Goal: Transaction & Acquisition: Purchase product/service

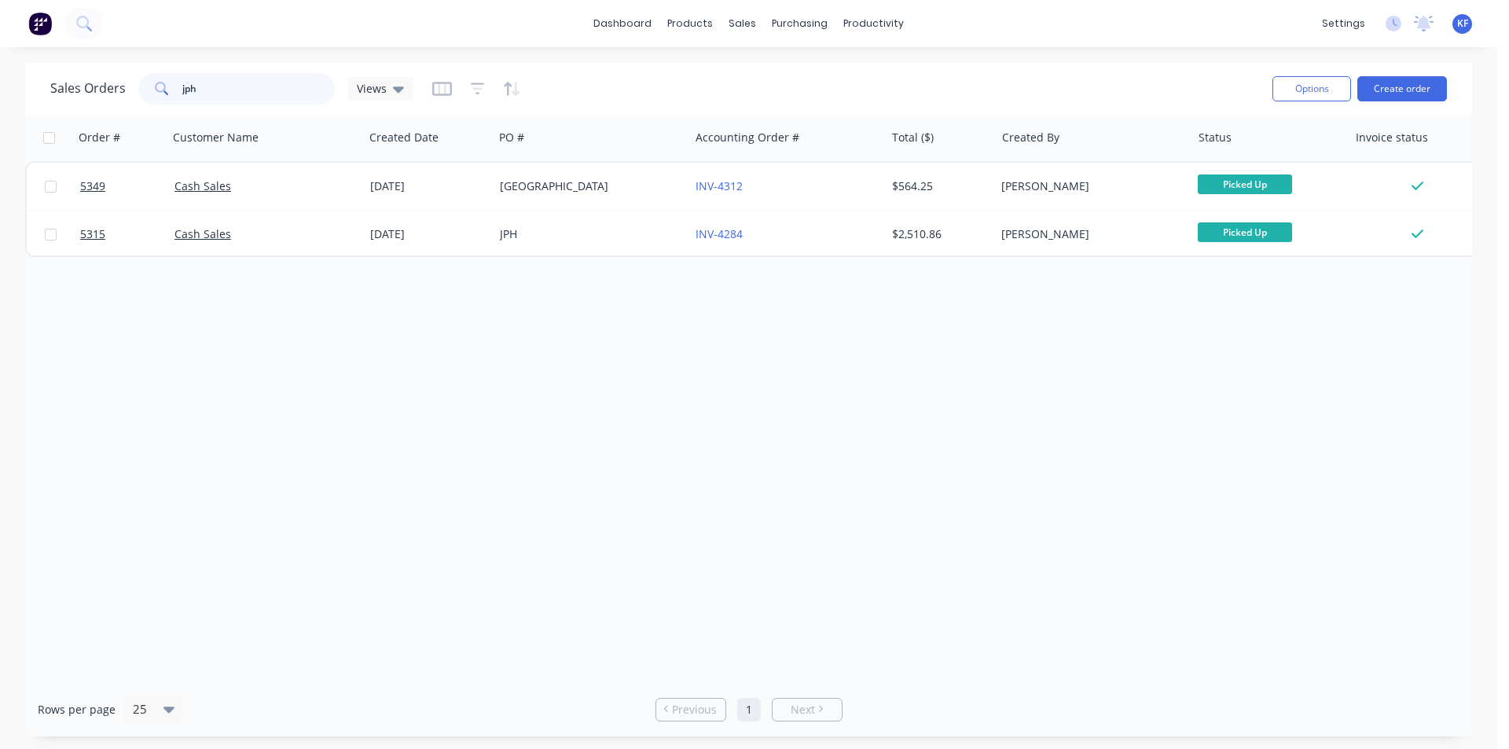
drag, startPoint x: 211, startPoint y: 90, endPoint x: 44, endPoint y: 84, distance: 167.5
click at [53, 84] on div "Sales Orders jph Views" at bounding box center [231, 88] width 363 height 31
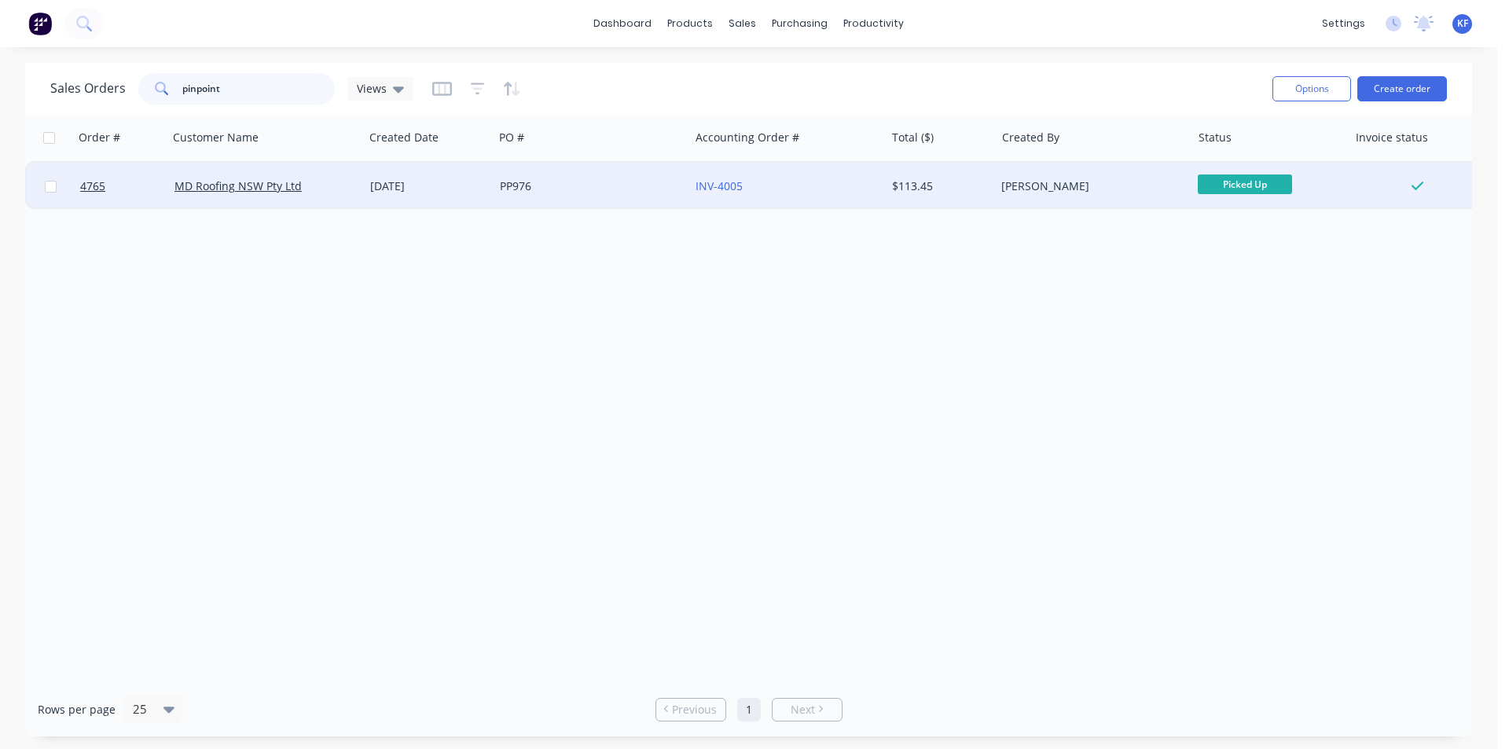
type input "pinpoint"
click at [581, 181] on div "PP976" at bounding box center [587, 186] width 174 height 16
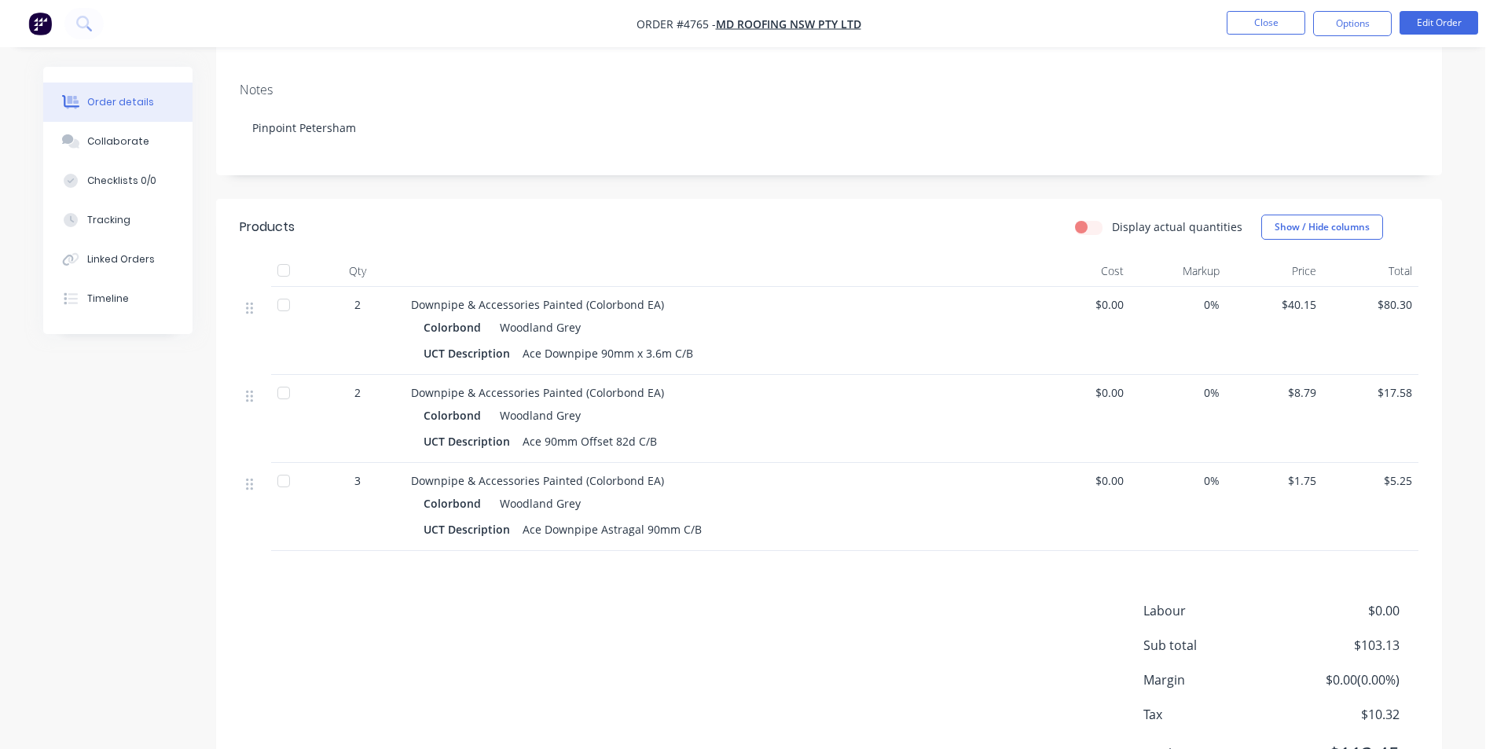
scroll to position [314, 0]
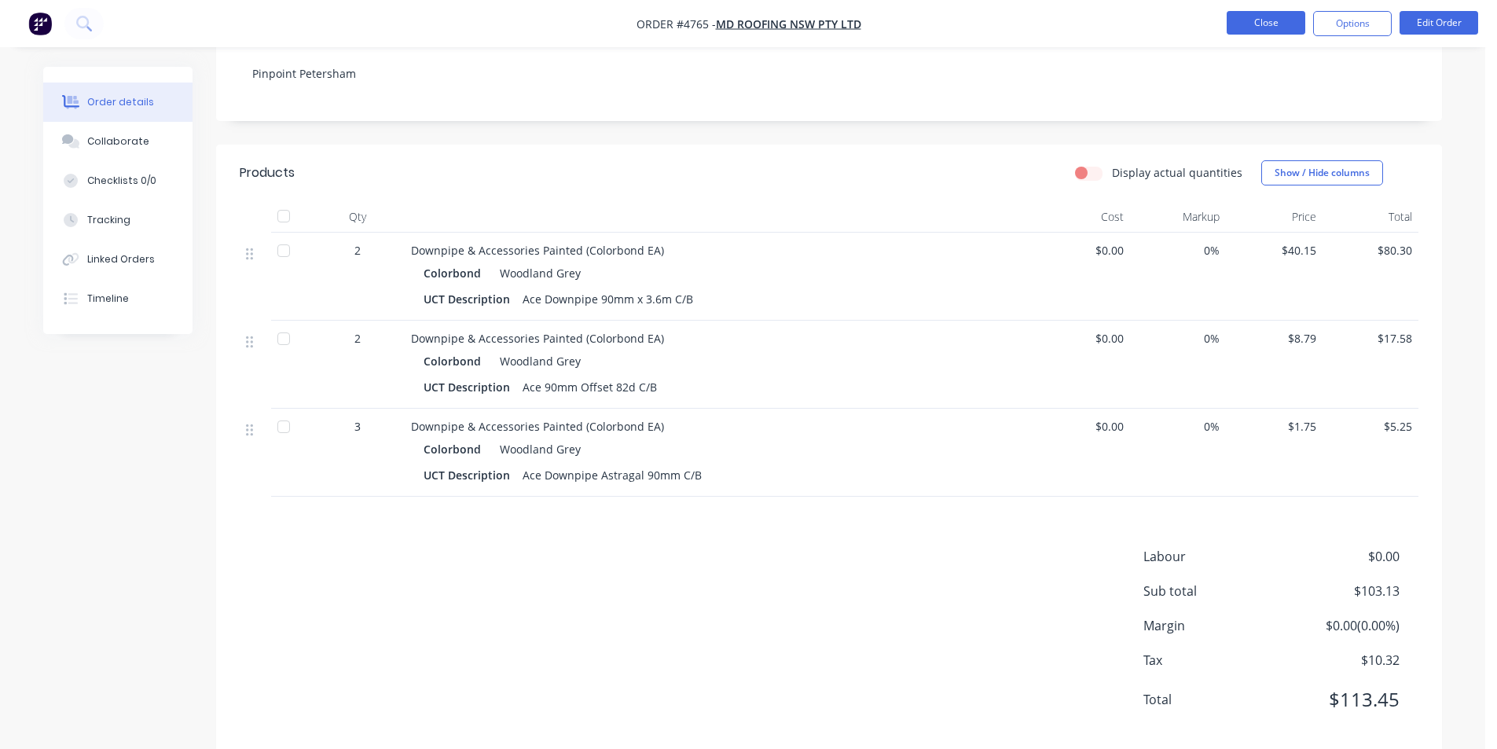
click at [1285, 22] on button "Close" at bounding box center [1266, 23] width 79 height 24
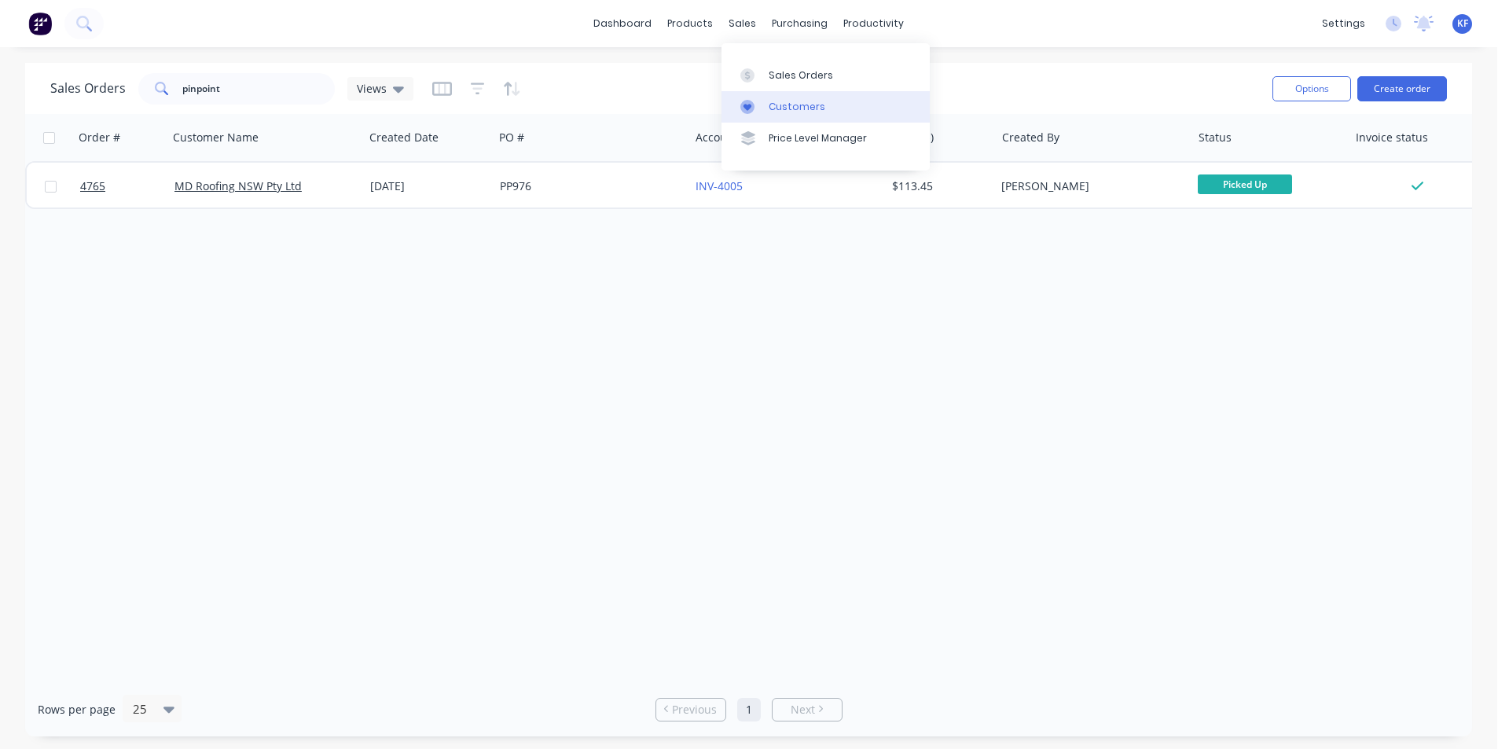
click at [769, 105] on div "Customers" at bounding box center [797, 107] width 57 height 14
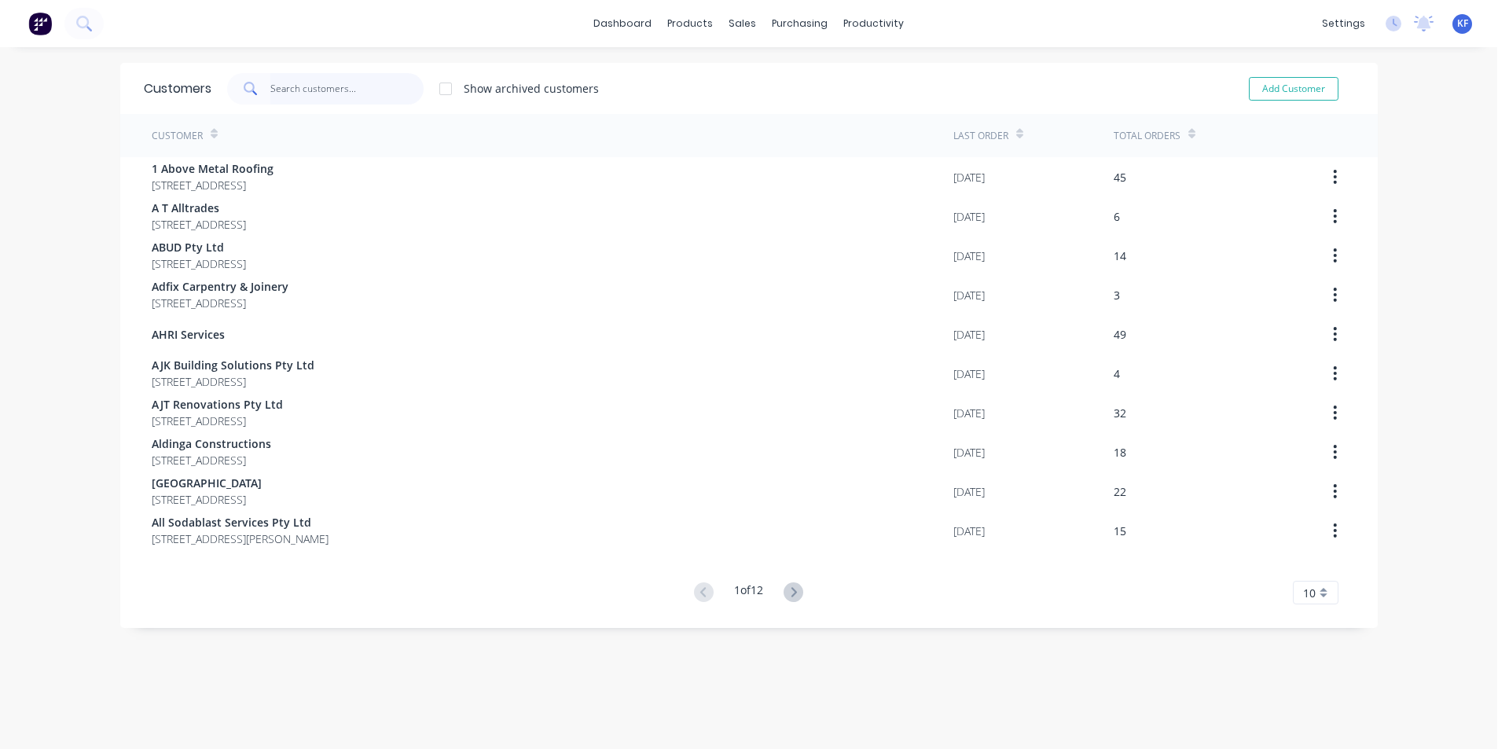
click at [331, 86] on input "text" at bounding box center [346, 88] width 153 height 31
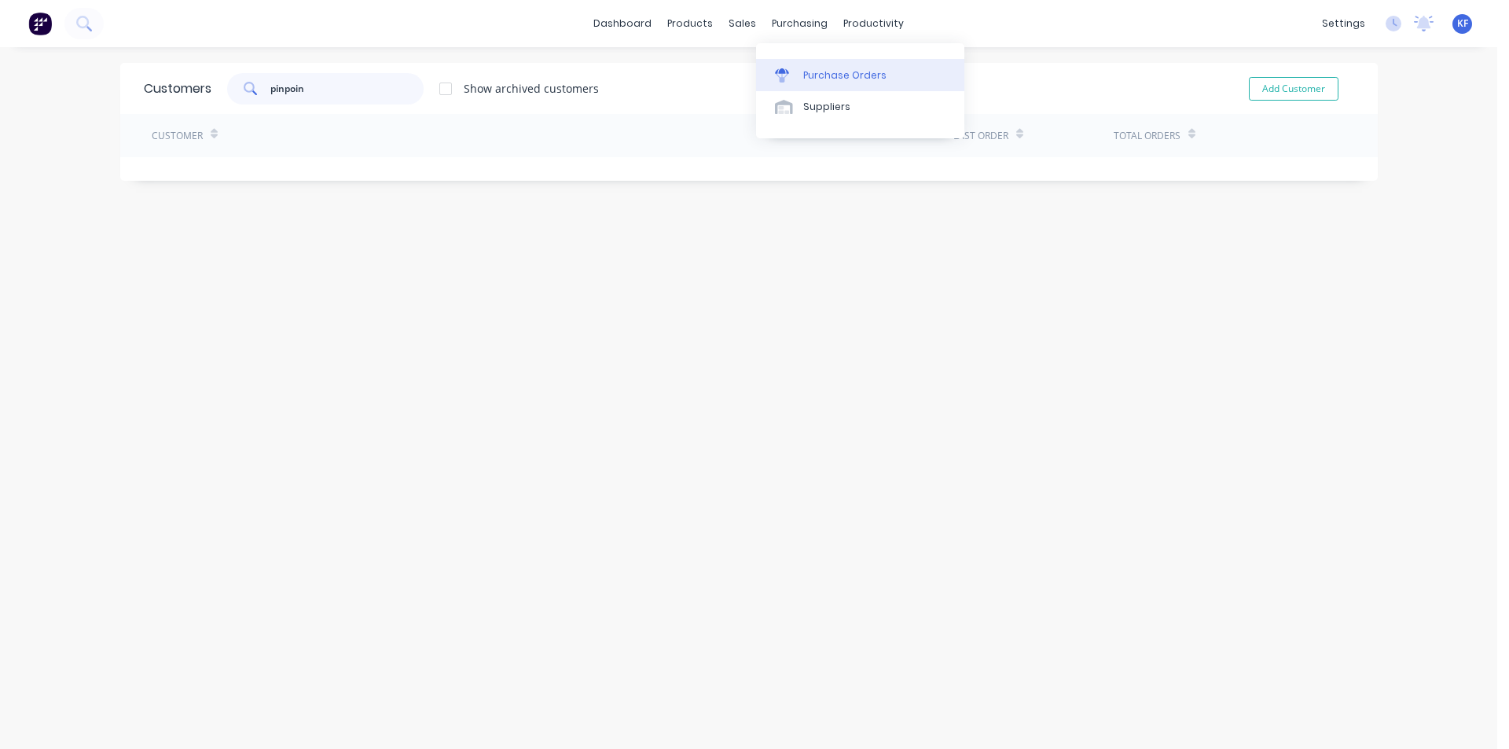
type input "pinpoin"
click at [821, 74] on div "Purchase Orders" at bounding box center [844, 75] width 83 height 14
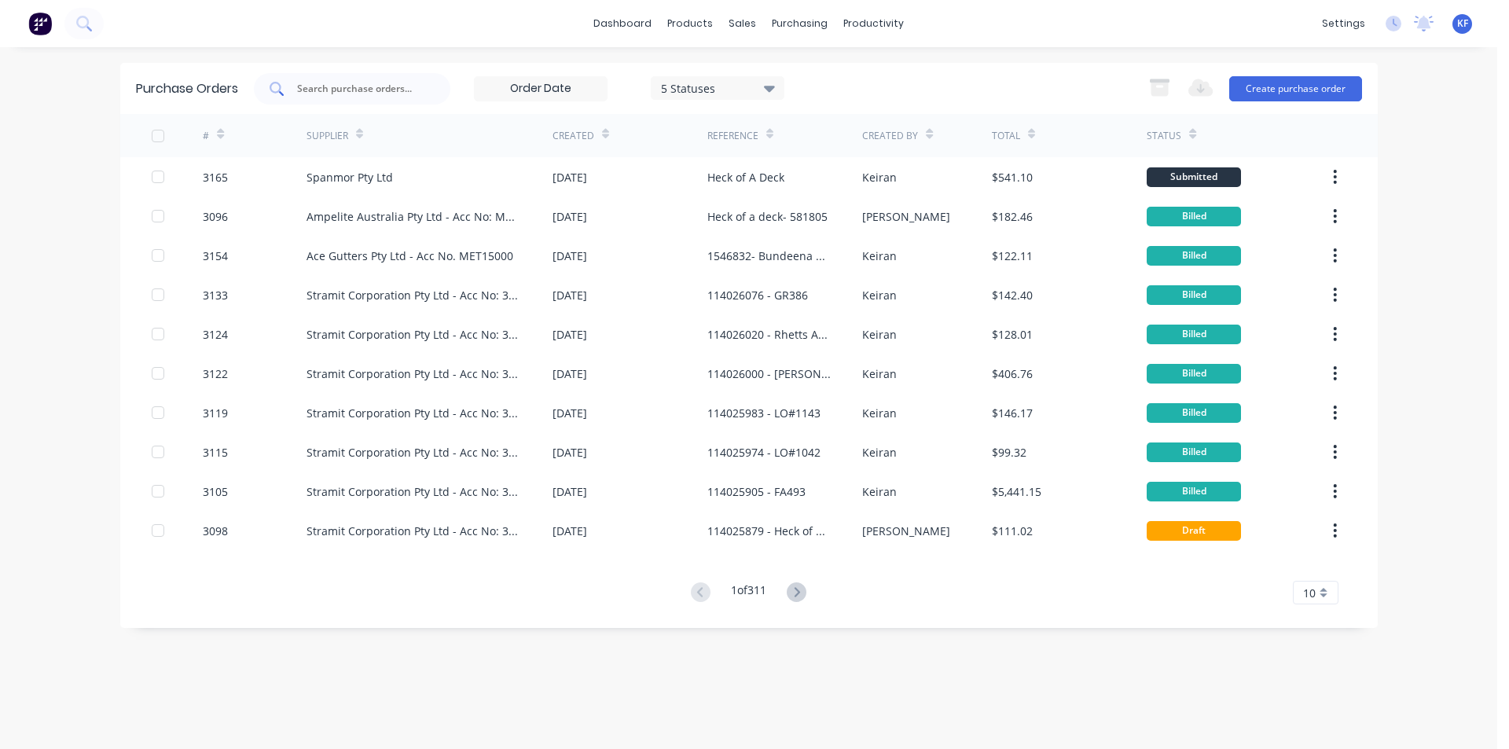
click at [387, 81] on input "text" at bounding box center [360, 89] width 130 height 16
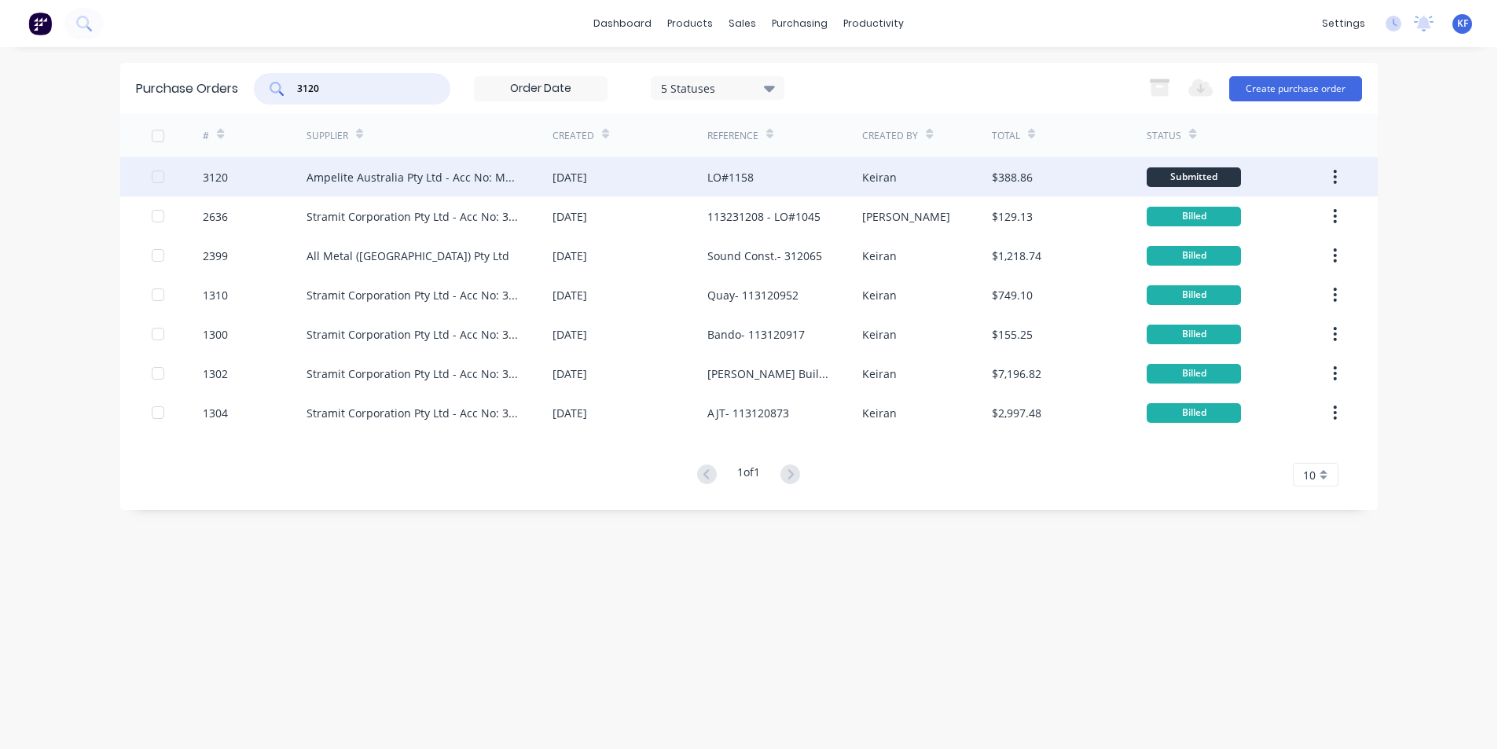
type input "3120"
click at [449, 182] on div "Ampelite Australia Pty Ltd - Acc No: METSUP" at bounding box center [413, 177] width 215 height 17
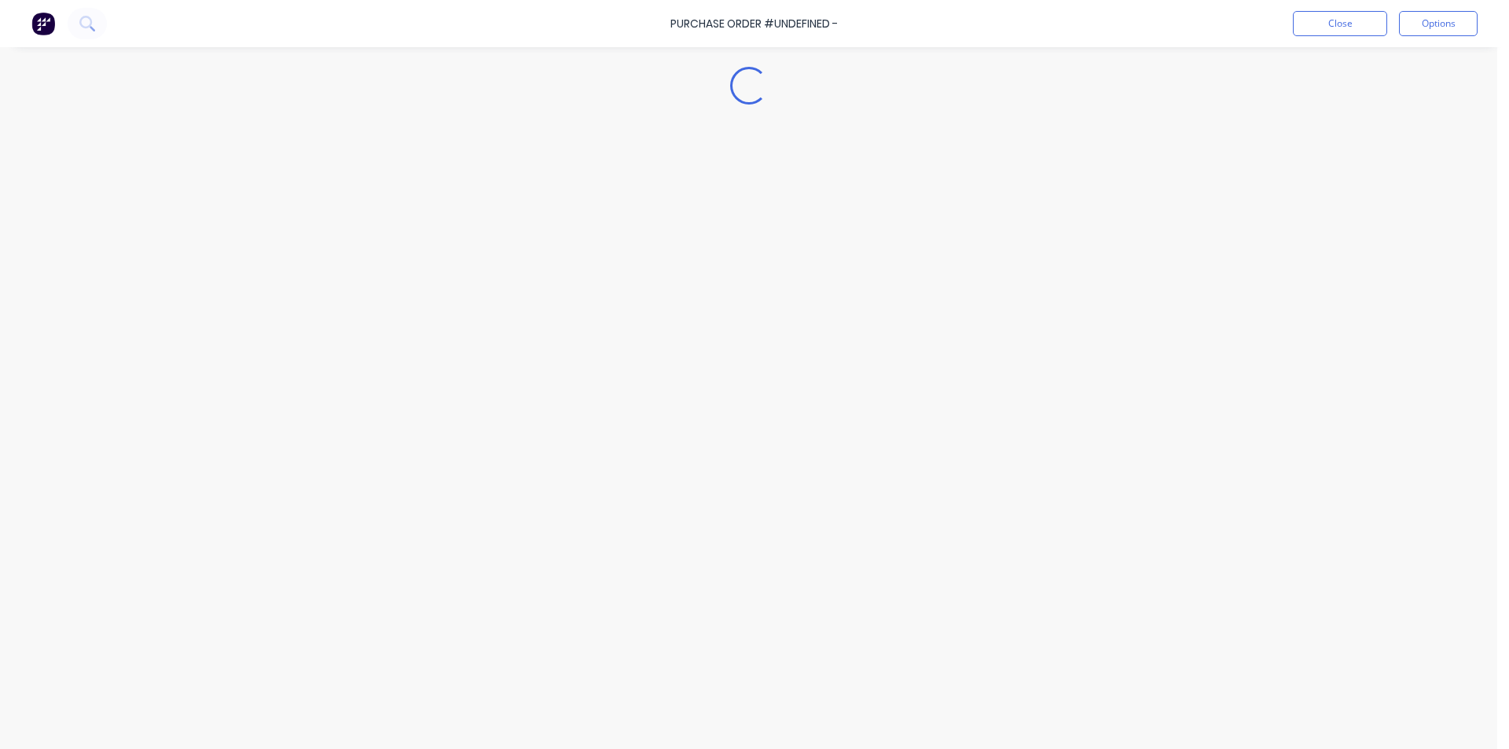
type textarea "x"
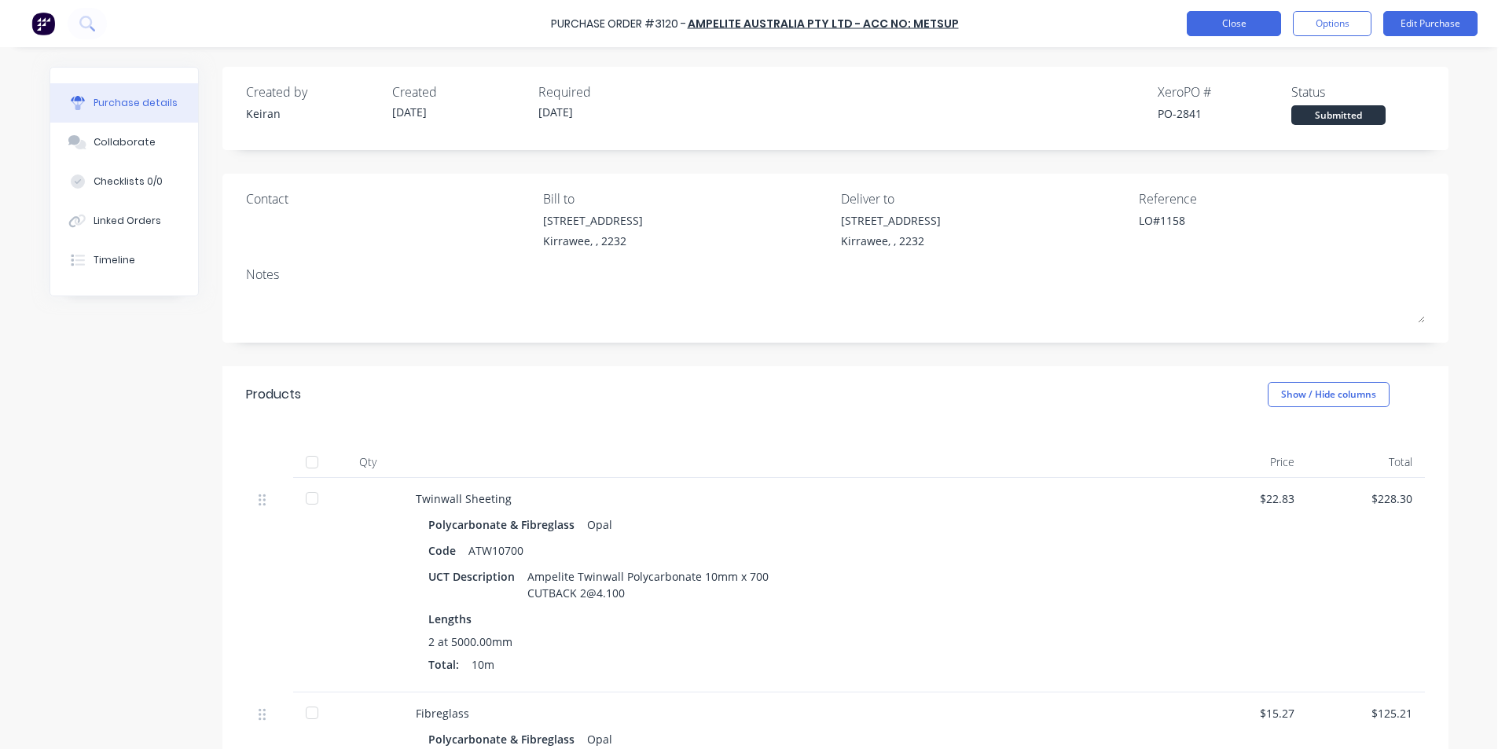
click at [1225, 28] on button "Close" at bounding box center [1234, 23] width 94 height 25
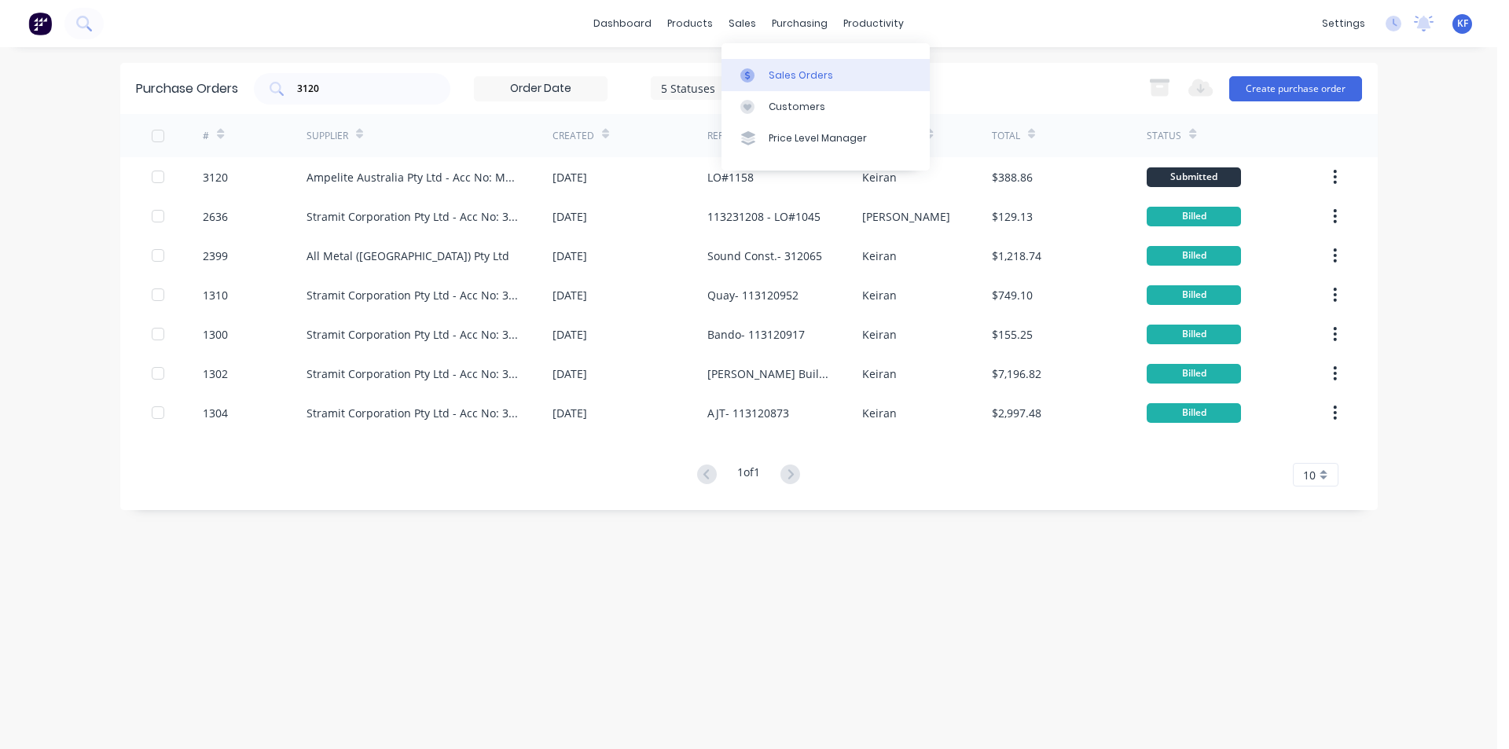
click at [769, 70] on div "Sales Orders" at bounding box center [801, 75] width 64 height 14
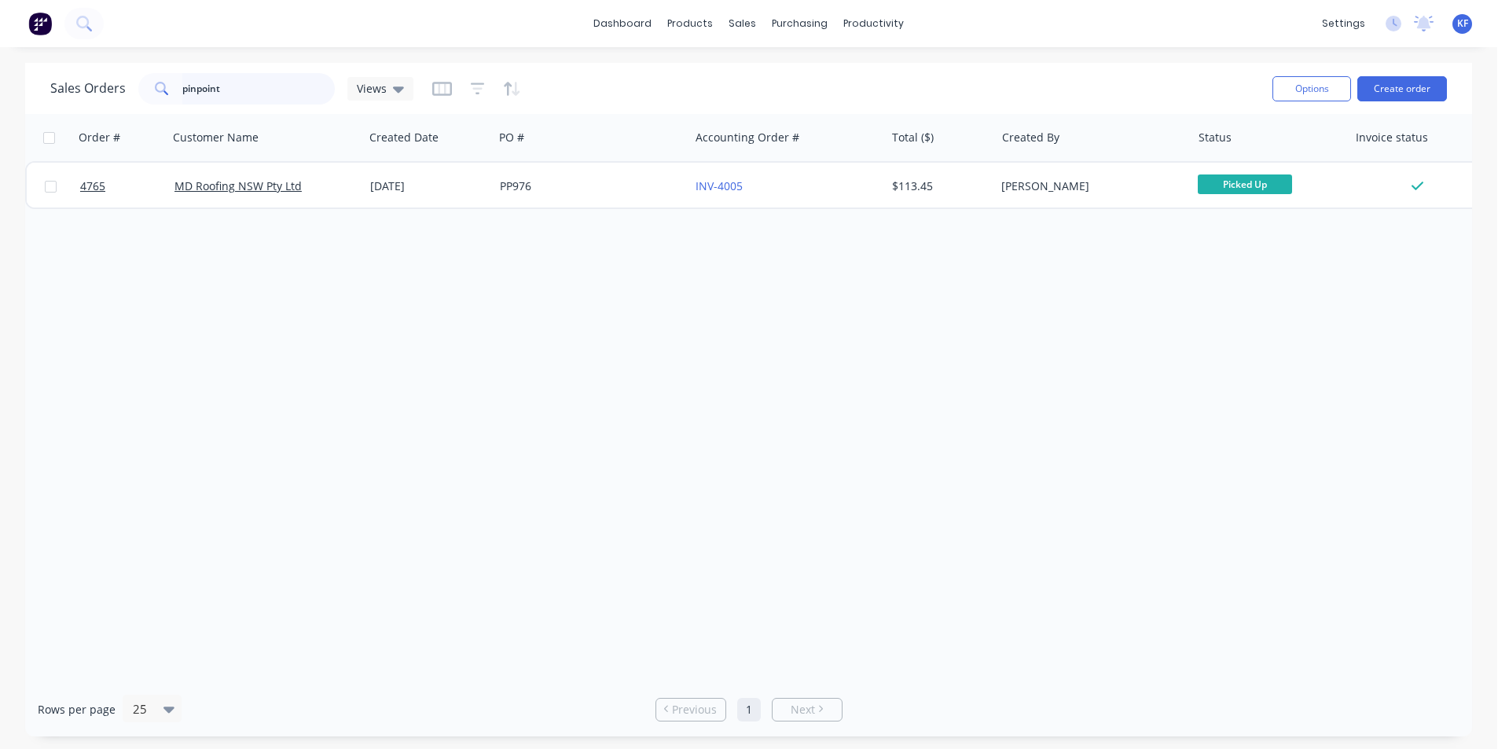
click at [269, 89] on input "pinpoint" at bounding box center [258, 88] width 153 height 31
click at [797, 100] on div "Customers" at bounding box center [797, 107] width 57 height 14
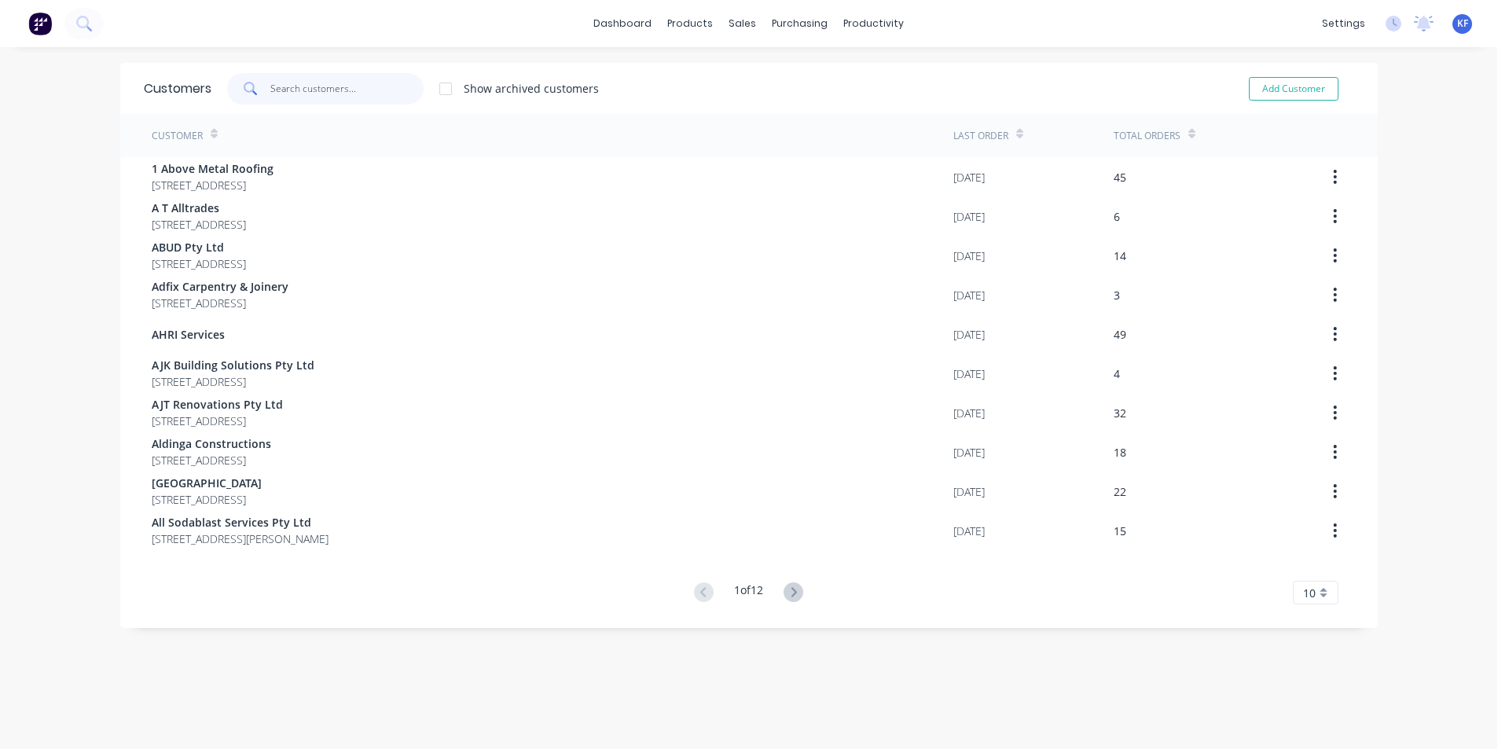
click at [325, 84] on input "text" at bounding box center [346, 88] width 153 height 31
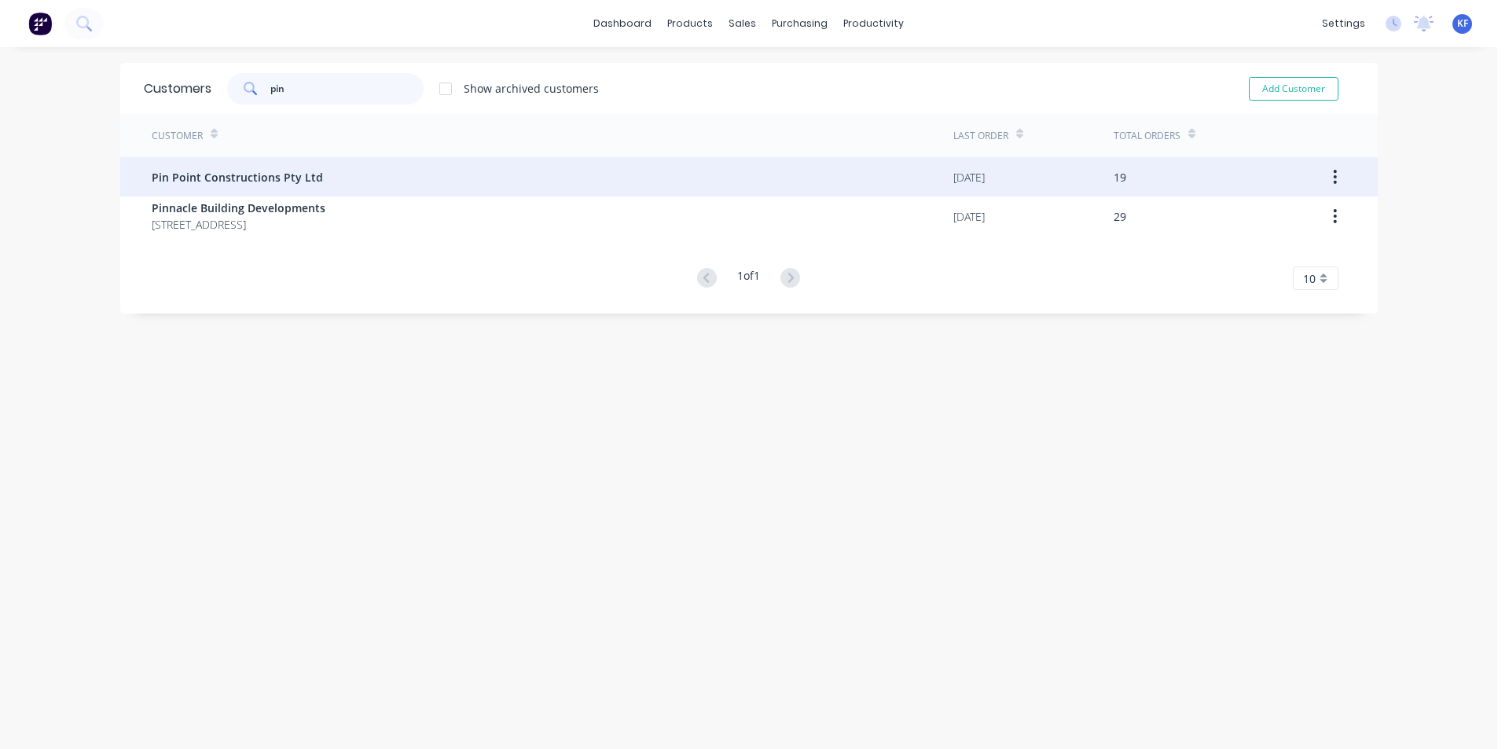
type input "pin"
click at [312, 166] on div "Pin Point Constructions Pty Ltd" at bounding box center [553, 176] width 802 height 39
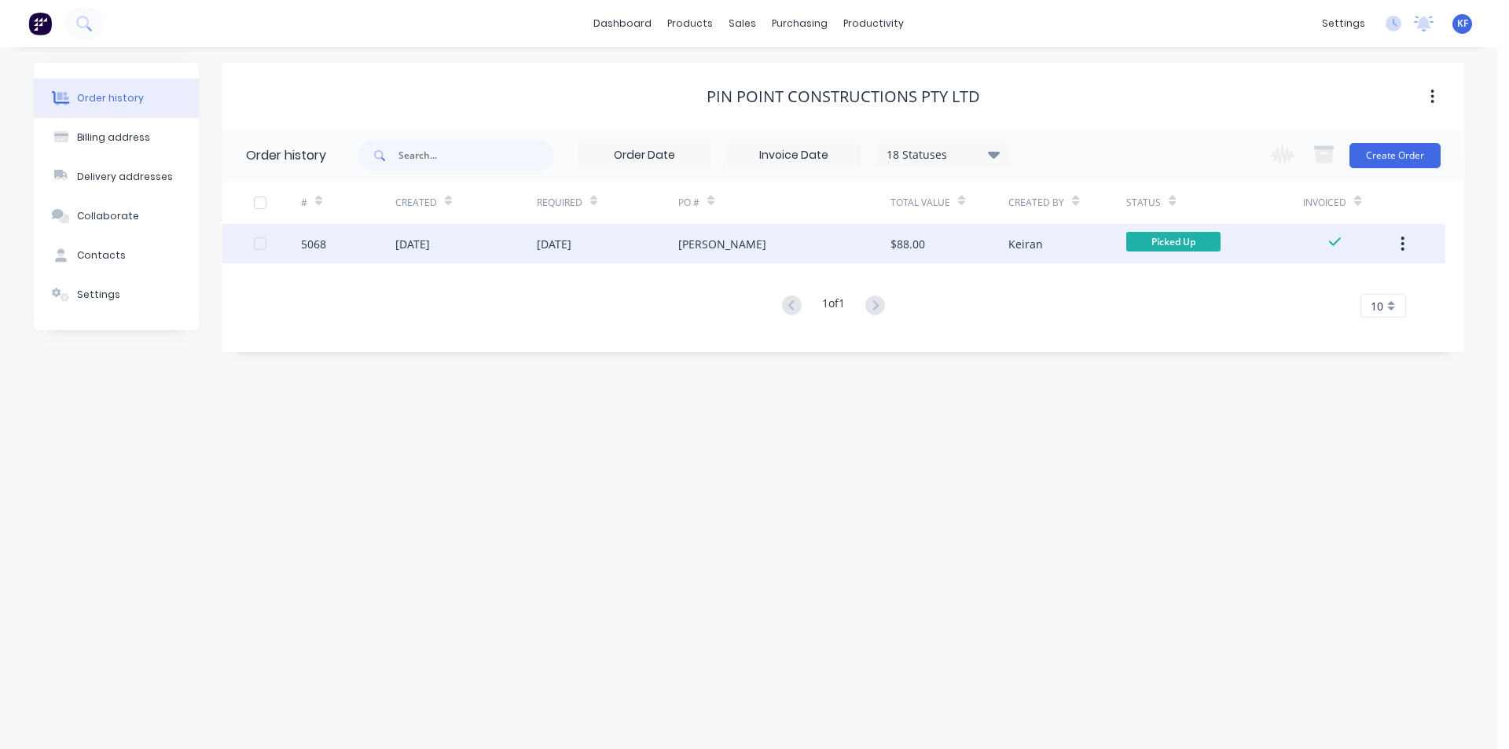
click at [707, 237] on div "[PERSON_NAME]" at bounding box center [784, 243] width 212 height 39
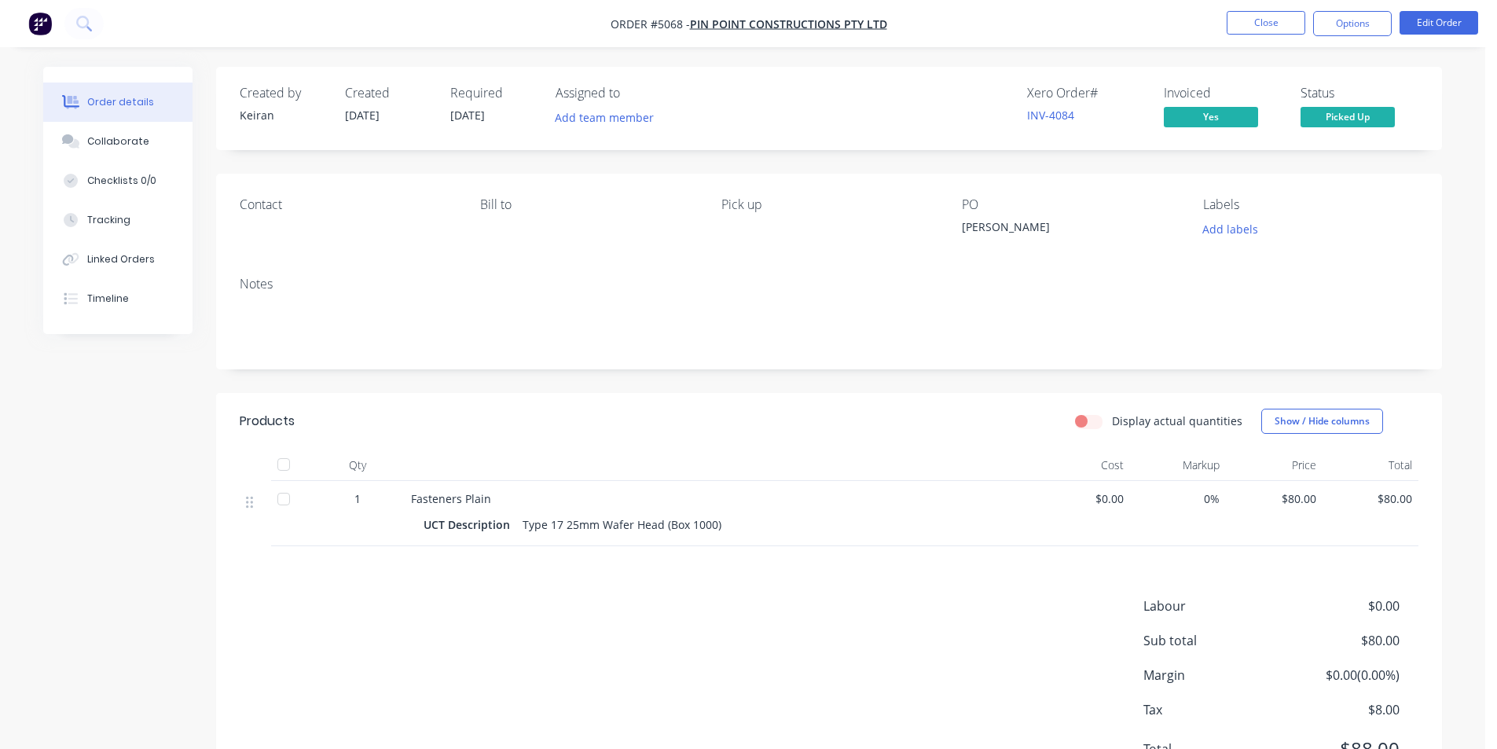
click at [1259, 39] on nav "Order #5068 - Pin Point Constructions Pty Ltd Close Options Edit Order" at bounding box center [748, 23] width 1497 height 47
click at [1259, 34] on button "Close" at bounding box center [1266, 23] width 79 height 24
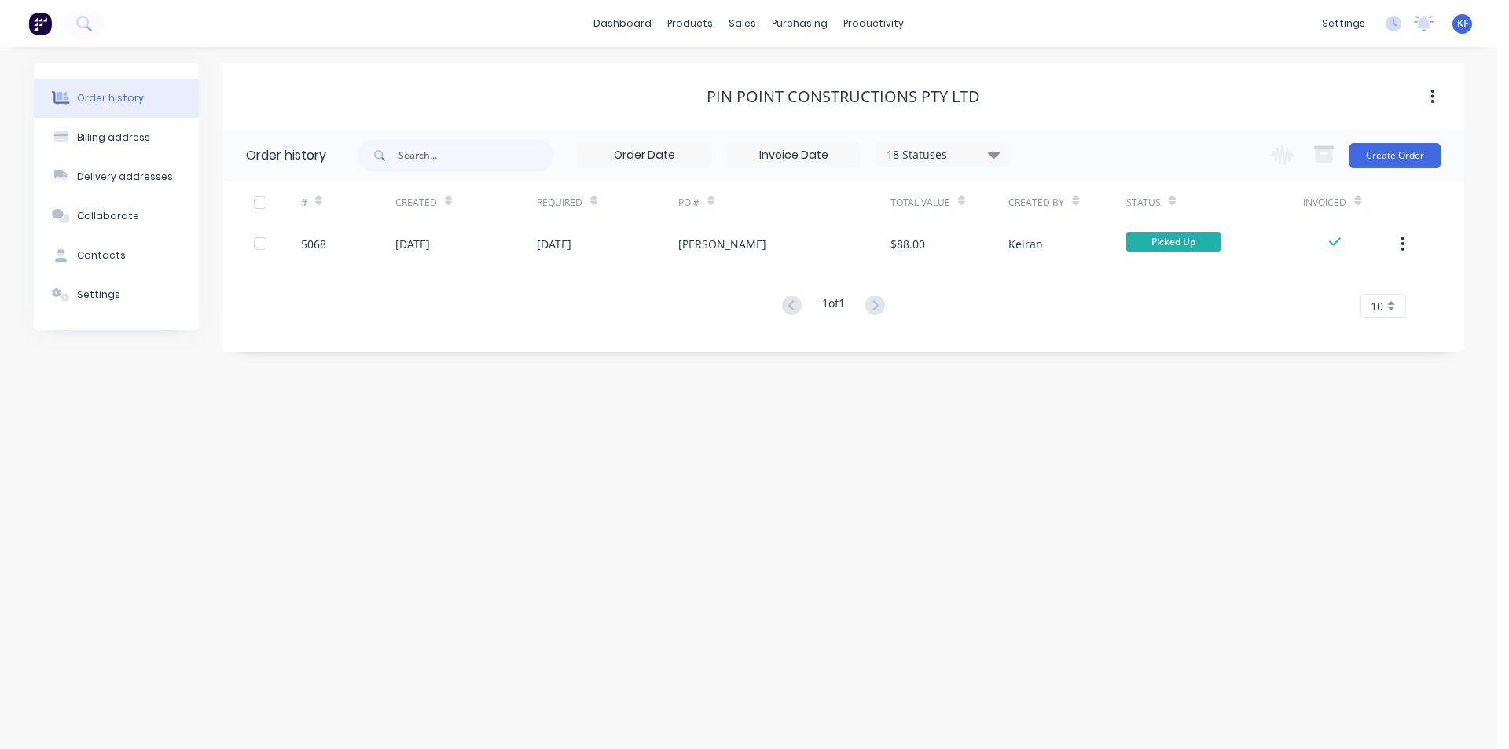
click at [990, 149] on icon at bounding box center [994, 154] width 12 height 19
click at [1073, 336] on label at bounding box center [1073, 336] width 0 height 0
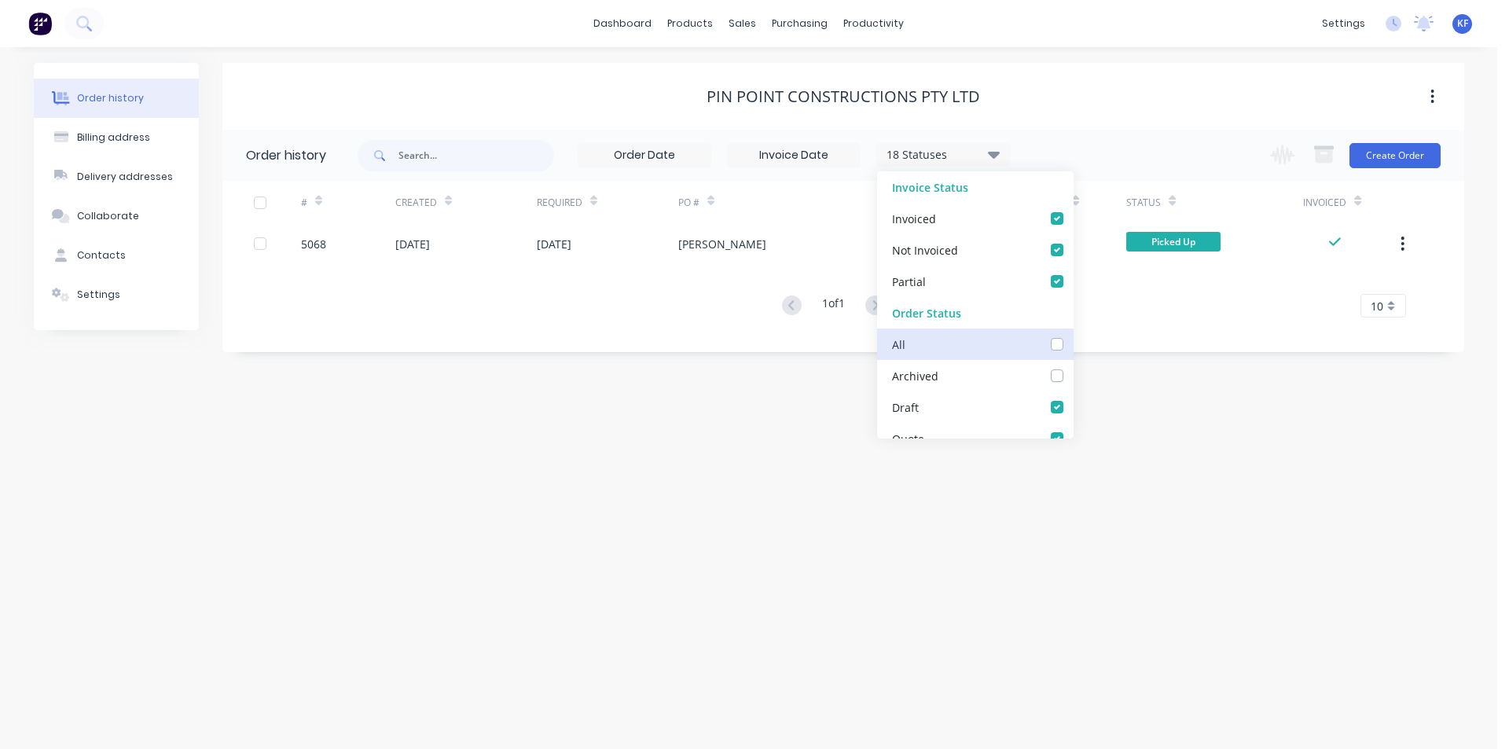
click at [1073, 344] on input "checkbox" at bounding box center [1079, 343] width 13 height 15
checkbox input "true"
click at [772, 501] on div "Order history Billing address Delivery addresses Collaborate Contacts Settings …" at bounding box center [748, 398] width 1497 height 702
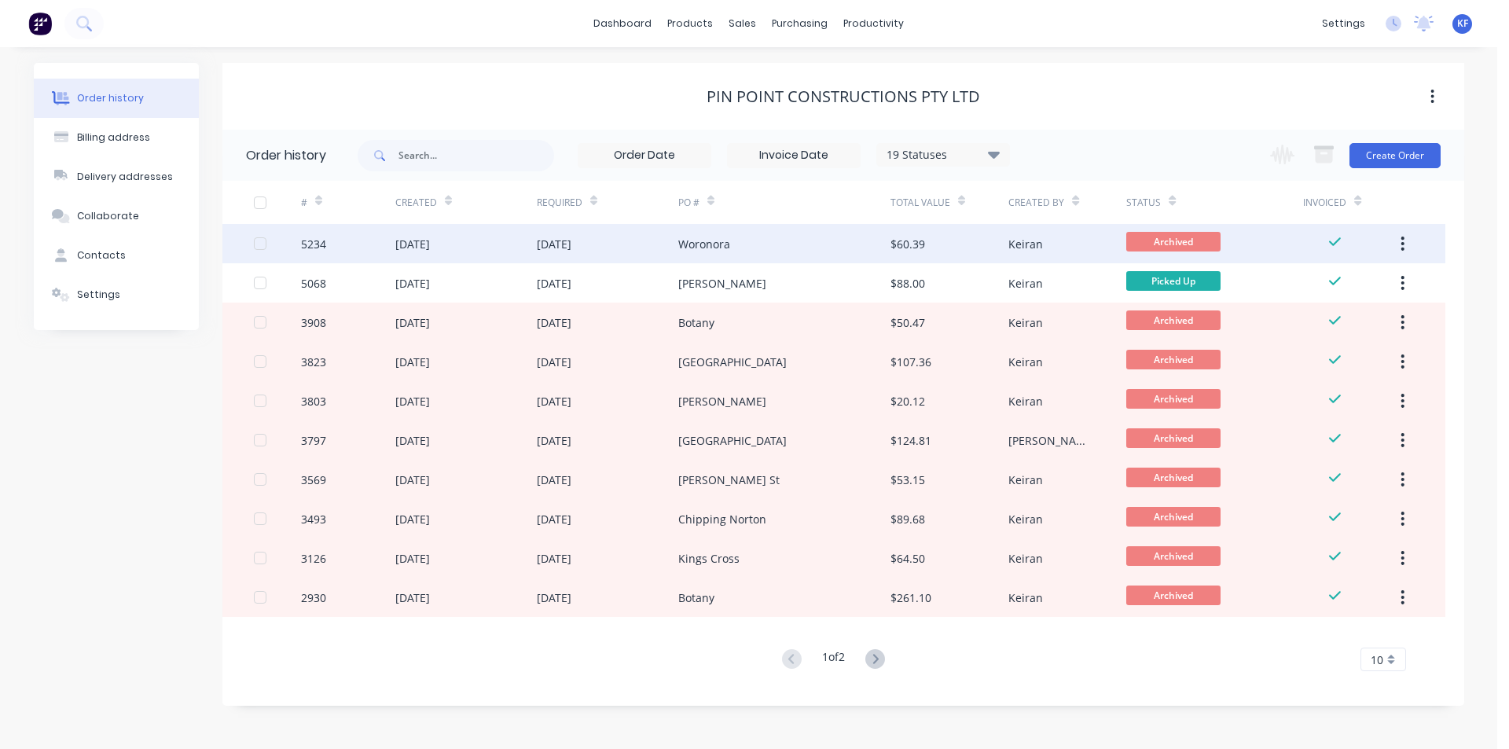
click at [747, 254] on div "Woronora" at bounding box center [784, 243] width 212 height 39
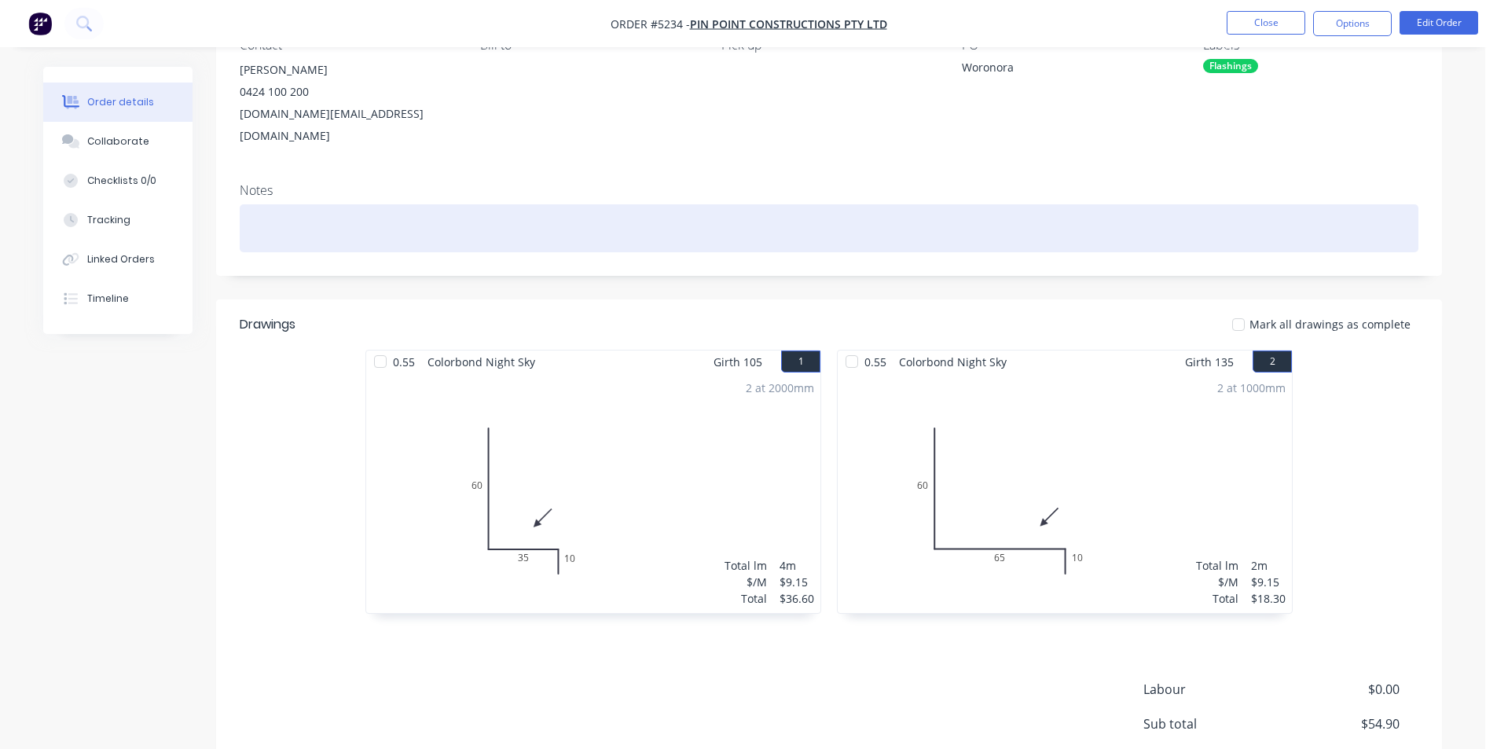
scroll to position [157, 0]
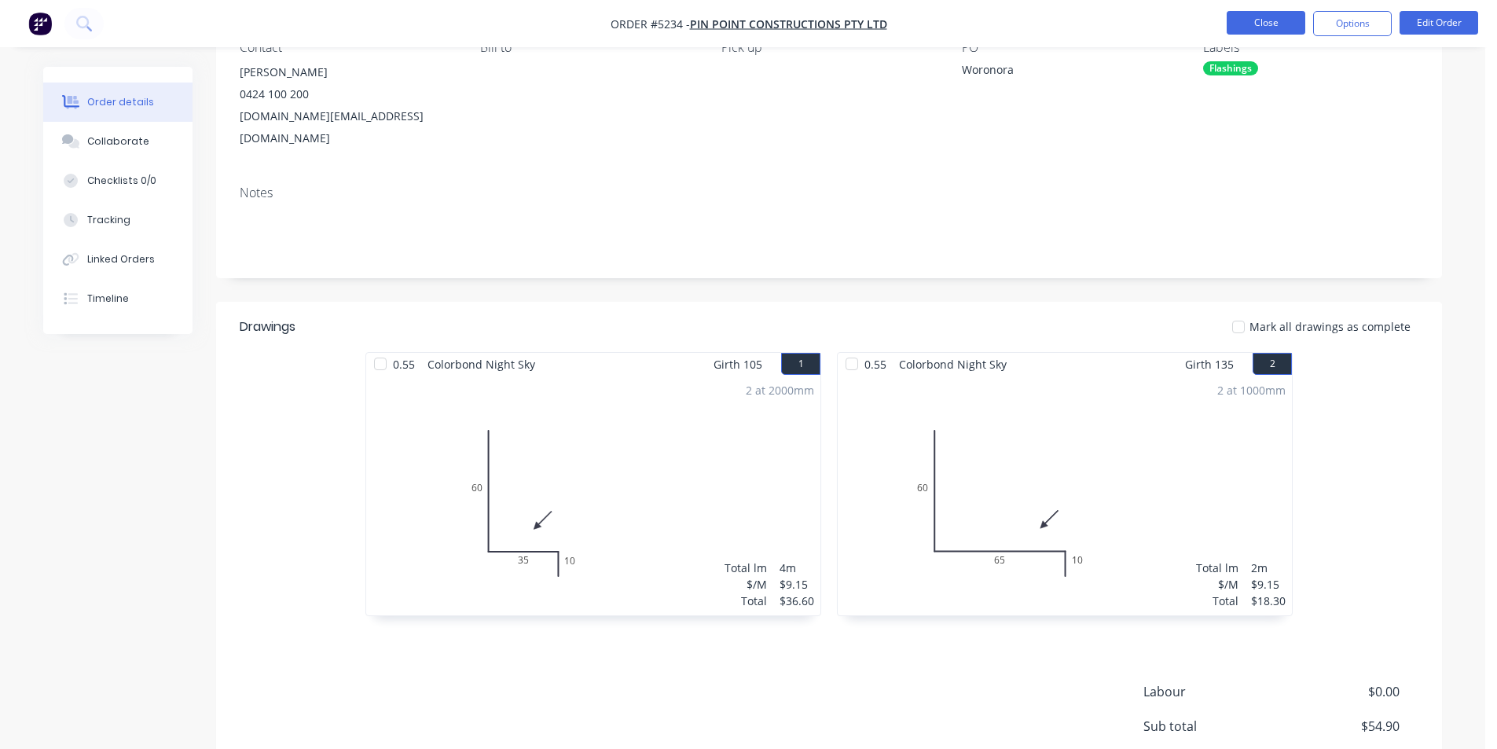
click at [1282, 28] on button "Close" at bounding box center [1266, 23] width 79 height 24
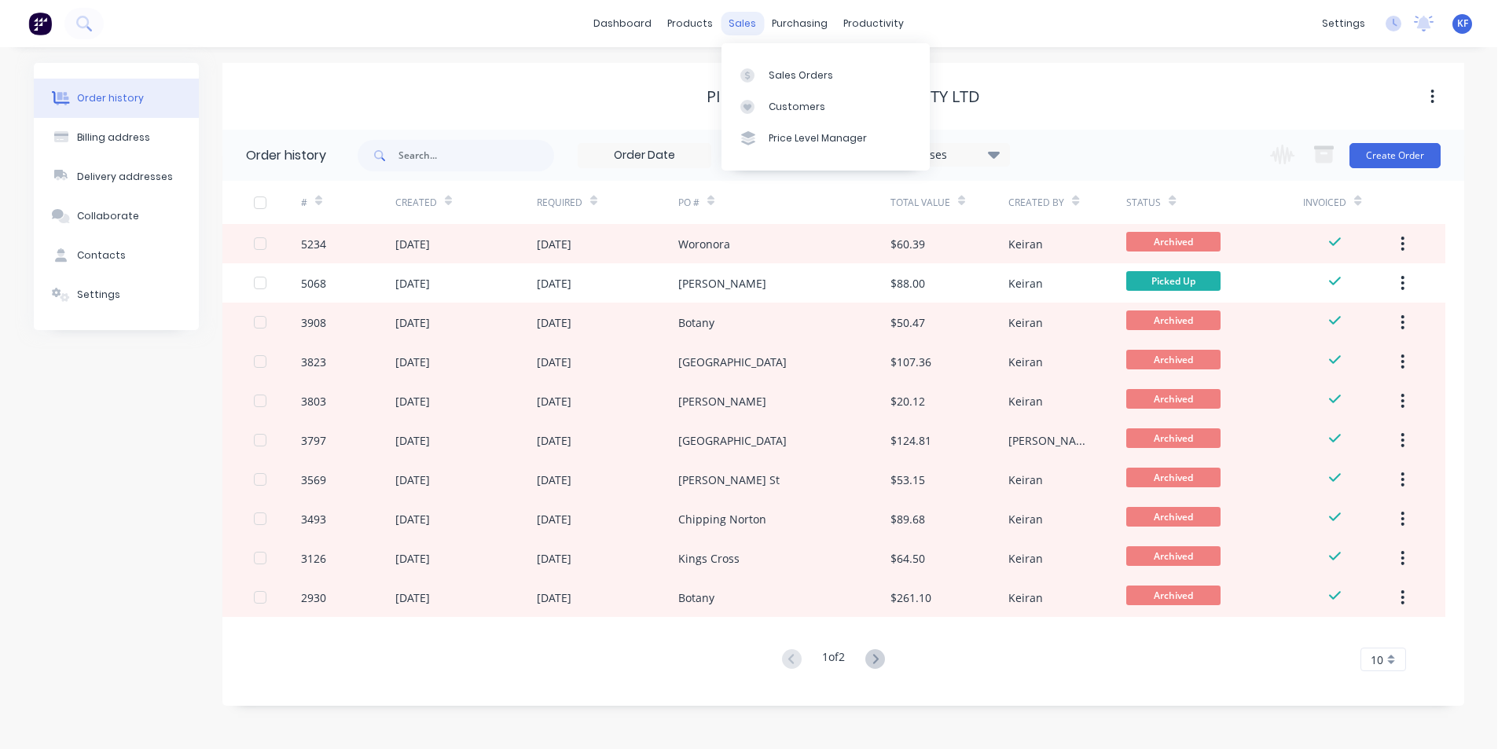
click at [738, 28] on div "sales" at bounding box center [742, 24] width 43 height 24
click at [783, 64] on link "Sales Orders" at bounding box center [825, 74] width 208 height 31
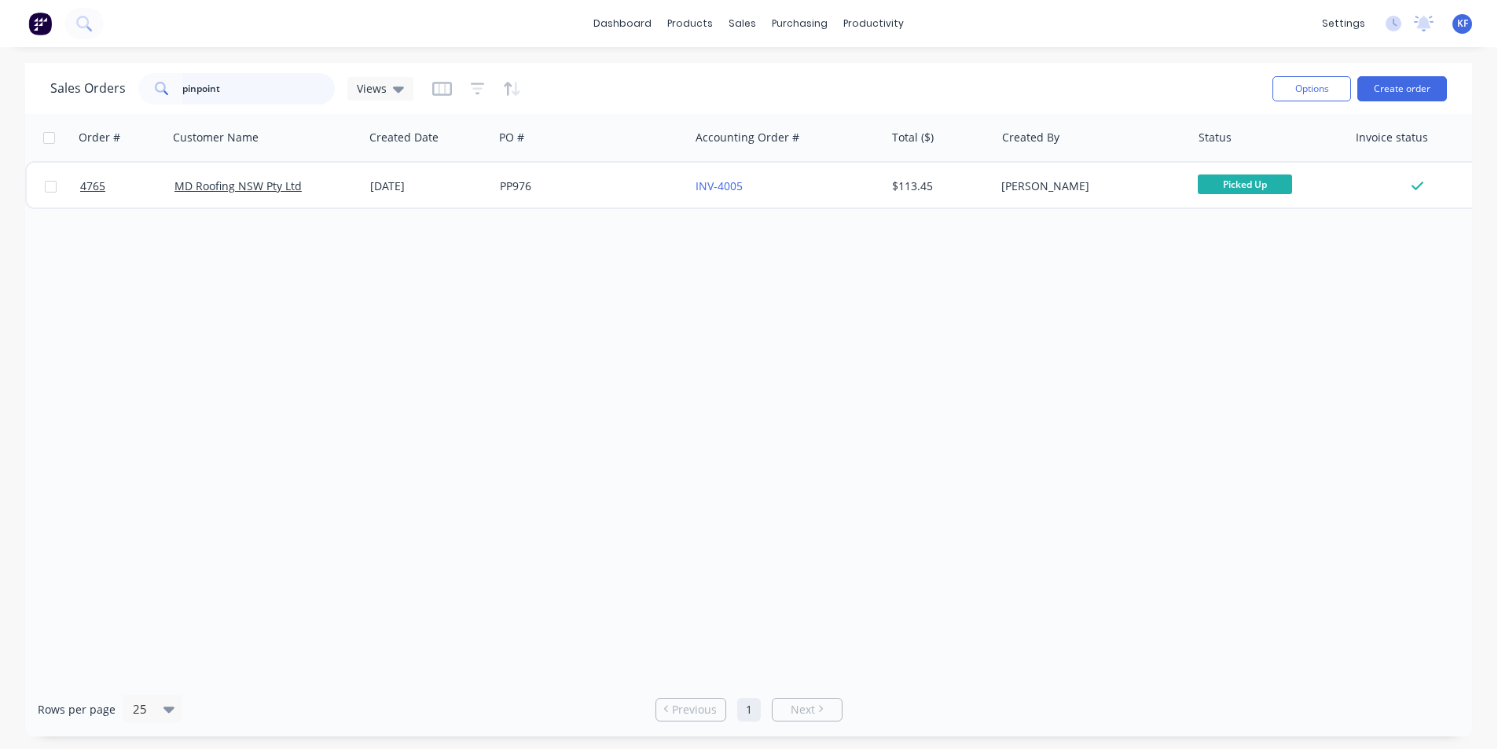
drag, startPoint x: 266, startPoint y: 97, endPoint x: 123, endPoint y: 93, distance: 143.9
click at [154, 93] on div "pinpoint" at bounding box center [236, 88] width 196 height 31
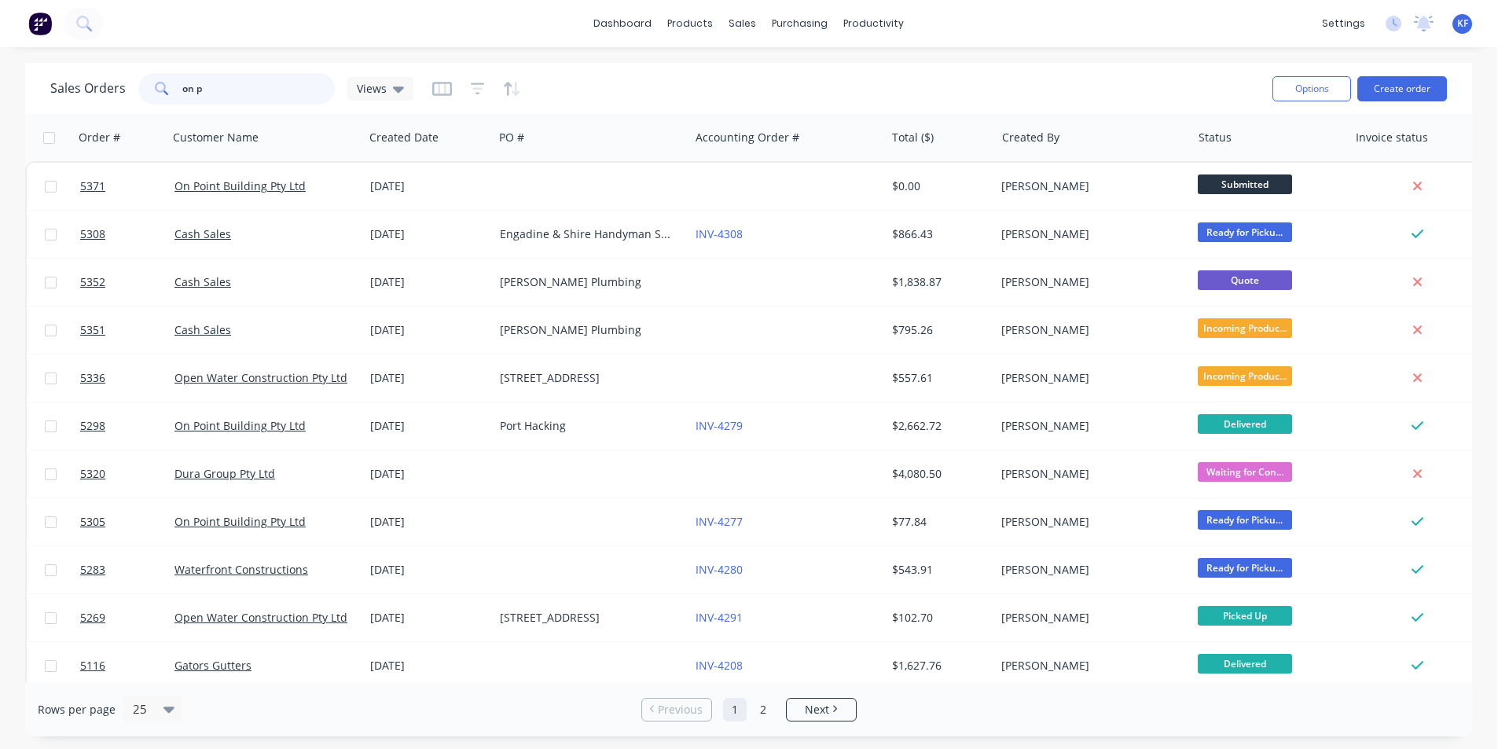
type input "on p"
click at [749, 29] on div "sales" at bounding box center [742, 24] width 43 height 24
click at [796, 75] on div "Sales Orders" at bounding box center [801, 75] width 64 height 14
click at [784, 79] on div "Sales Orders" at bounding box center [801, 75] width 64 height 14
click at [796, 75] on div "Sales Orders" at bounding box center [801, 75] width 64 height 14
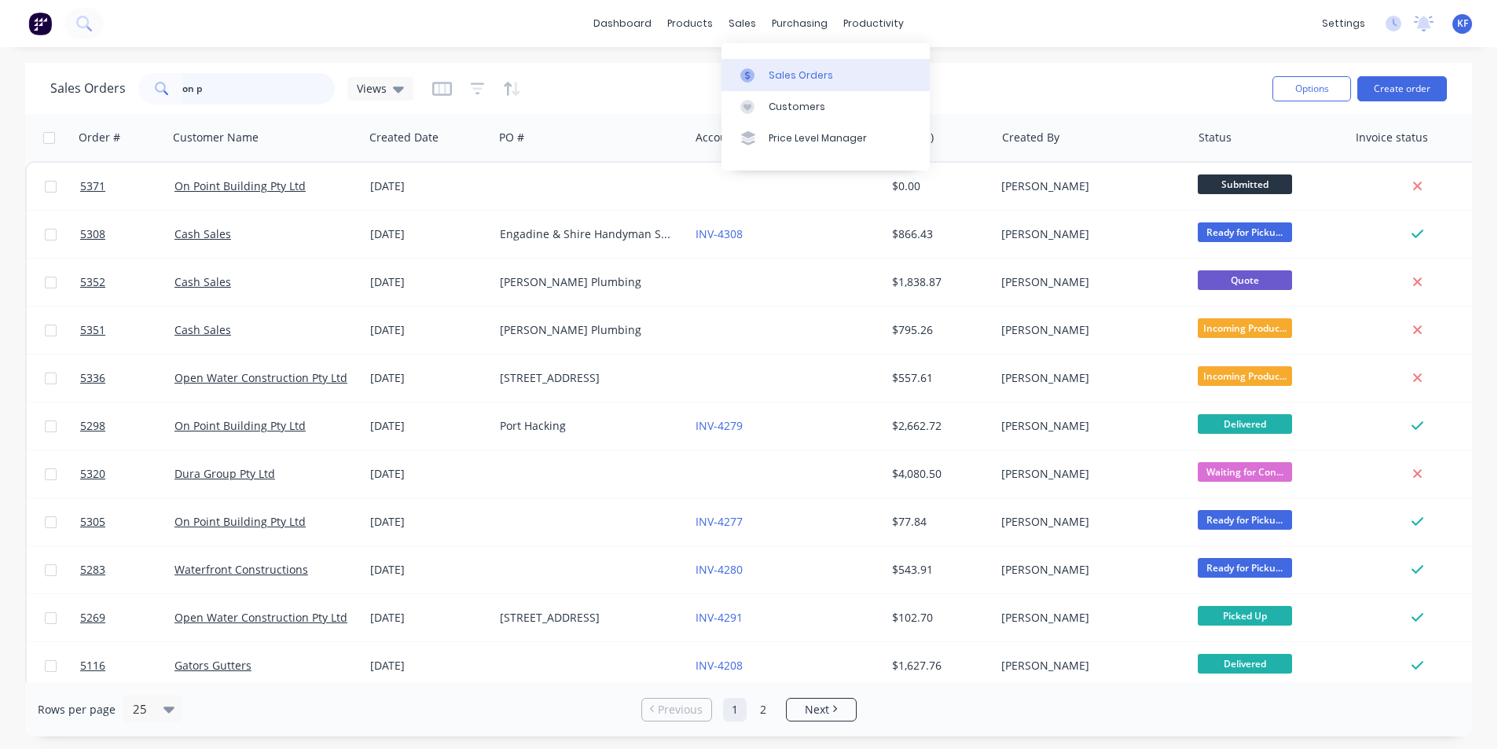
drag, startPoint x: 208, startPoint y: 93, endPoint x: 138, endPoint y: 92, distance: 70.7
click at [141, 91] on div "on p" at bounding box center [236, 88] width 196 height 31
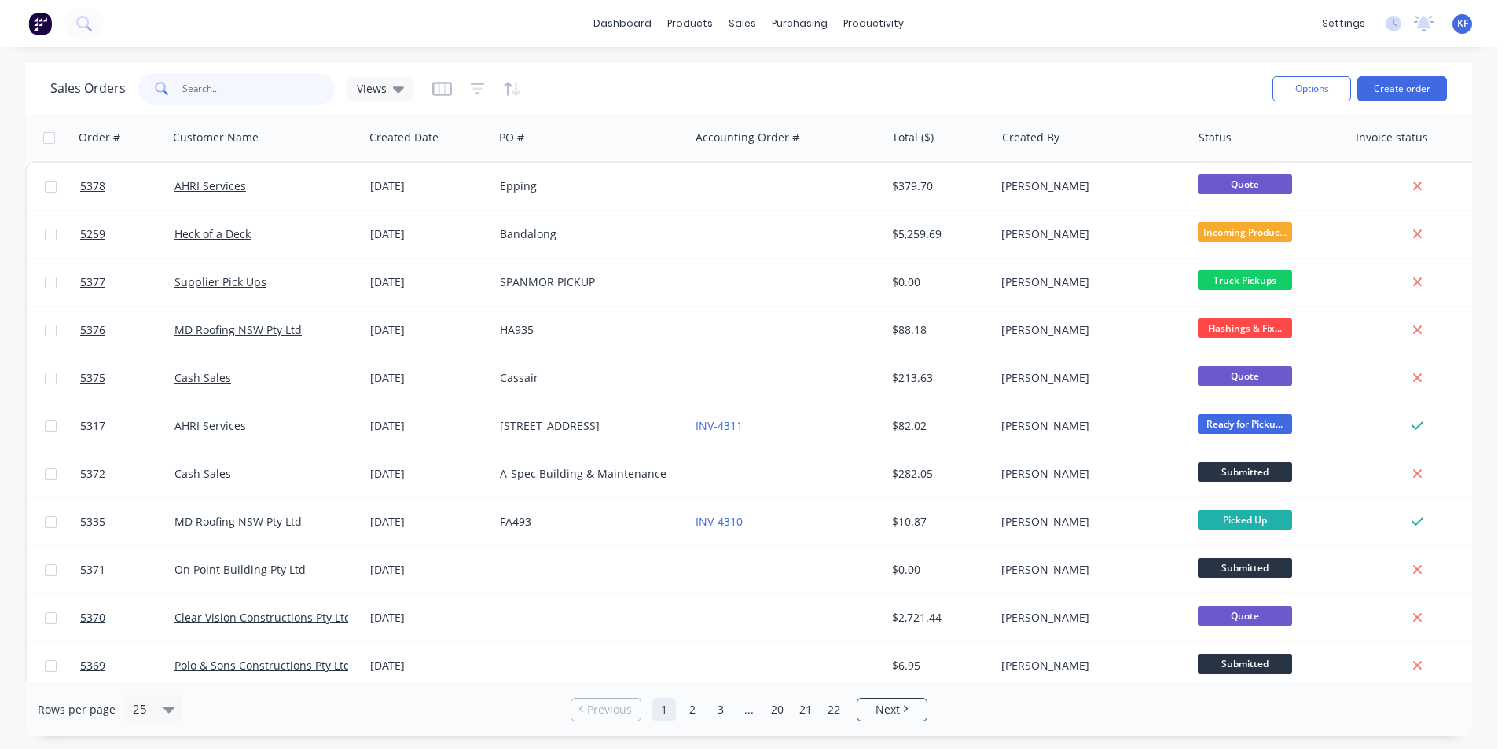
type input "o"
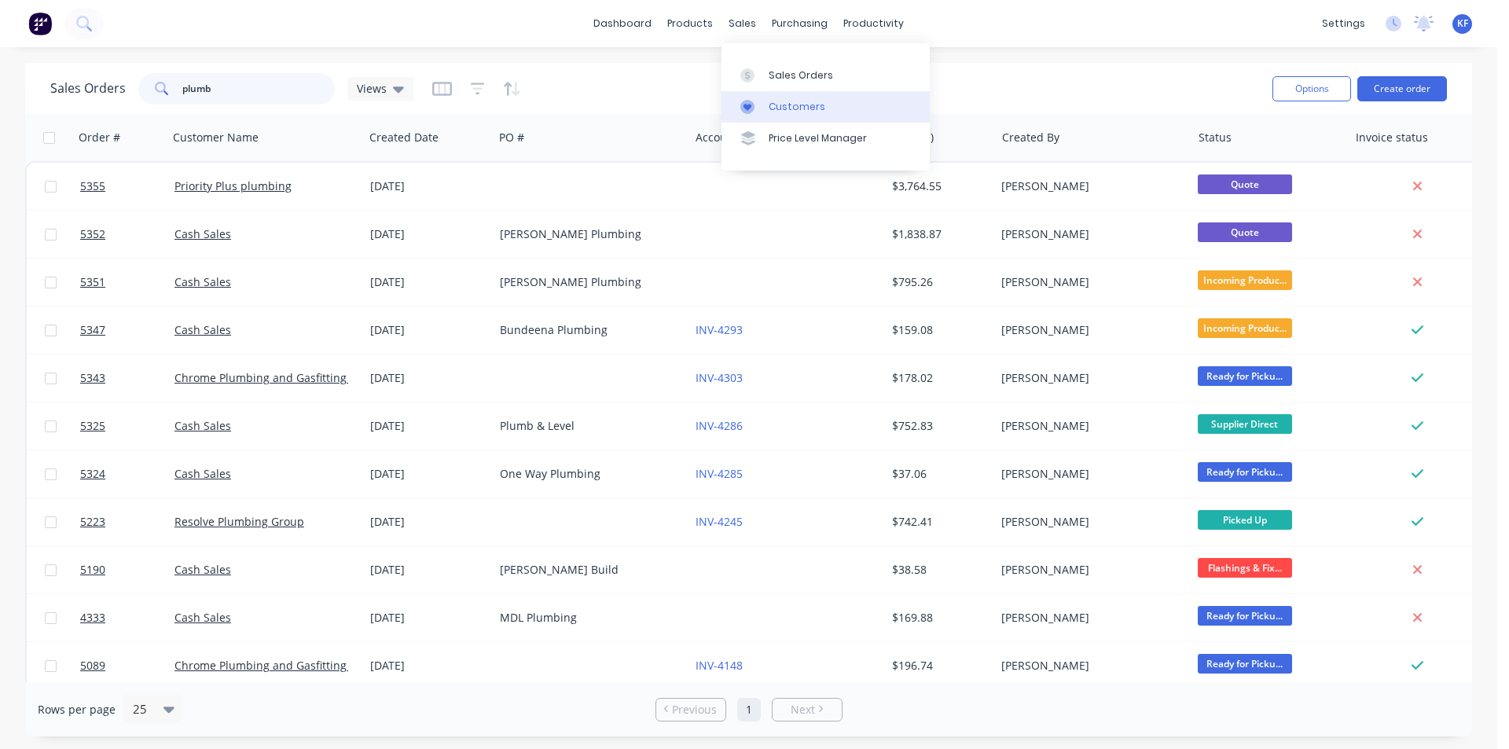
type input "plumb"
click at [782, 98] on link "Customers" at bounding box center [825, 106] width 208 height 31
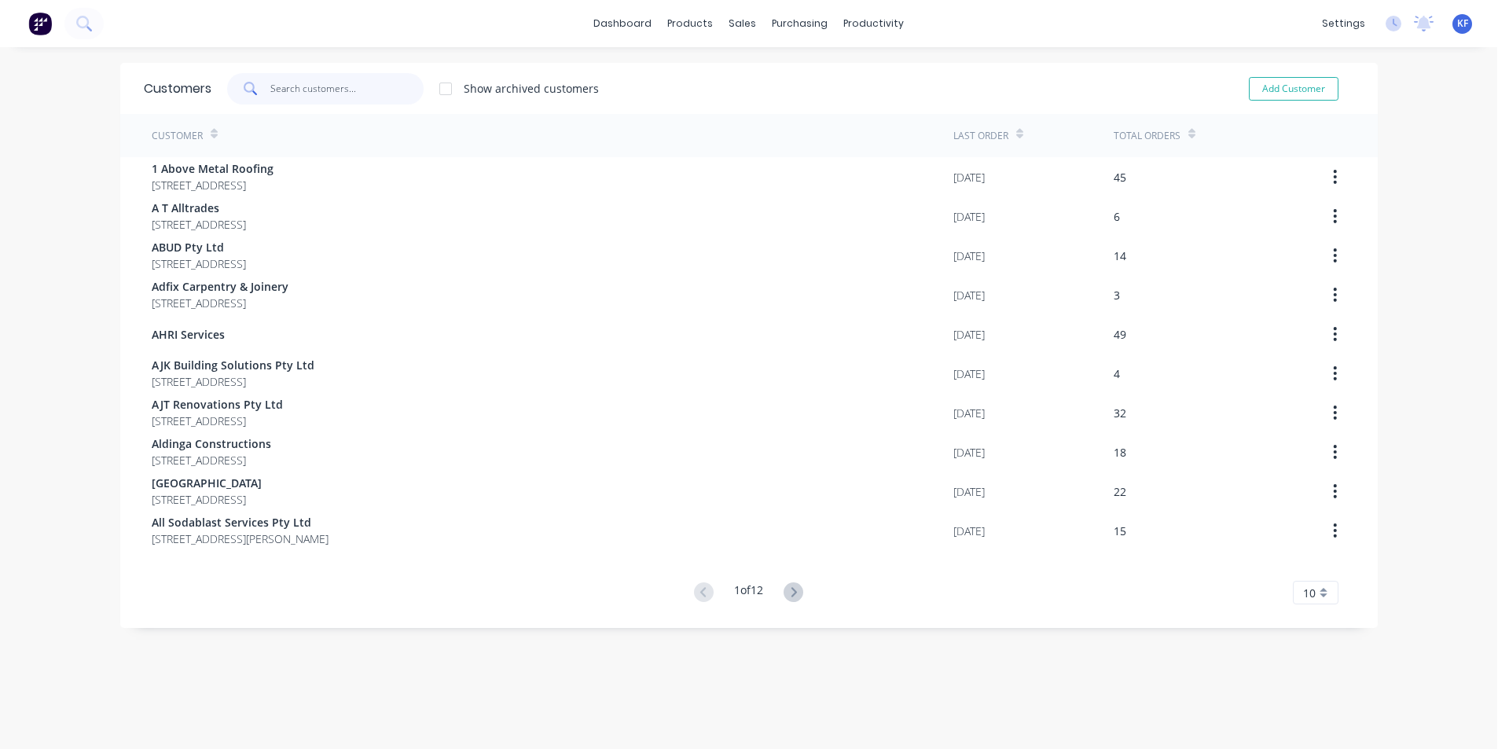
click at [378, 88] on input "text" at bounding box center [346, 88] width 153 height 31
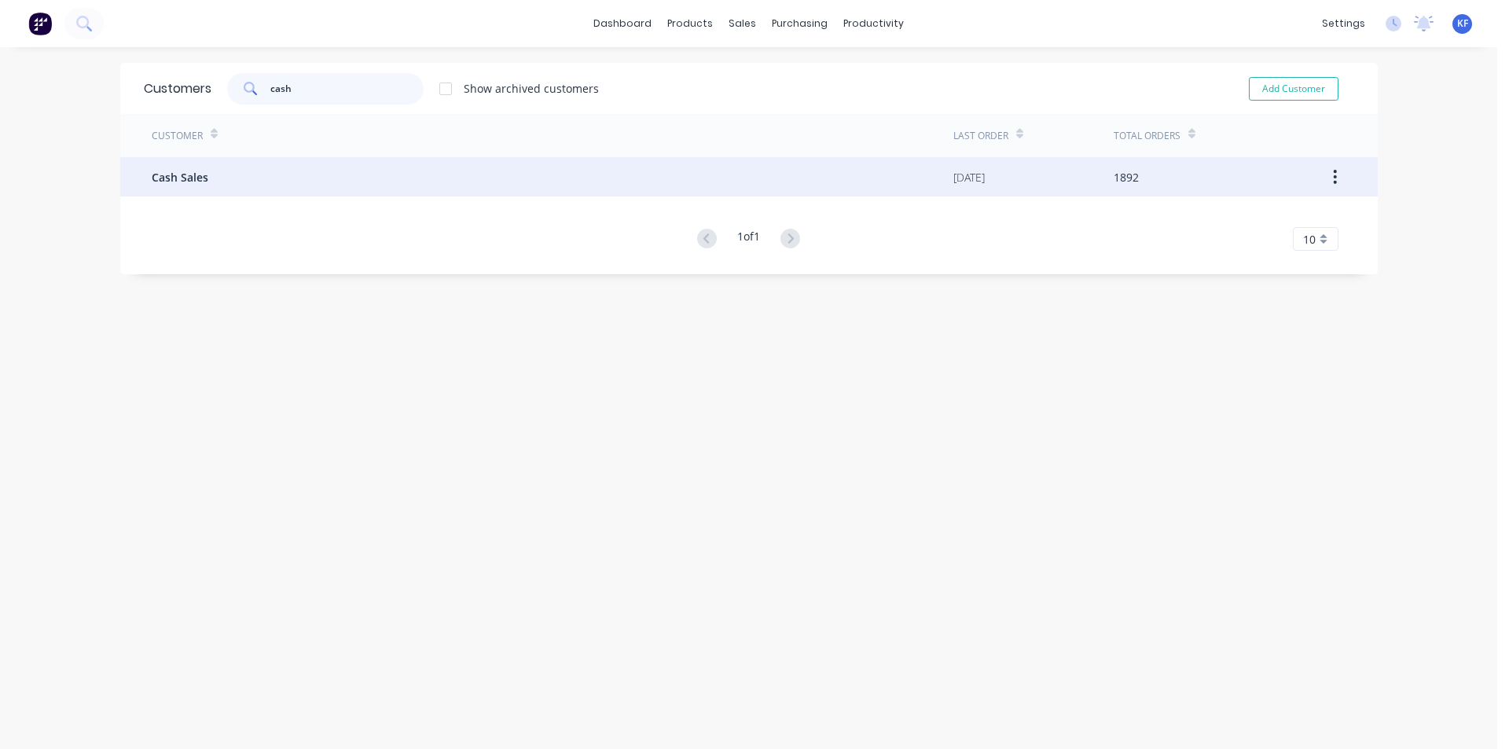
type input "cash"
click at [764, 188] on div "Cash Sales" at bounding box center [553, 176] width 802 height 39
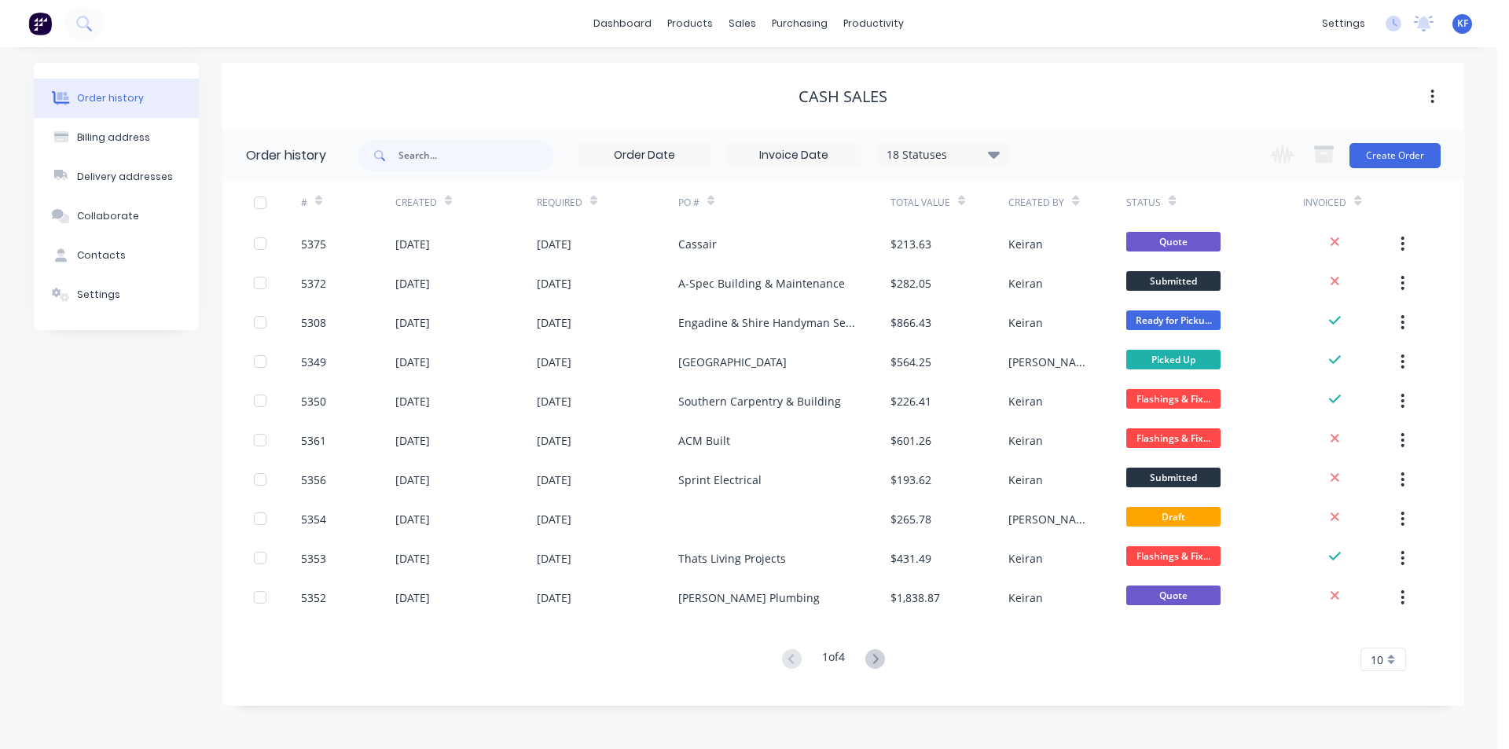
click at [992, 157] on icon at bounding box center [994, 154] width 12 height 19
click at [1073, 336] on label at bounding box center [1073, 336] width 0 height 0
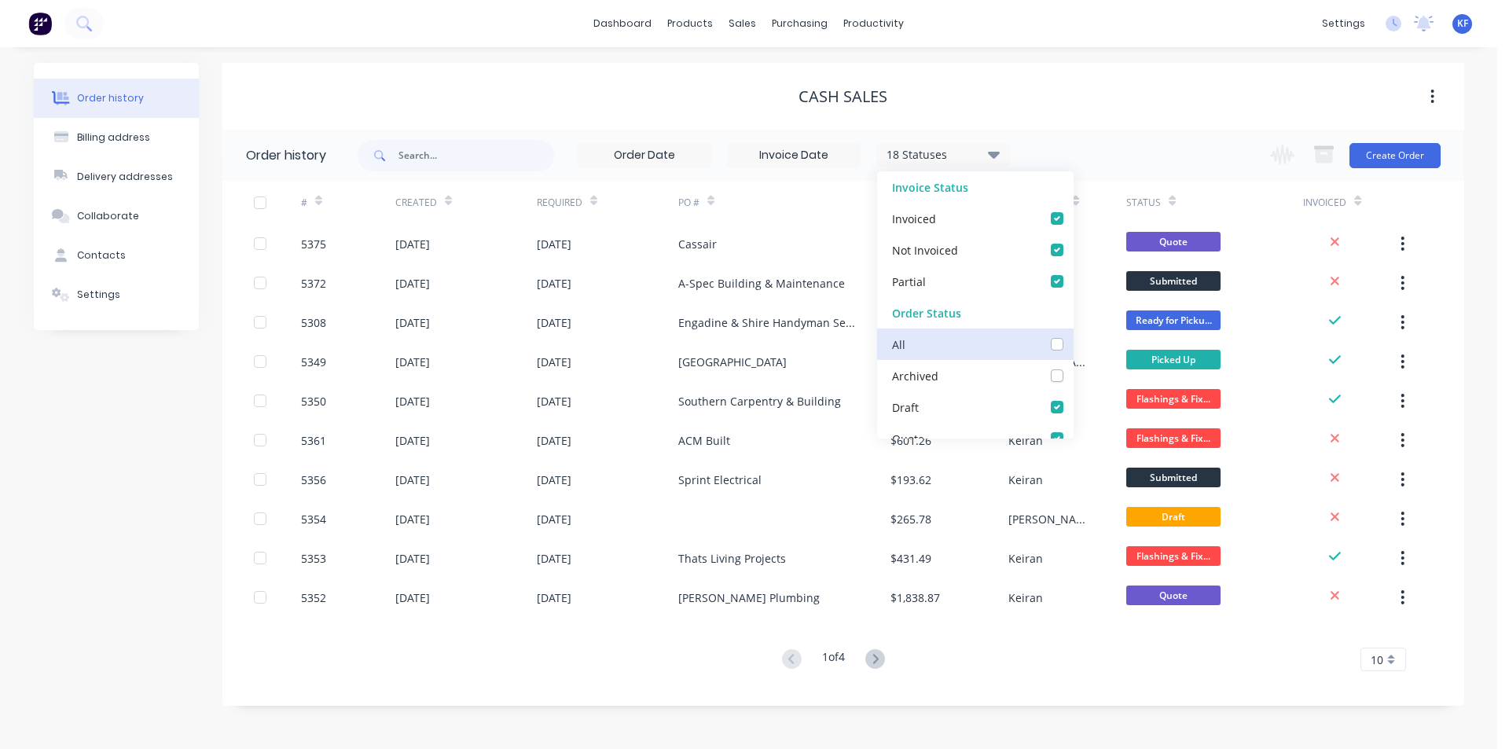
click at [1073, 347] on input "checkbox" at bounding box center [1079, 343] width 13 height 15
checkbox input "true"
click at [594, 661] on div "1 of 4 10 5 10 15 20 25 30 35" at bounding box center [833, 659] width 1223 height 23
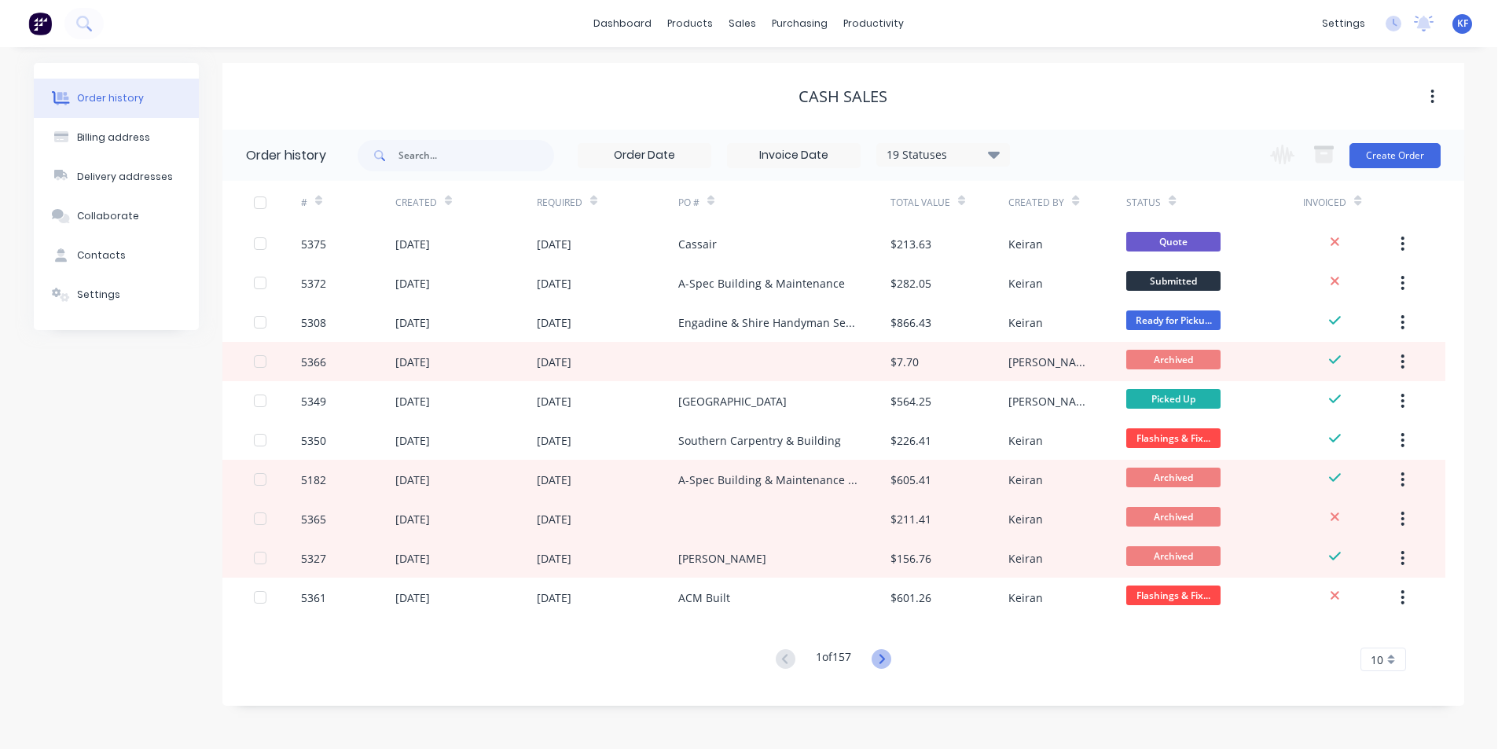
click at [888, 663] on icon at bounding box center [881, 659] width 20 height 20
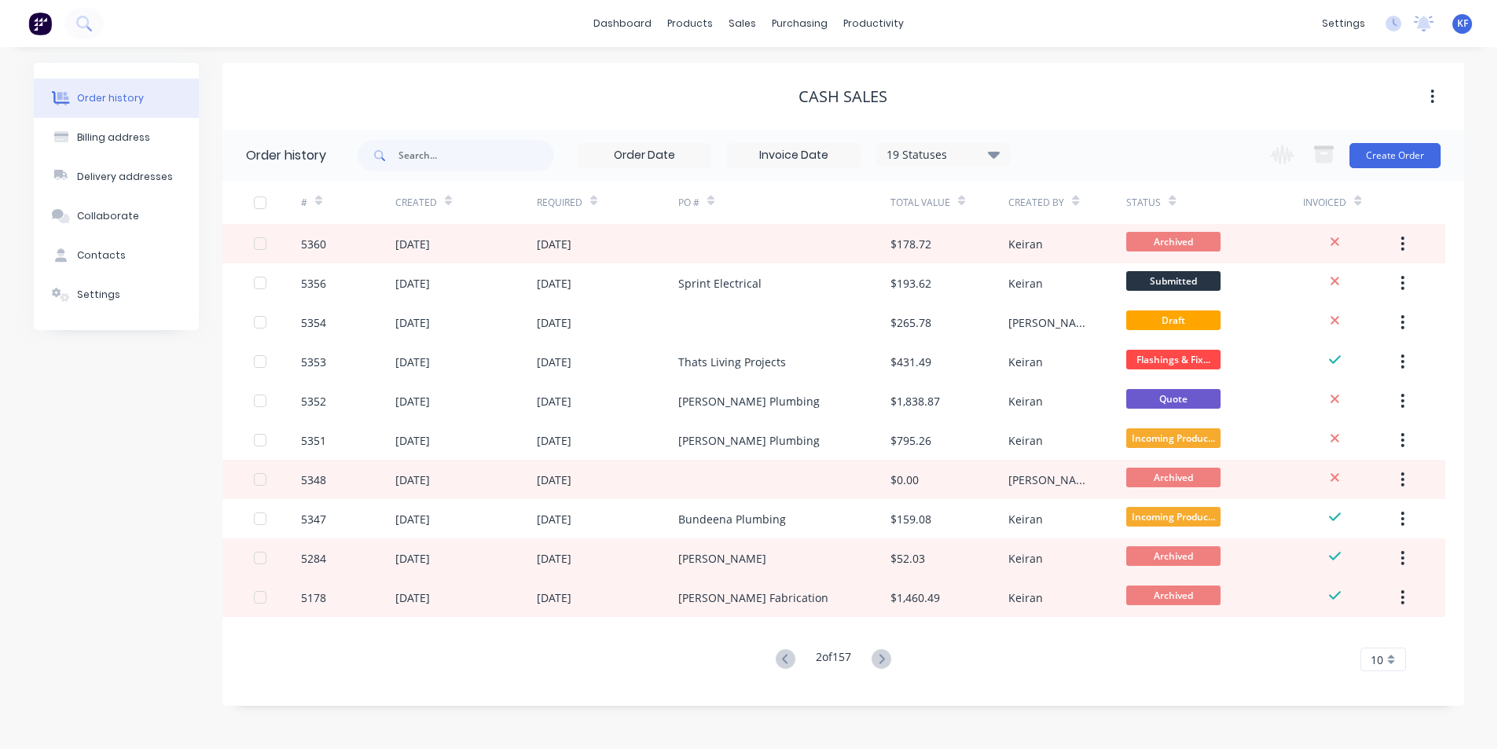
click at [888, 663] on icon at bounding box center [881, 659] width 20 height 20
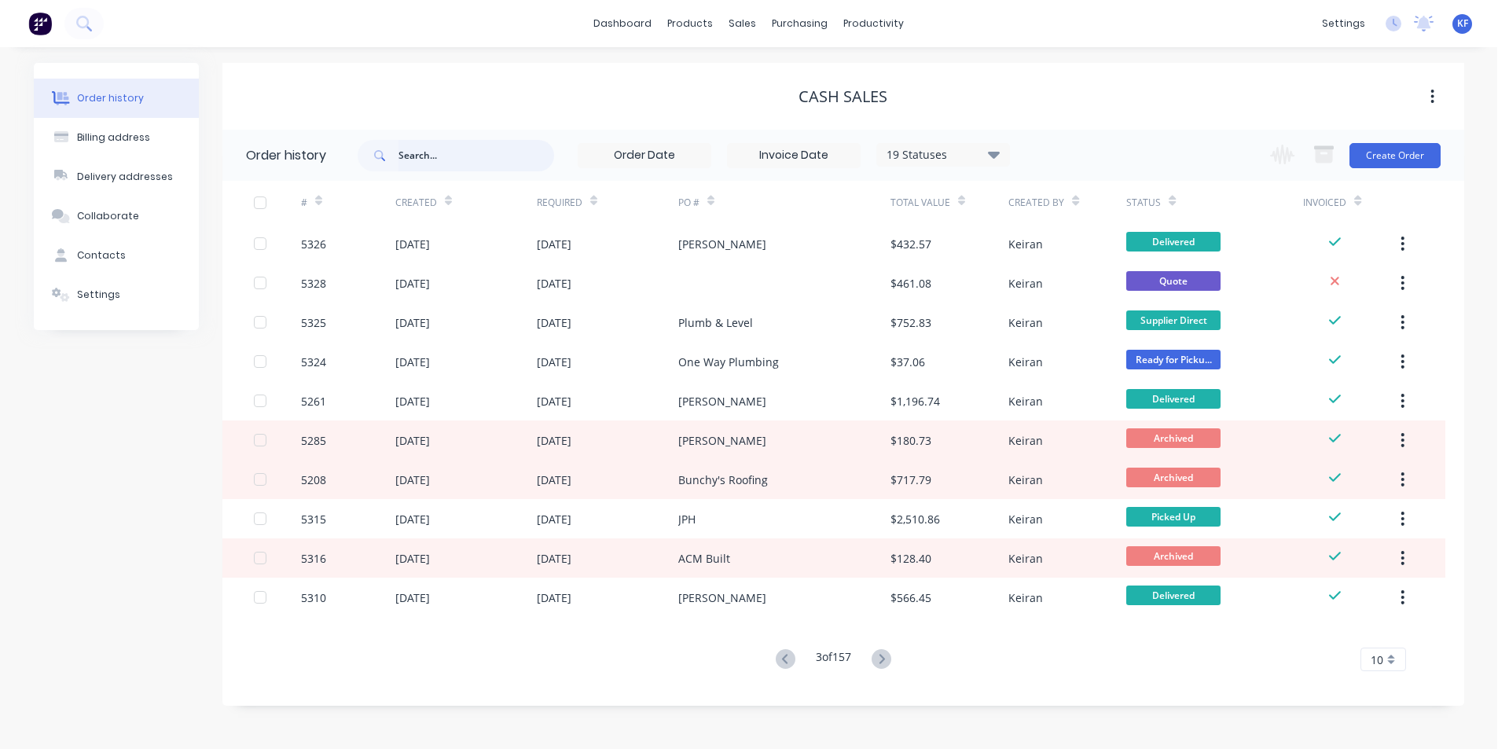
click at [490, 151] on input "text" at bounding box center [476, 155] width 156 height 31
type input "plumb"
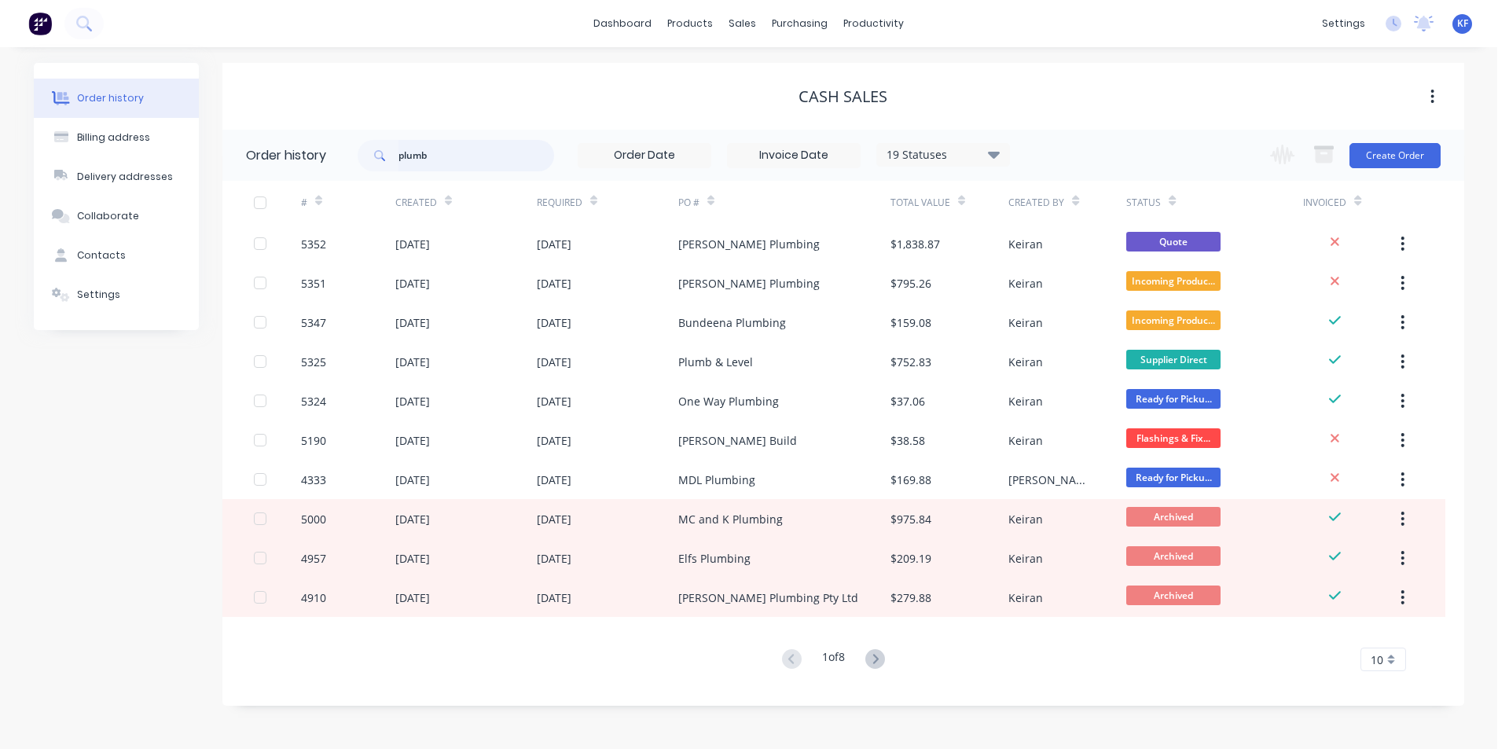
click at [494, 160] on input "plumb" at bounding box center [476, 155] width 156 height 31
type input "plumb"
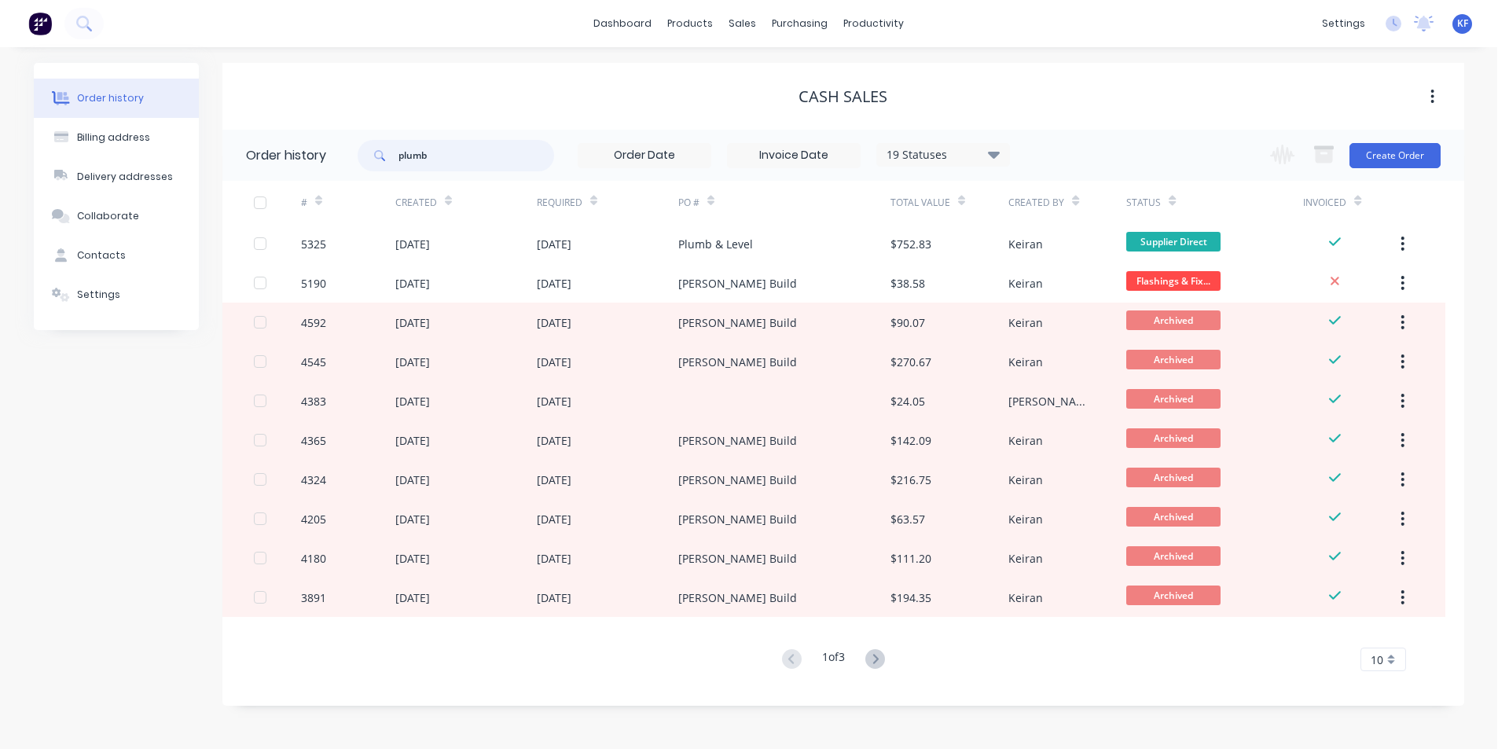
click at [494, 160] on input "plumb" at bounding box center [476, 155] width 156 height 31
type input "plumb & level"
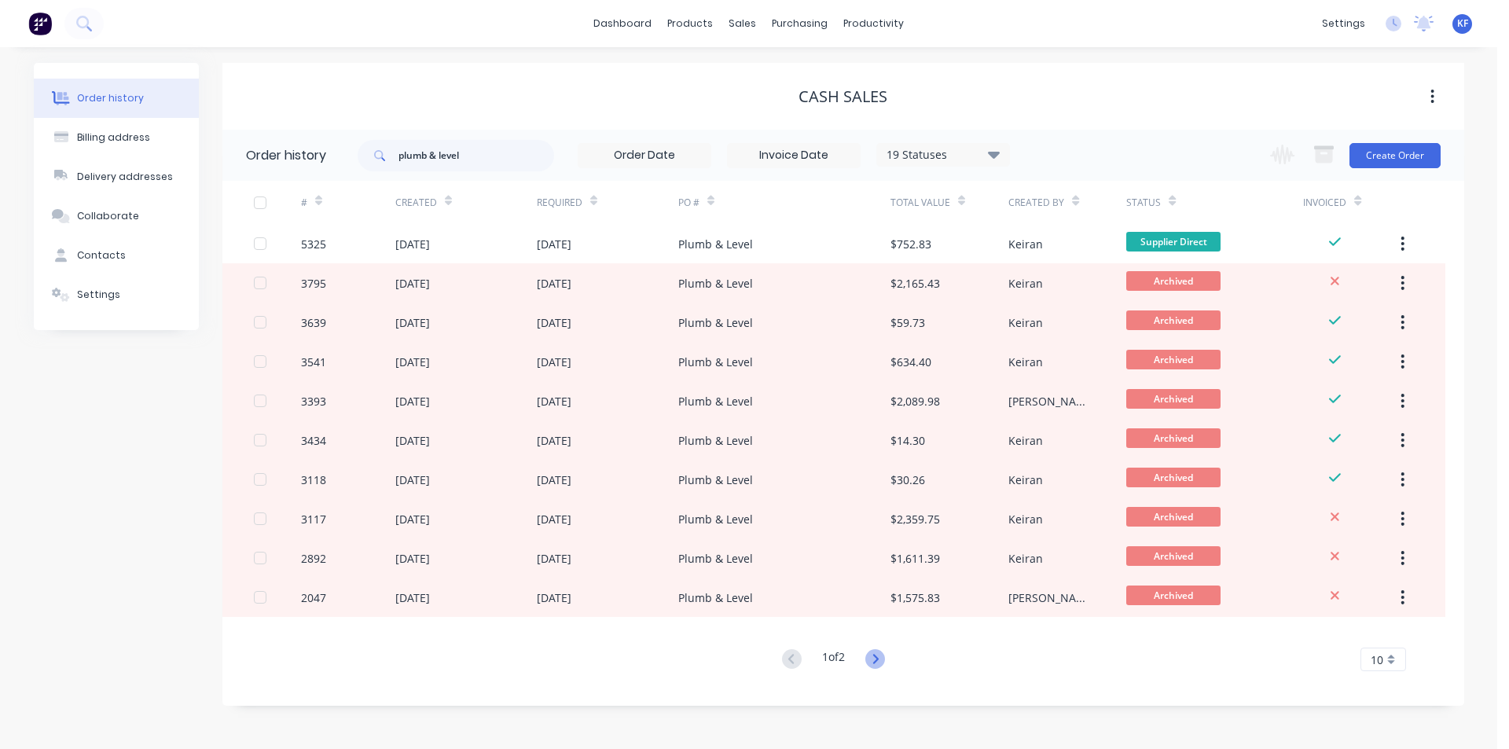
click at [877, 659] on icon at bounding box center [875, 659] width 20 height 20
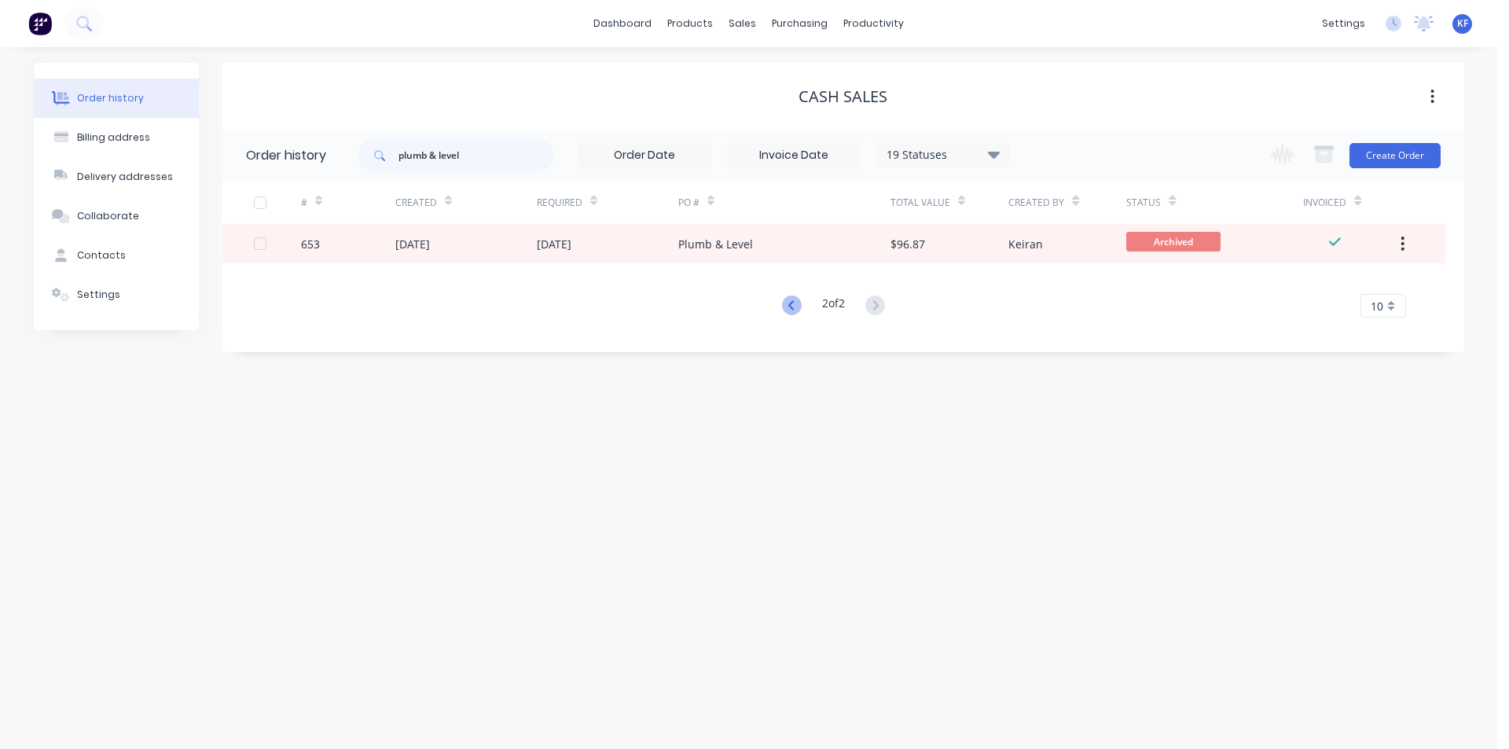
click at [786, 310] on icon at bounding box center [792, 305] width 20 height 20
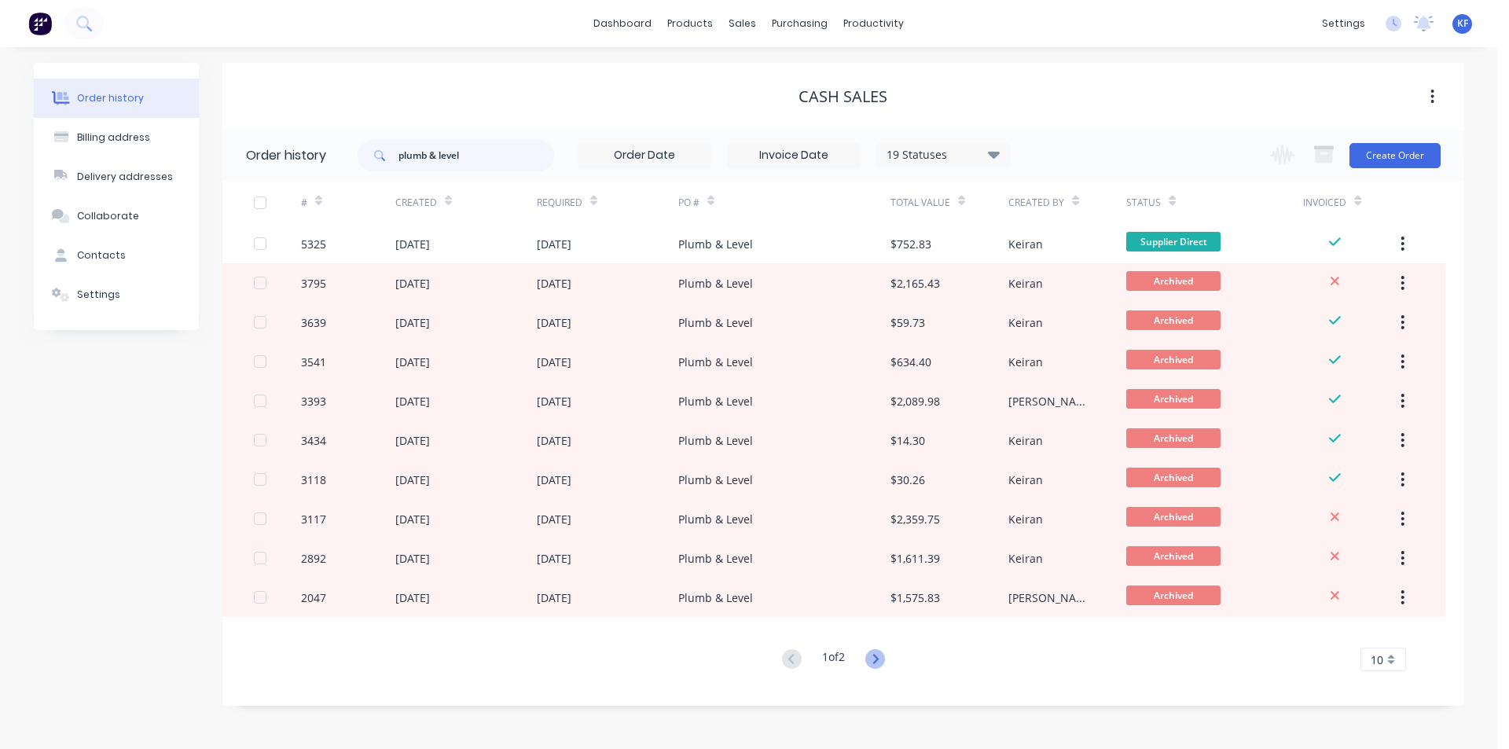
click at [879, 663] on icon at bounding box center [875, 659] width 20 height 20
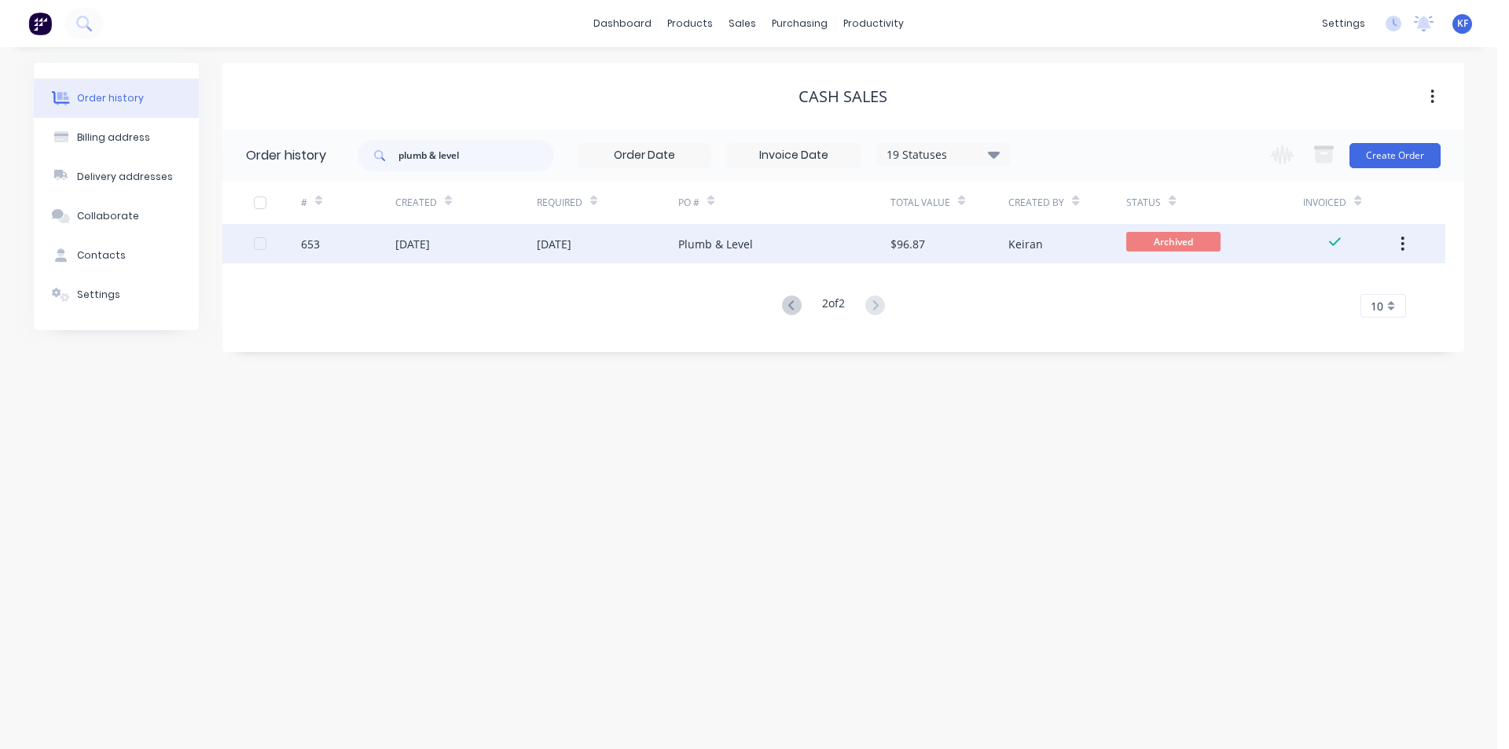
click at [828, 244] on div "Plumb & Level" at bounding box center [784, 243] width 212 height 39
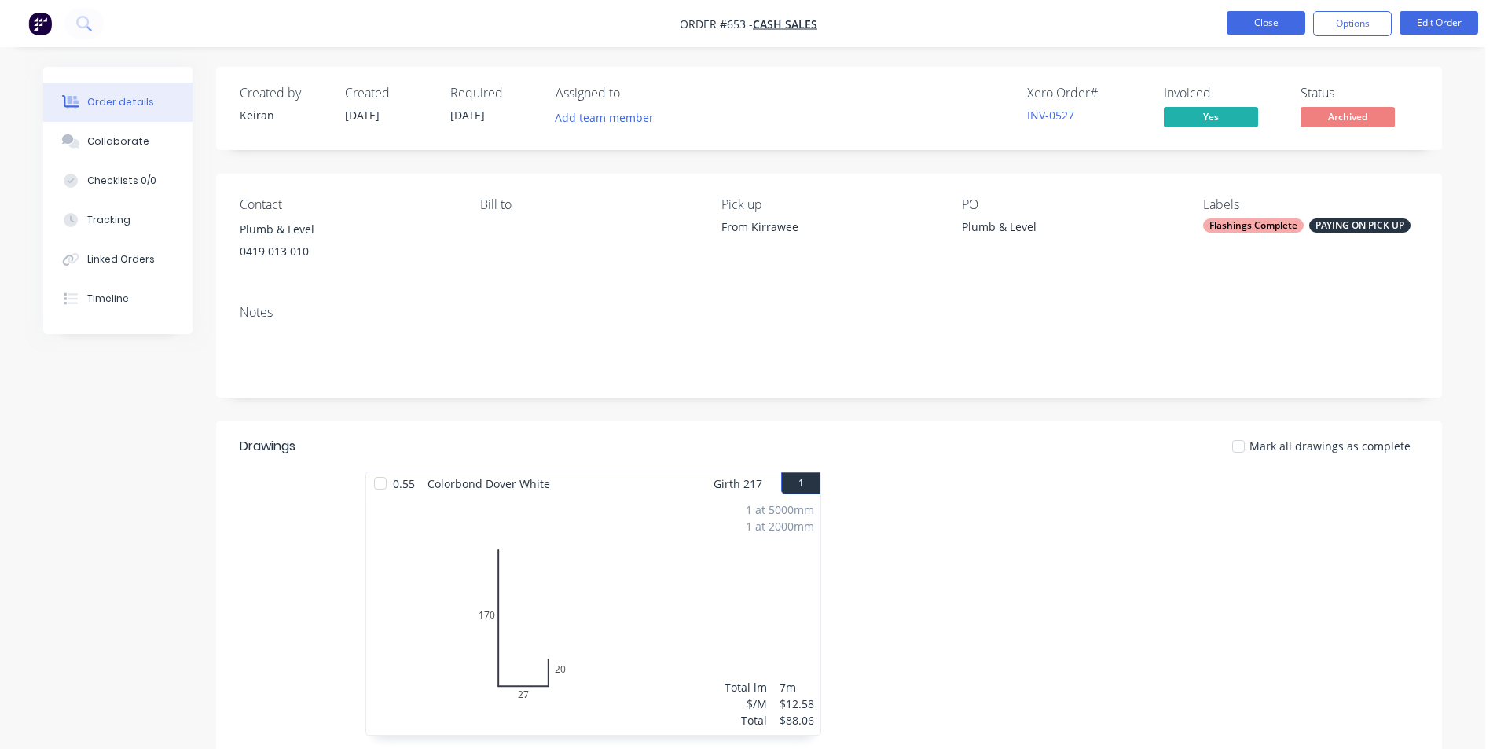
click at [1255, 30] on button "Close" at bounding box center [1266, 23] width 79 height 24
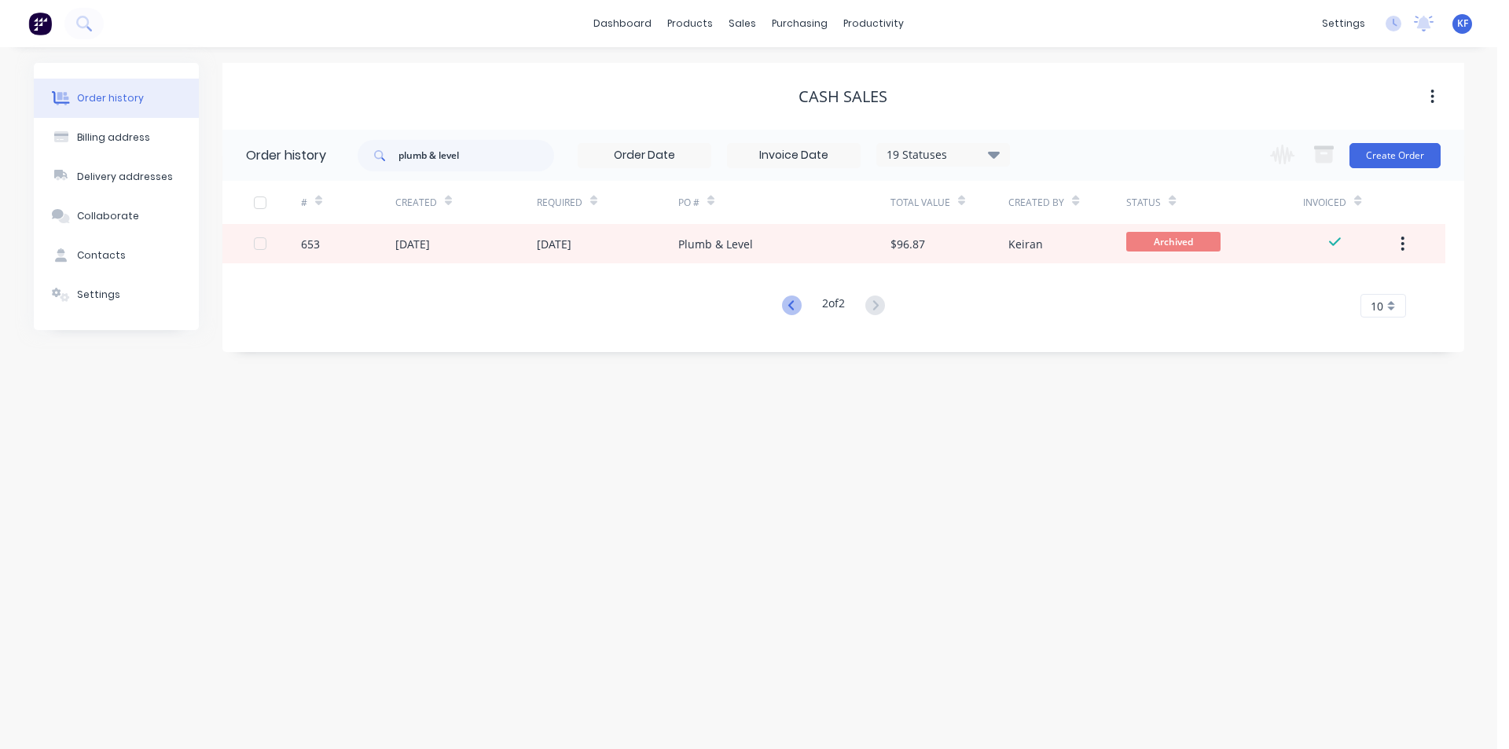
click at [787, 312] on icon at bounding box center [792, 305] width 20 height 20
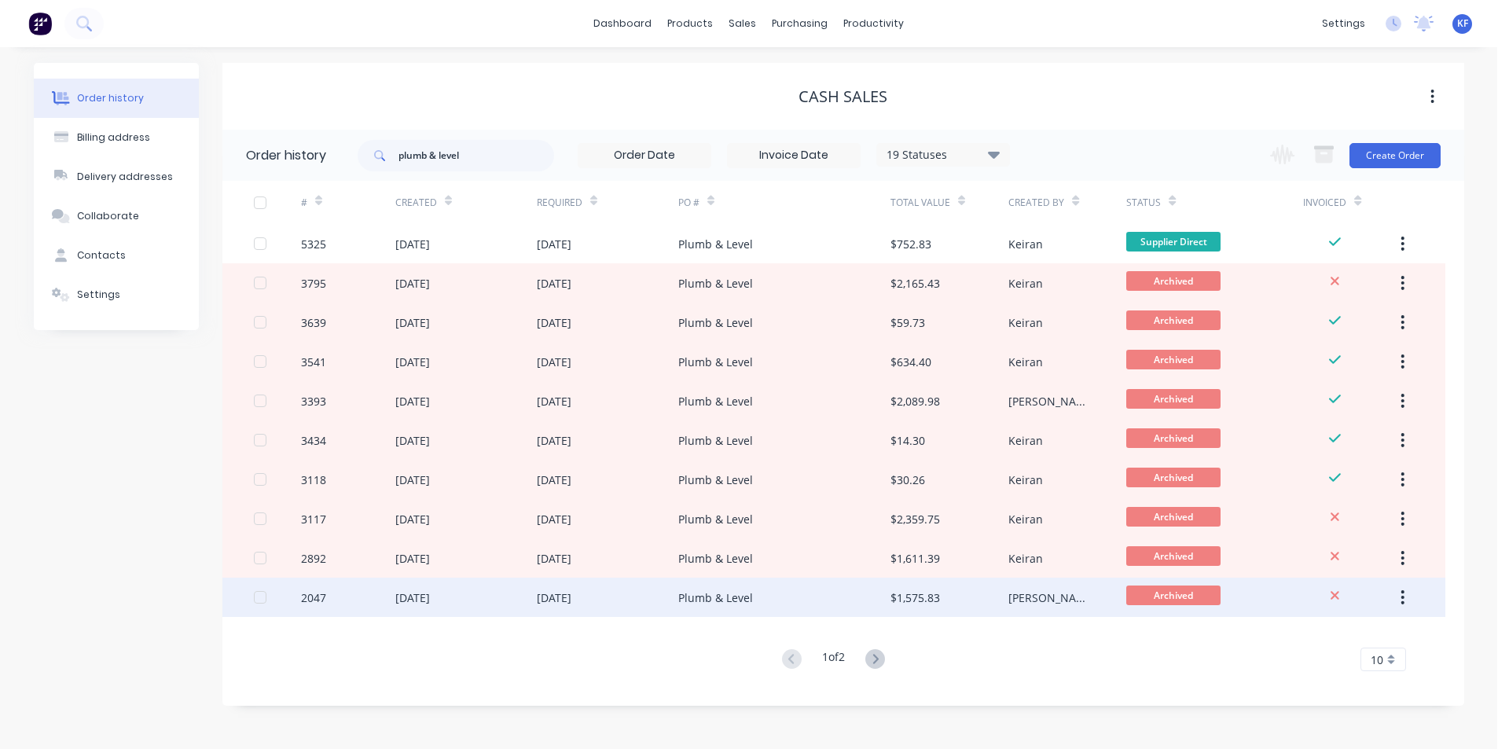
click at [819, 589] on div "Plumb & Level" at bounding box center [784, 597] width 212 height 39
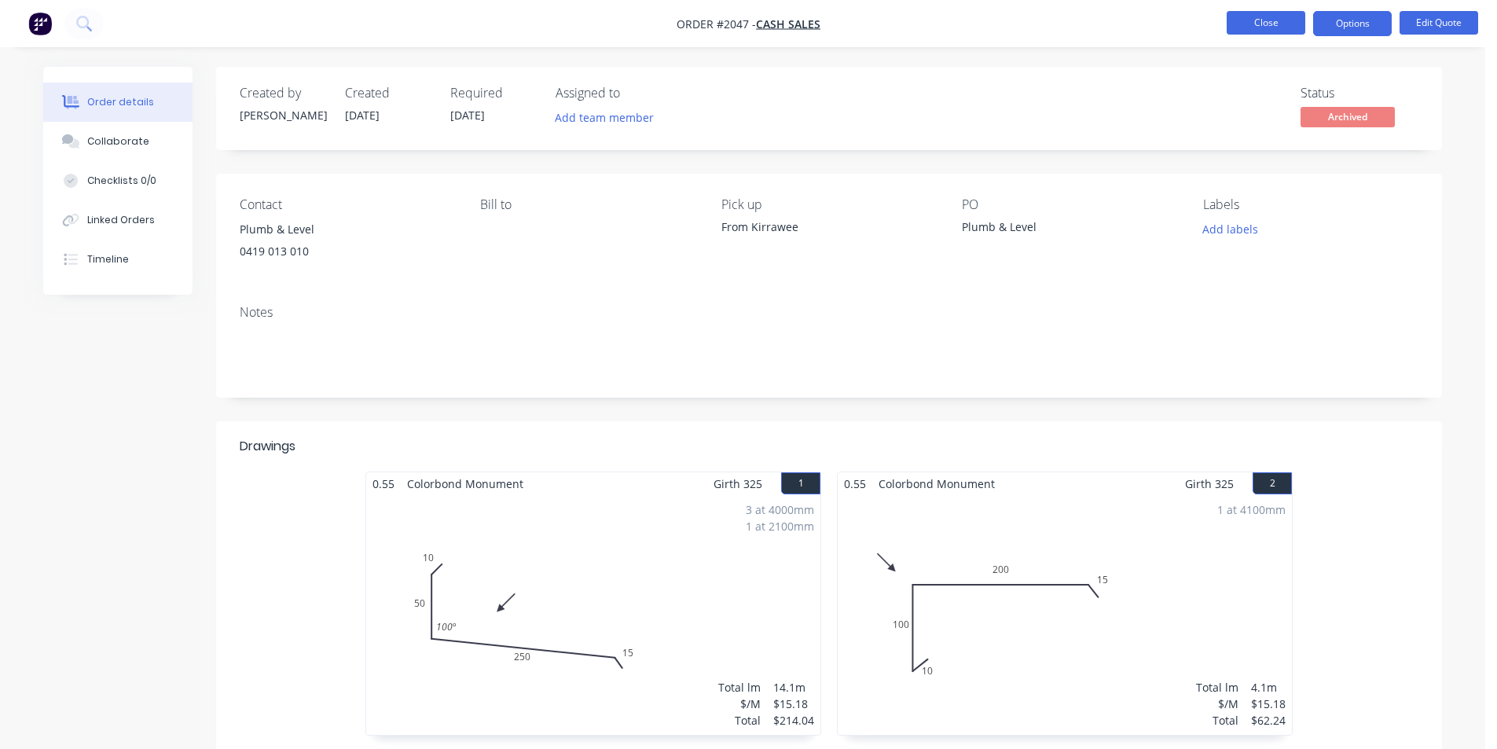
click at [1277, 22] on button "Close" at bounding box center [1266, 23] width 79 height 24
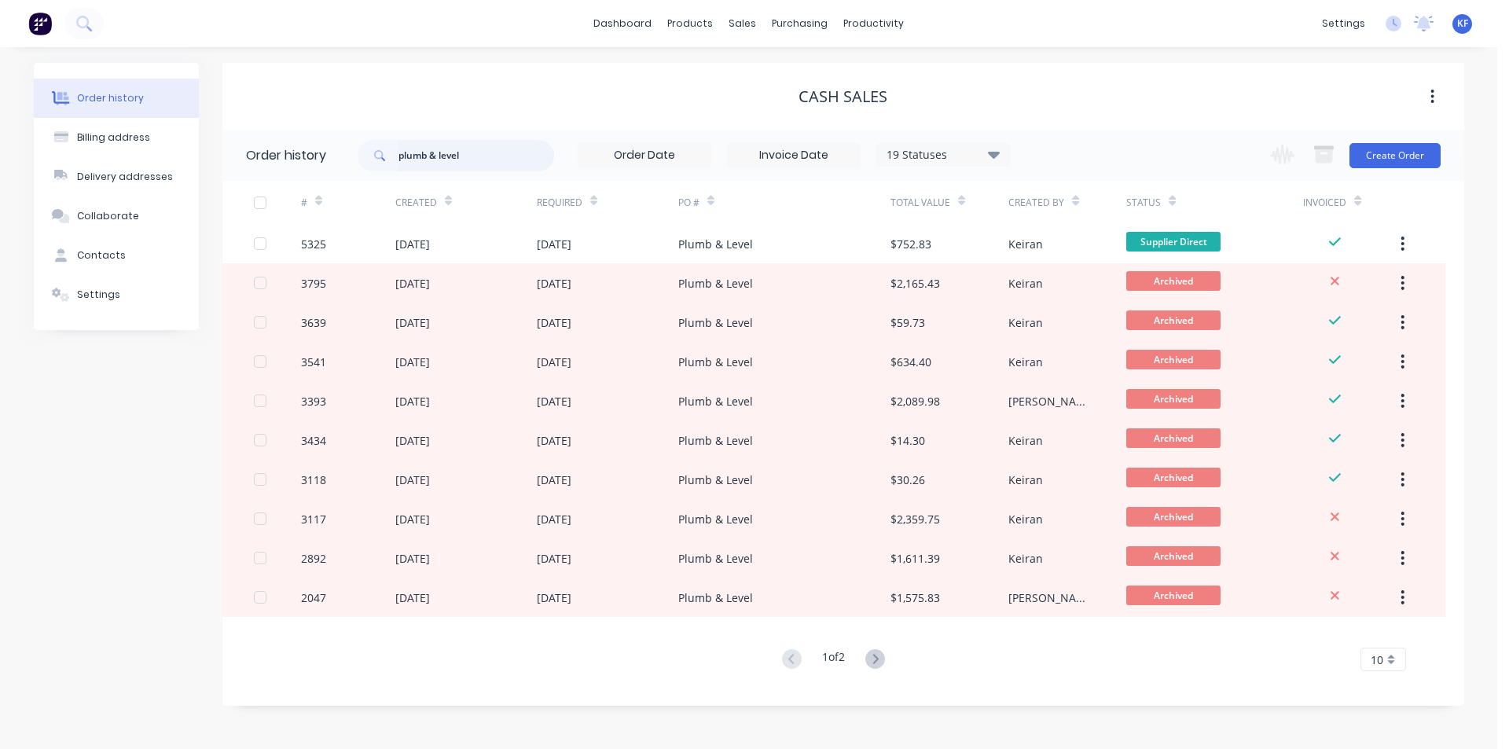
drag, startPoint x: 479, startPoint y: 157, endPoint x: 275, endPoint y: 130, distance: 206.1
click at [275, 130] on header "Order history plumb & level 19 Statuses Invoice Status Invoiced Not Invoiced Pa…" at bounding box center [843, 155] width 1242 height 51
type input "[PERSON_NAME]"
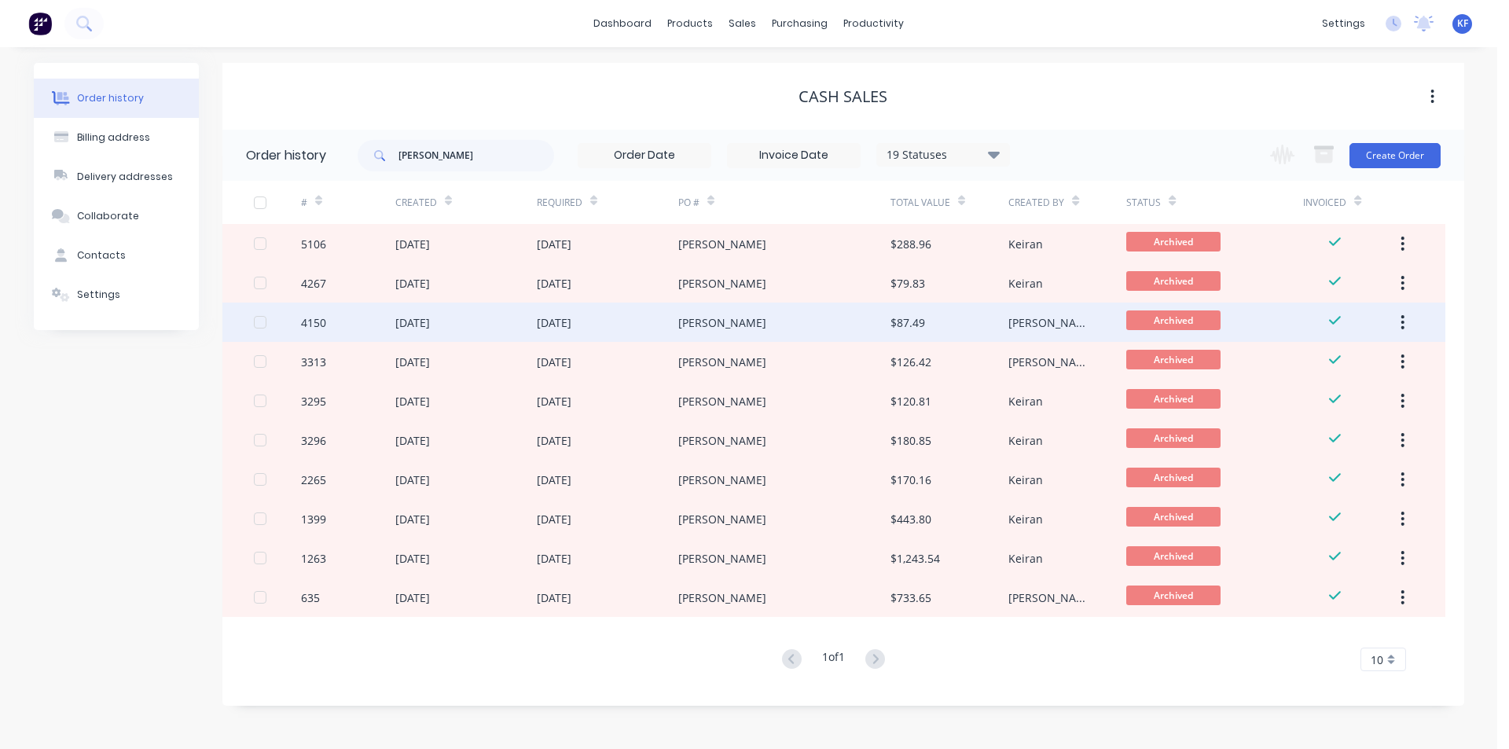
click at [722, 324] on div "[PERSON_NAME]" at bounding box center [722, 322] width 88 height 17
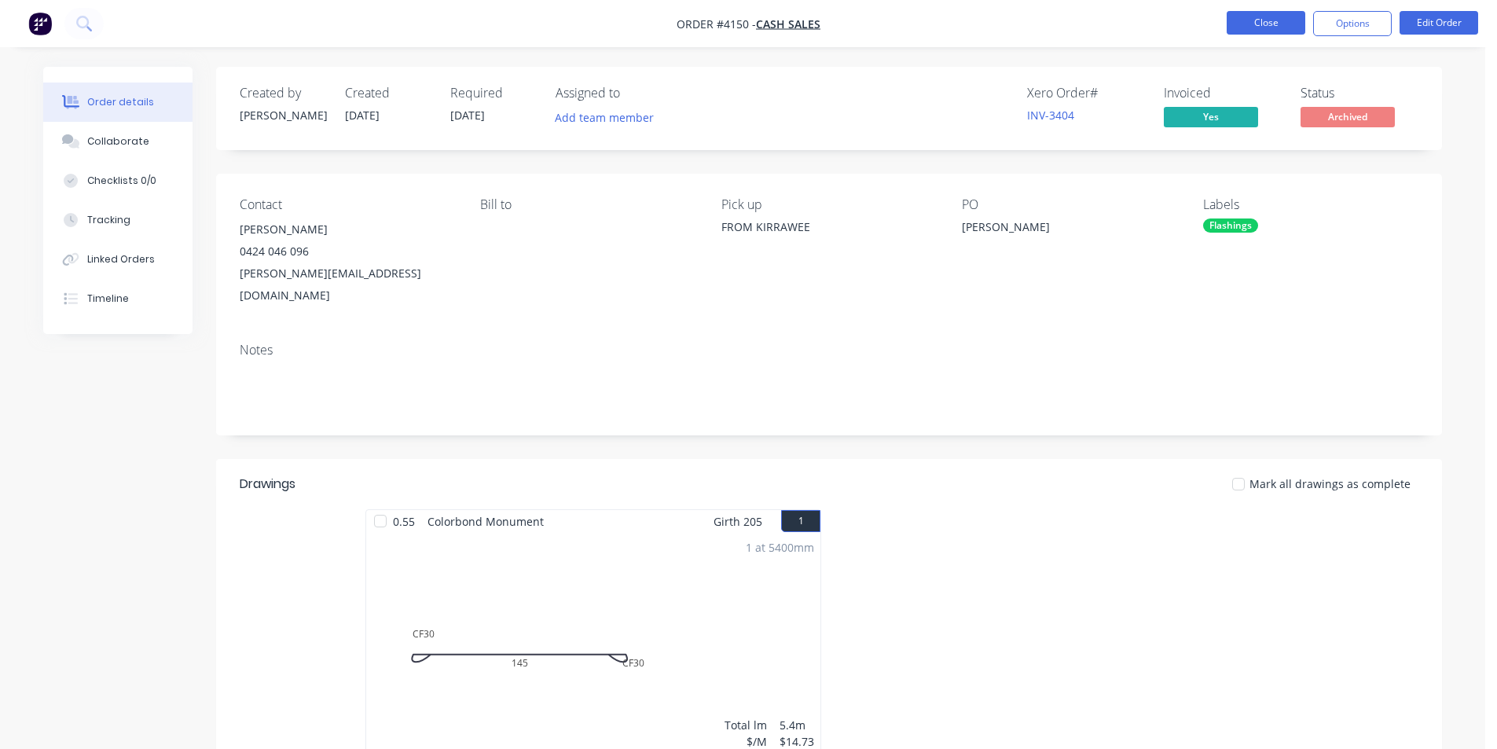
click at [1281, 12] on button "Close" at bounding box center [1266, 23] width 79 height 24
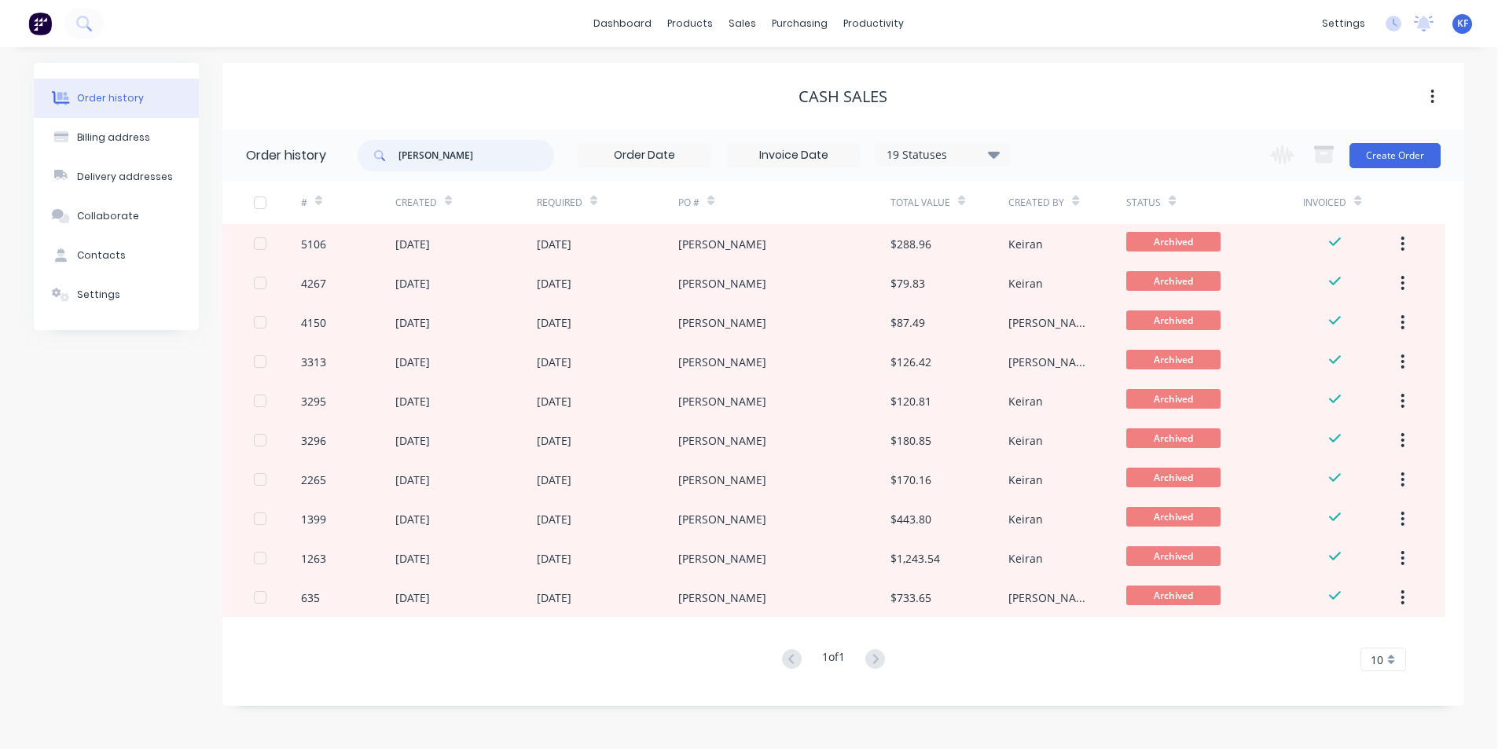
drag, startPoint x: 460, startPoint y: 163, endPoint x: 446, endPoint y: 159, distance: 14.7
click at [452, 160] on input "[PERSON_NAME]" at bounding box center [476, 155] width 156 height 31
type input "[PERSON_NAME]"
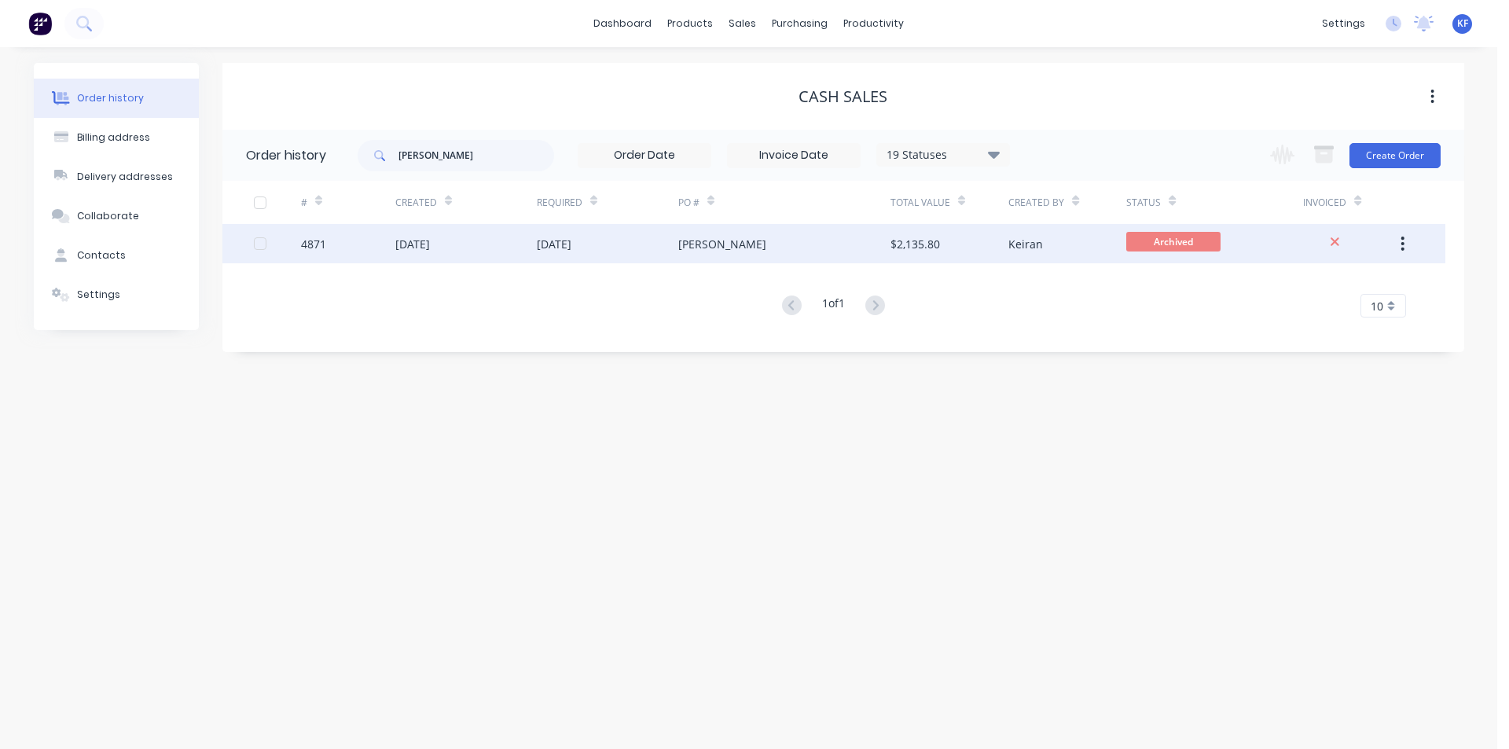
click at [647, 247] on div "[DATE]" at bounding box center [607, 243] width 141 height 39
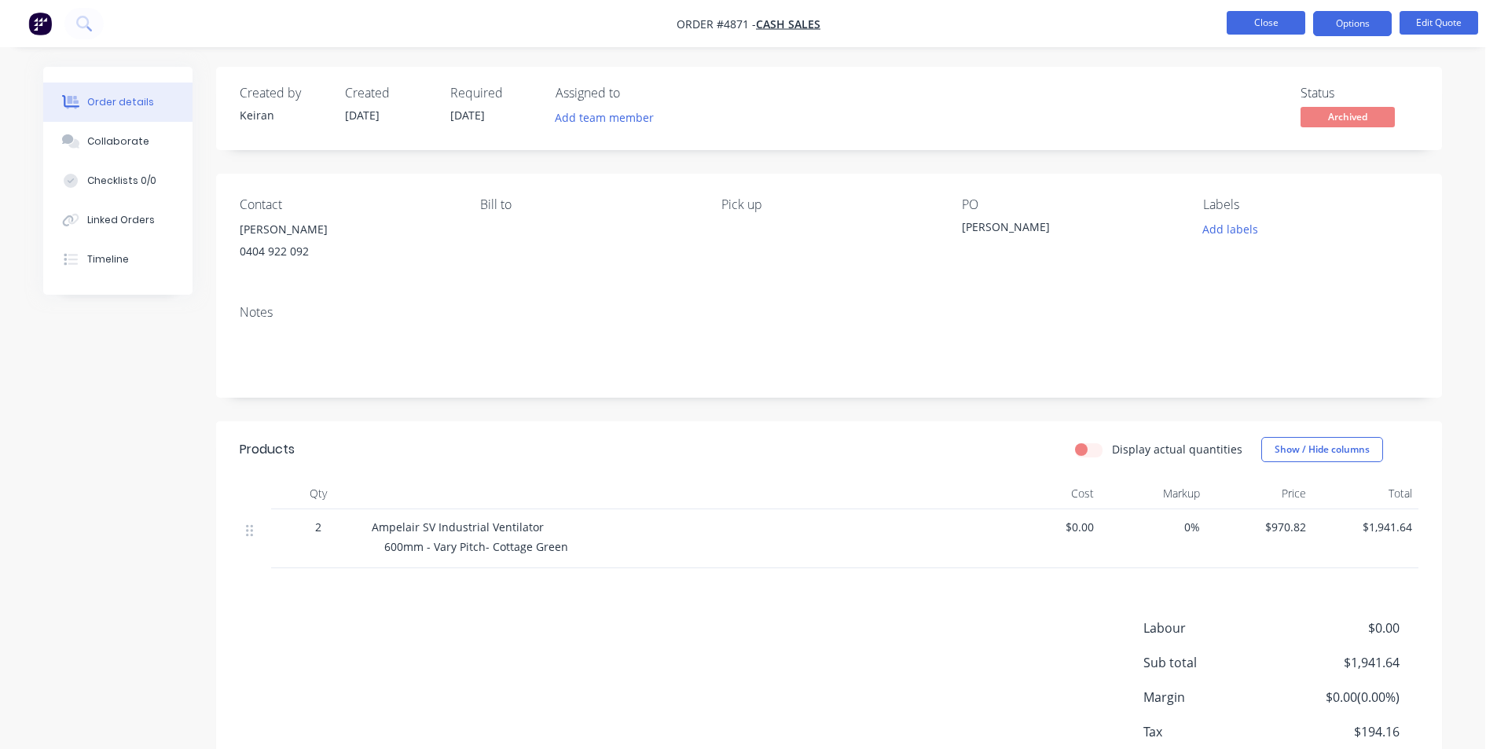
click at [1260, 34] on button "Close" at bounding box center [1266, 23] width 79 height 24
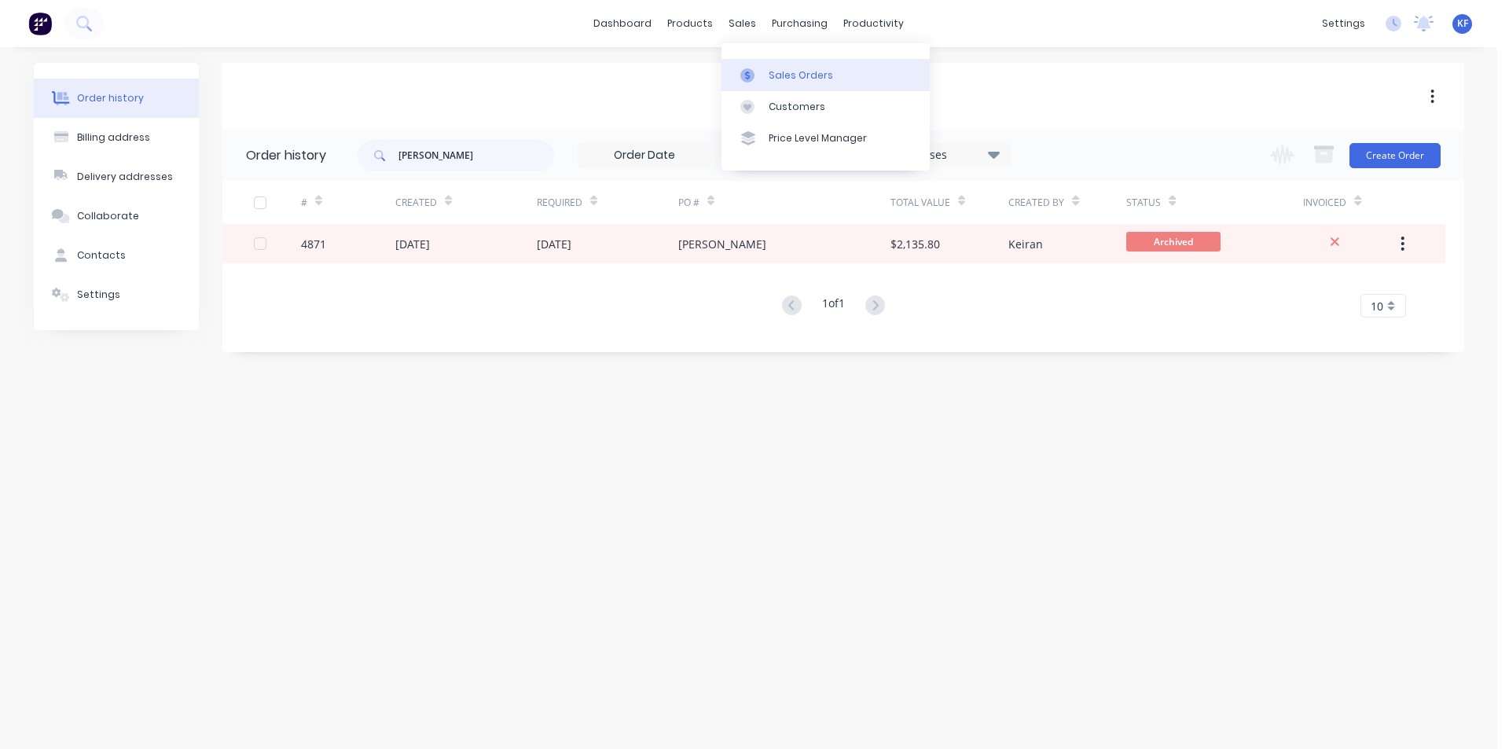
click at [783, 75] on div "Sales Orders" at bounding box center [801, 75] width 64 height 14
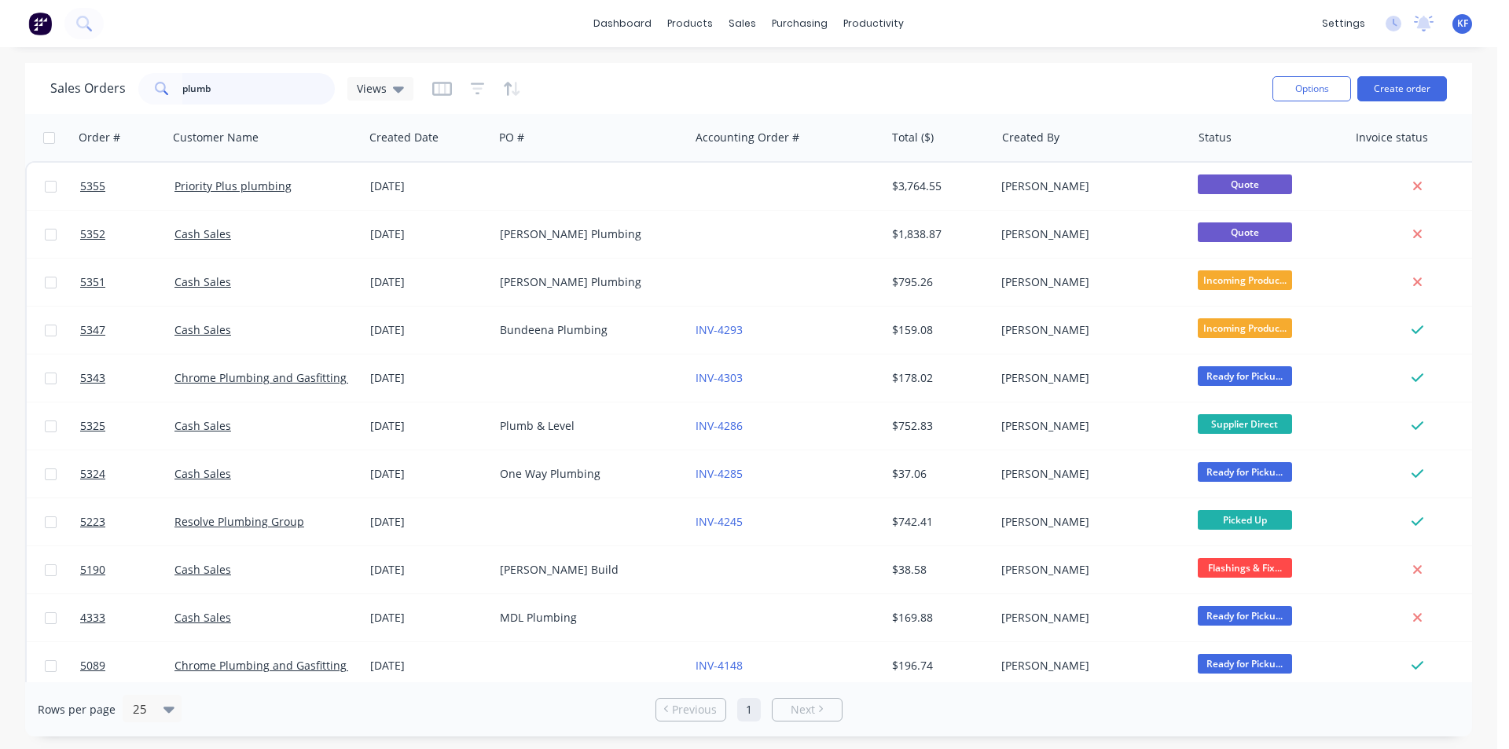
click at [84, 87] on div "Sales Orders plumb Views" at bounding box center [231, 88] width 363 height 31
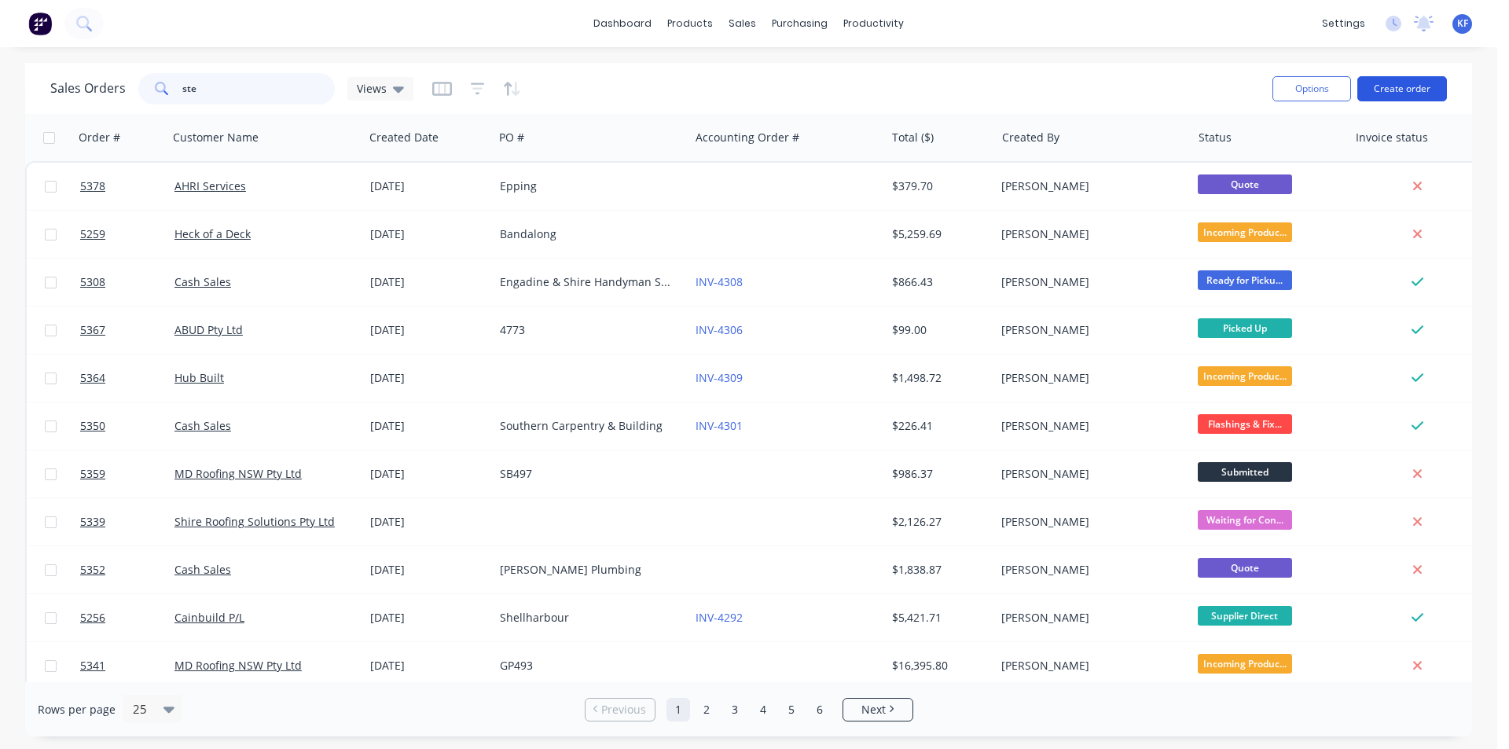
type input "ste"
click at [1441, 87] on button "Create order" at bounding box center [1402, 88] width 90 height 25
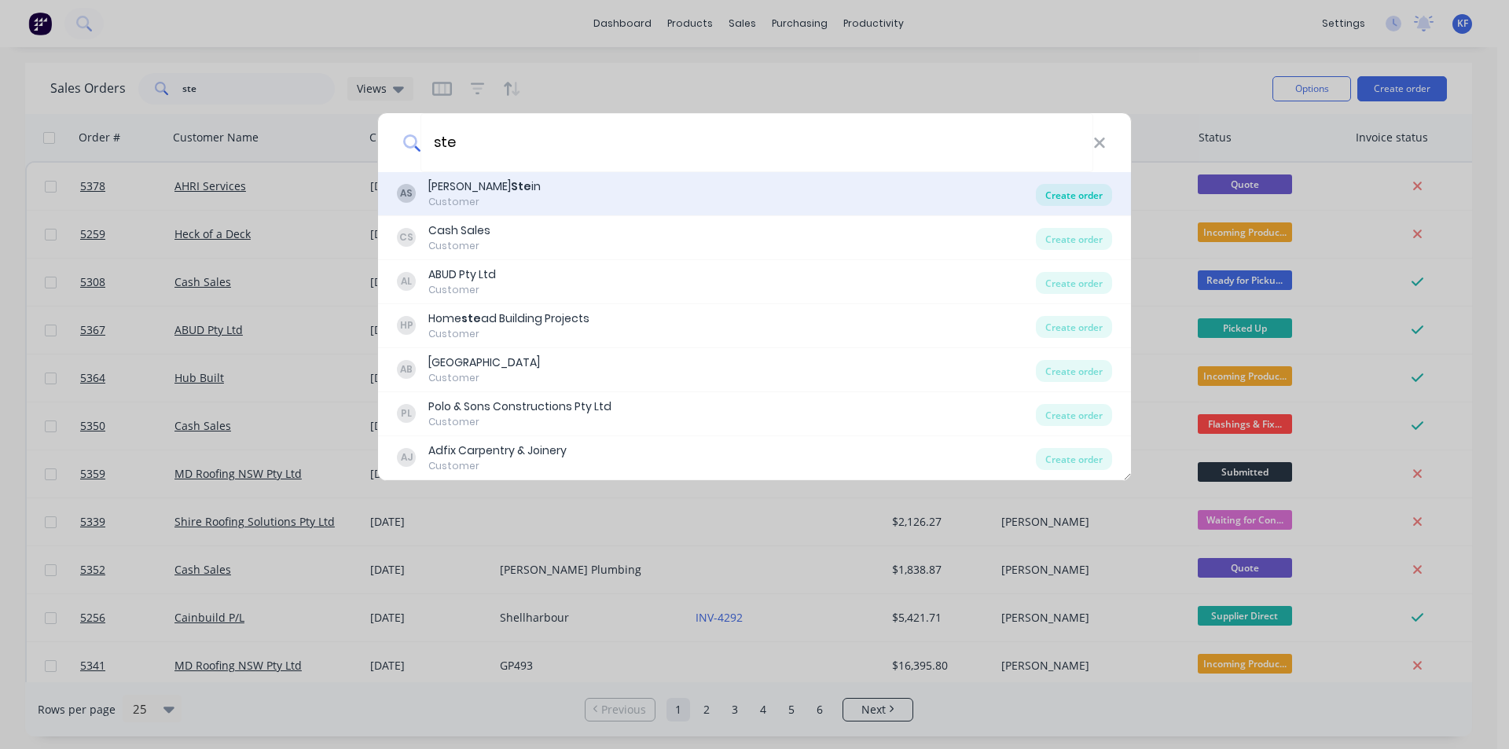
type input "ste"
click at [1073, 192] on div "Create order" at bounding box center [1074, 195] width 76 height 22
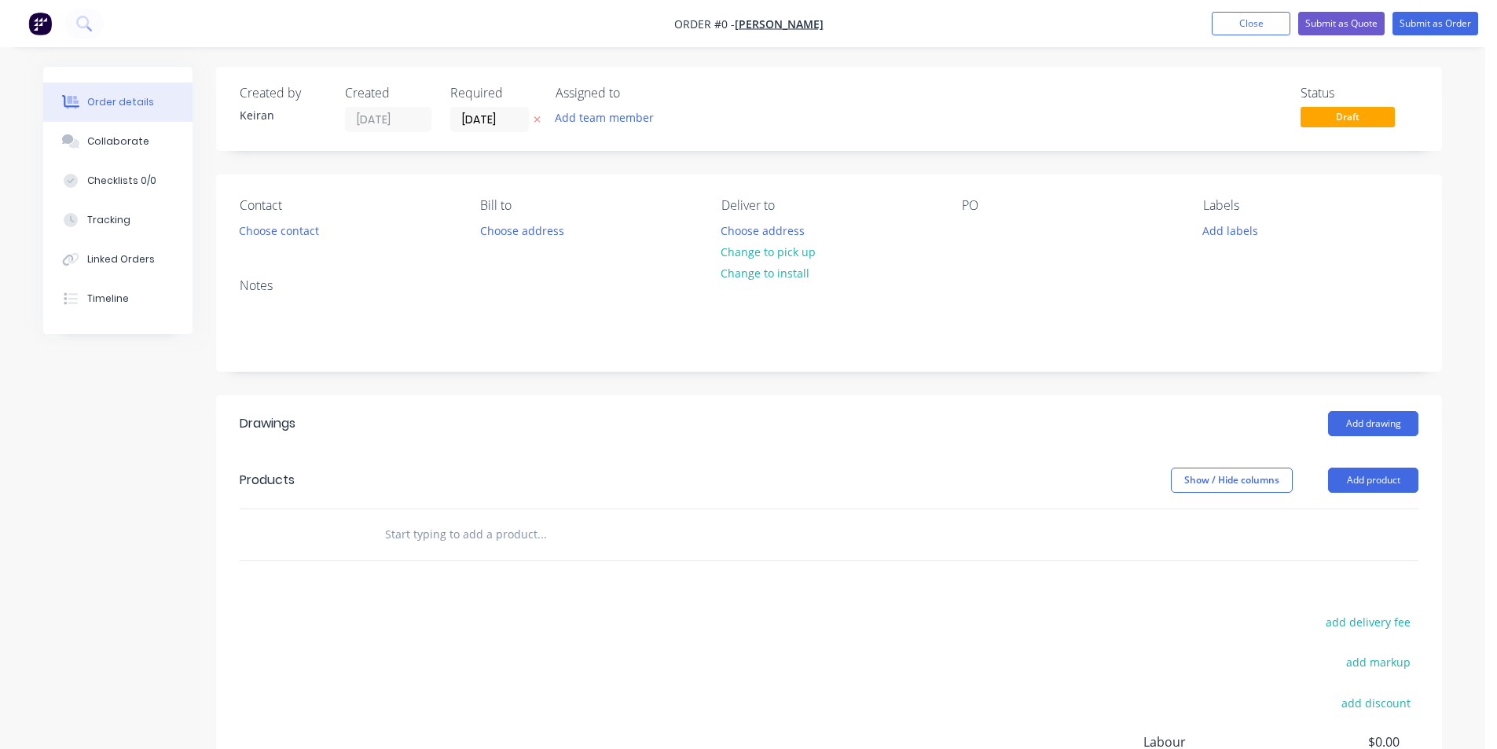
click at [548, 534] on input "text" at bounding box center [541, 534] width 314 height 31
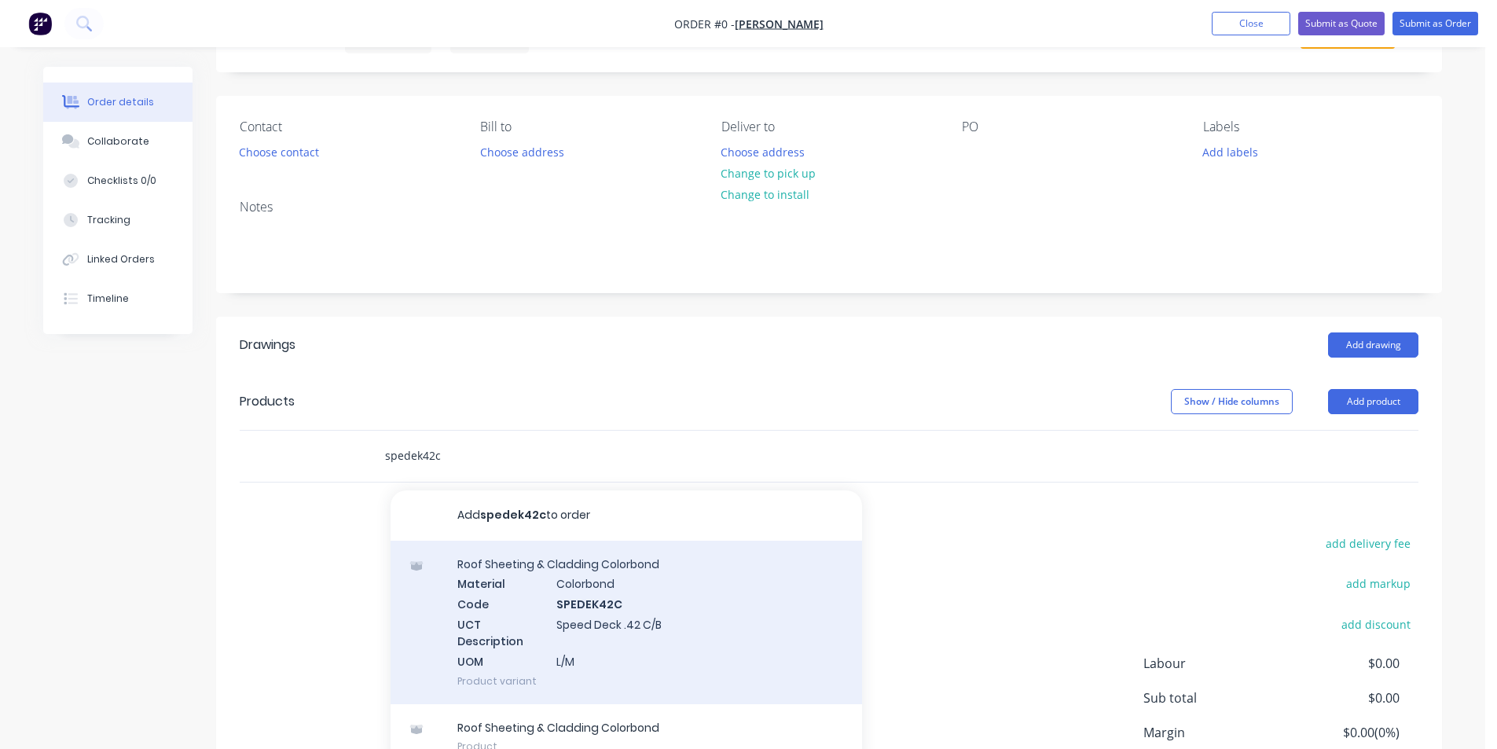
scroll to position [157, 0]
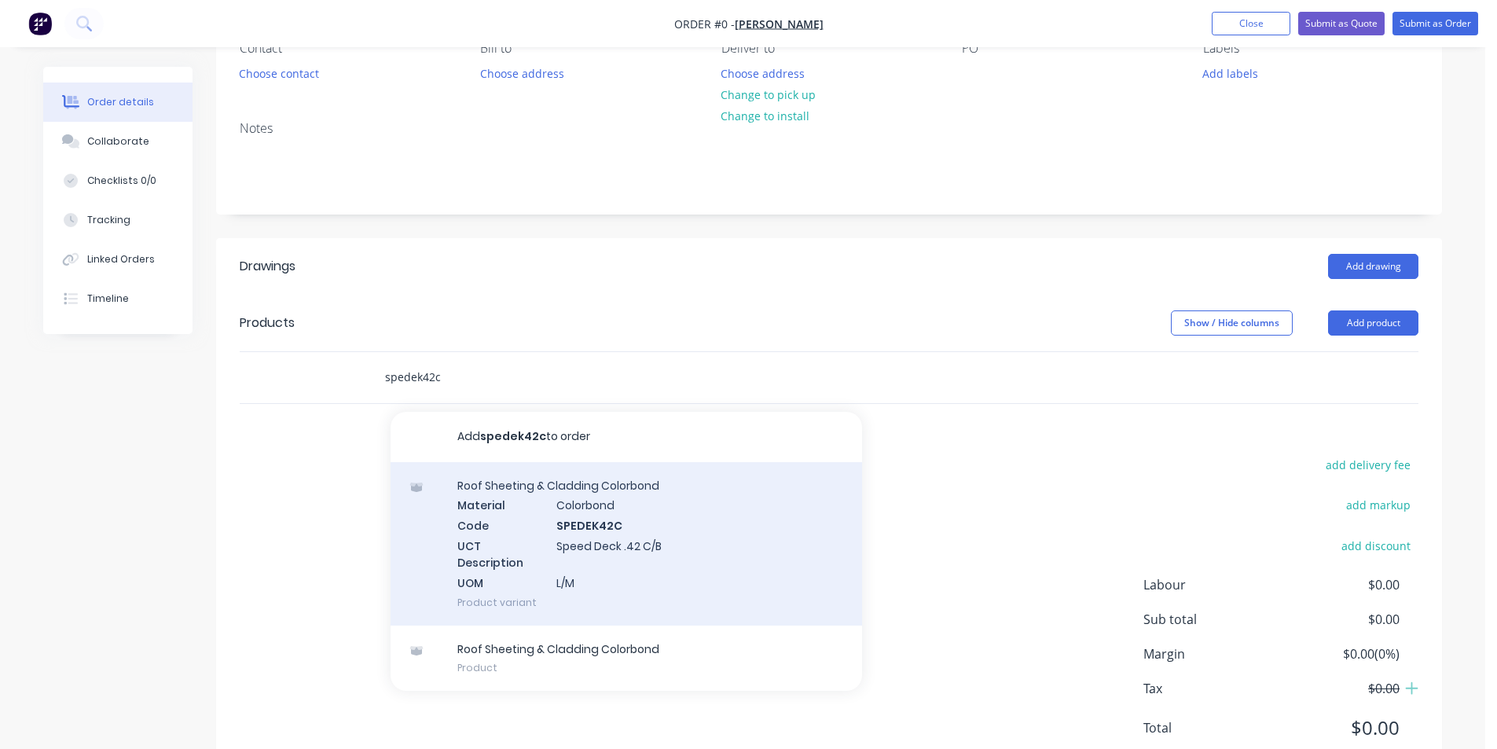
type input "spedek42c"
click at [688, 571] on div "Roof Sheeting & Cladding Colorbond Material Colorbond Code SPEDEK42C UCT Descri…" at bounding box center [626, 543] width 471 height 163
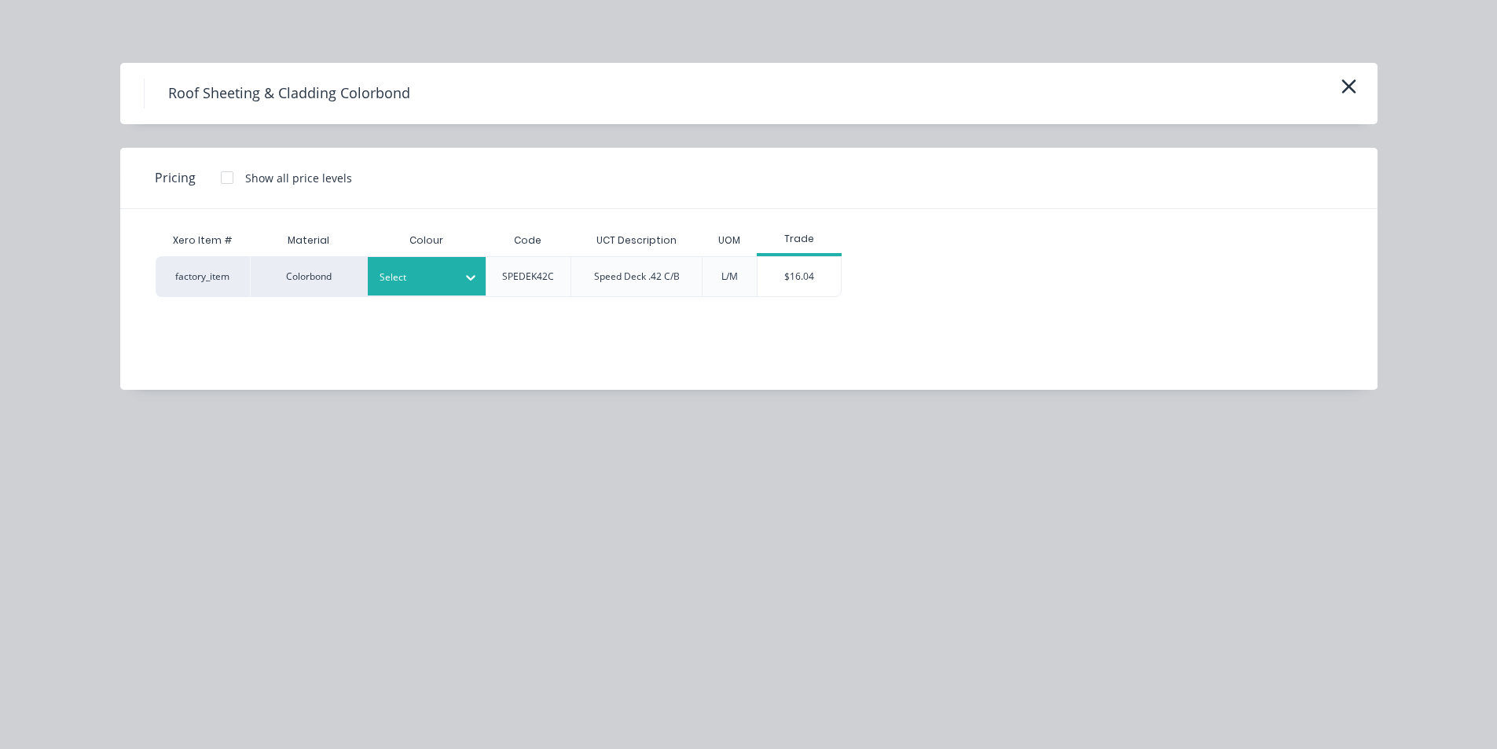
click at [397, 295] on div "Select" at bounding box center [427, 276] width 118 height 39
type input "[PERSON_NAME]"
click at [196, 598] on div "[PERSON_NAME] Jasper" at bounding box center [98, 630] width 196 height 64
click at [196, 630] on div "Jasper" at bounding box center [98, 644] width 196 height 29
click at [823, 278] on div "$16.04" at bounding box center [800, 276] width 84 height 39
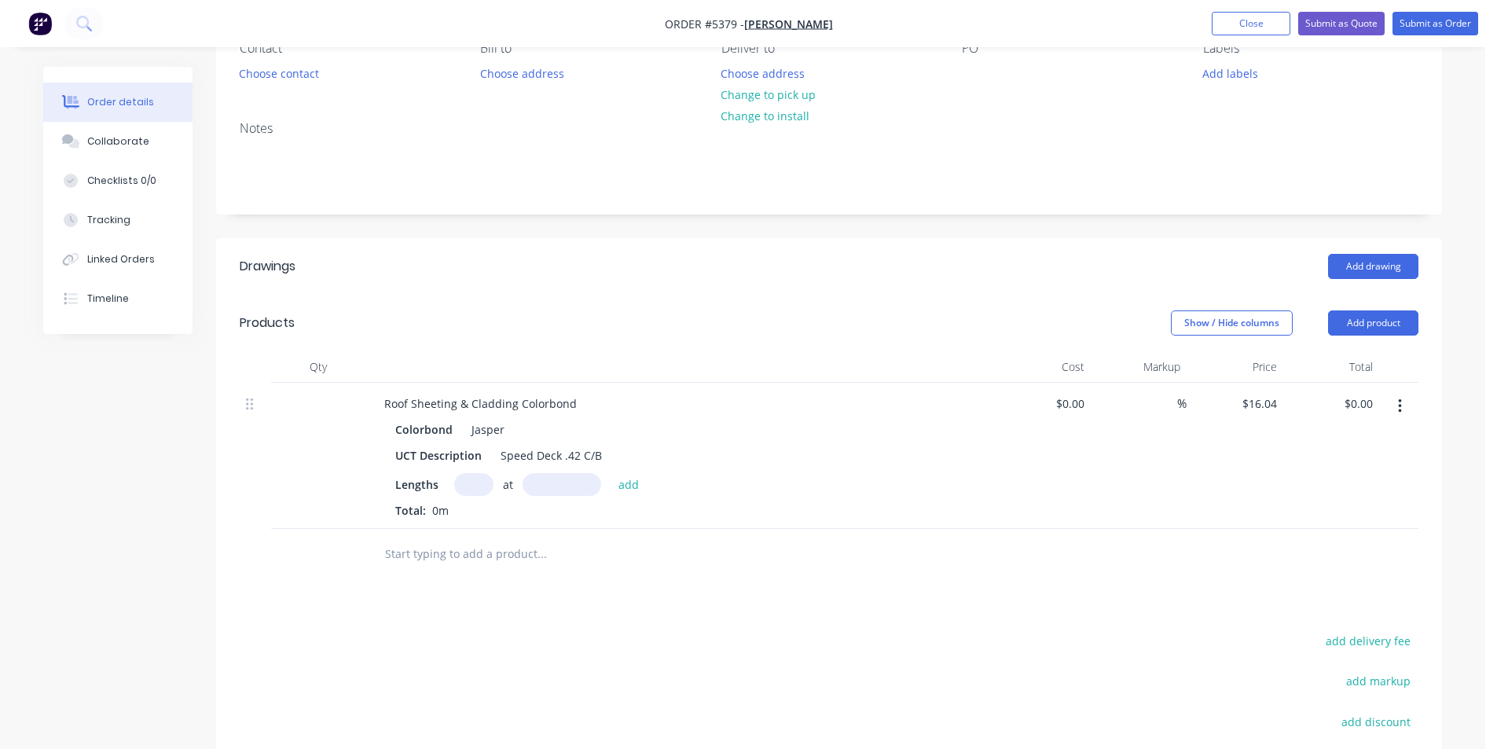
click at [473, 495] on input "text" at bounding box center [473, 484] width 39 height 23
type input "15"
type input "3500"
click at [611, 473] on button "add" at bounding box center [629, 483] width 37 height 21
type input "$842.10"
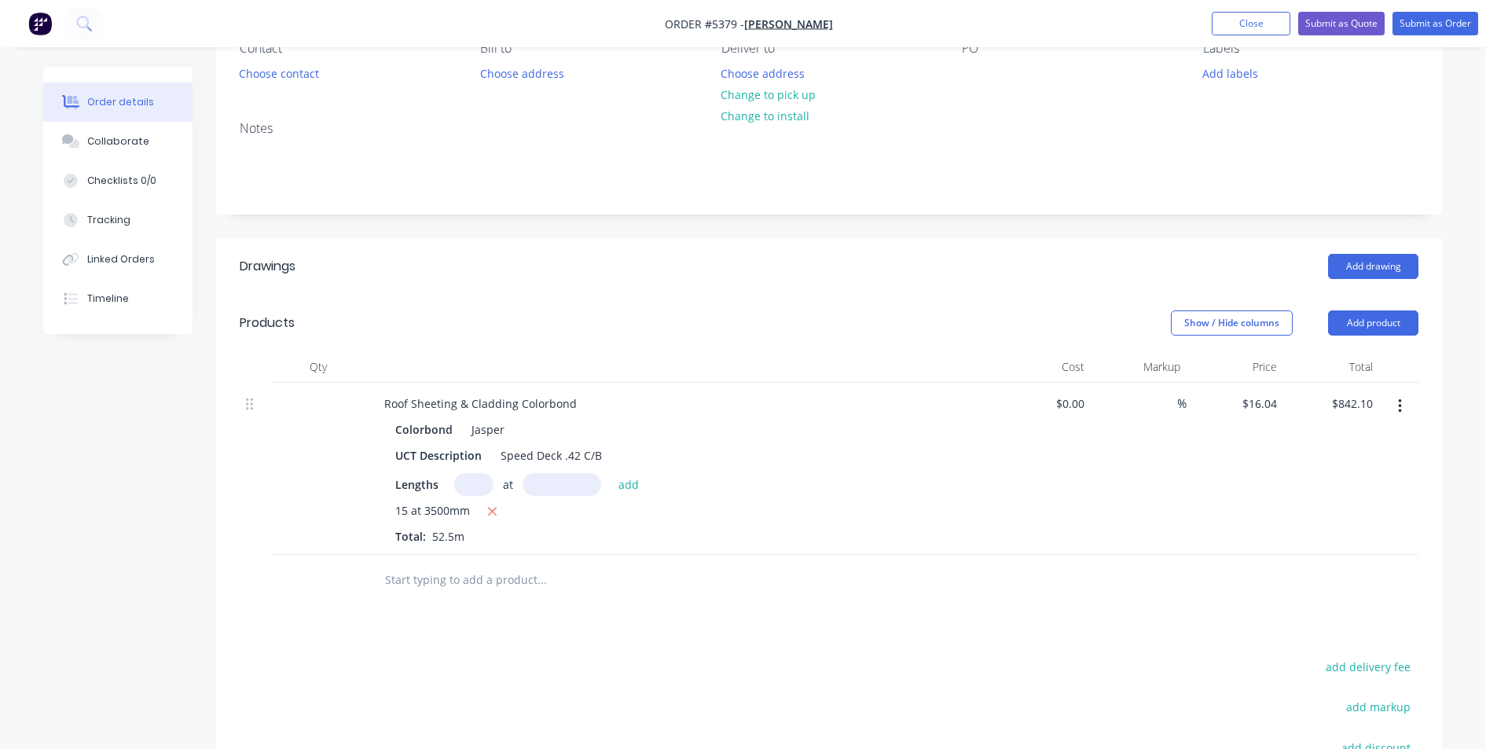
click at [535, 568] on input "text" at bounding box center [541, 579] width 314 height 31
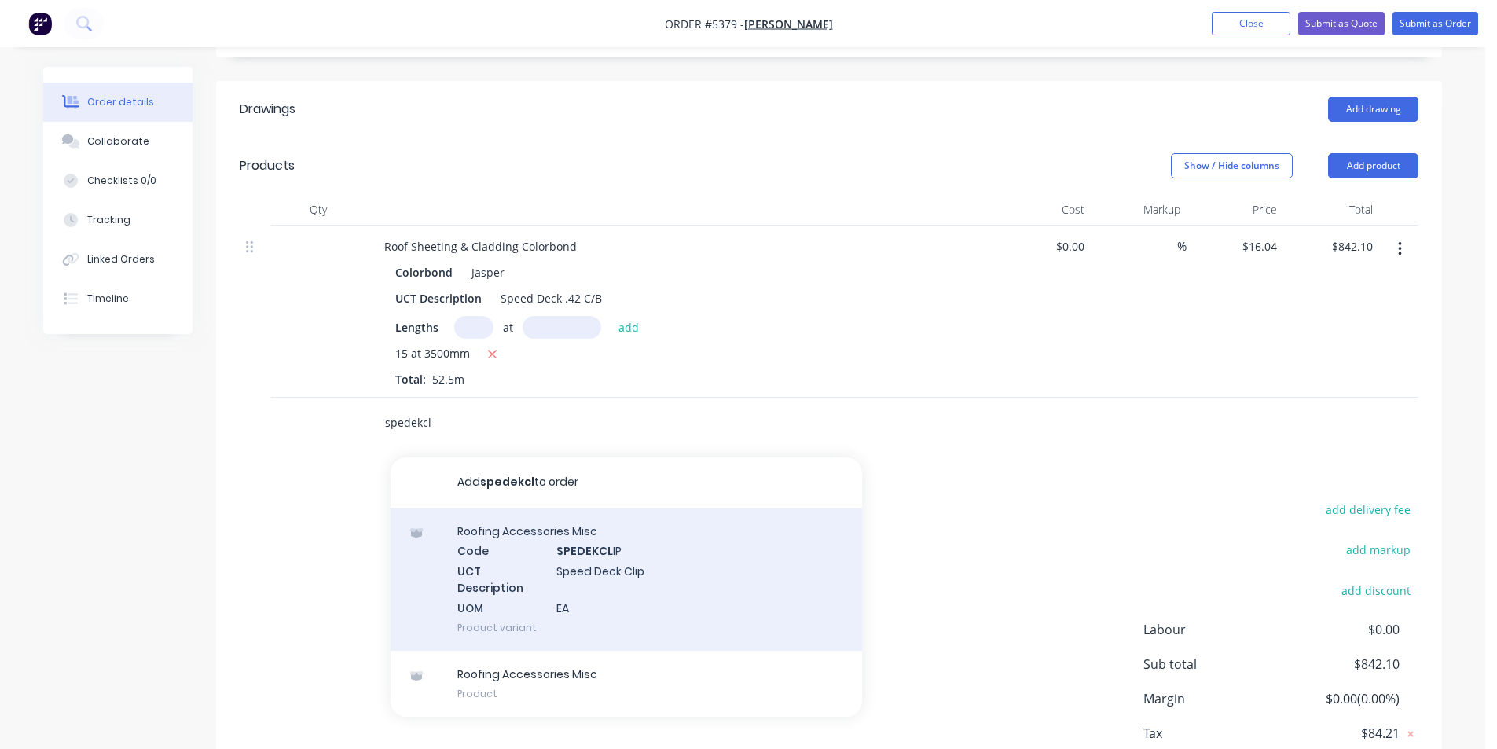
type input "spedekcl"
click at [677, 600] on div "Roofing Accessories Misc Code SPEDEKCL IP UCT Description Speed Deck Clip UOM E…" at bounding box center [626, 579] width 471 height 143
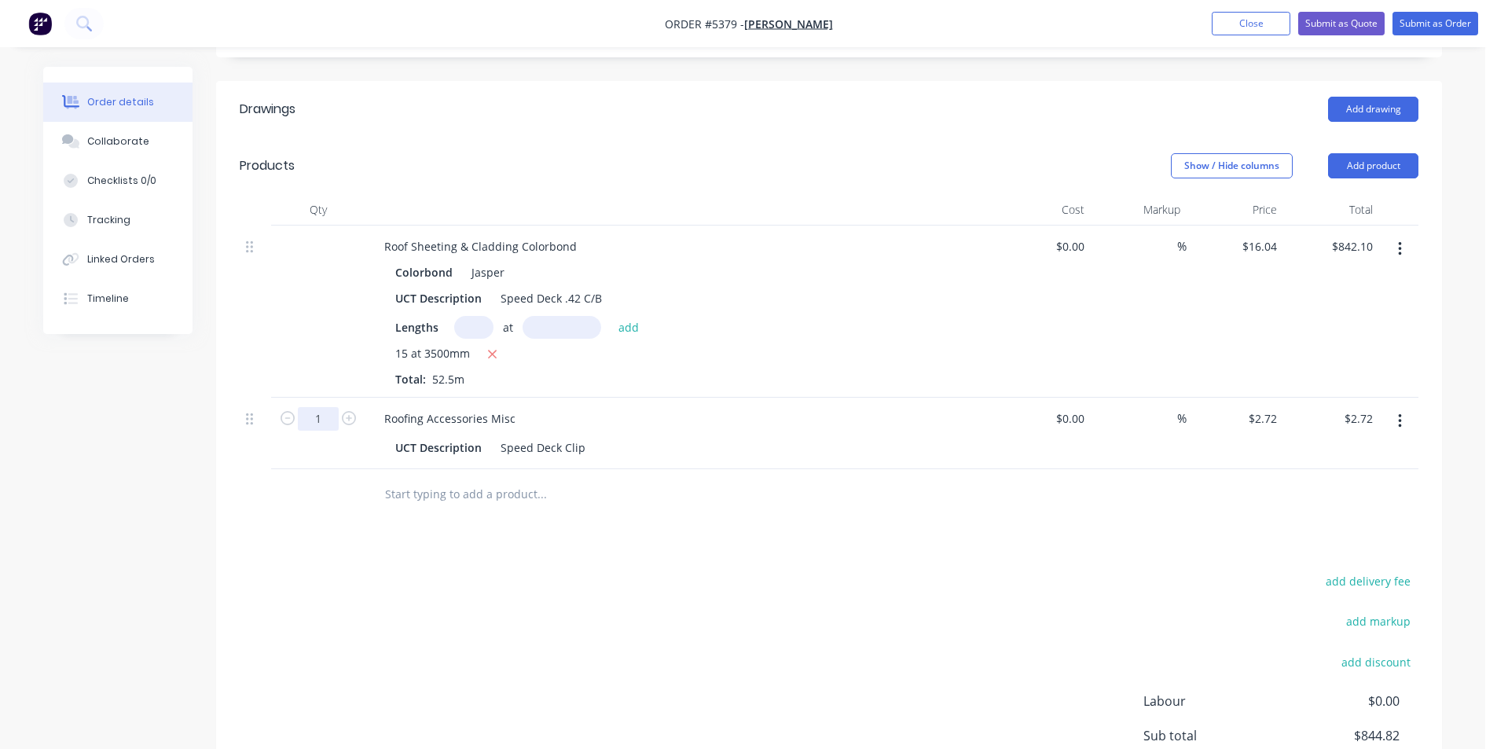
click at [336, 418] on input "1" at bounding box center [318, 419] width 41 height 24
type input "60"
type input "$163.20"
click at [545, 501] on input "text" at bounding box center [541, 494] width 314 height 31
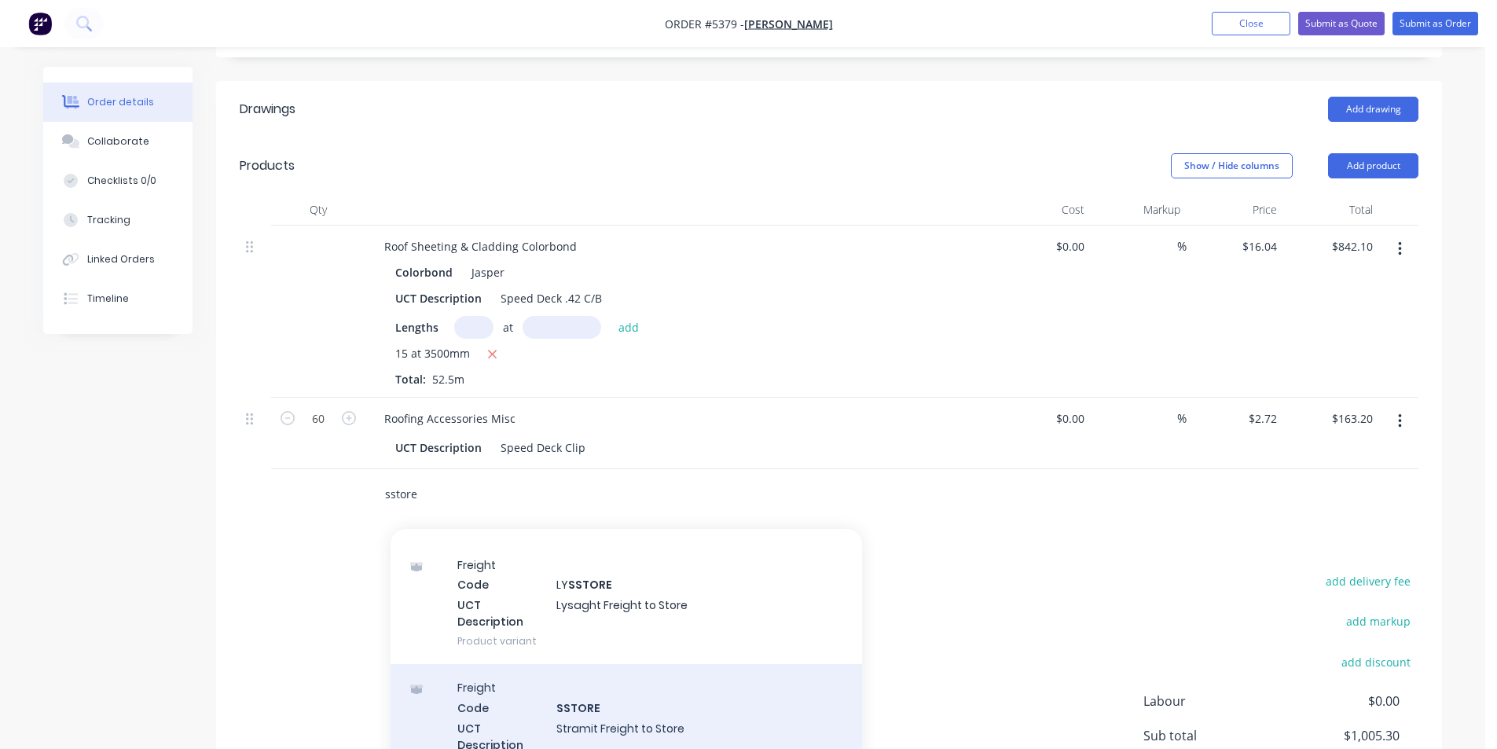
scroll to position [71, 0]
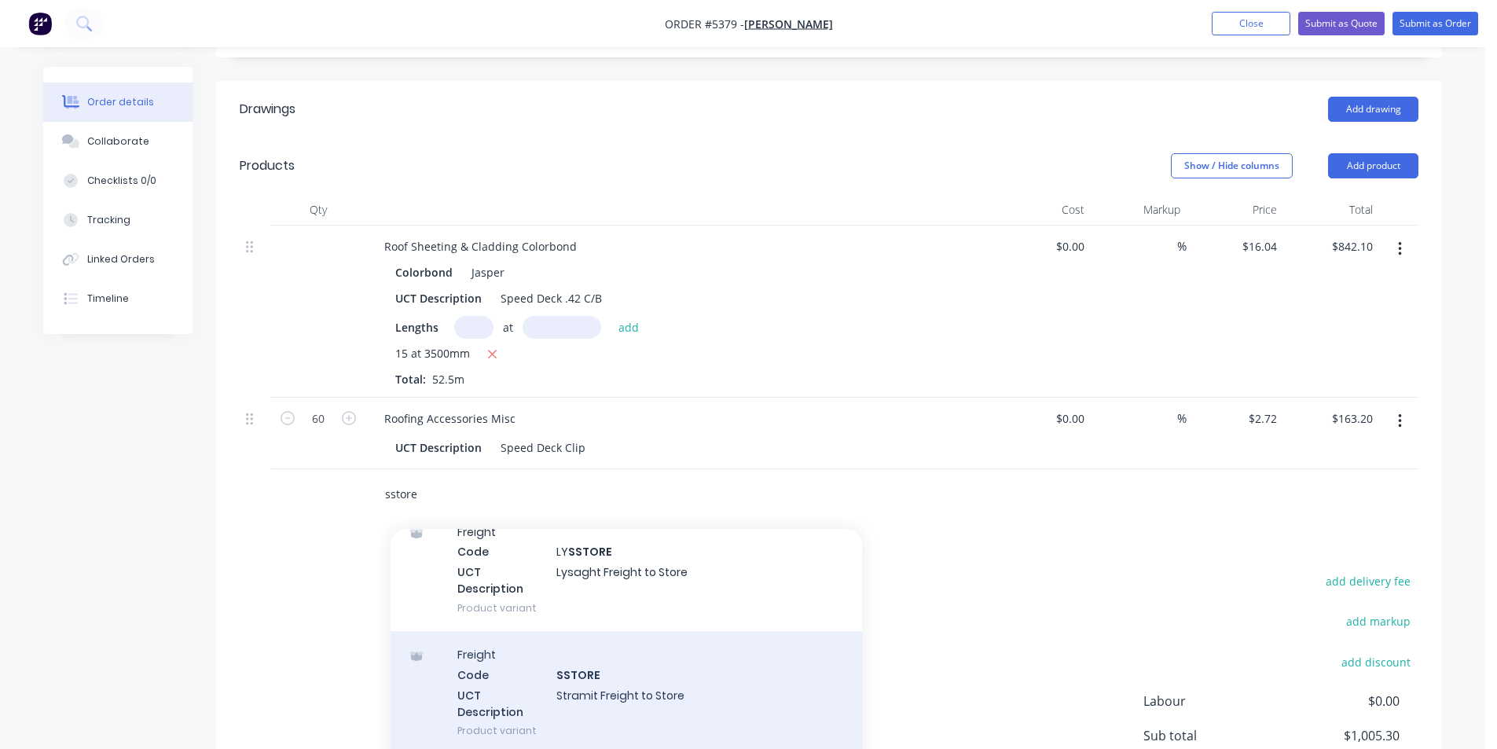
type input "sstore"
click at [720, 679] on div "Freight Code SSTORE UCT Description Stramit Freight to Store Product variant" at bounding box center [626, 692] width 471 height 123
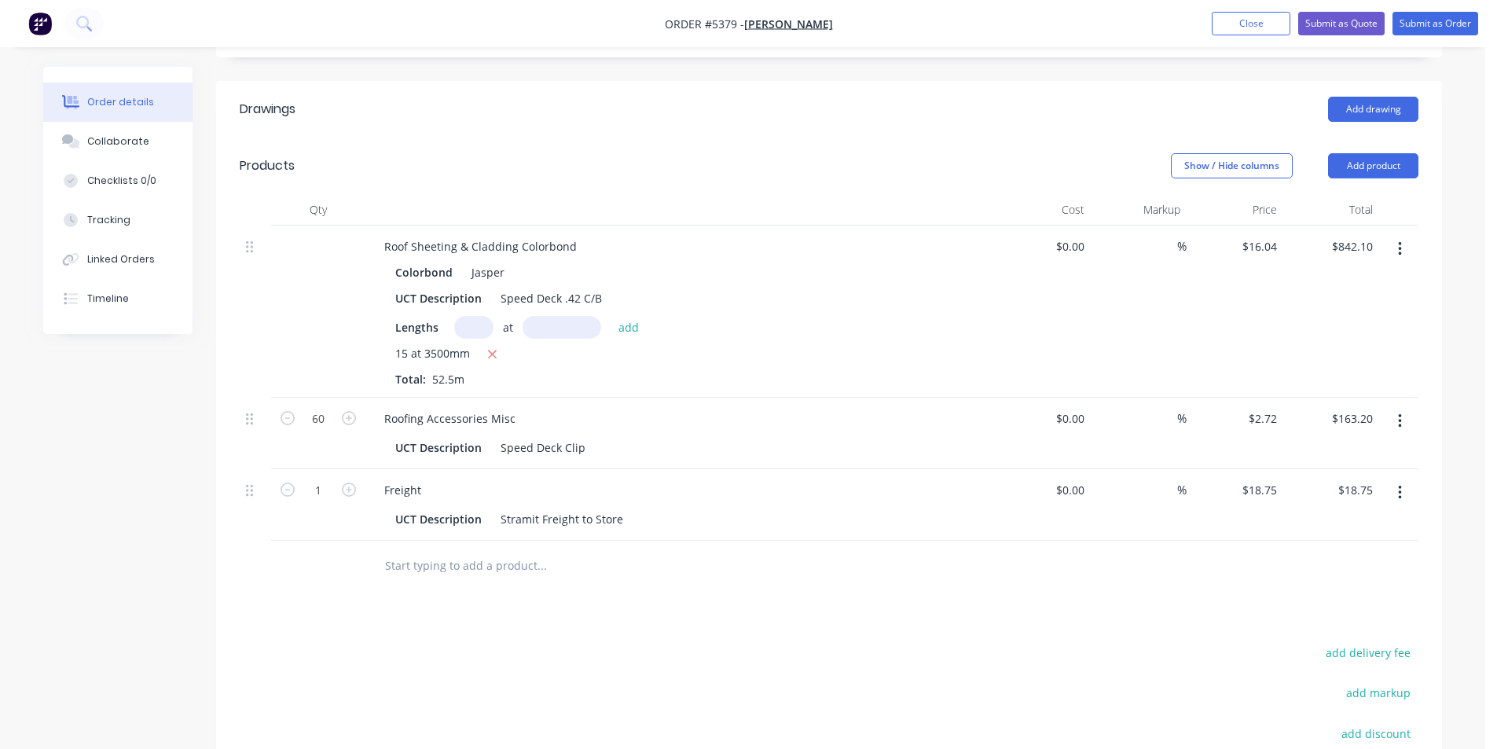
scroll to position [0, 0]
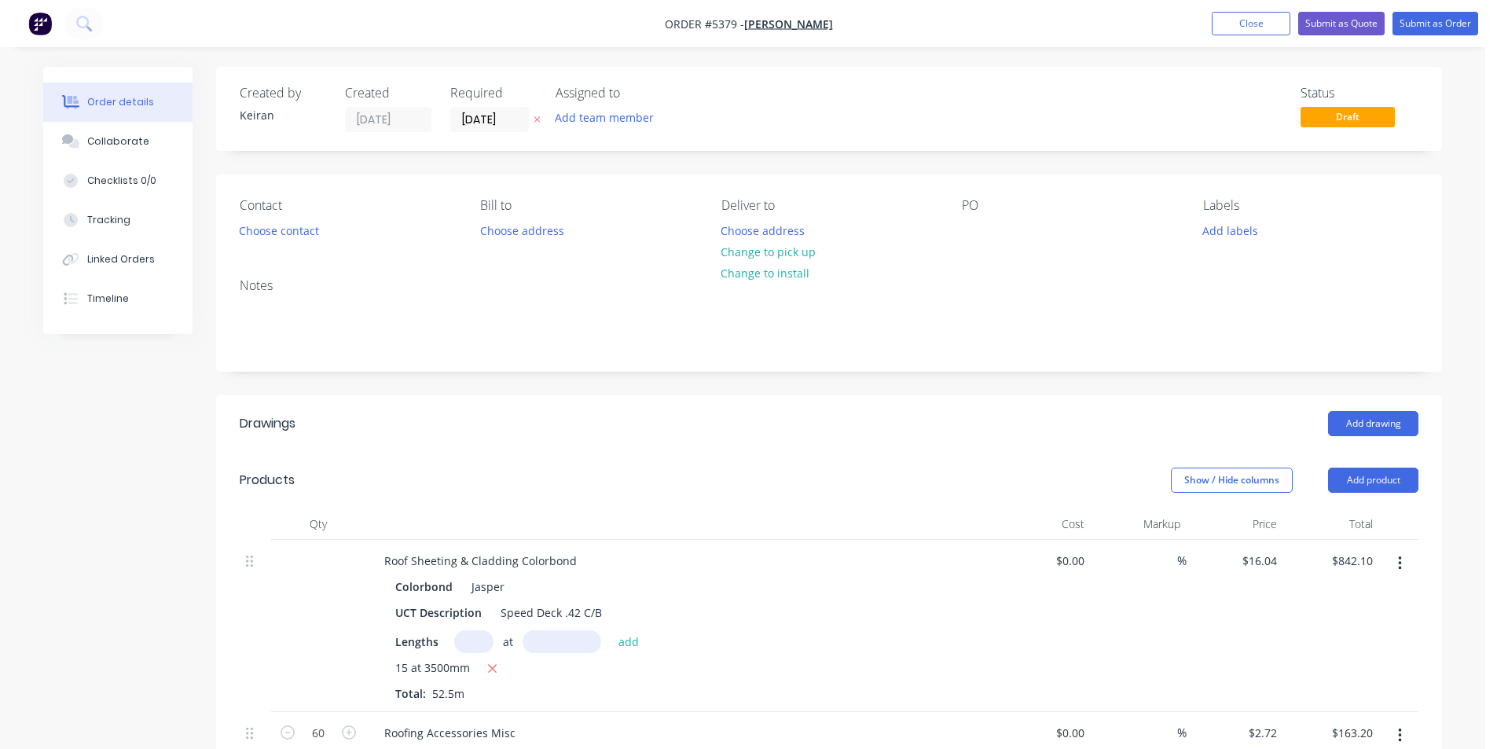
click at [298, 244] on div "Contact Choose contact [PERSON_NAME] to Choose address Deliver to Choose addres…" at bounding box center [829, 219] width 1226 height 91
click at [295, 234] on button "Choose contact" at bounding box center [279, 229] width 97 height 21
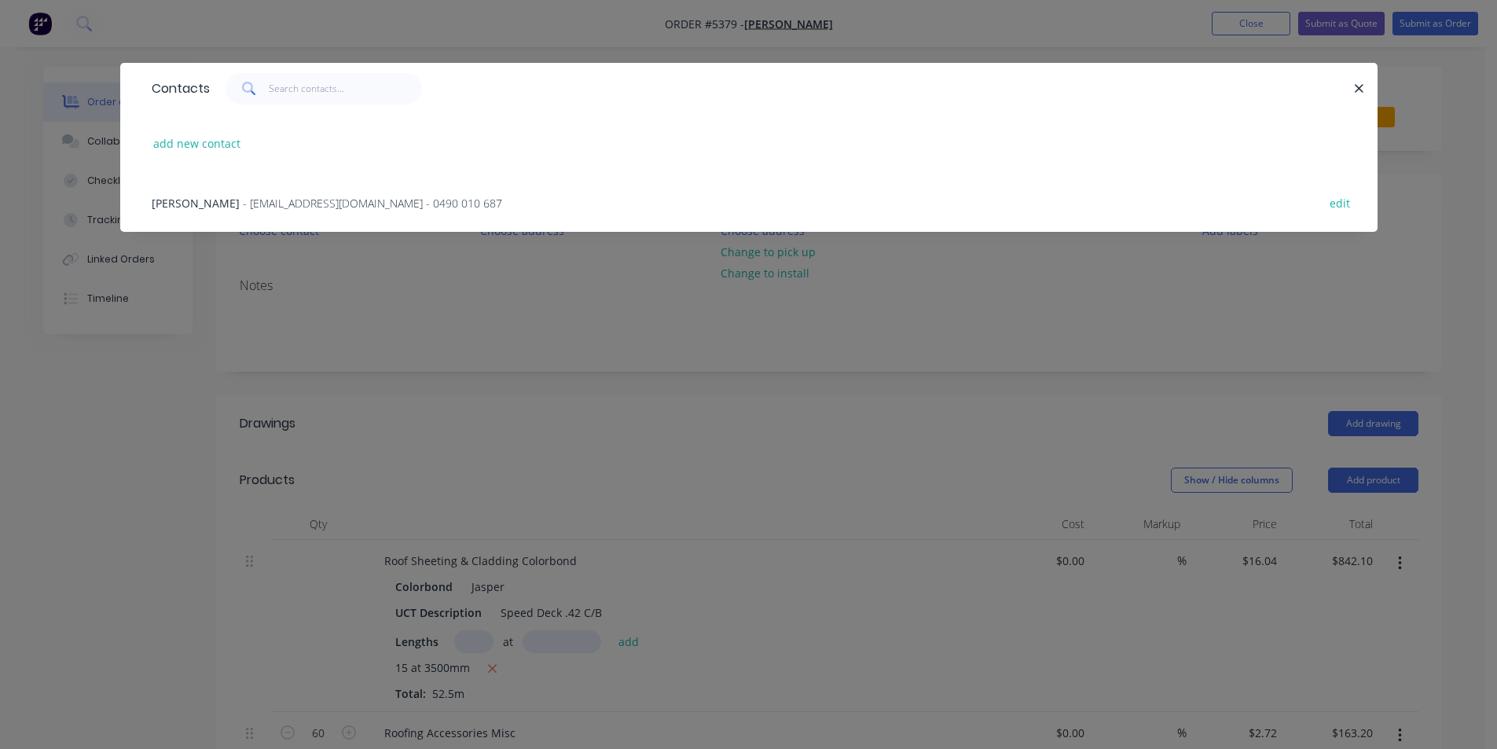
click at [296, 212] on div "[PERSON_NAME] - [EMAIL_ADDRESS][DOMAIN_NAME] - 0490 010 687 edit" at bounding box center [749, 202] width 1210 height 59
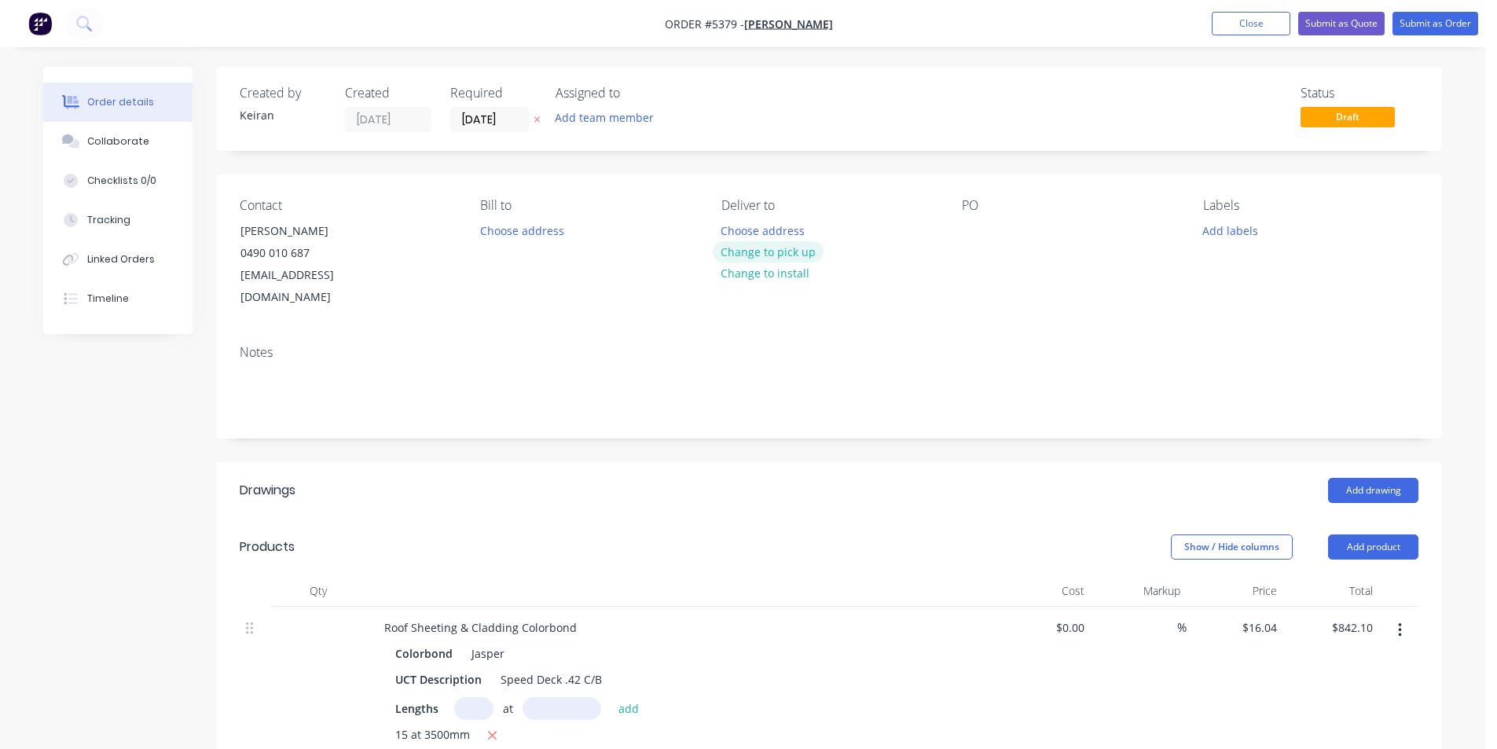
click at [753, 259] on button "Change to pick up" at bounding box center [769, 251] width 112 height 21
click at [495, 120] on input "[DATE]" at bounding box center [489, 120] width 77 height 24
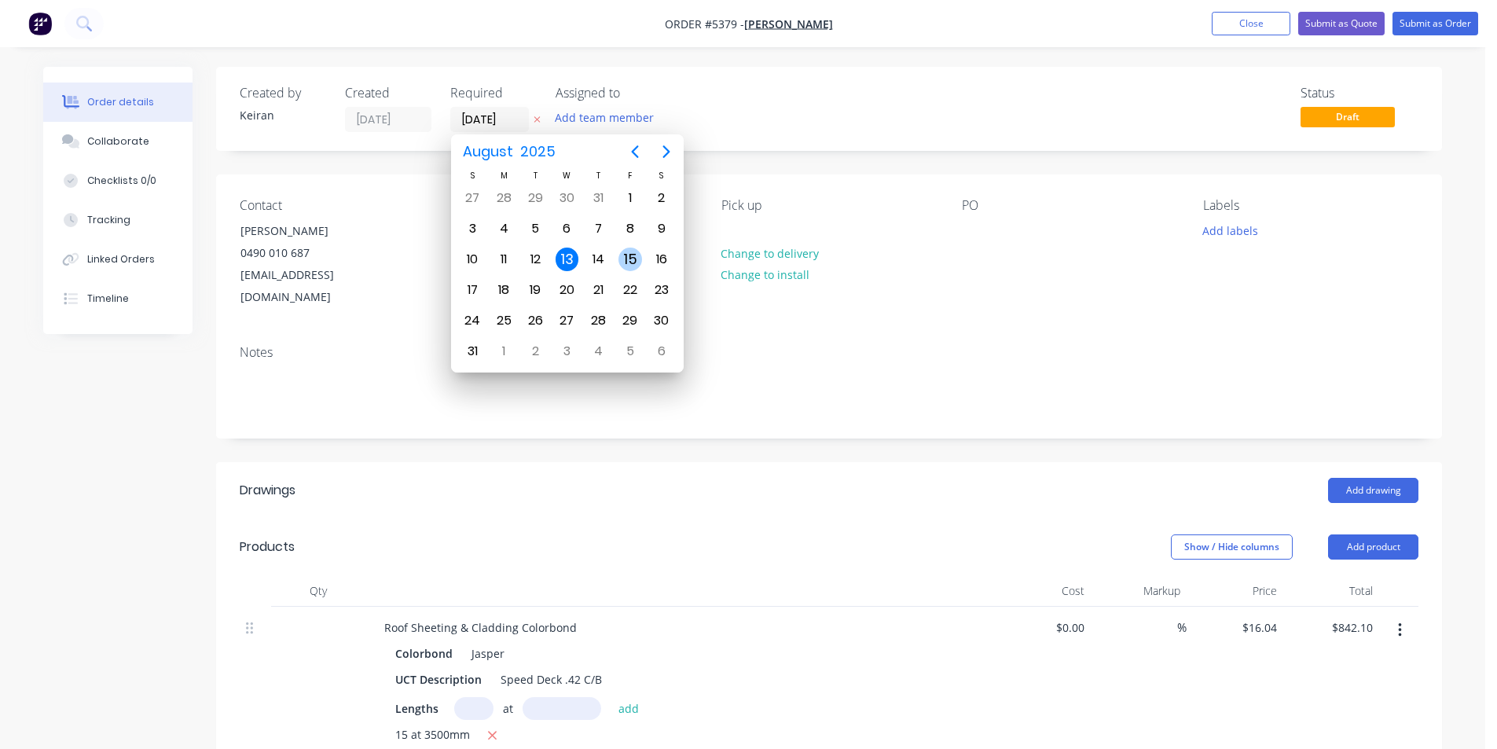
click at [622, 262] on div "15" at bounding box center [630, 260] width 24 height 24
type input "[DATE]"
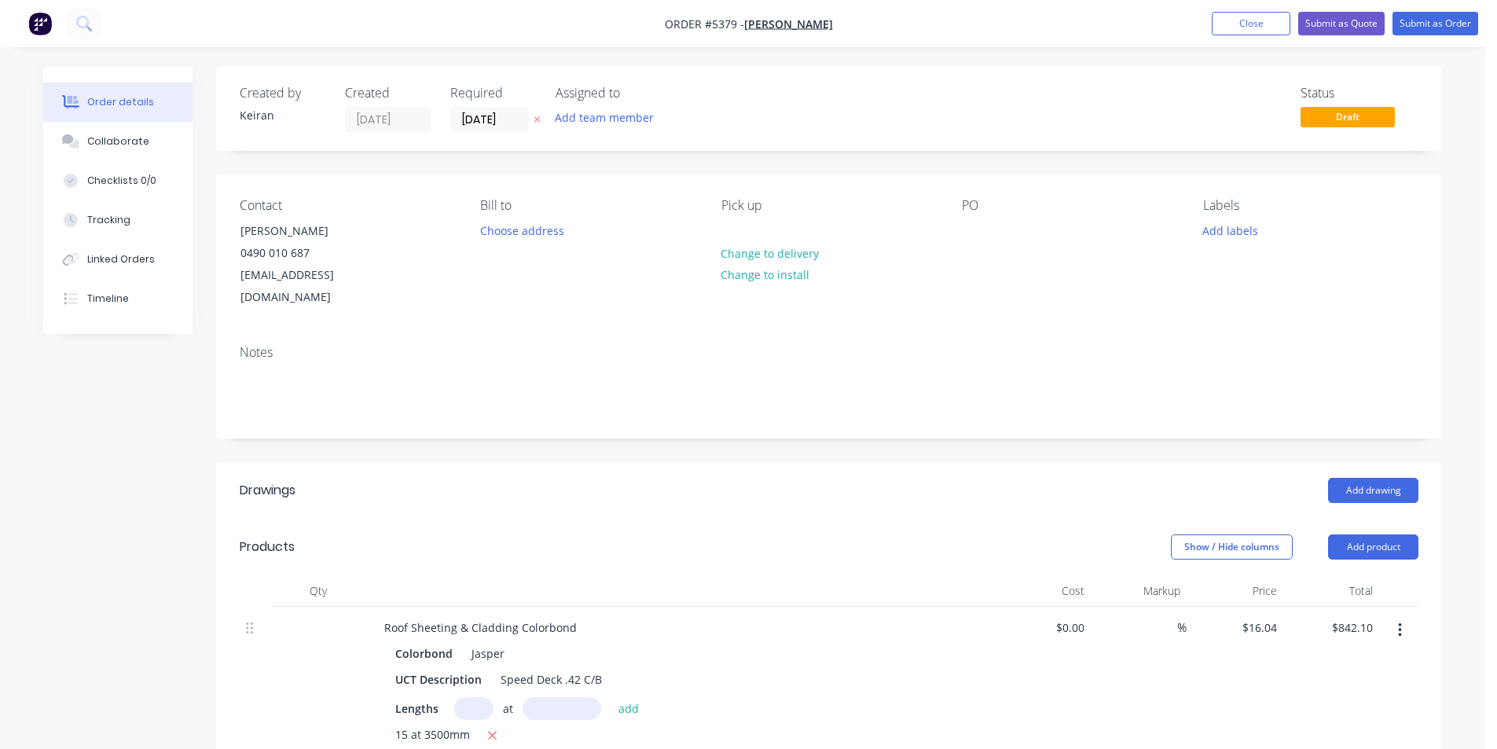
click at [1257, 247] on div "Labels Add labels" at bounding box center [1310, 253] width 215 height 111
click at [1249, 234] on button "Add labels" at bounding box center [1230, 229] width 72 height 21
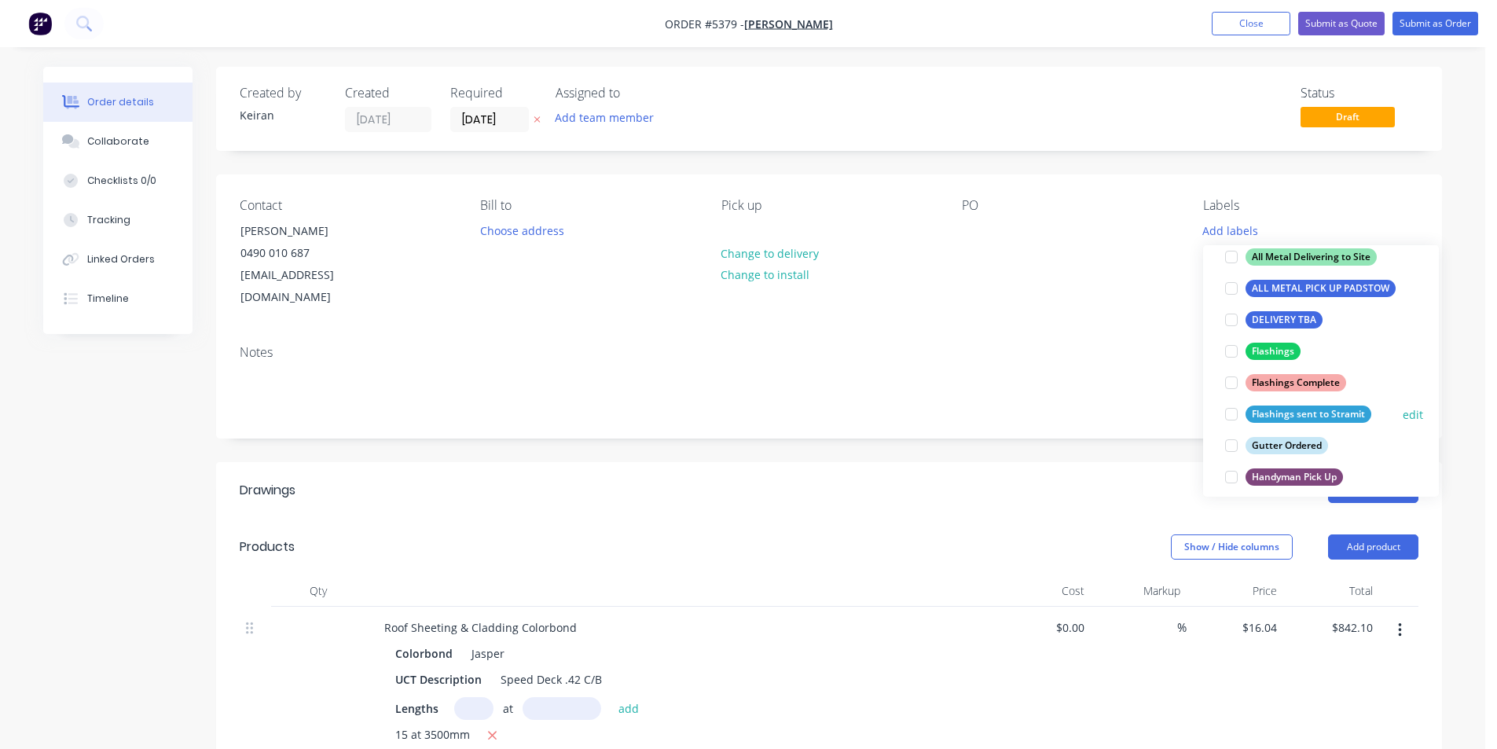
scroll to position [314, 0]
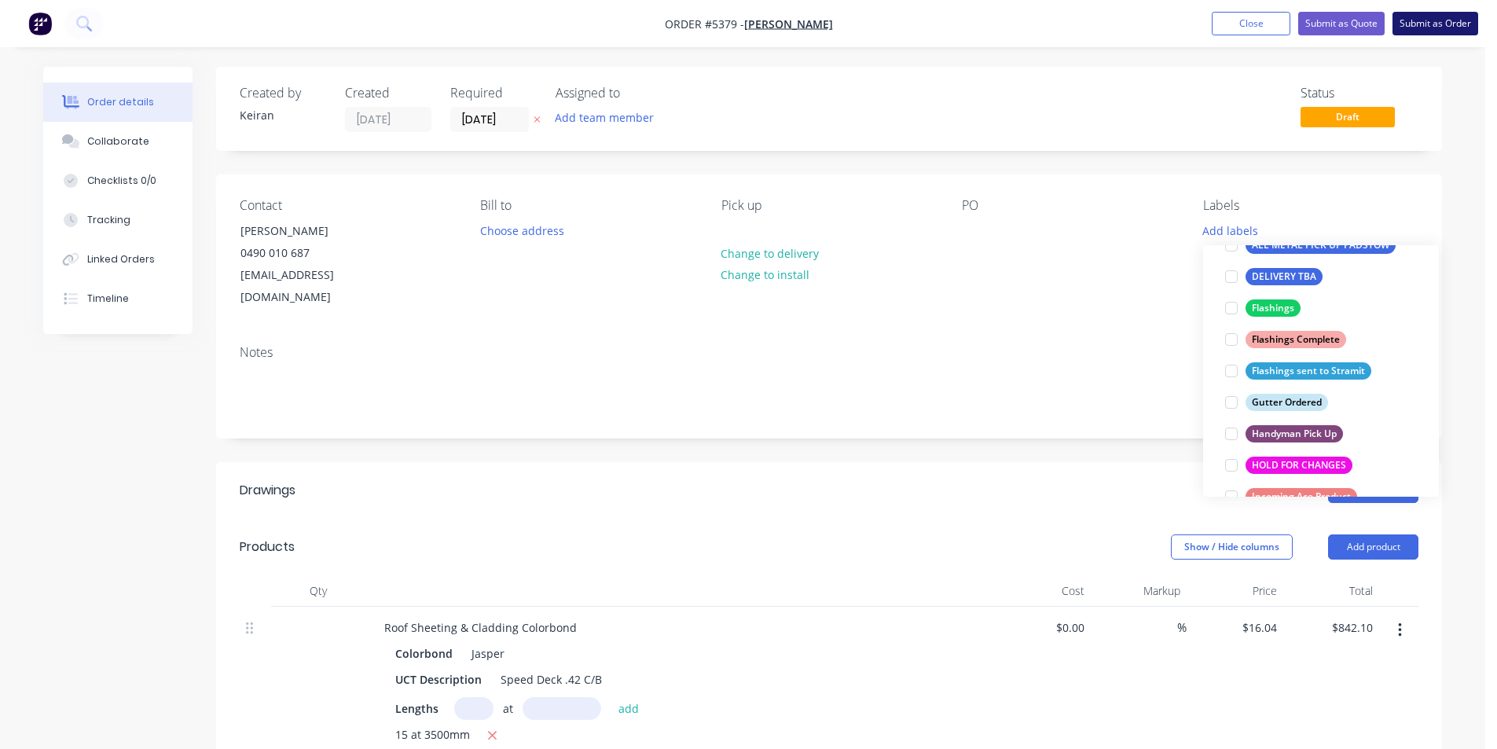
click at [1440, 28] on button "Submit as Order" at bounding box center [1435, 24] width 86 height 24
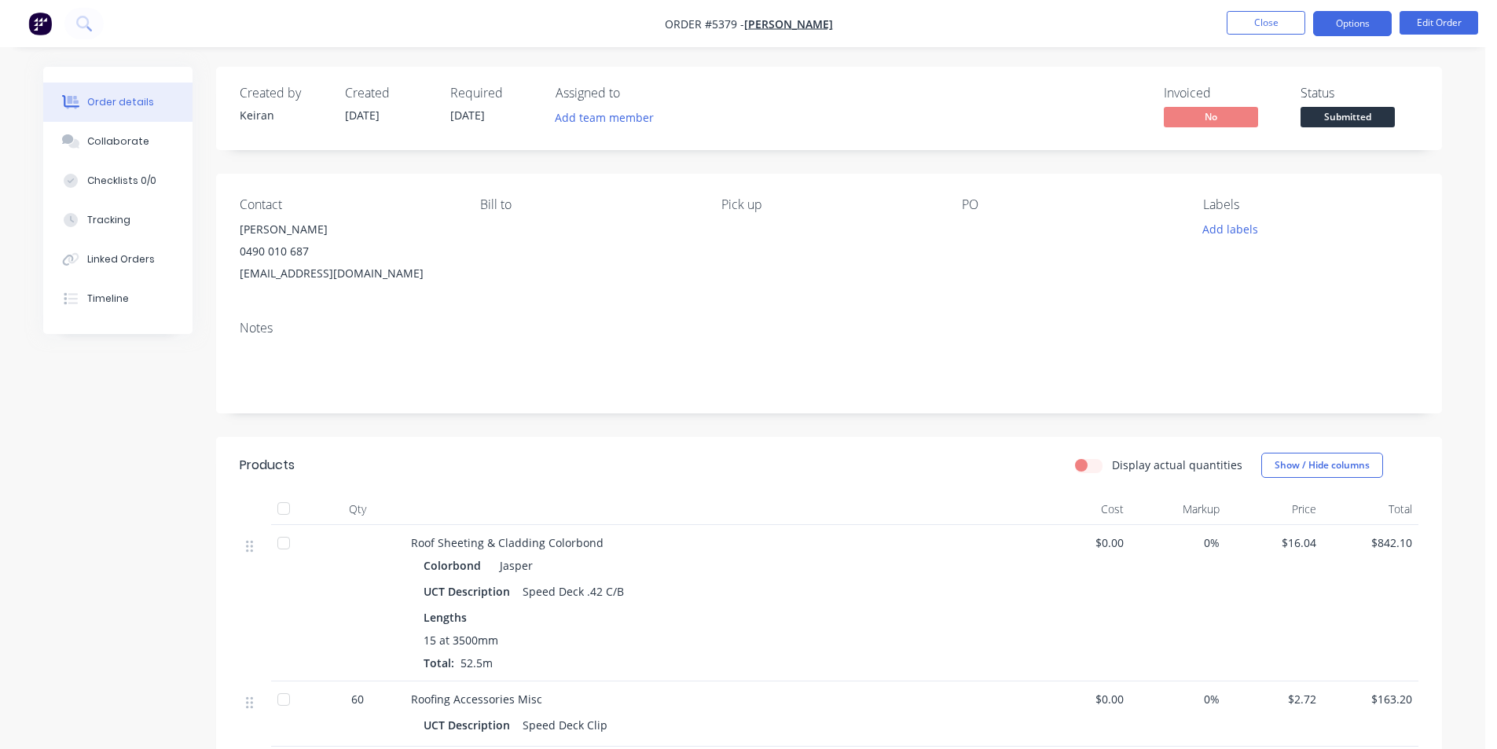
click at [1370, 35] on button "Options" at bounding box center [1352, 23] width 79 height 25
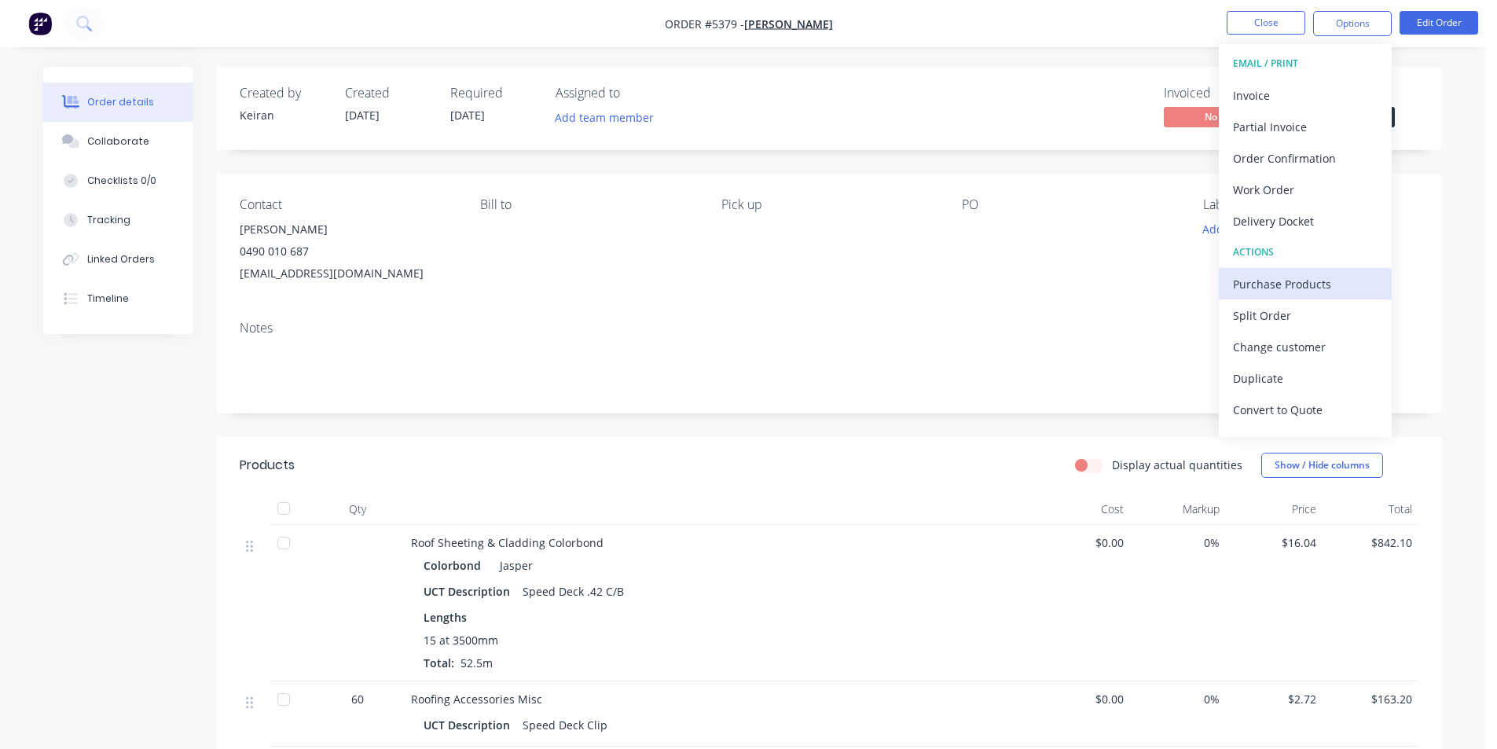
click at [1325, 278] on div "Purchase Products" at bounding box center [1305, 284] width 145 height 23
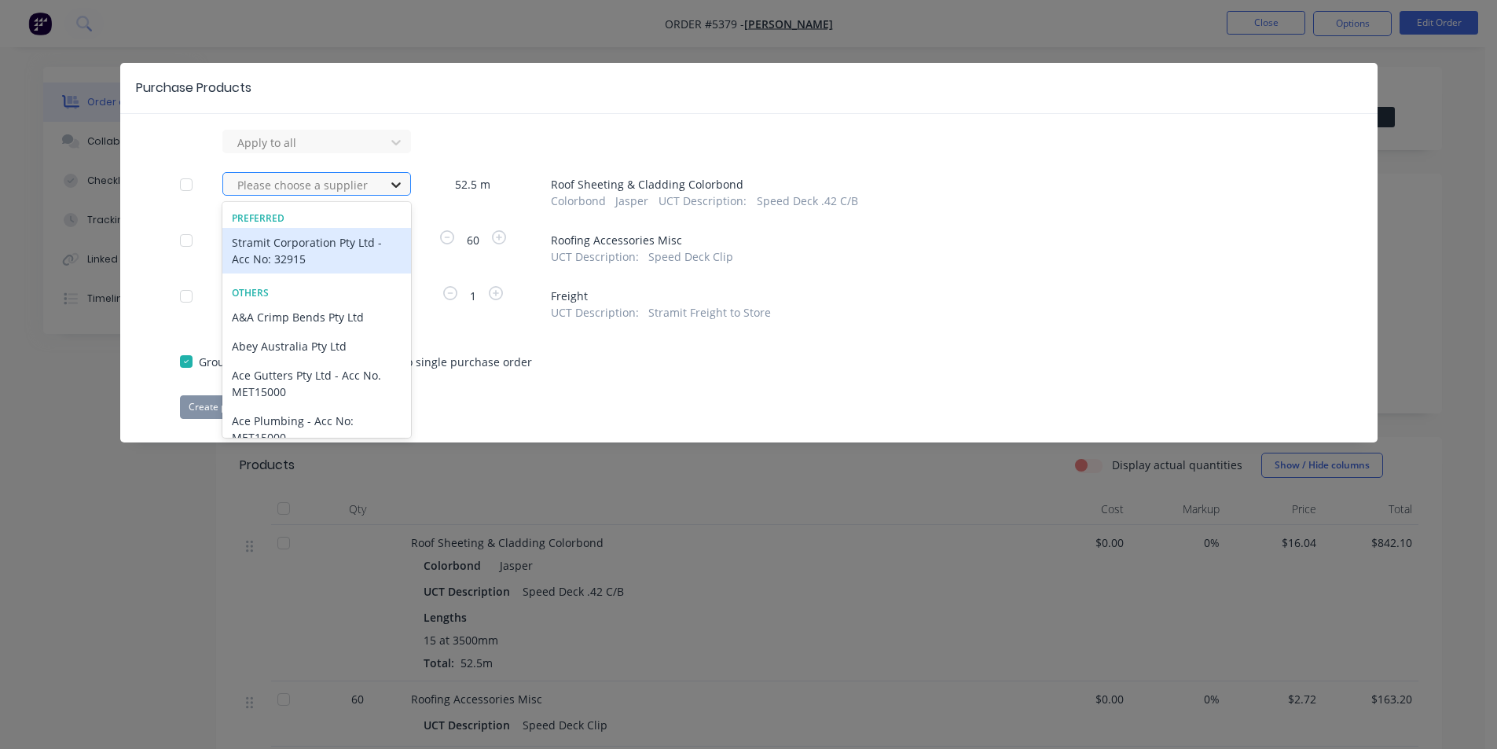
click at [387, 189] on div at bounding box center [396, 184] width 28 height 25
click at [366, 246] on div "Stramit Corporation Pty Ltd - Acc No: 32915" at bounding box center [316, 251] width 189 height 46
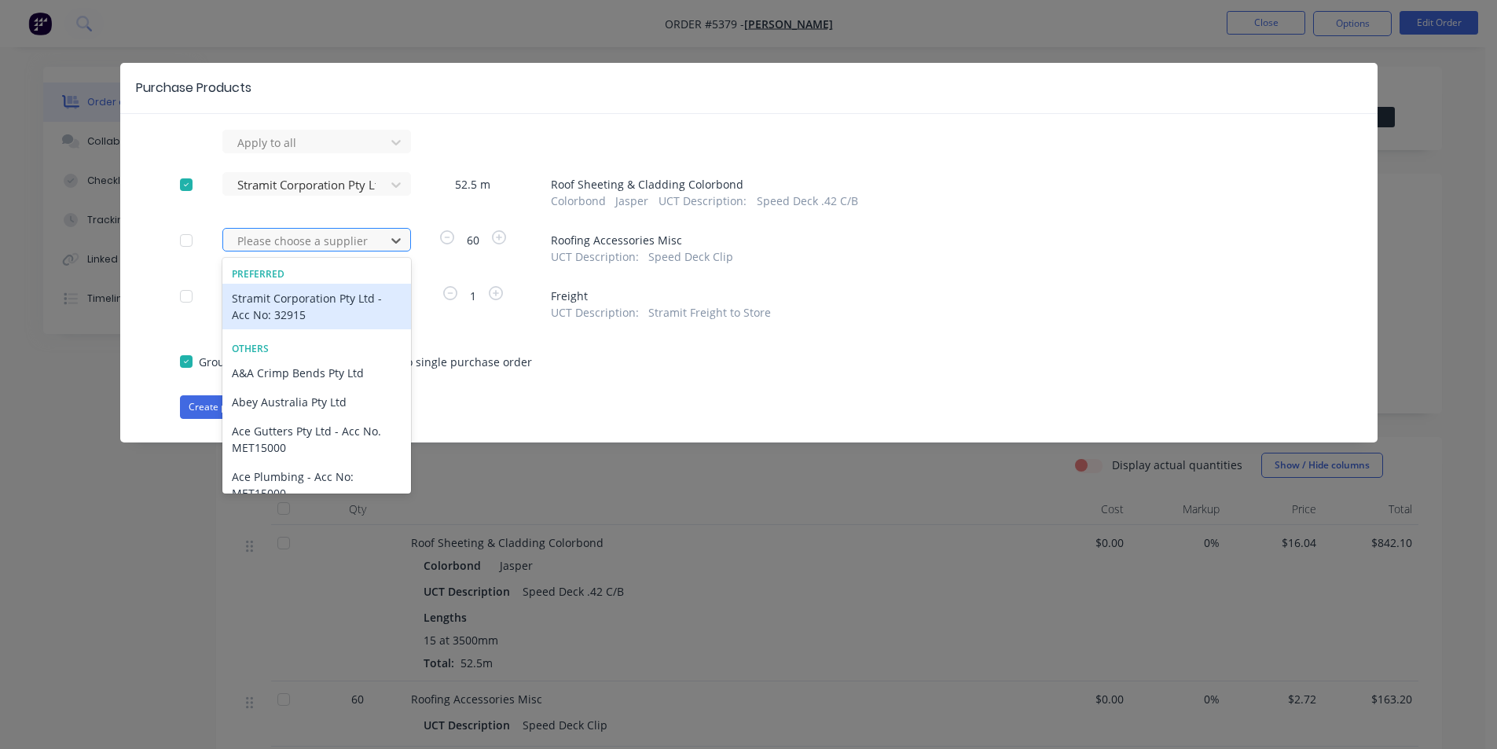
click at [365, 243] on div at bounding box center [306, 241] width 141 height 20
drag, startPoint x: 349, startPoint y: 303, endPoint x: 306, endPoint y: 350, distance: 63.4
click at [349, 304] on div "Stramit Corporation Pty Ltd - Acc No: 32915" at bounding box center [316, 307] width 189 height 46
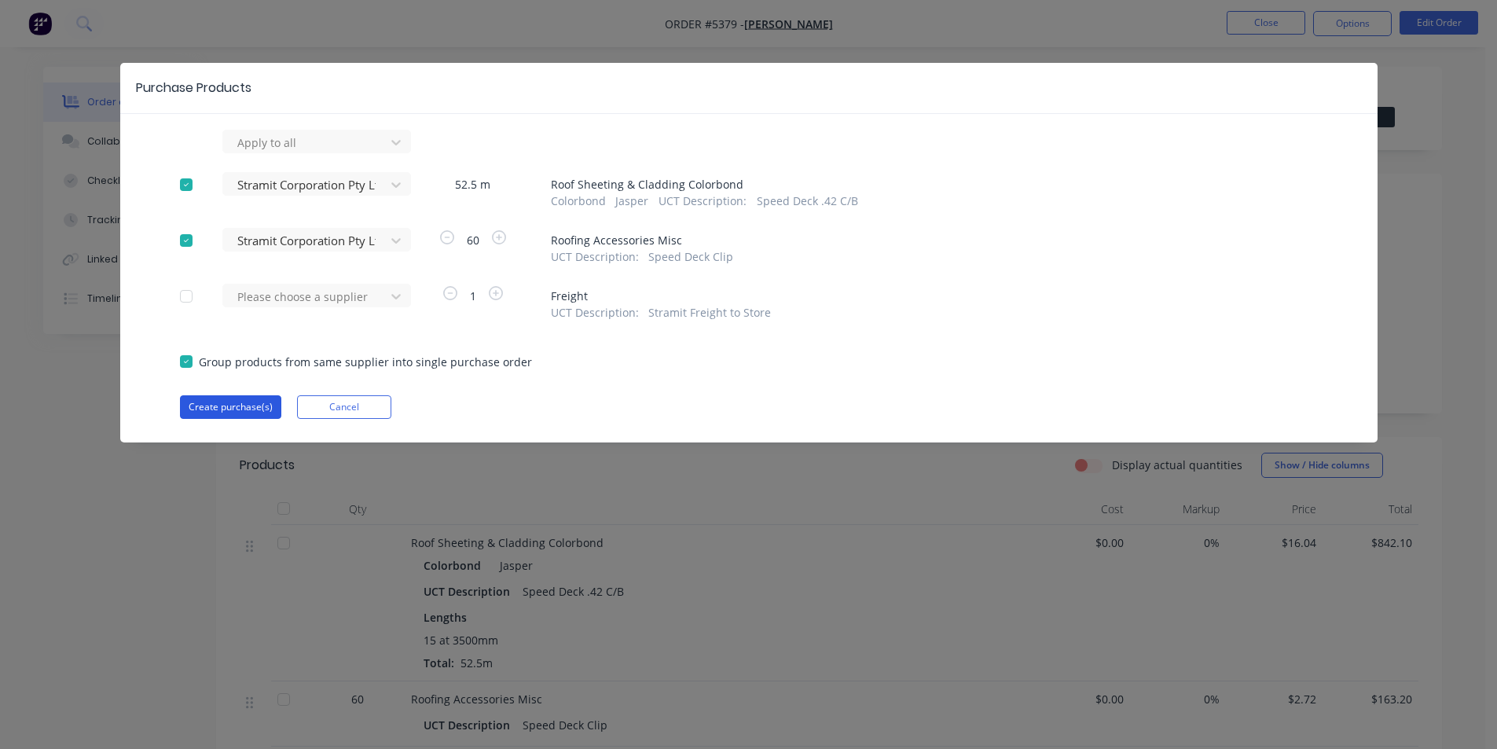
click at [253, 400] on button "Create purchase(s)" at bounding box center [230, 407] width 101 height 24
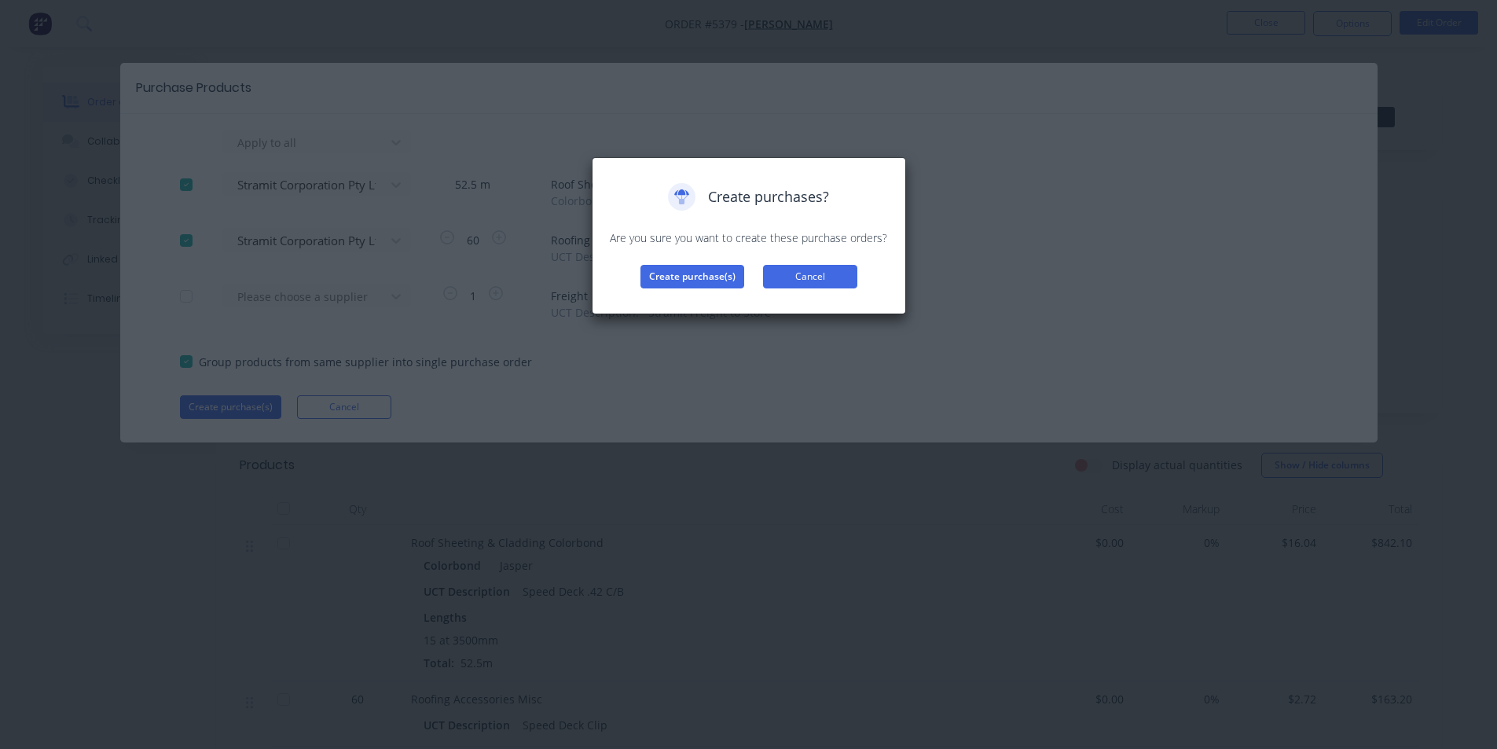
click at [825, 281] on button "Cancel" at bounding box center [810, 277] width 94 height 24
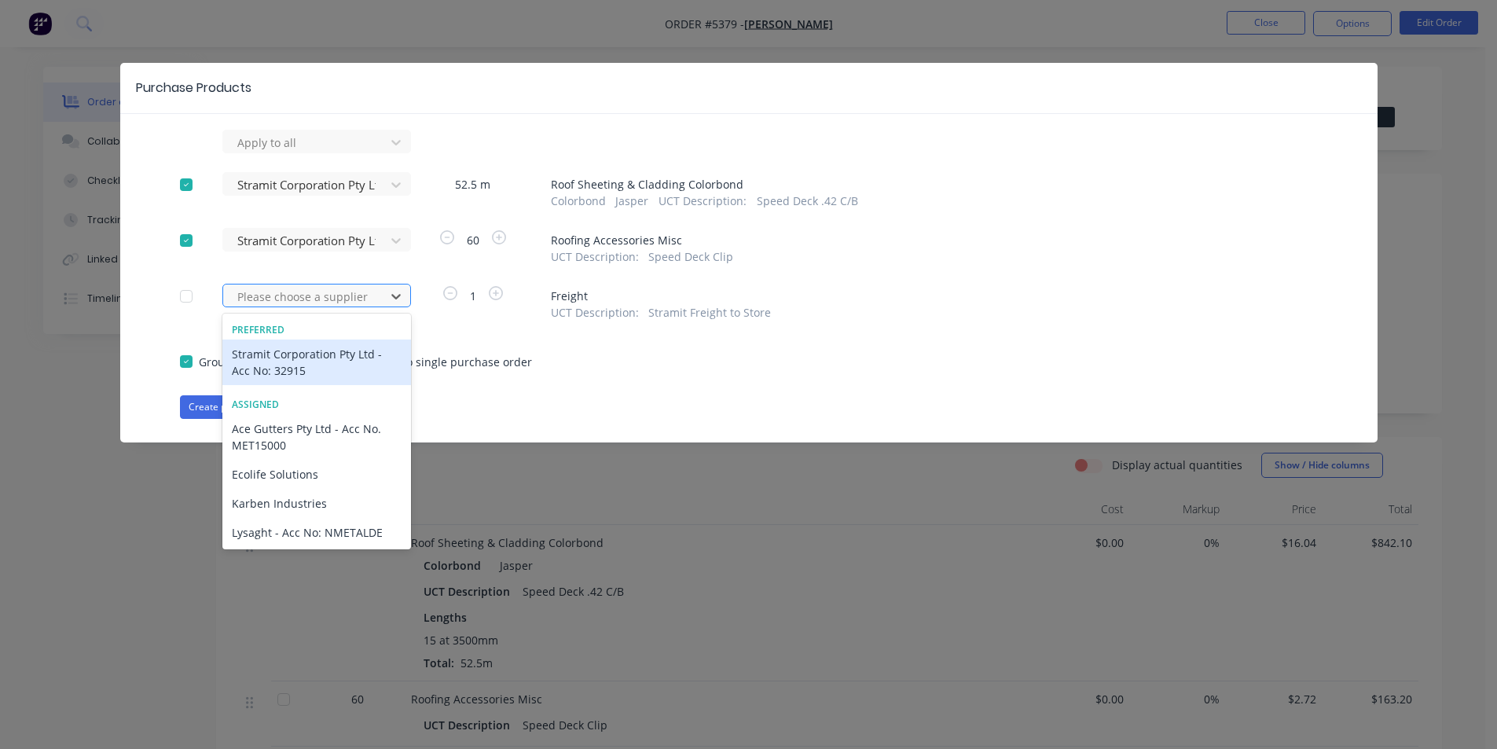
drag, startPoint x: 310, startPoint y: 294, endPoint x: 305, endPoint y: 329, distance: 35.7
click at [310, 295] on div at bounding box center [306, 297] width 141 height 20
click at [306, 356] on div "Stramit Corporation Pty Ltd - Acc No: 32915" at bounding box center [316, 362] width 189 height 46
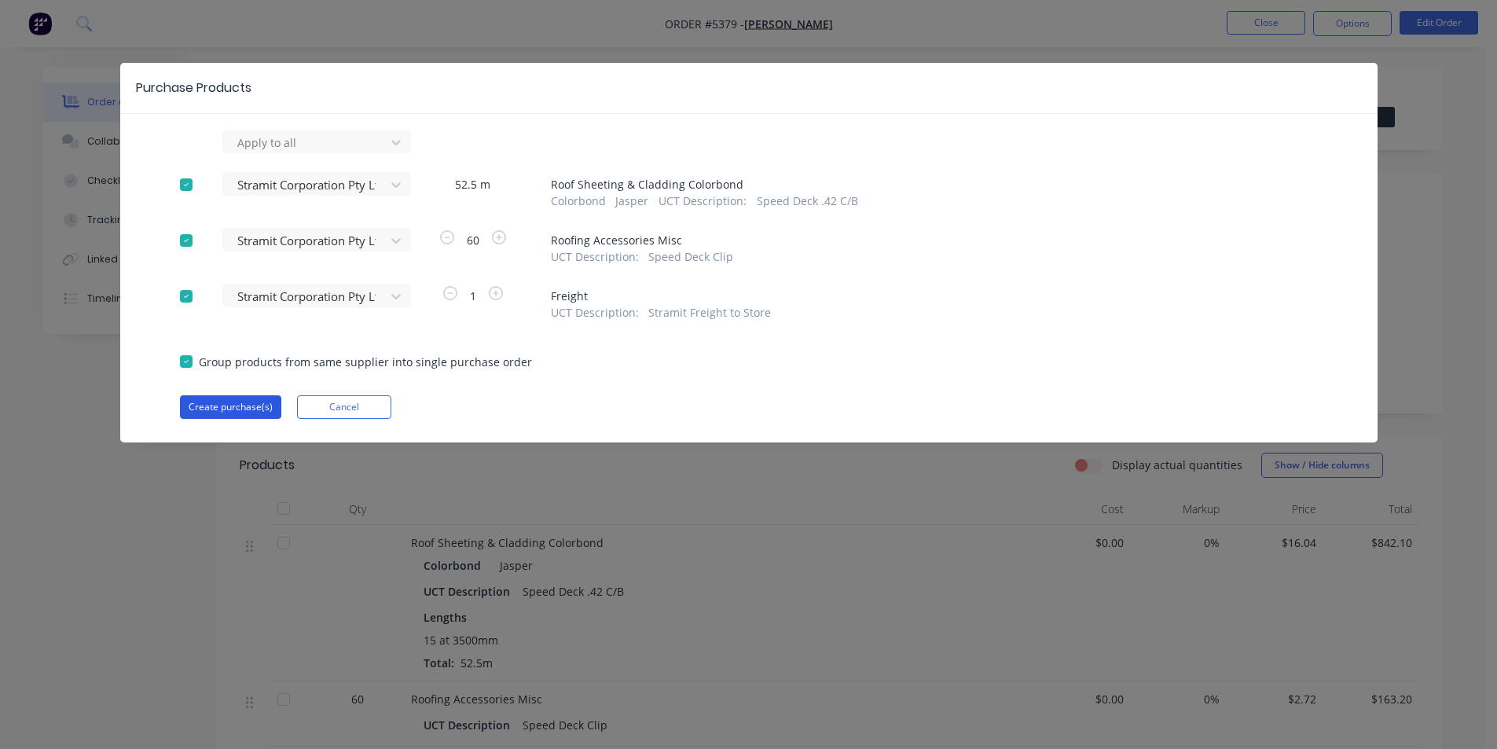
click at [233, 404] on button "Create purchase(s)" at bounding box center [230, 407] width 101 height 24
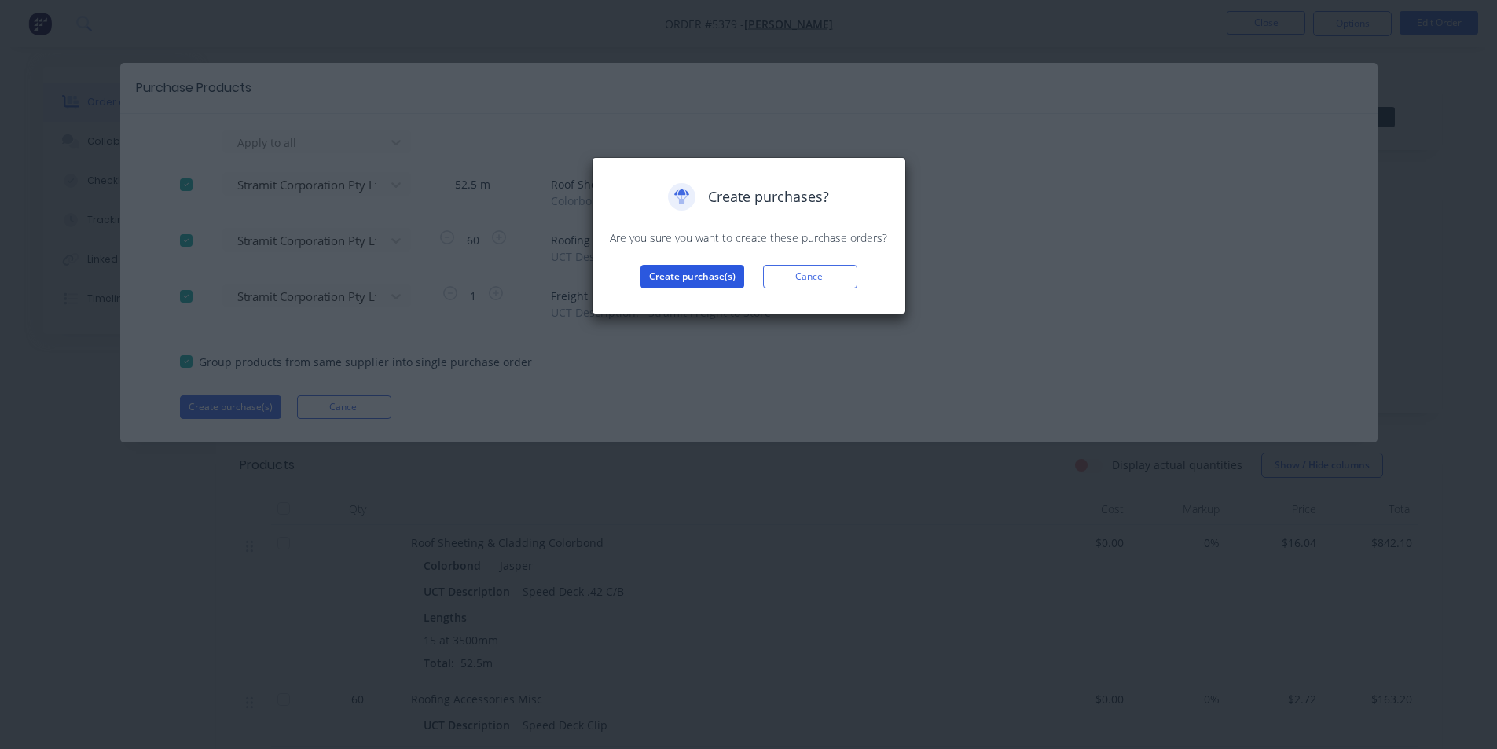
click at [708, 273] on button "Create purchase(s)" at bounding box center [692, 277] width 104 height 24
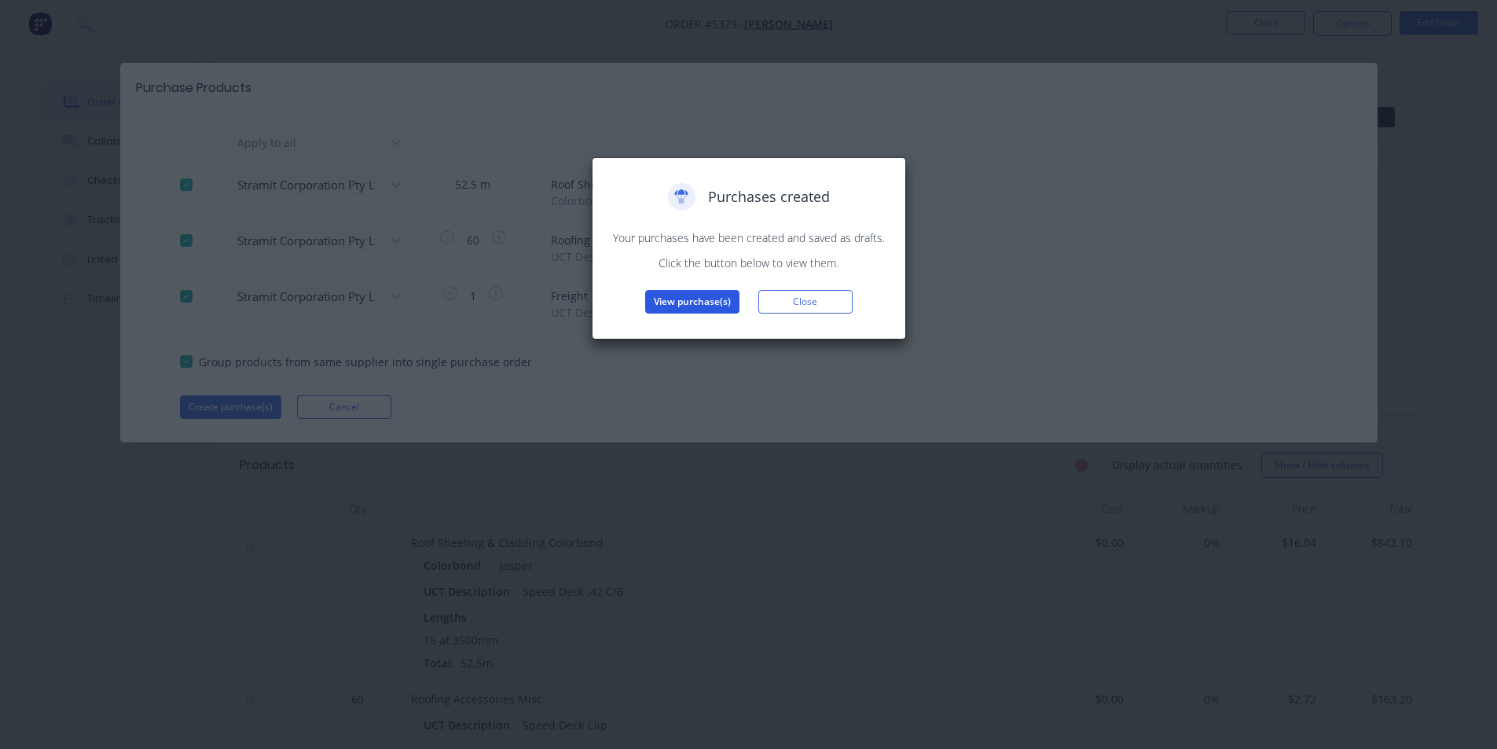
click at [698, 300] on button "View purchase(s)" at bounding box center [692, 302] width 94 height 24
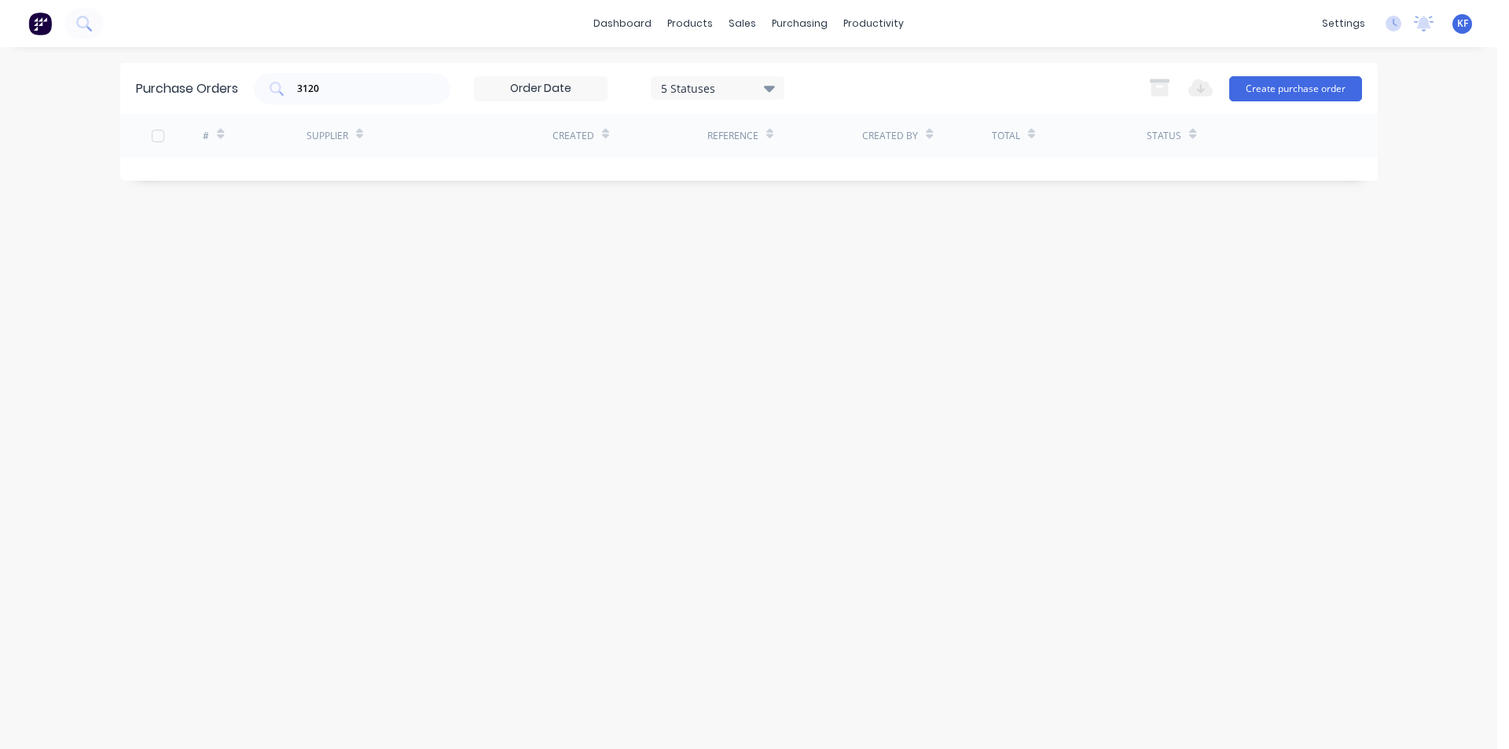
click at [189, 59] on div "dashboard products sales purchasing productivity dashboard products Product Cat…" at bounding box center [748, 374] width 1497 height 749
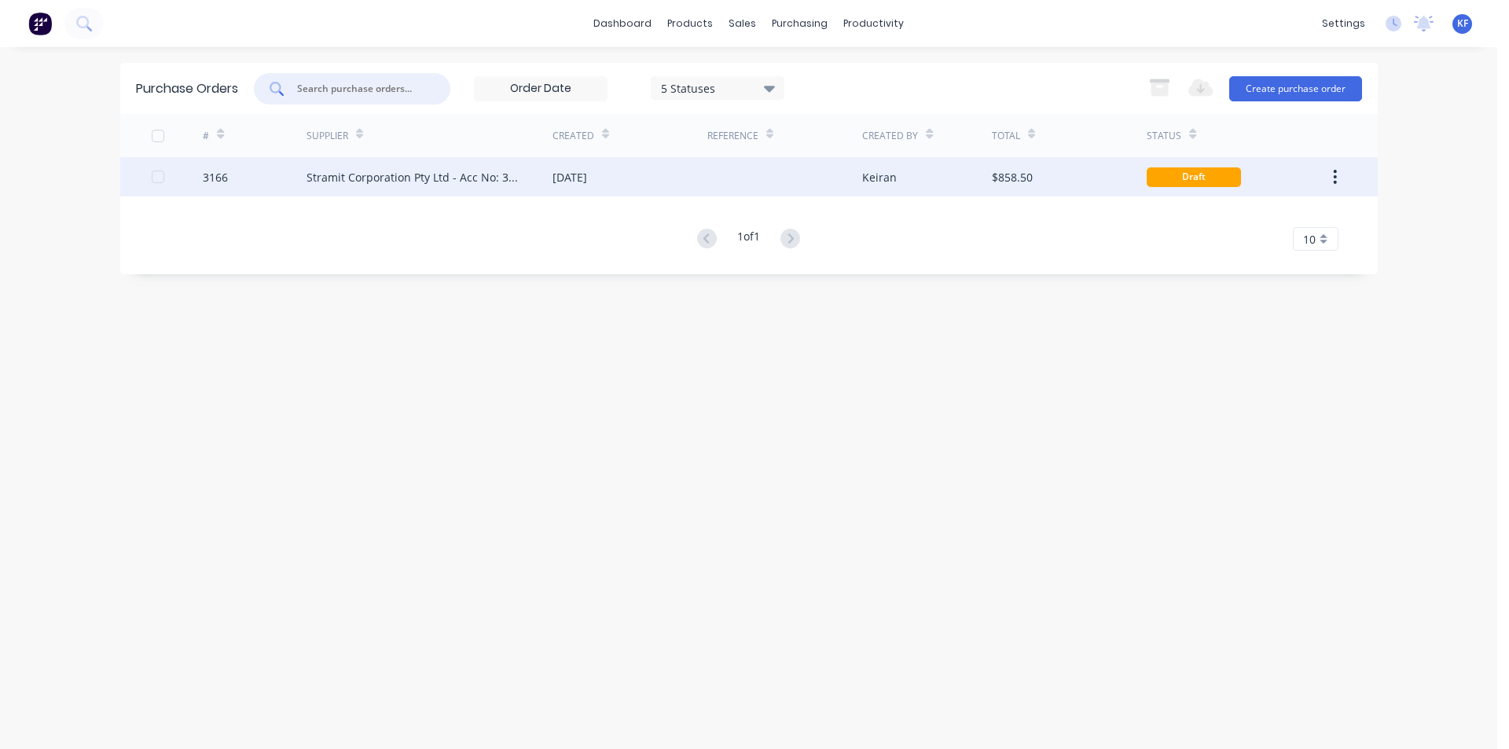
click at [582, 189] on div "[DATE]" at bounding box center [629, 176] width 155 height 39
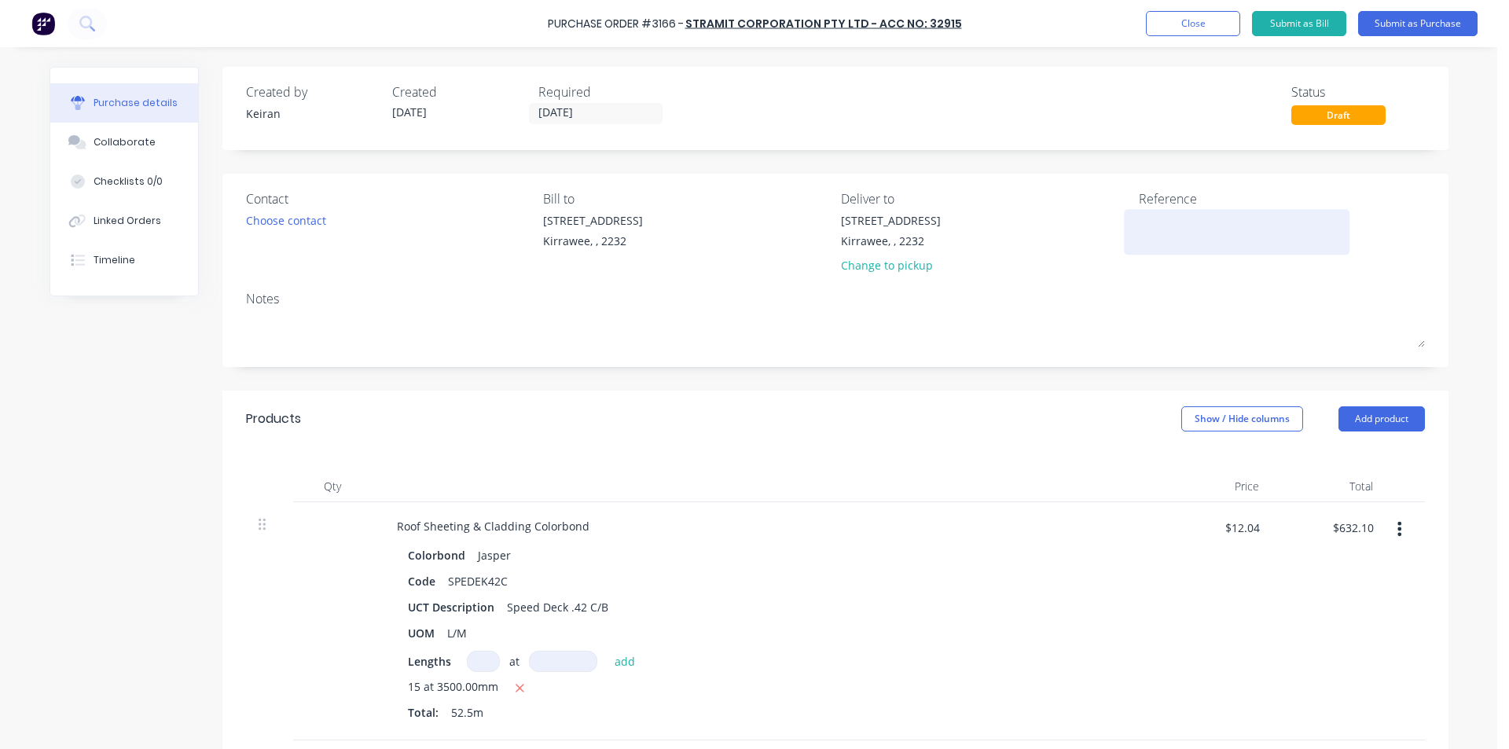
click at [1182, 218] on textarea at bounding box center [1237, 229] width 196 height 35
type textarea "T"
type textarea "A"
type textarea "x"
type textarea "A."
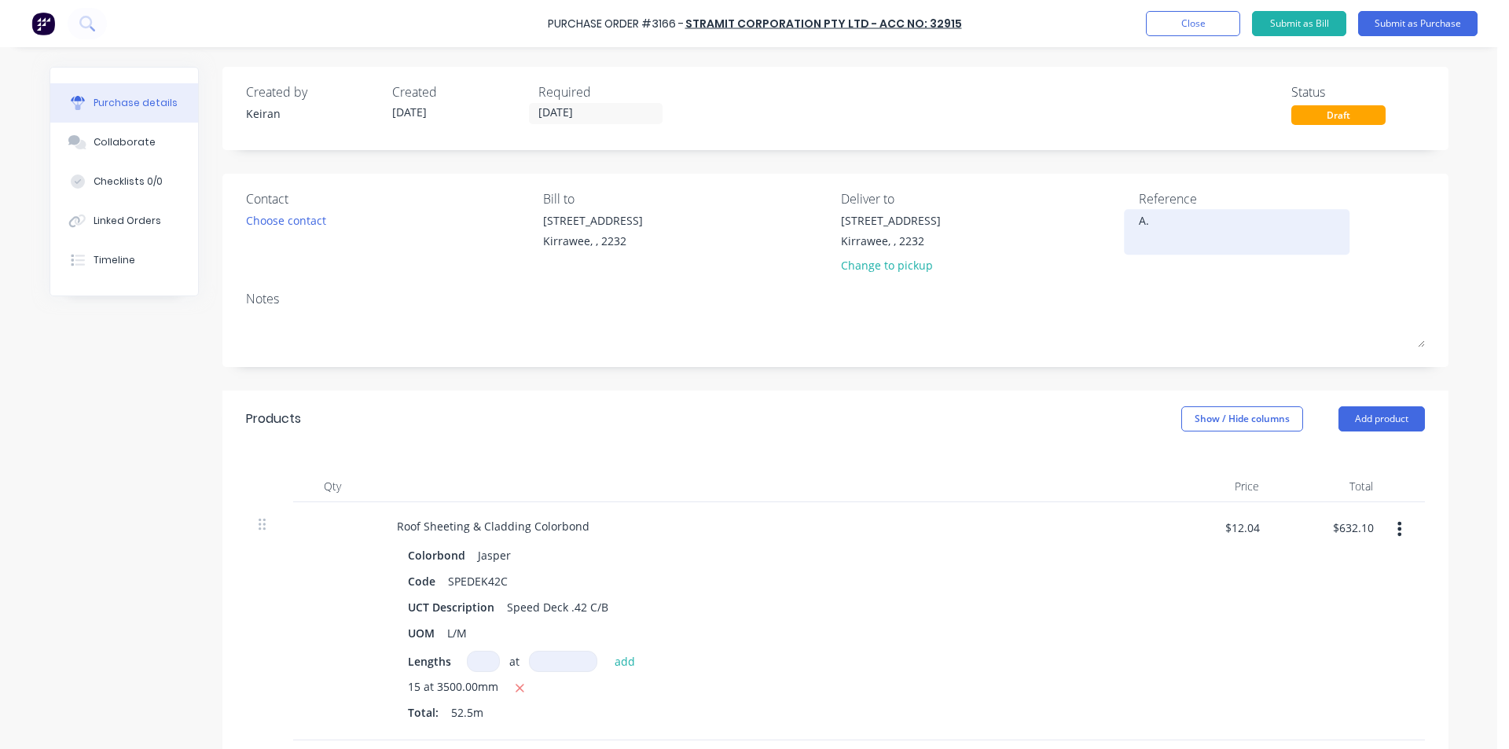
type textarea "x"
type textarea "A.S"
type textarea "x"
type textarea "[DOMAIN_NAME]"
type textarea "x"
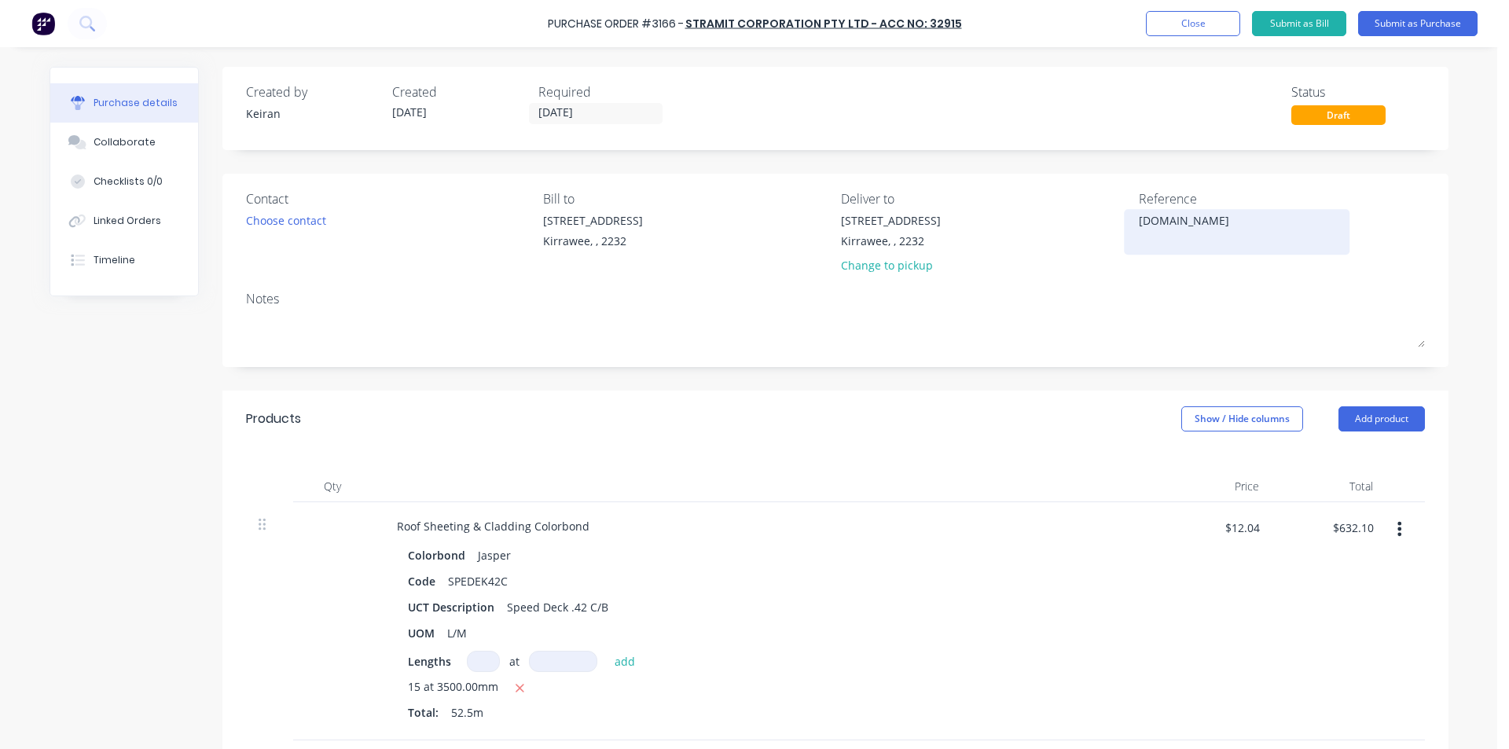
type textarea "A.Ste"
type textarea "x"
type textarea "A.Stei"
type textarea "x"
type textarea "[PERSON_NAME]"
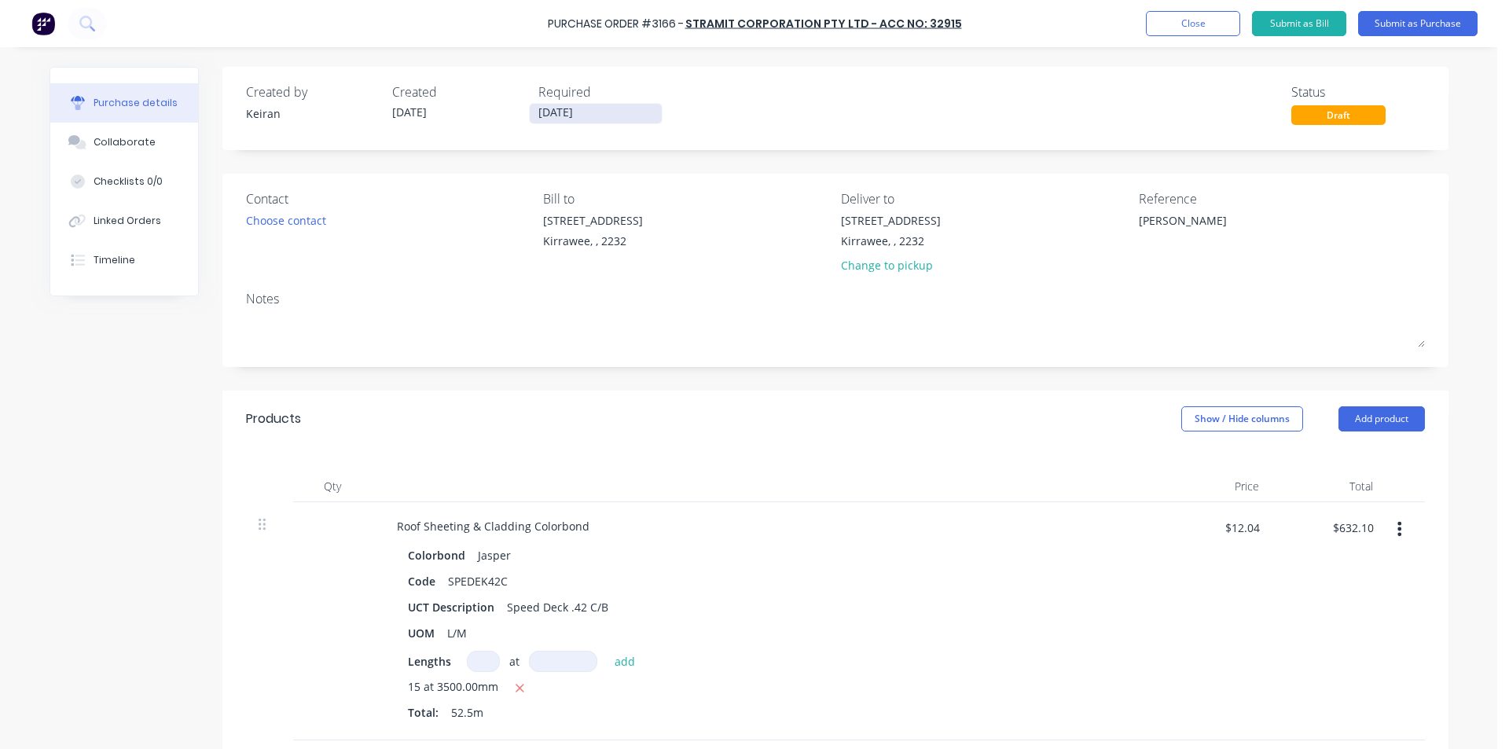
type textarea "x"
type textarea "[PERSON_NAME]"
click at [618, 105] on input "[DATE]" at bounding box center [596, 114] width 132 height 20
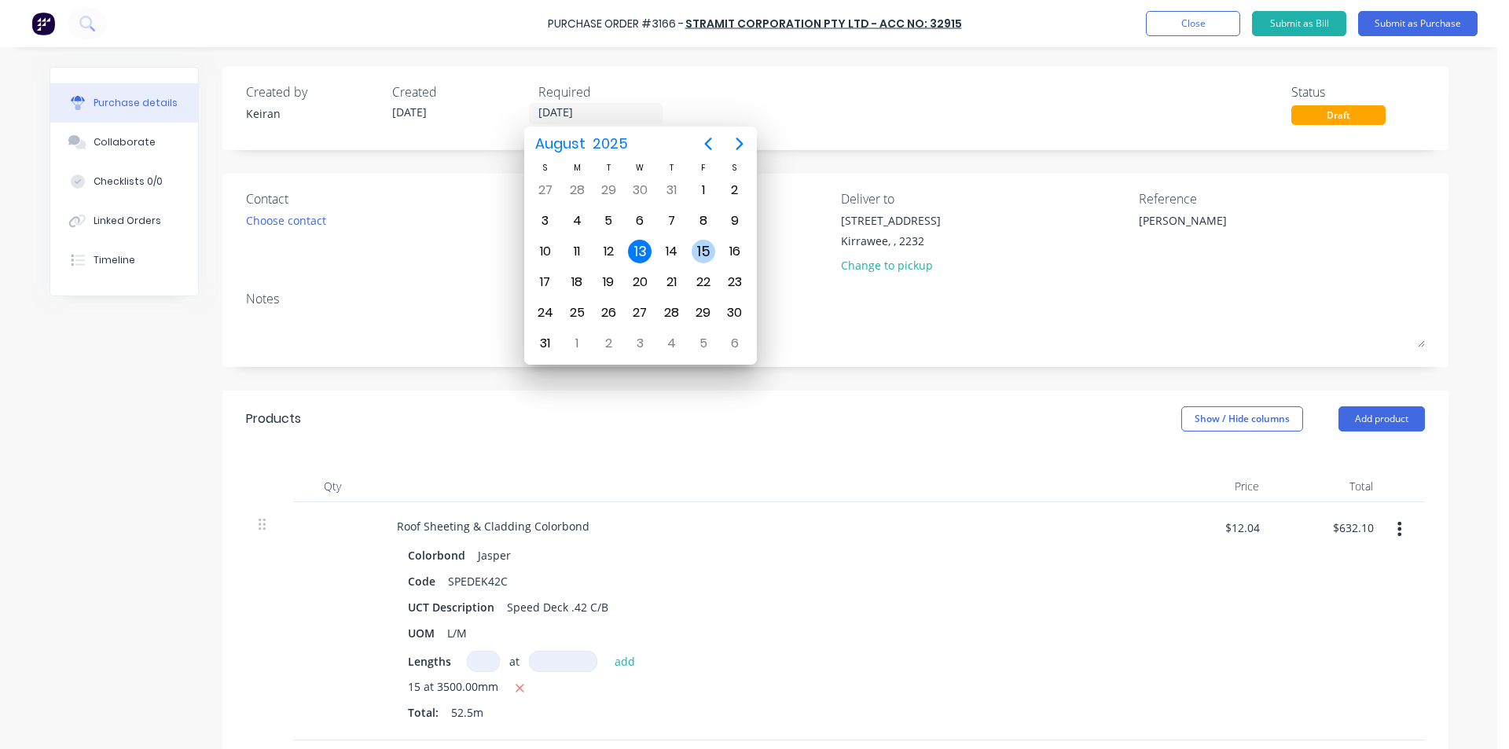
click at [706, 256] on div "15" at bounding box center [704, 252] width 24 height 24
type textarea "x"
type input "[DATE]"
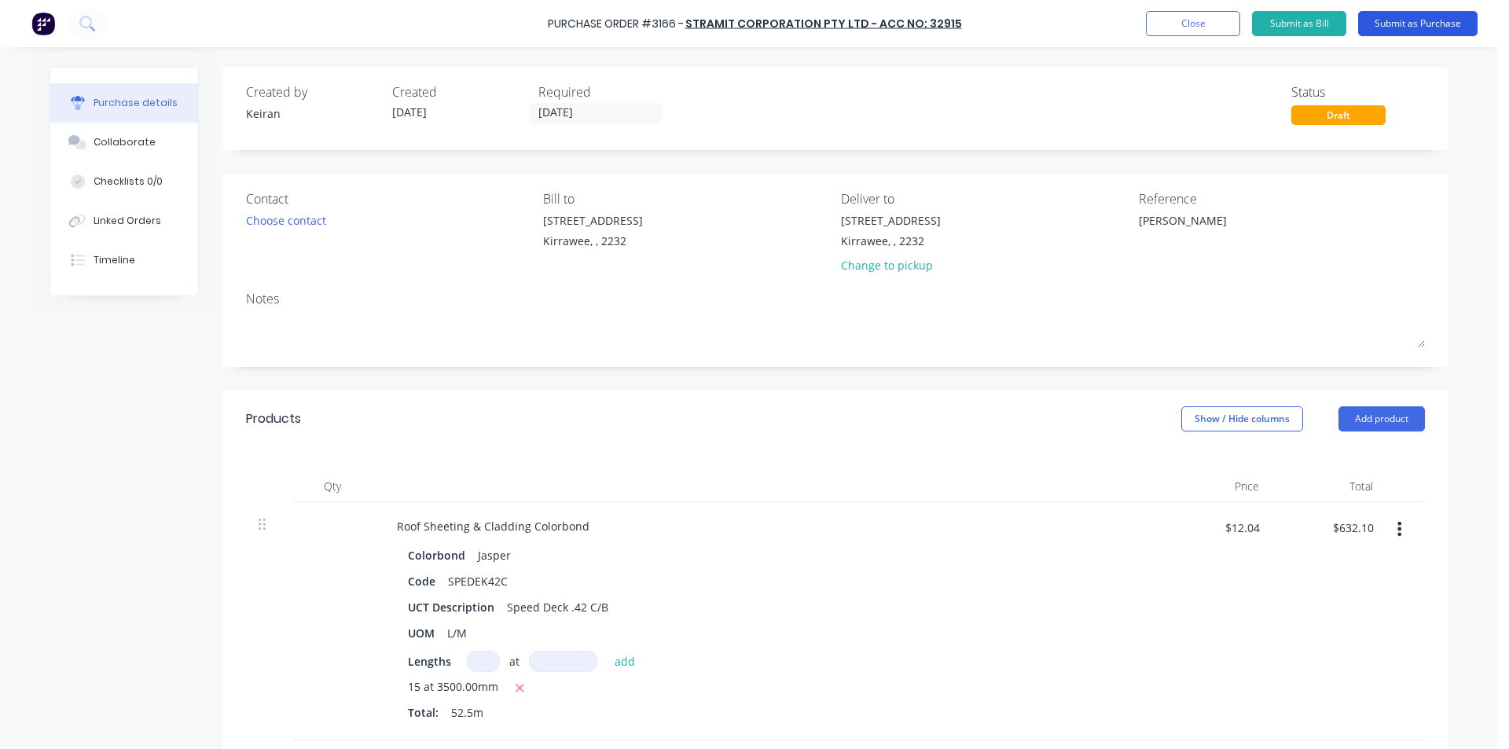
click at [1446, 31] on button "Submit as Purchase" at bounding box center [1417, 23] width 119 height 25
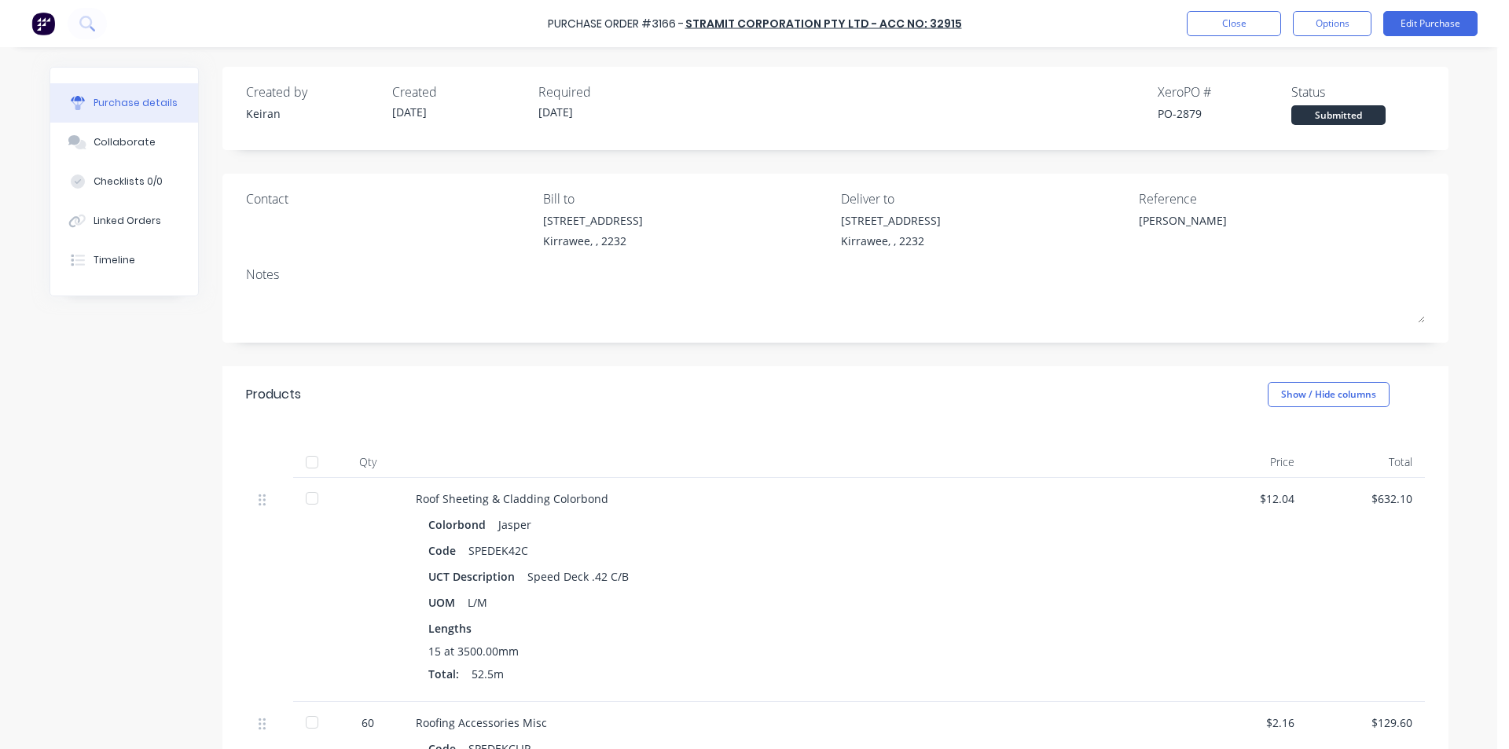
drag, startPoint x: 1326, startPoint y: 33, endPoint x: 1320, endPoint y: 39, distance: 8.9
click at [1326, 32] on button "Options" at bounding box center [1332, 23] width 79 height 25
click at [1314, 67] on div "Print / Email" at bounding box center [1296, 64] width 121 height 23
click at [1316, 119] on div "Without pricing" at bounding box center [1296, 127] width 121 height 23
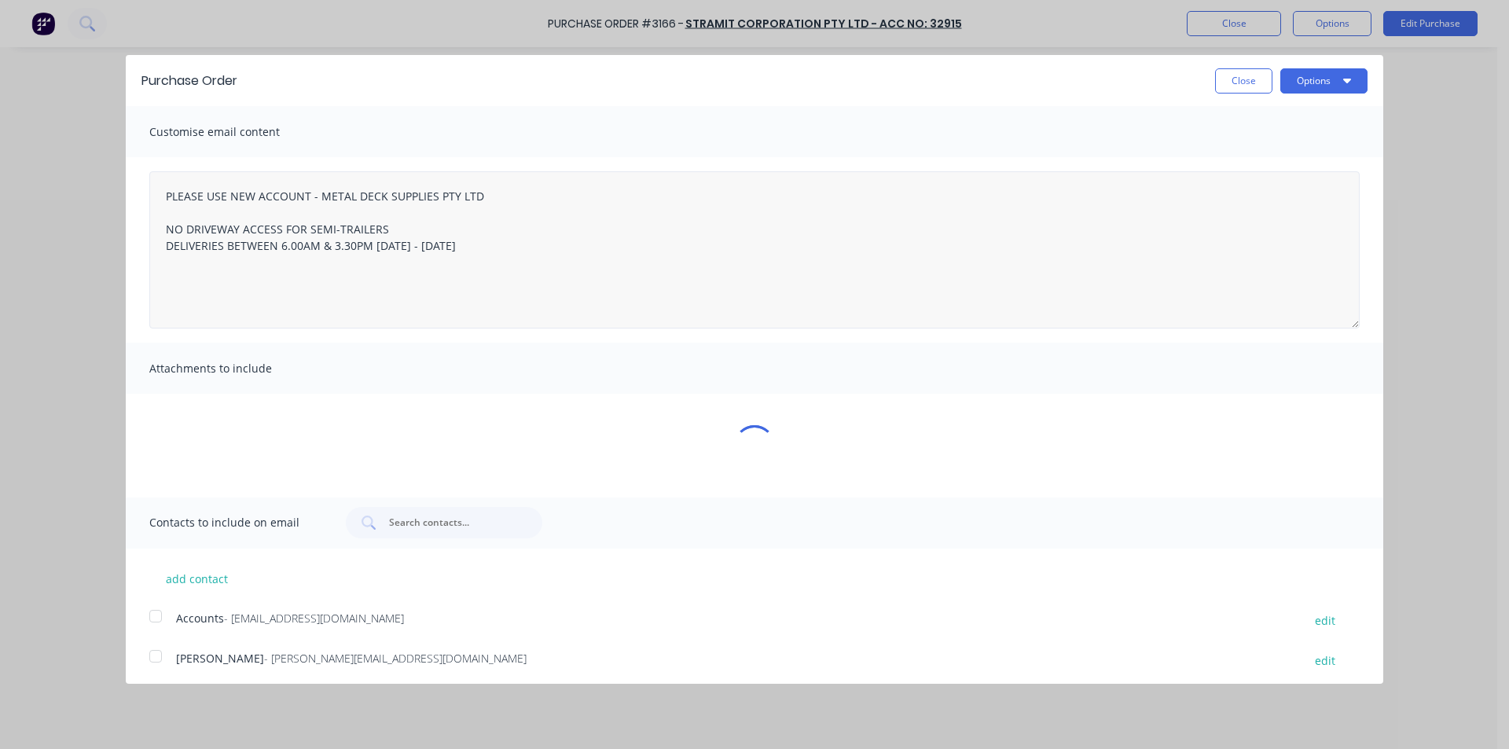
type textarea "x"
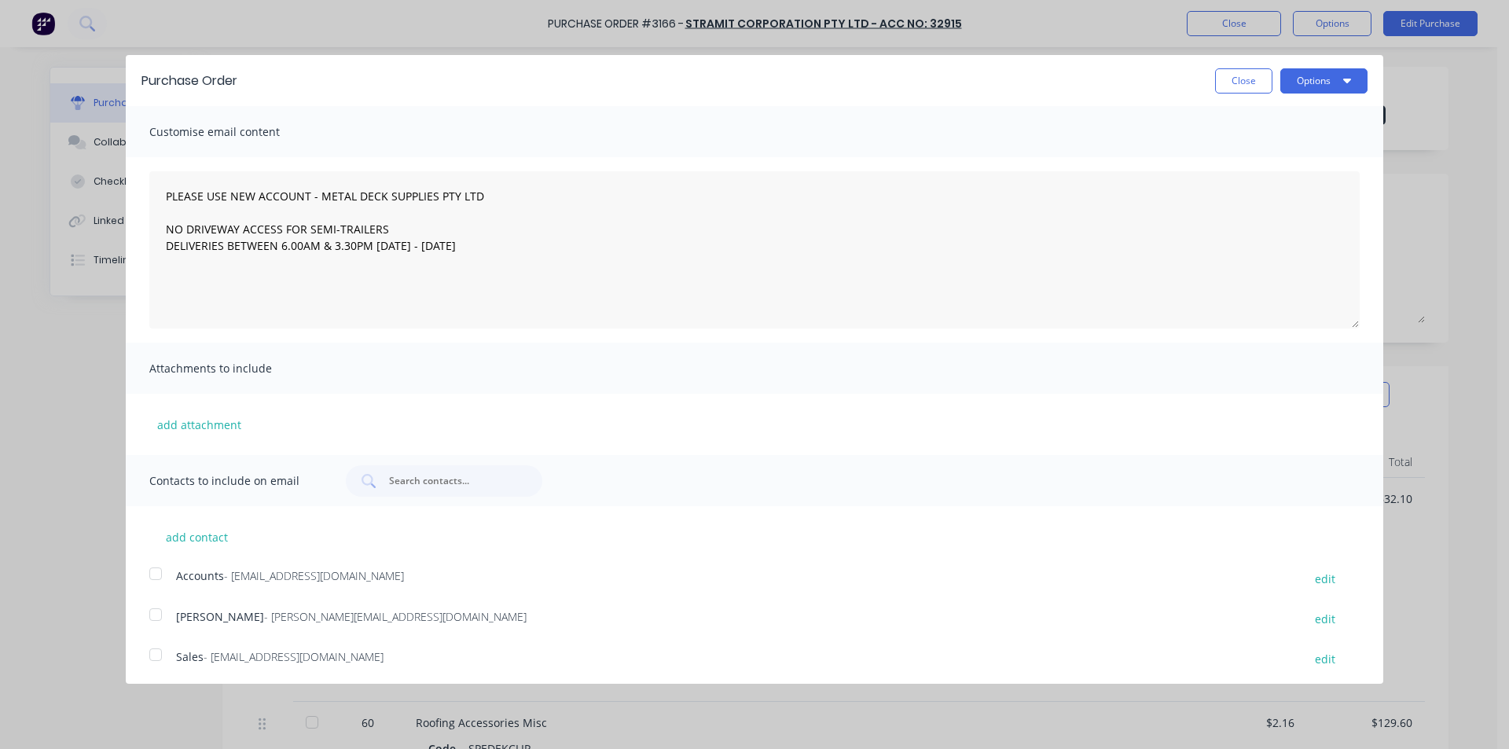
click at [167, 665] on div at bounding box center [155, 654] width 31 height 31
type textarea "PLEASE USE NEW ACCOUNT - METAL DECK SUPPLIES PTY LTD NO DRIVEWAY ACCESS FOR SEM…"
click at [1303, 87] on button "Options" at bounding box center [1323, 80] width 87 height 25
click at [1299, 147] on div "Email" at bounding box center [1292, 152] width 121 height 23
type textarea "x"
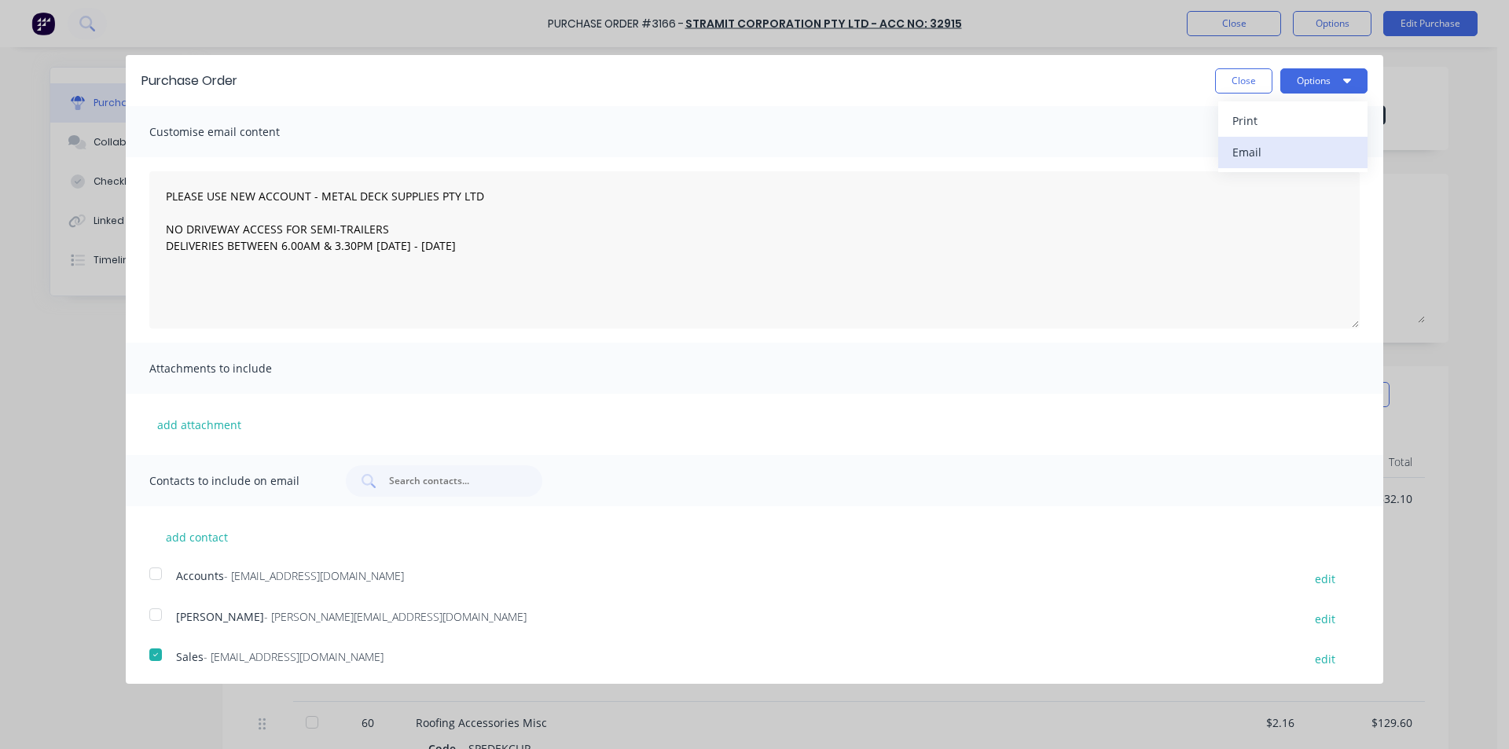
type textarea "PLEASE USE NEW ACCOUNT - METAL DECK SUPPLIES PTY LTD NO DRIVEWAY ACCESS FOR SEM…"
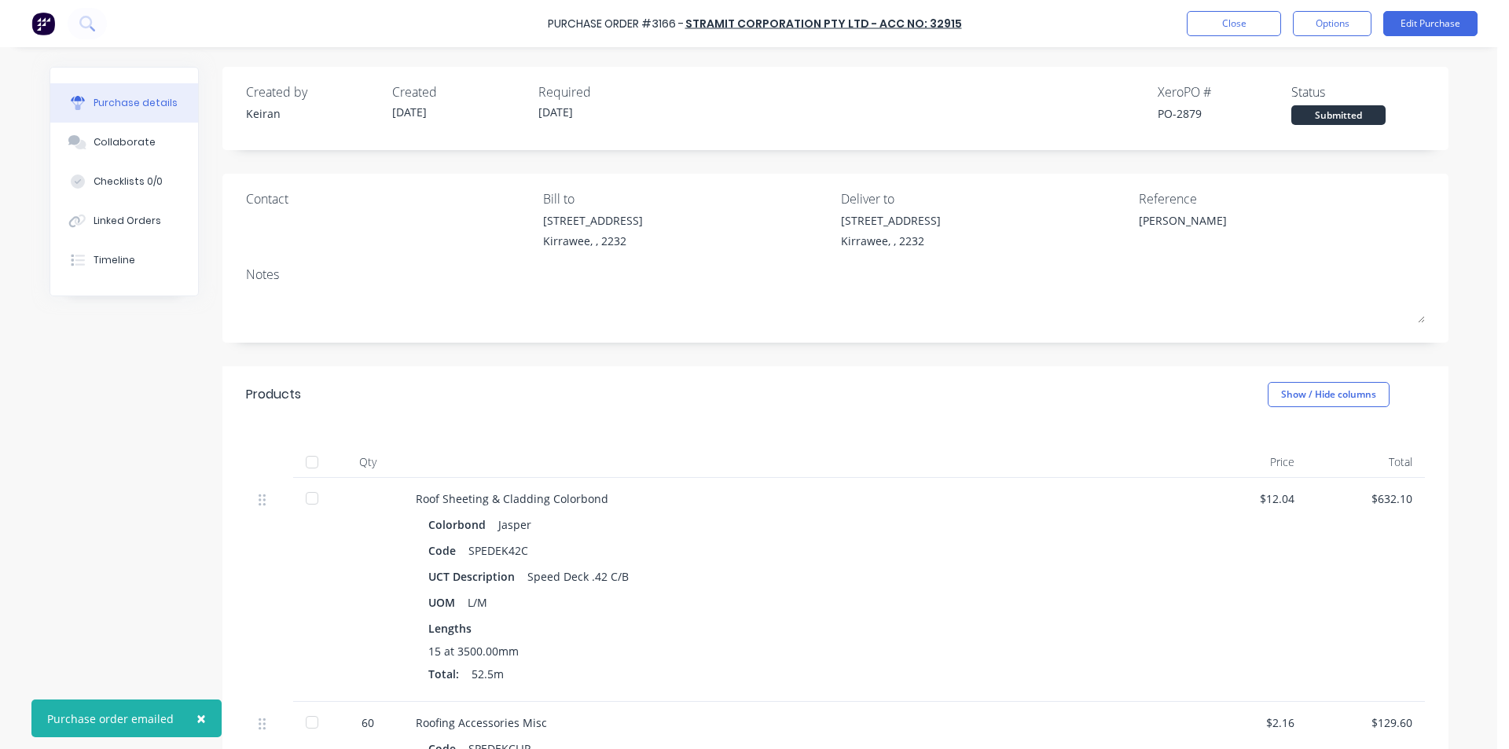
type textarea "x"
click at [1191, 42] on div "Purchase Order #3166 - Stramit Corporation Pty Ltd - Acc No: 32915 Close Option…" at bounding box center [754, 23] width 1509 height 47
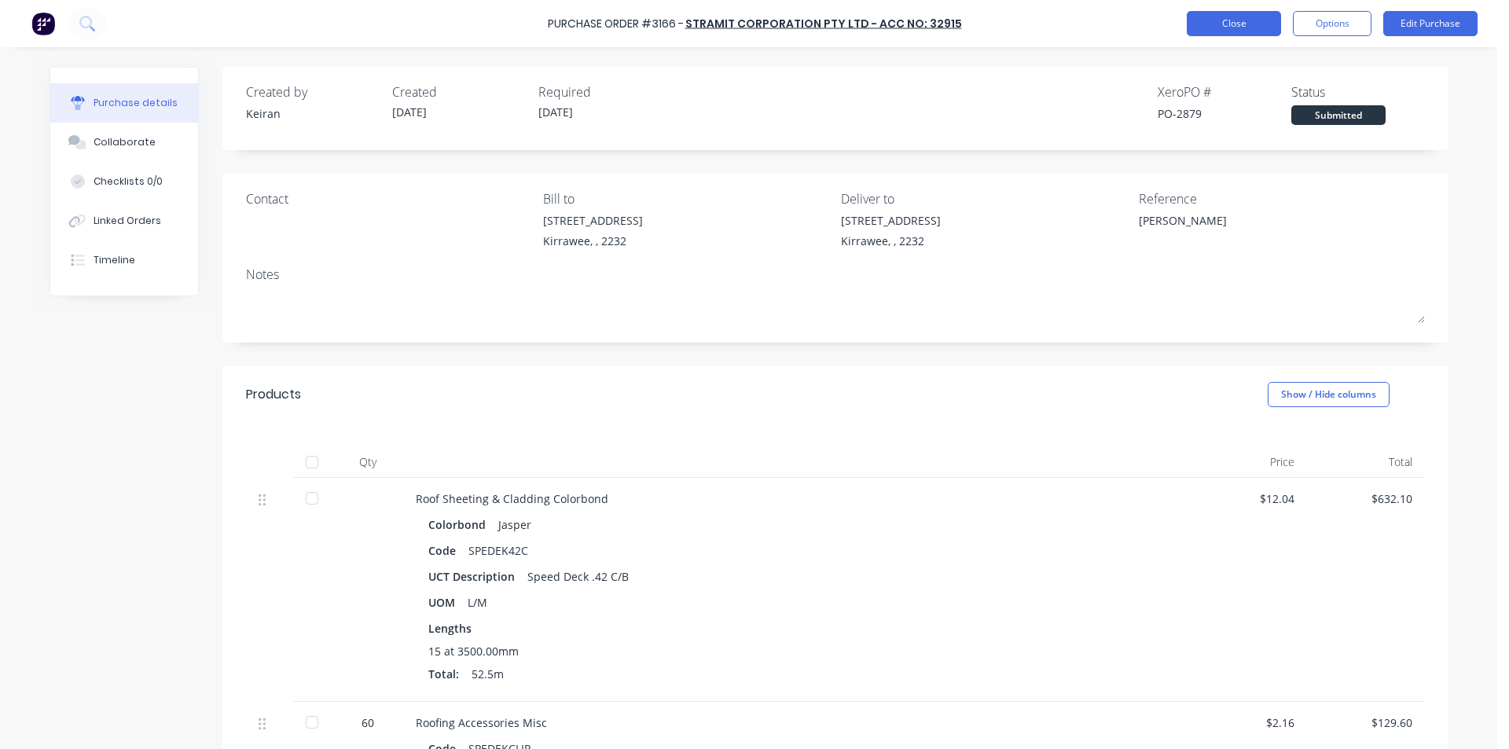
click at [1206, 24] on button "Close" at bounding box center [1234, 23] width 94 height 25
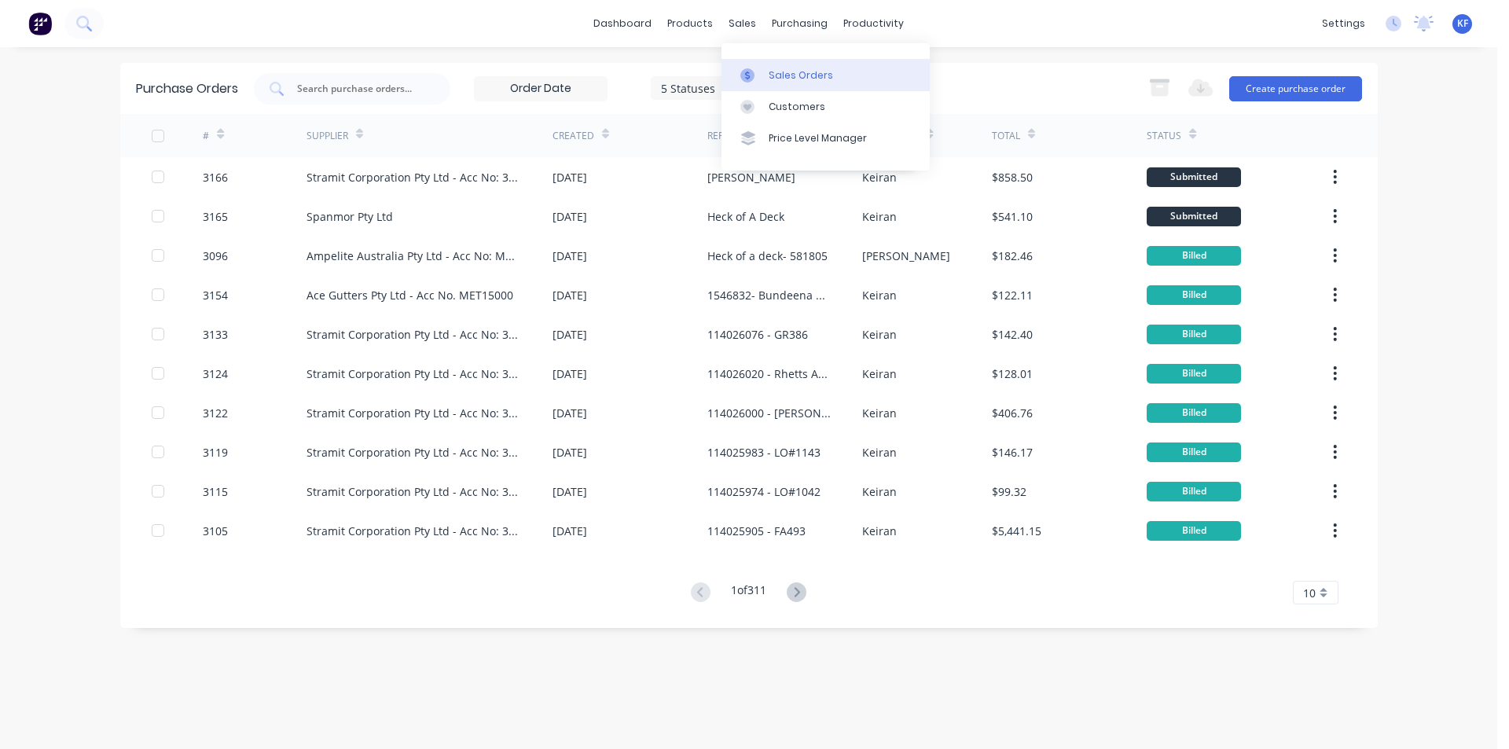
click at [764, 64] on link "Sales Orders" at bounding box center [825, 74] width 208 height 31
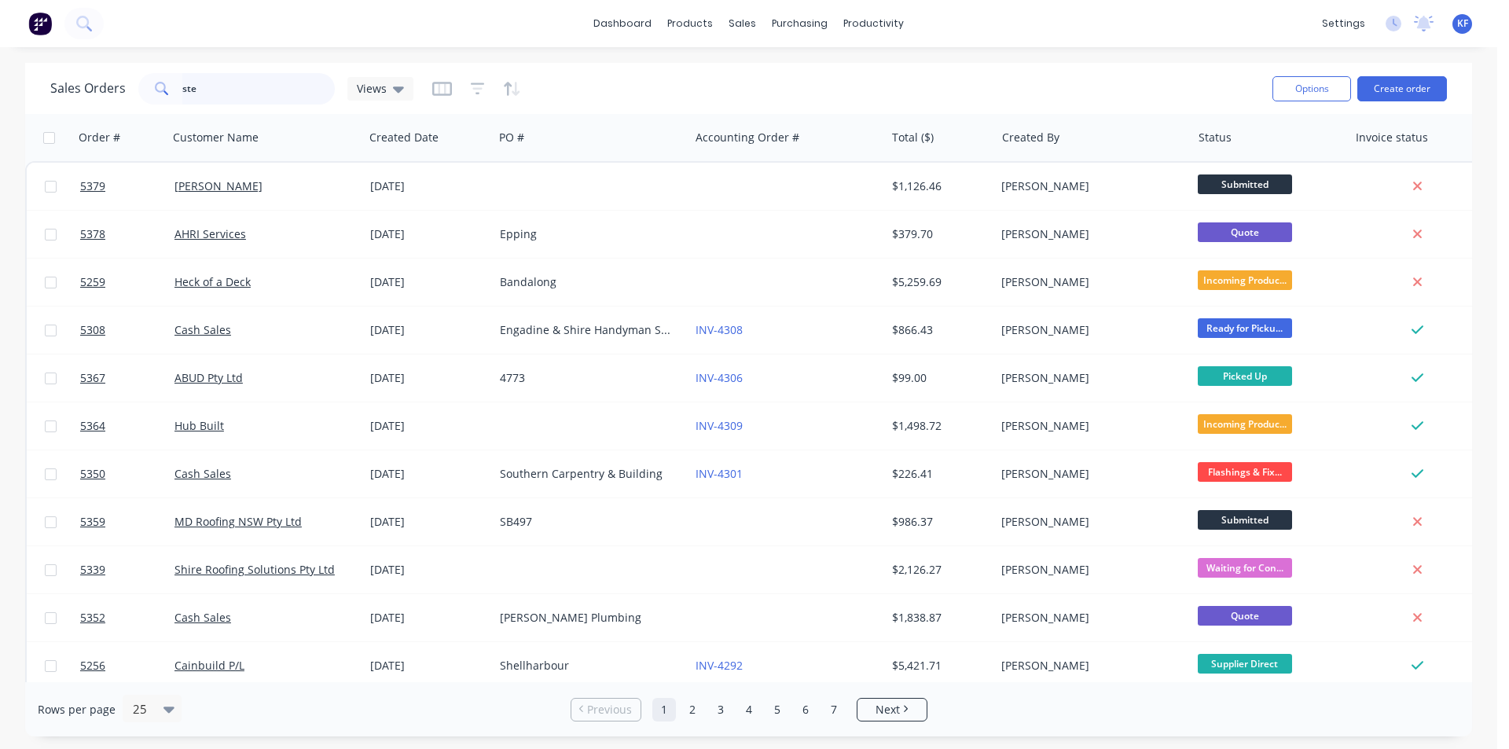
drag, startPoint x: 233, startPoint y: 101, endPoint x: 156, endPoint y: 77, distance: 80.5
click at [160, 79] on div "ste" at bounding box center [236, 88] width 196 height 31
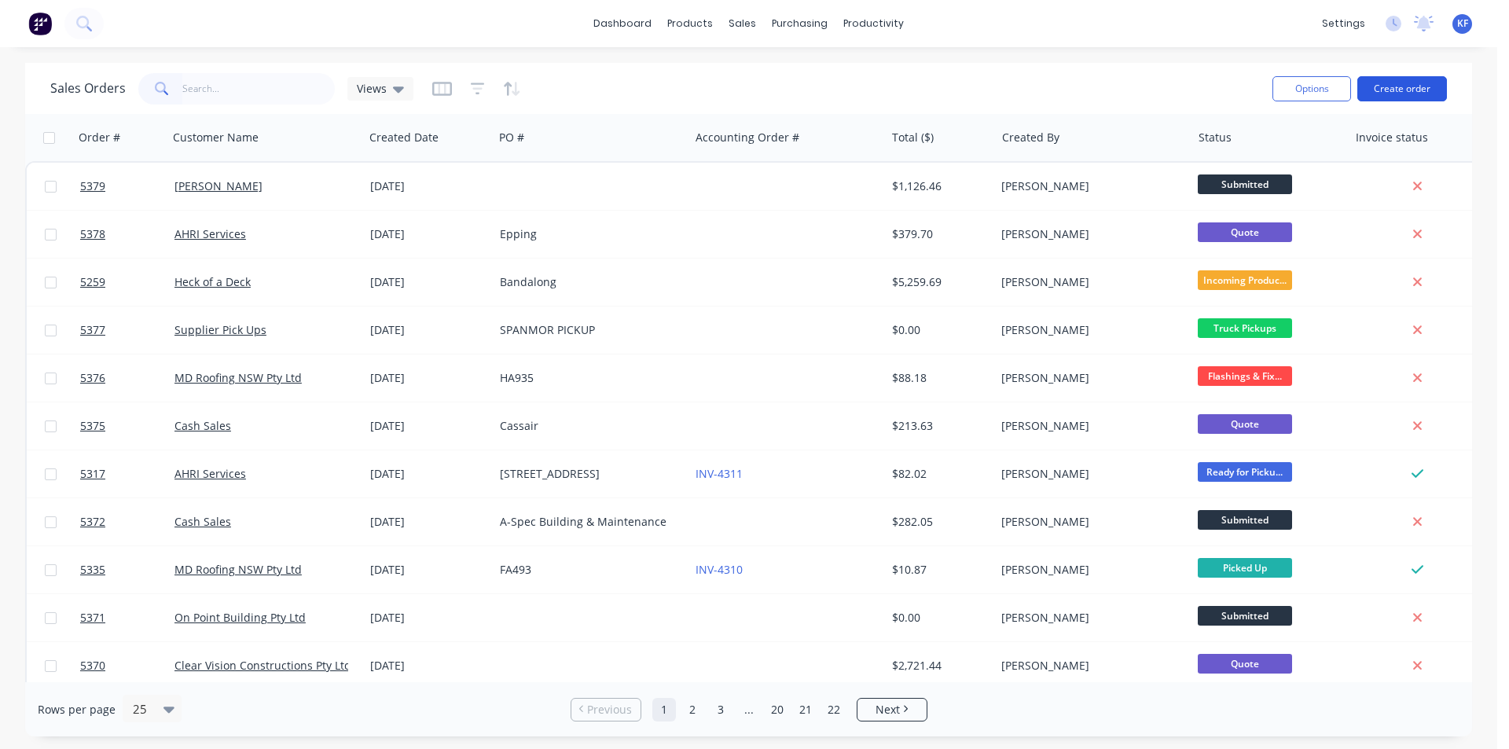
click at [1392, 94] on button "Create order" at bounding box center [1402, 88] width 90 height 25
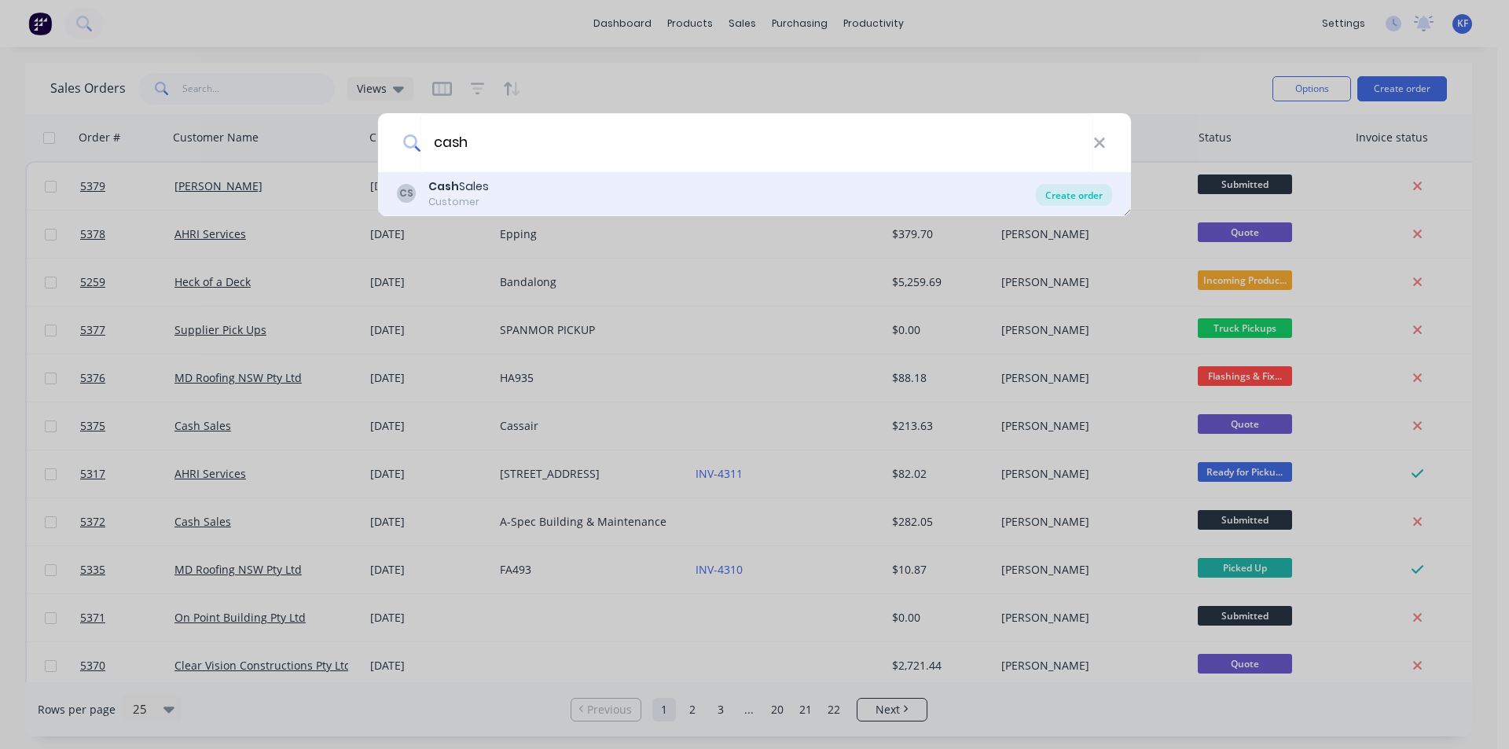
type input "cash"
click at [1069, 189] on div "Create order" at bounding box center [1074, 195] width 76 height 22
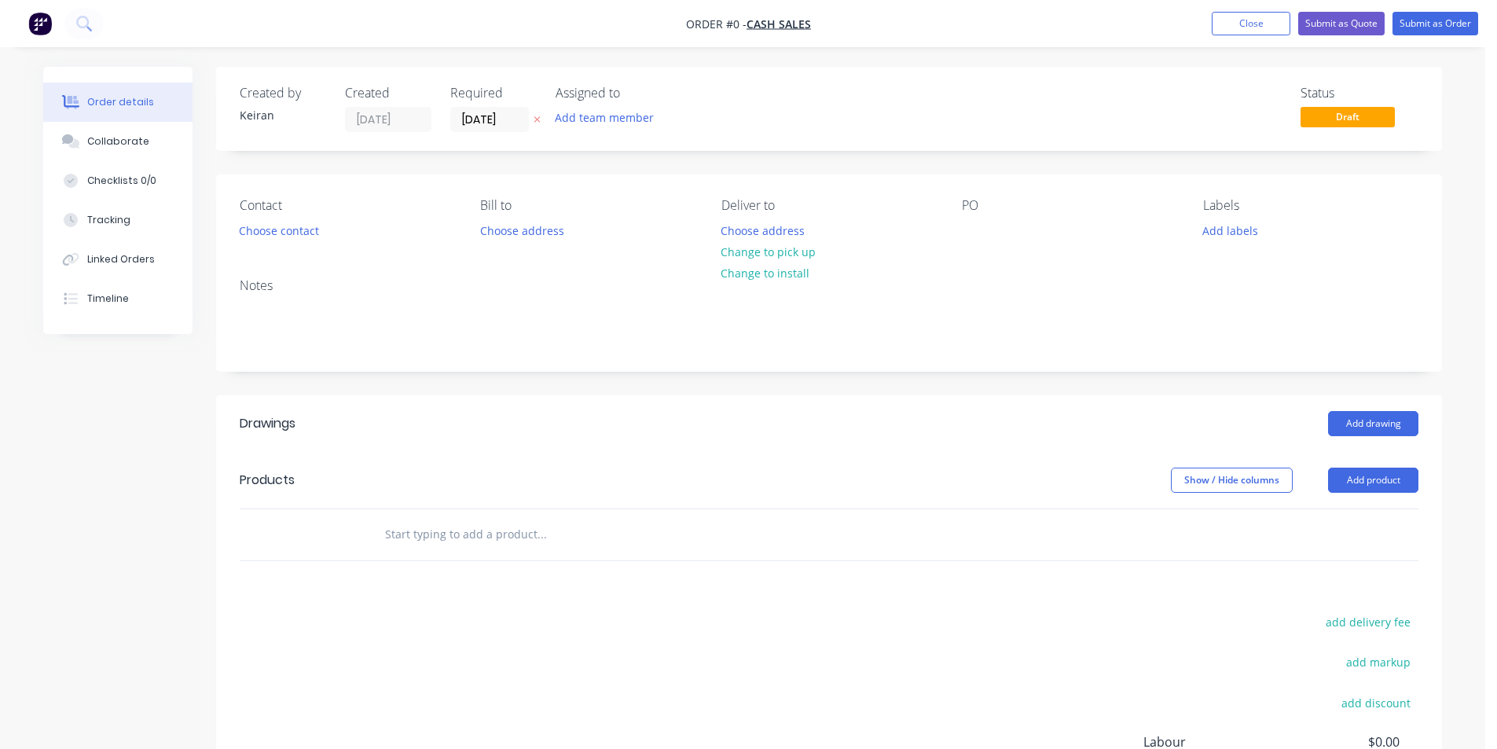
click at [435, 549] on div at bounding box center [648, 534] width 566 height 51
click at [436, 546] on input "text" at bounding box center [541, 534] width 314 height 31
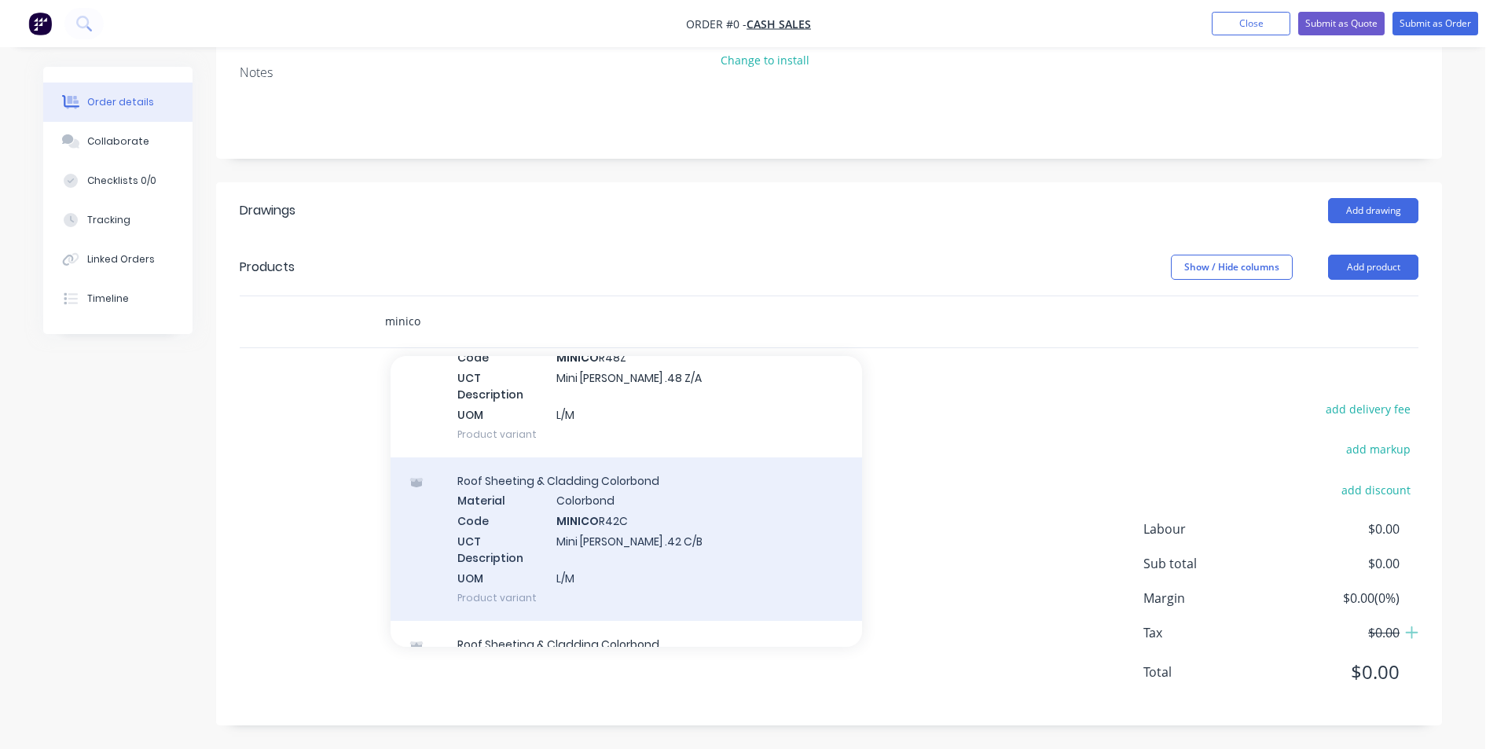
scroll to position [314, 0]
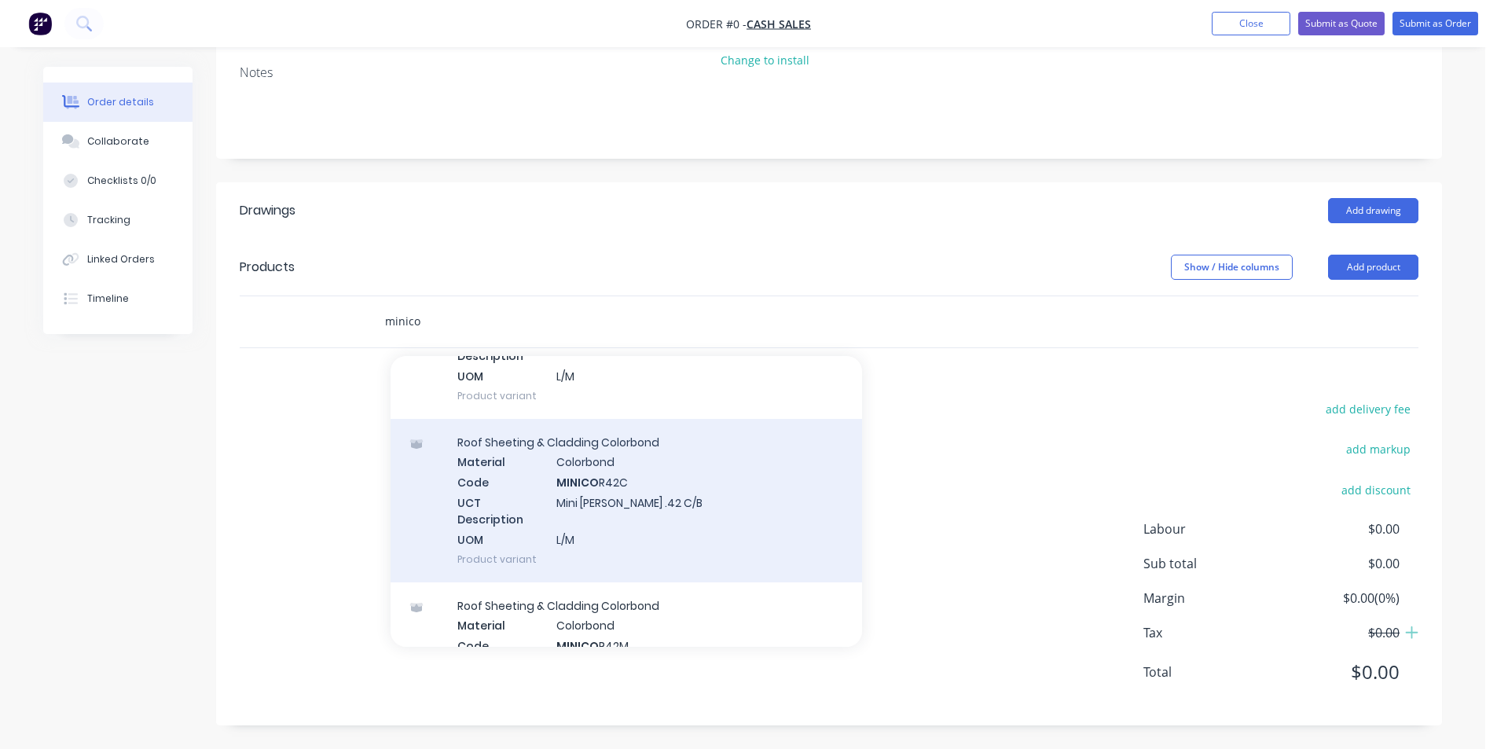
type input "minico"
click at [641, 521] on div "Roof Sheeting & Cladding Colorbond Material Colorbond Code MINICO R42C UCT Desc…" at bounding box center [626, 500] width 471 height 163
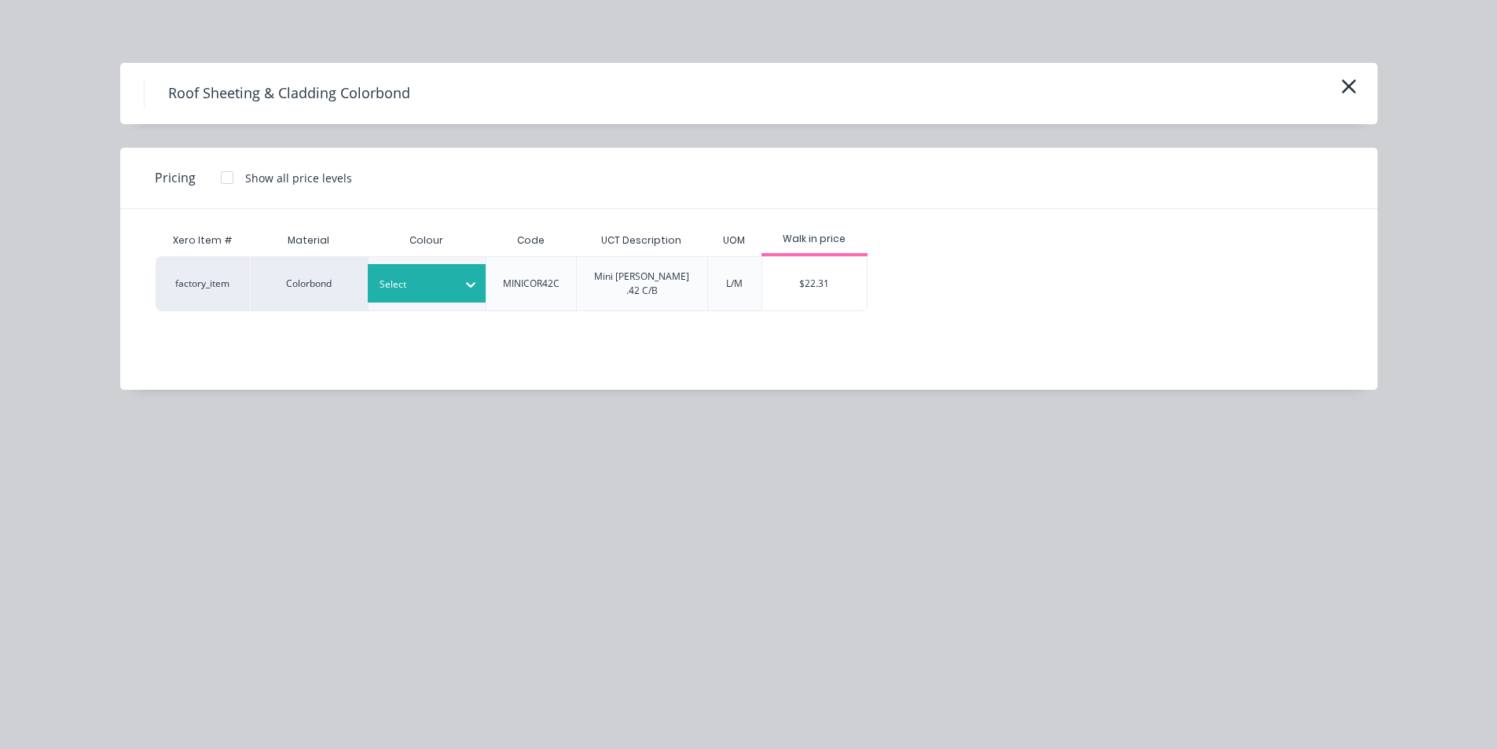
click at [433, 284] on div at bounding box center [415, 284] width 71 height 17
type input "clas"
drag, startPoint x: 464, startPoint y: 310, endPoint x: 626, endPoint y: 306, distance: 161.9
click at [464, 310] on div "Classic Cream" at bounding box center [466, 319] width 196 height 29
click at [224, 177] on div at bounding box center [226, 177] width 31 height 31
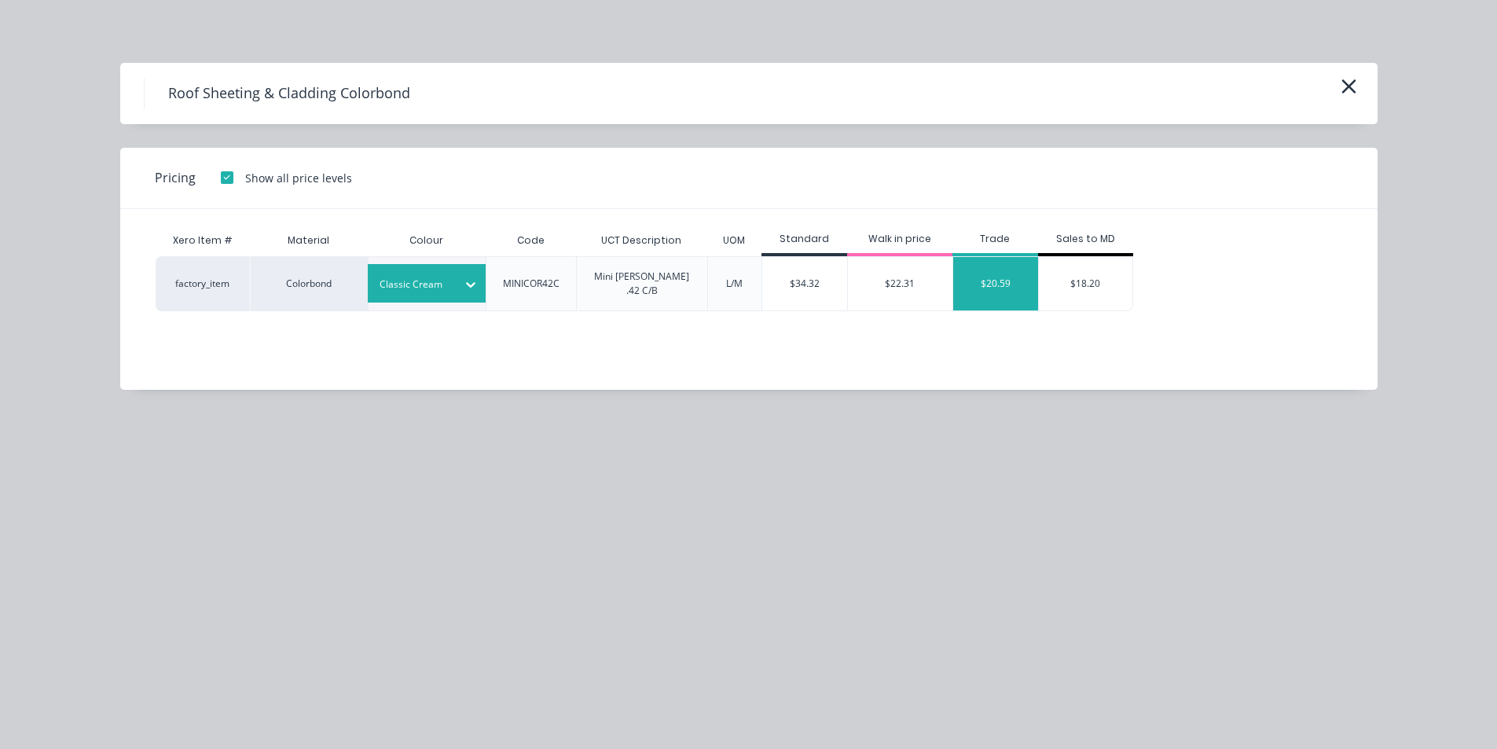
click at [974, 281] on div "$20.59" at bounding box center [995, 283] width 85 height 53
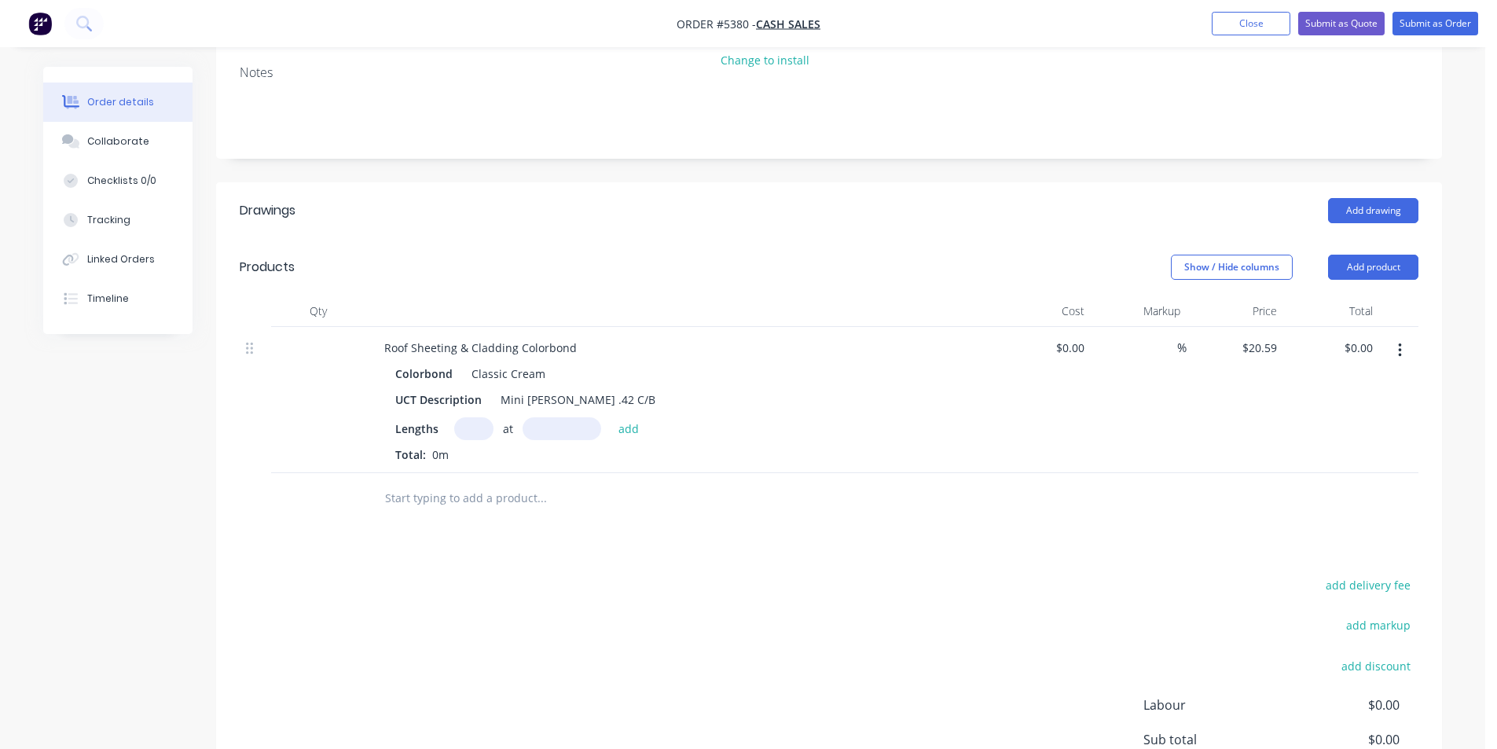
click at [475, 434] on input "text" at bounding box center [473, 428] width 39 height 23
type input "1"
type input "1900"
click at [611, 417] on button "add" at bounding box center [629, 427] width 37 height 21
type input "$39.12"
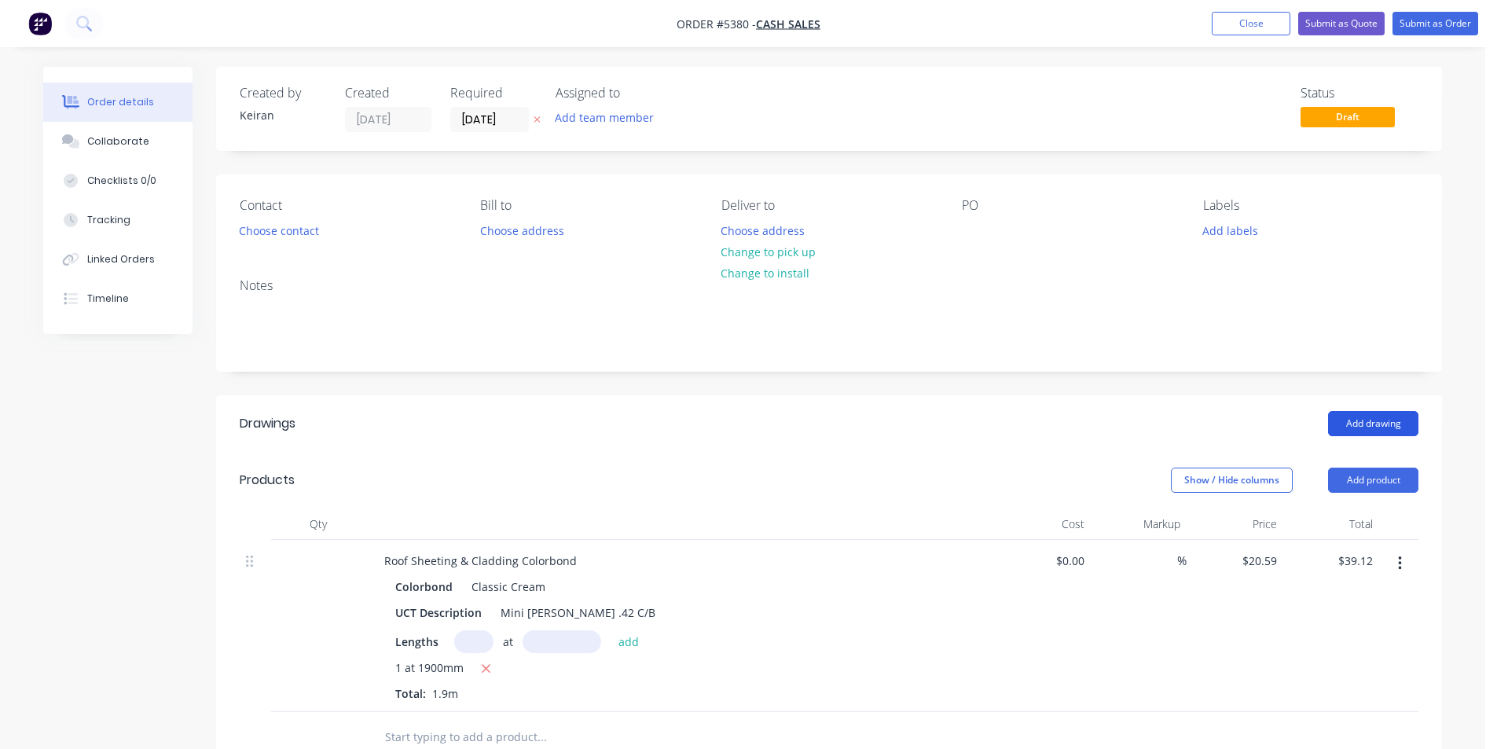
click at [1387, 424] on button "Add drawing" at bounding box center [1373, 423] width 90 height 25
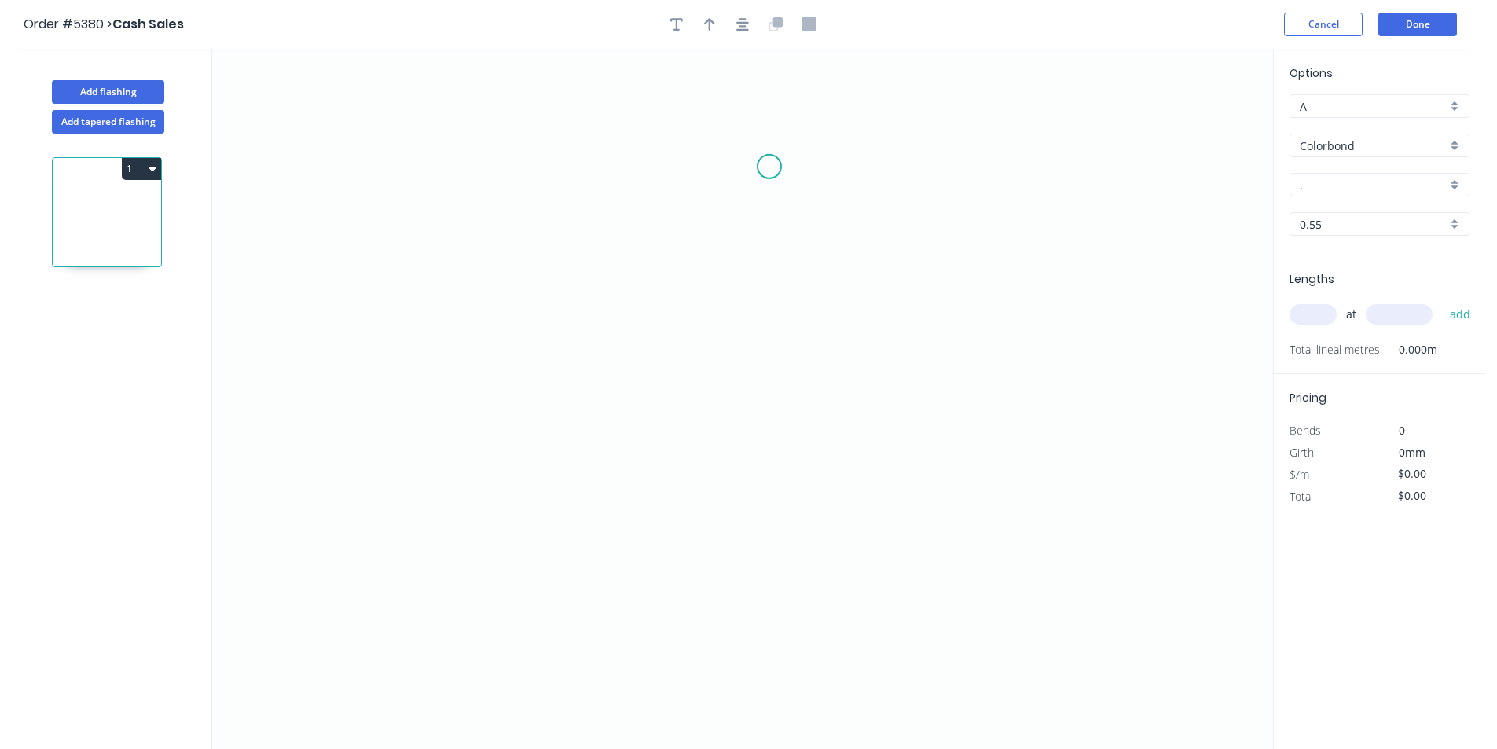
click at [771, 167] on icon "0" at bounding box center [742, 399] width 1061 height 700
click at [677, 169] on icon "0" at bounding box center [742, 399] width 1061 height 700
click at [681, 421] on icon "0 ?" at bounding box center [742, 399] width 1061 height 700
click at [681, 421] on circle at bounding box center [678, 421] width 24 height 24
click at [655, 288] on tspan "?" at bounding box center [654, 286] width 8 height 26
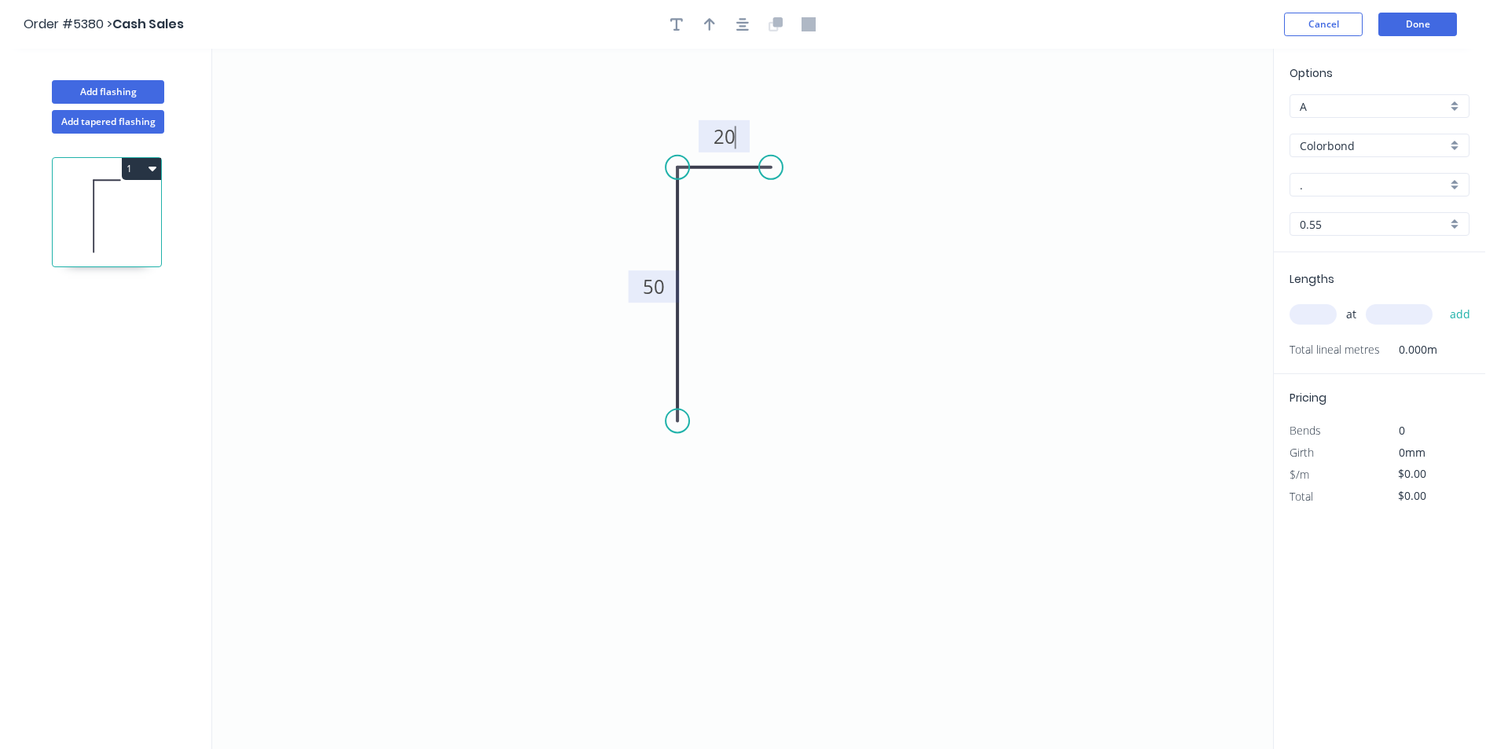
click at [735, 23] on button "button" at bounding box center [743, 25] width 24 height 24
type input "$7.51"
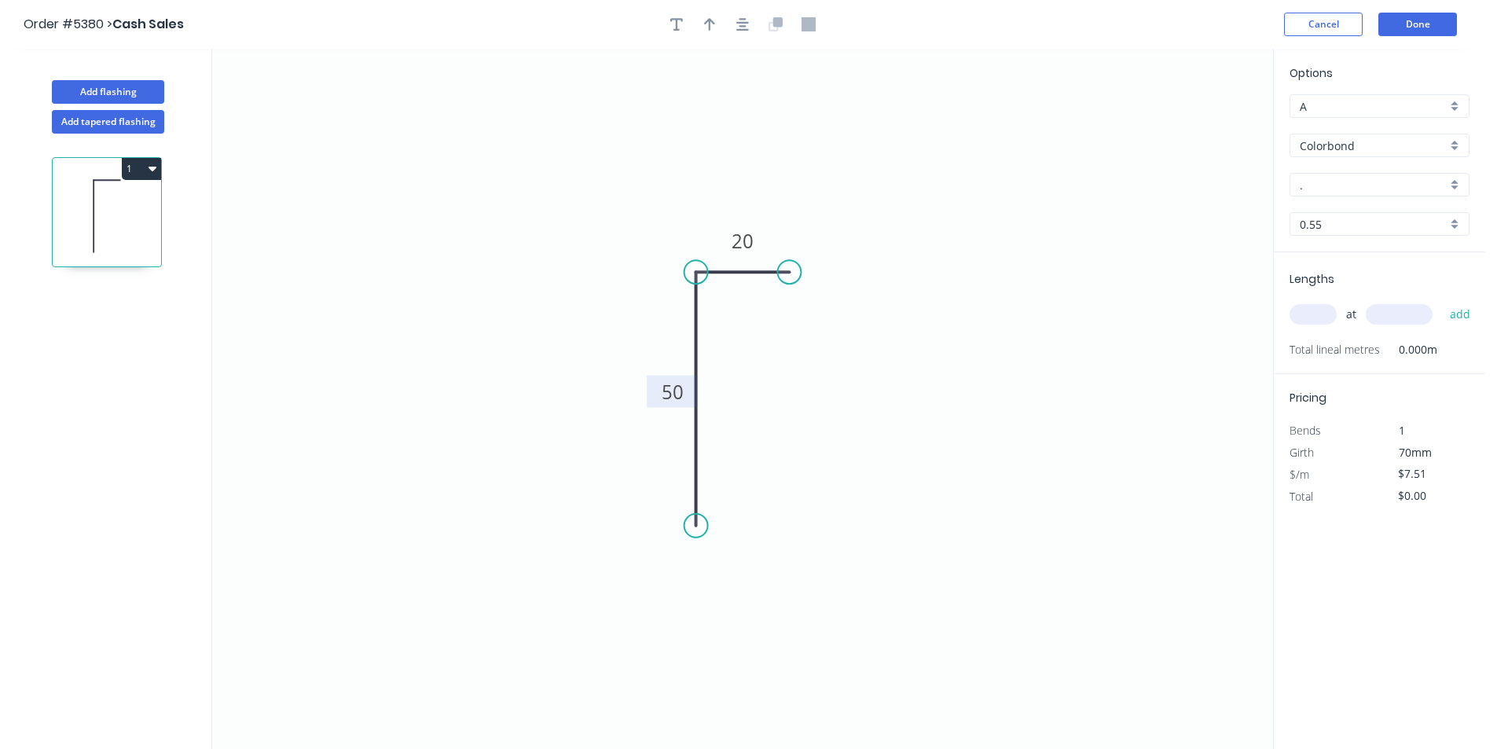
click at [714, 18] on icon "button" at bounding box center [709, 24] width 11 height 14
click at [604, 275] on icon at bounding box center [604, 257] width 14 height 50
click at [602, 275] on icon at bounding box center [586, 275] width 50 height 14
drag, startPoint x: 602, startPoint y: 275, endPoint x: 648, endPoint y: 254, distance: 51.0
click at [648, 254] on icon at bounding box center [636, 241] width 46 height 46
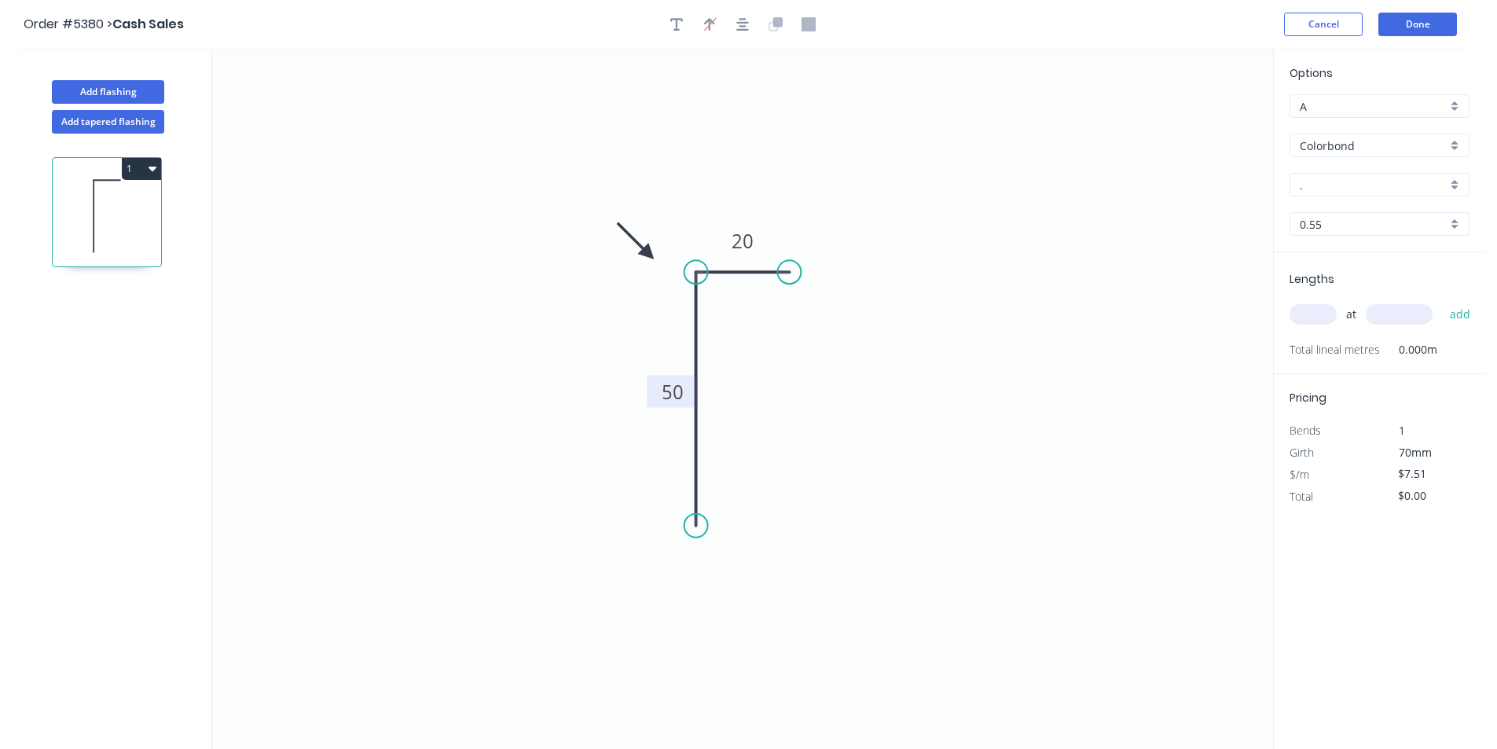
click at [1383, 108] on input "A" at bounding box center [1373, 106] width 147 height 17
click at [1351, 156] on div "B" at bounding box center [1379, 164] width 178 height 28
type input "B"
type input "$6.93"
click at [1375, 192] on input "." at bounding box center [1373, 185] width 147 height 17
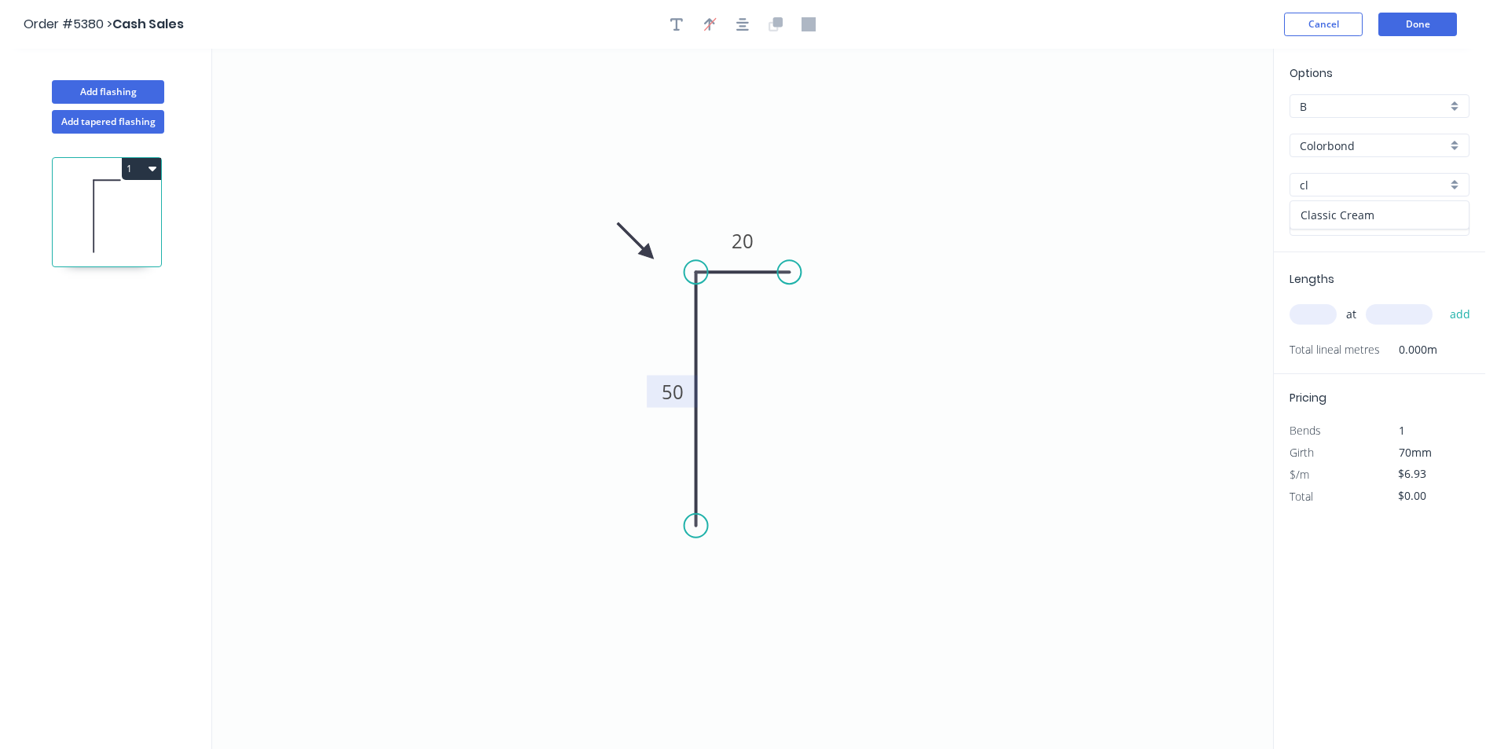
click at [1337, 212] on div "Classic Cream" at bounding box center [1379, 215] width 178 height 28
type input "Classic Cream"
drag, startPoint x: 1314, startPoint y: 307, endPoint x: 1323, endPoint y: 310, distance: 9.2
click at [1315, 307] on input "text" at bounding box center [1313, 314] width 47 height 20
type input "1"
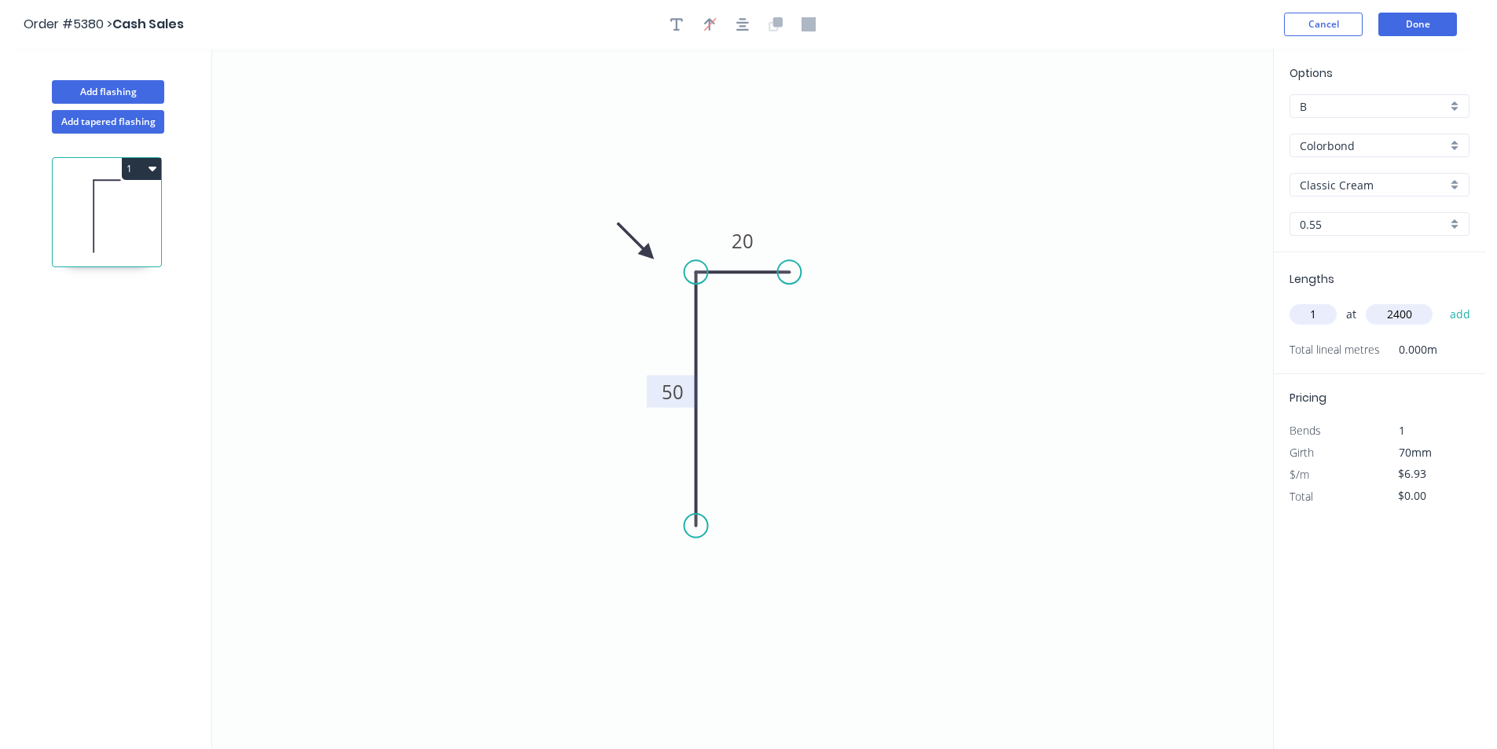
type input "2400"
click at [1442, 301] on button "add" at bounding box center [1460, 314] width 37 height 27
type input "$16.63"
click at [115, 87] on button "Add flashing" at bounding box center [108, 92] width 112 height 24
type input "A"
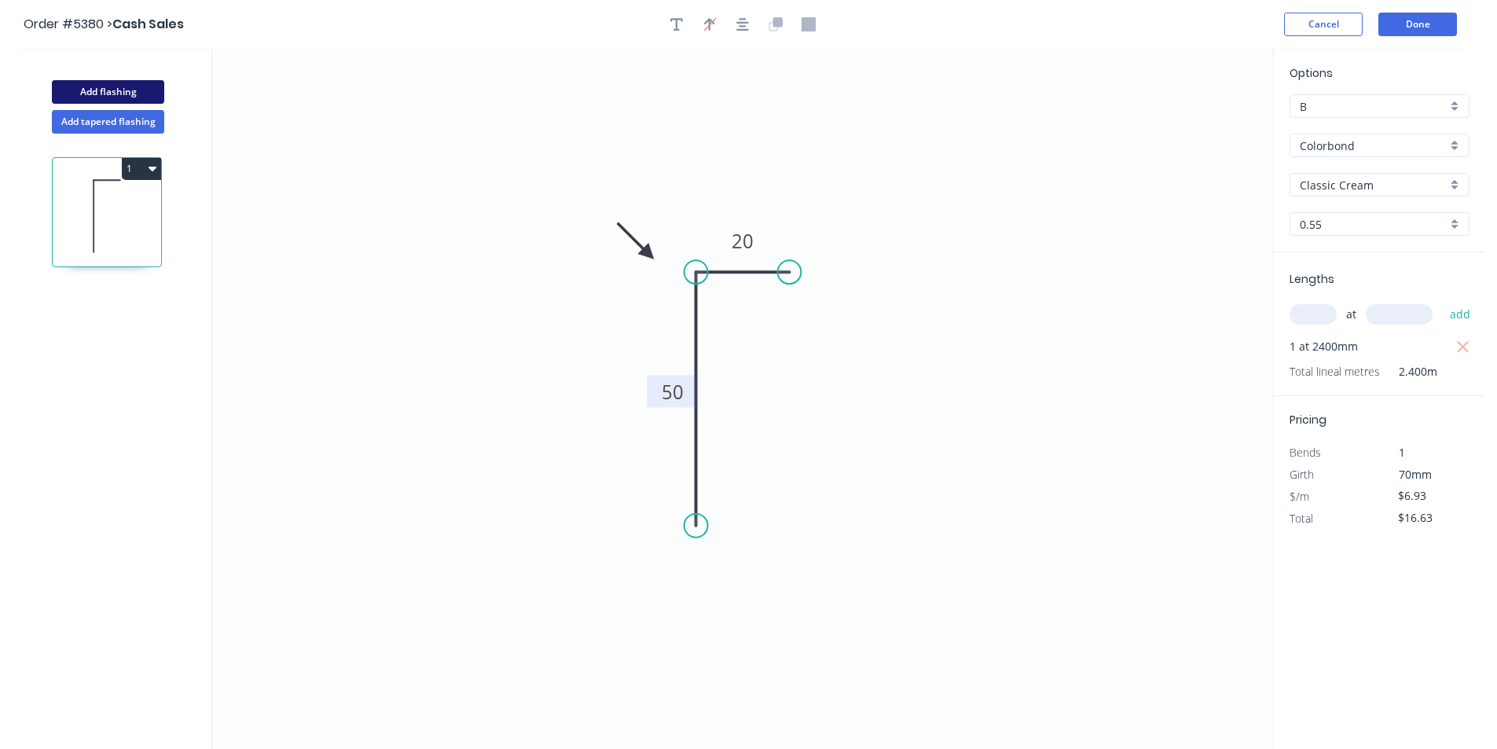
type input "$0.00"
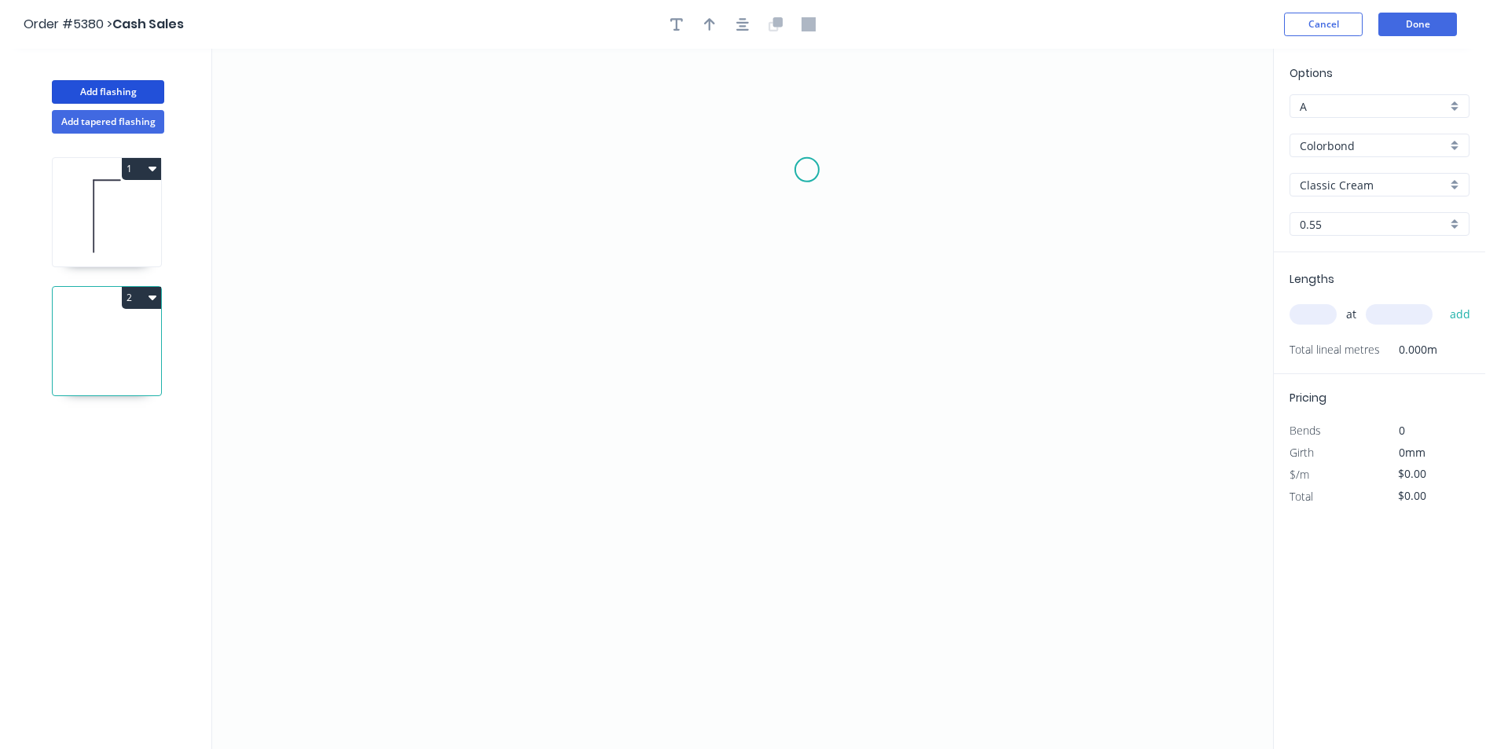
click at [807, 170] on icon "0" at bounding box center [742, 399] width 1061 height 700
click at [675, 164] on icon "0" at bounding box center [742, 399] width 1061 height 700
click at [661, 479] on icon "0 ?" at bounding box center [742, 399] width 1061 height 700
click at [660, 479] on icon "0 ?" at bounding box center [742, 399] width 1061 height 700
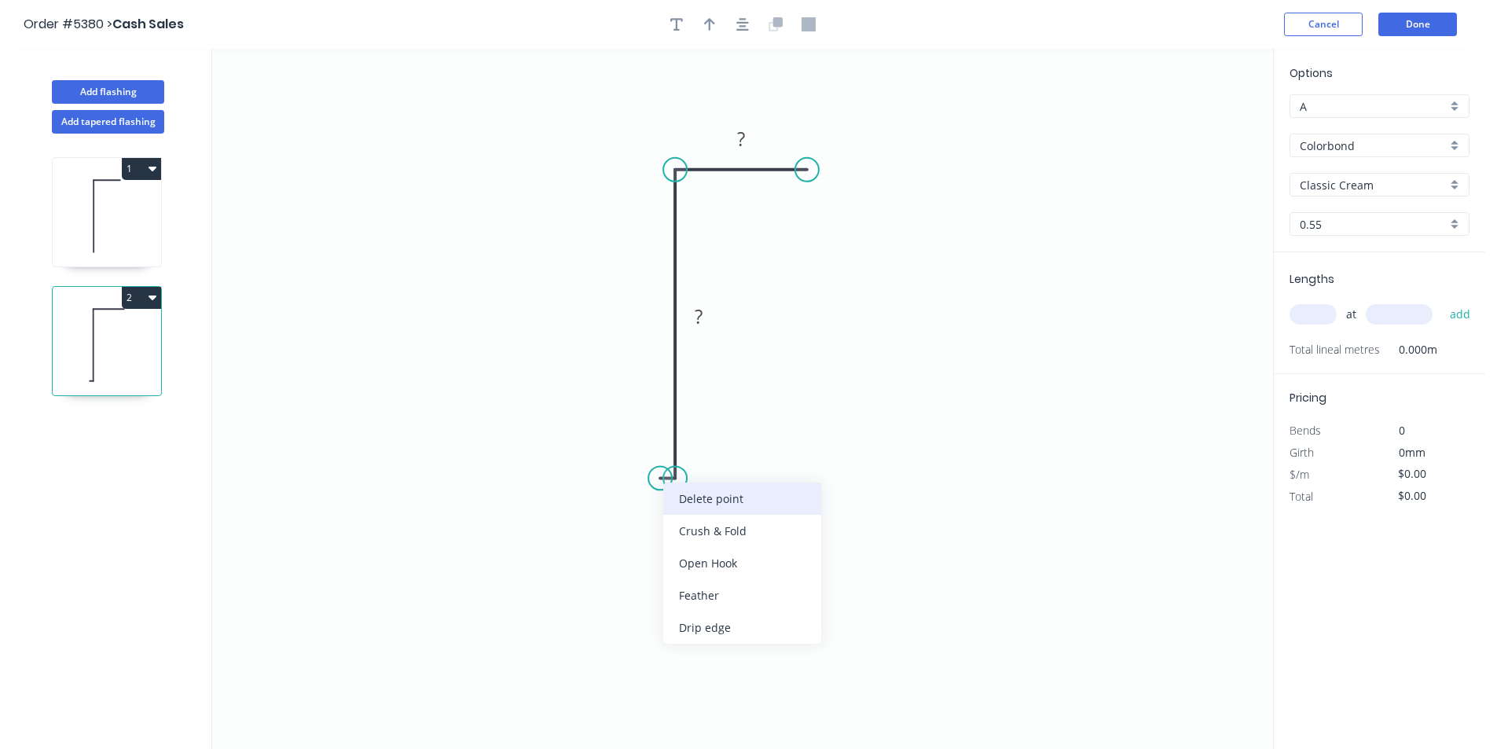
click at [682, 504] on div "Delete point" at bounding box center [742, 498] width 158 height 32
click at [662, 317] on rect at bounding box center [651, 317] width 31 height 22
click at [739, 28] on icon "button" at bounding box center [742, 24] width 13 height 14
type input "$9.16"
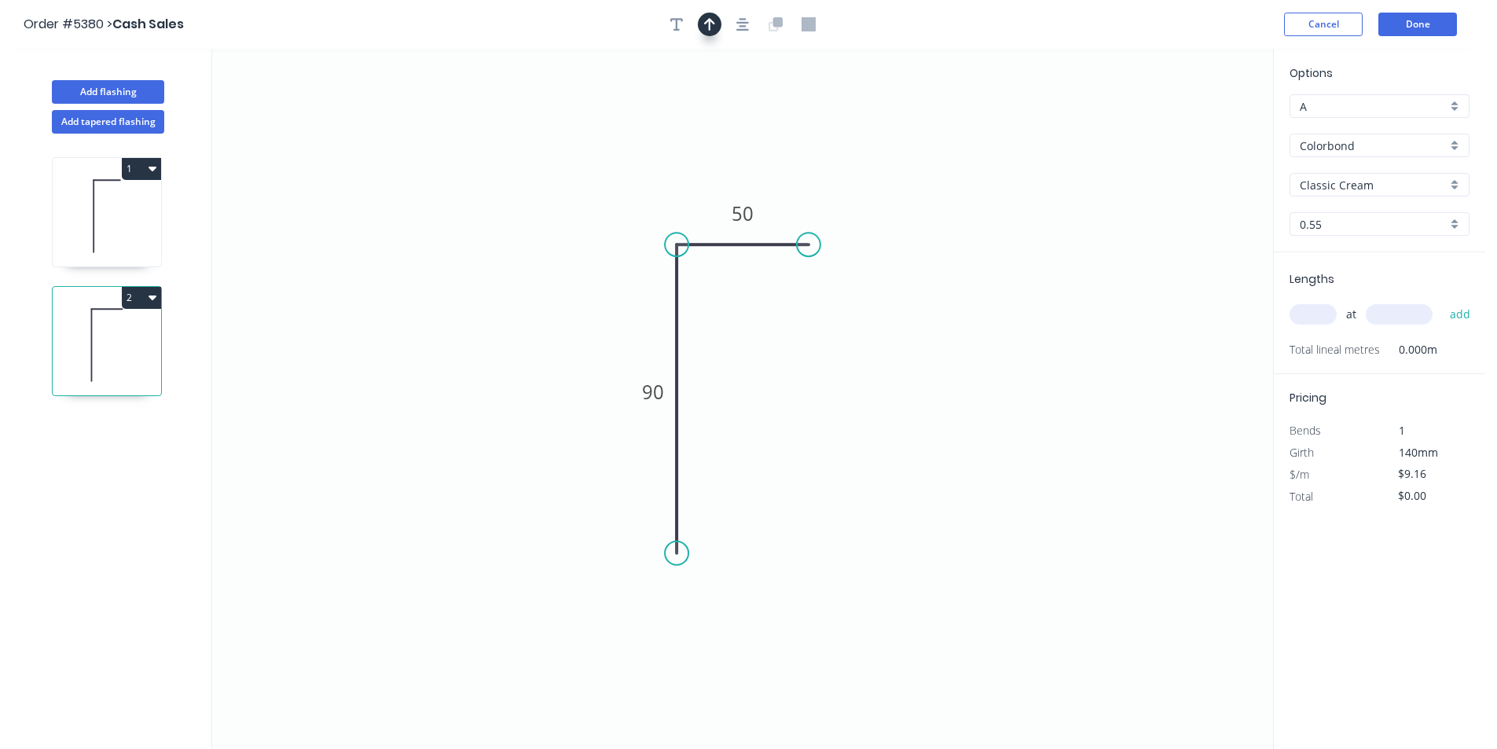
click at [717, 20] on button "button" at bounding box center [710, 25] width 24 height 24
click at [653, 216] on icon at bounding box center [660, 198] width 14 height 50
click at [1395, 103] on input "A" at bounding box center [1373, 106] width 147 height 17
click at [1347, 161] on div "B" at bounding box center [1379, 164] width 178 height 28
type input "B"
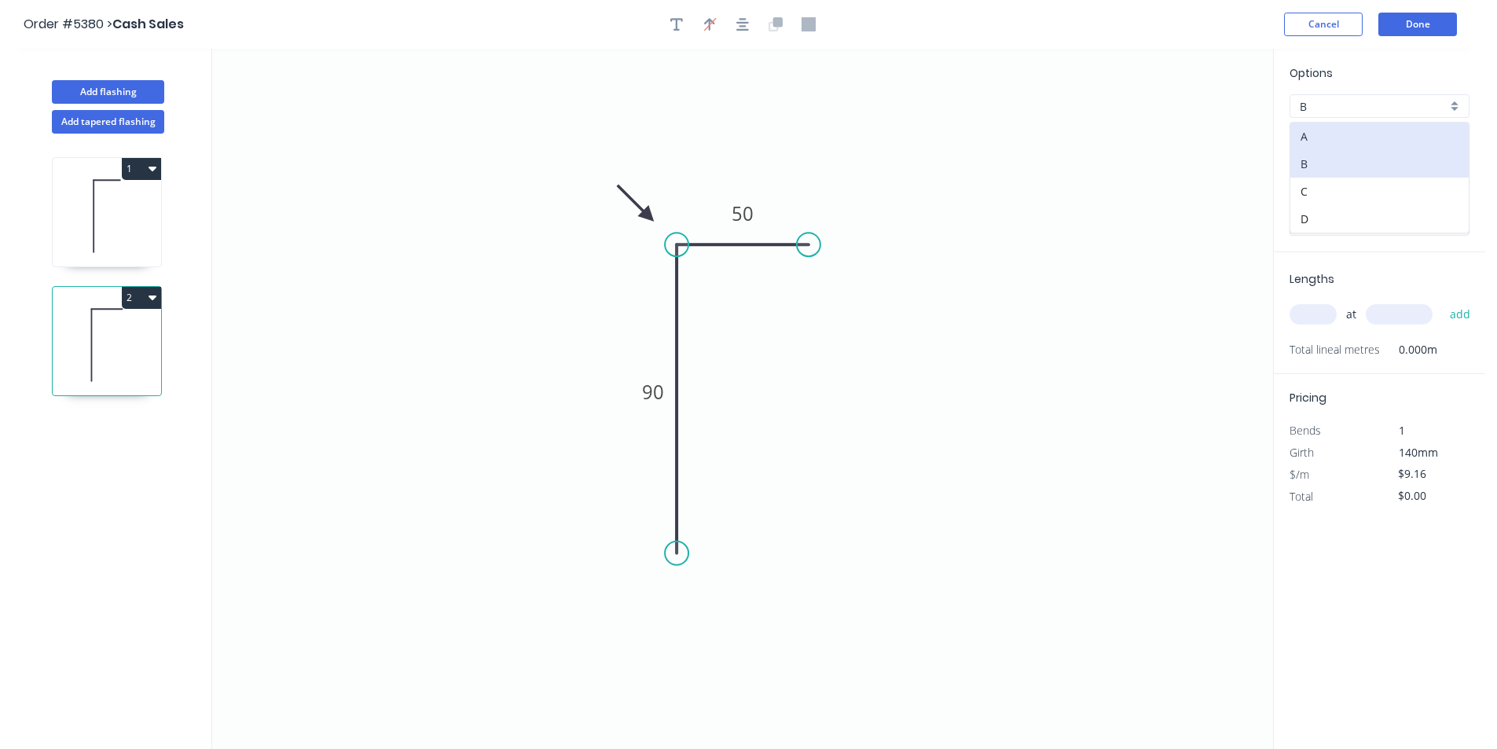
type input "$8.45"
click at [1327, 310] on input "text" at bounding box center [1313, 314] width 47 height 20
type input "1"
type input "2400"
click at [1442, 301] on button "add" at bounding box center [1460, 314] width 37 height 27
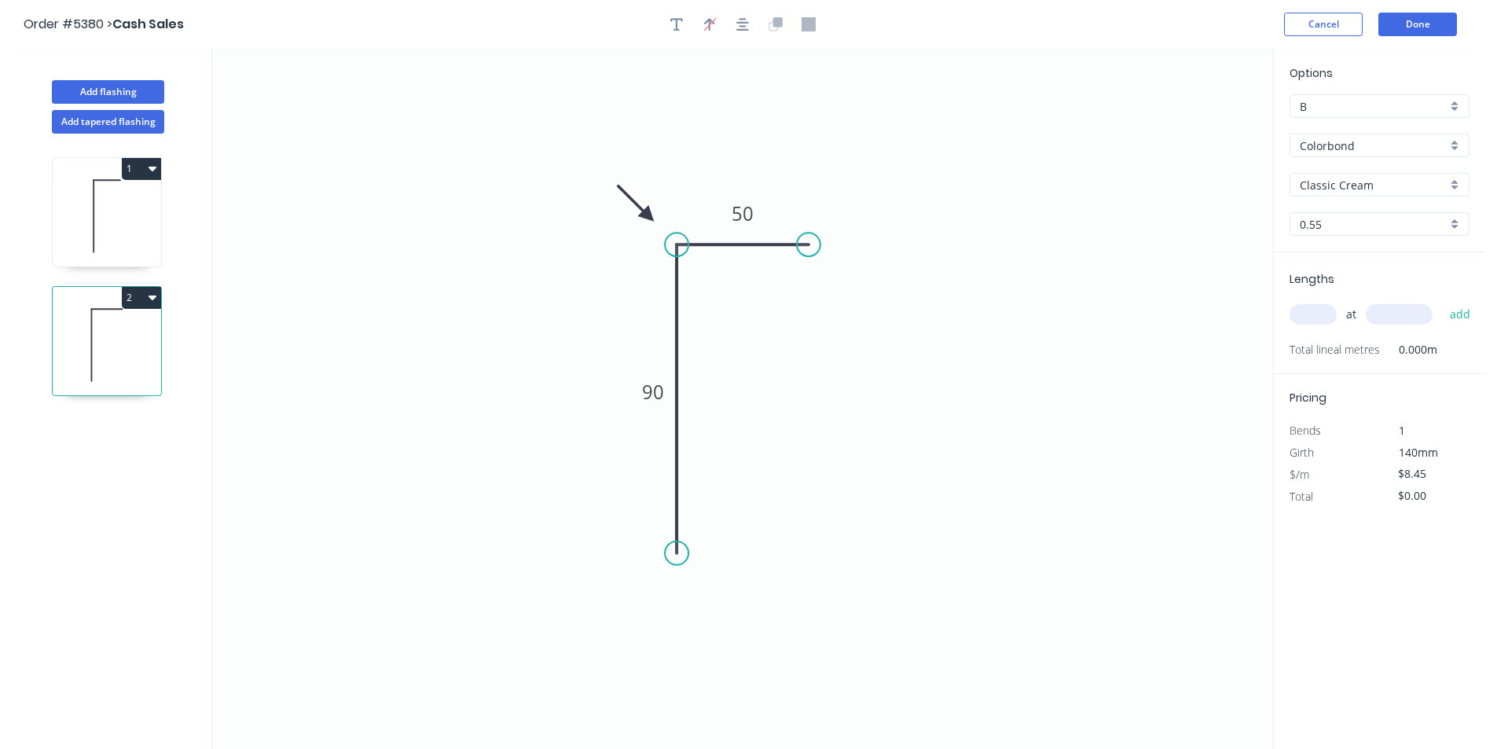
type input "$20.28"
click at [1400, 30] on button "Done" at bounding box center [1417, 25] width 79 height 24
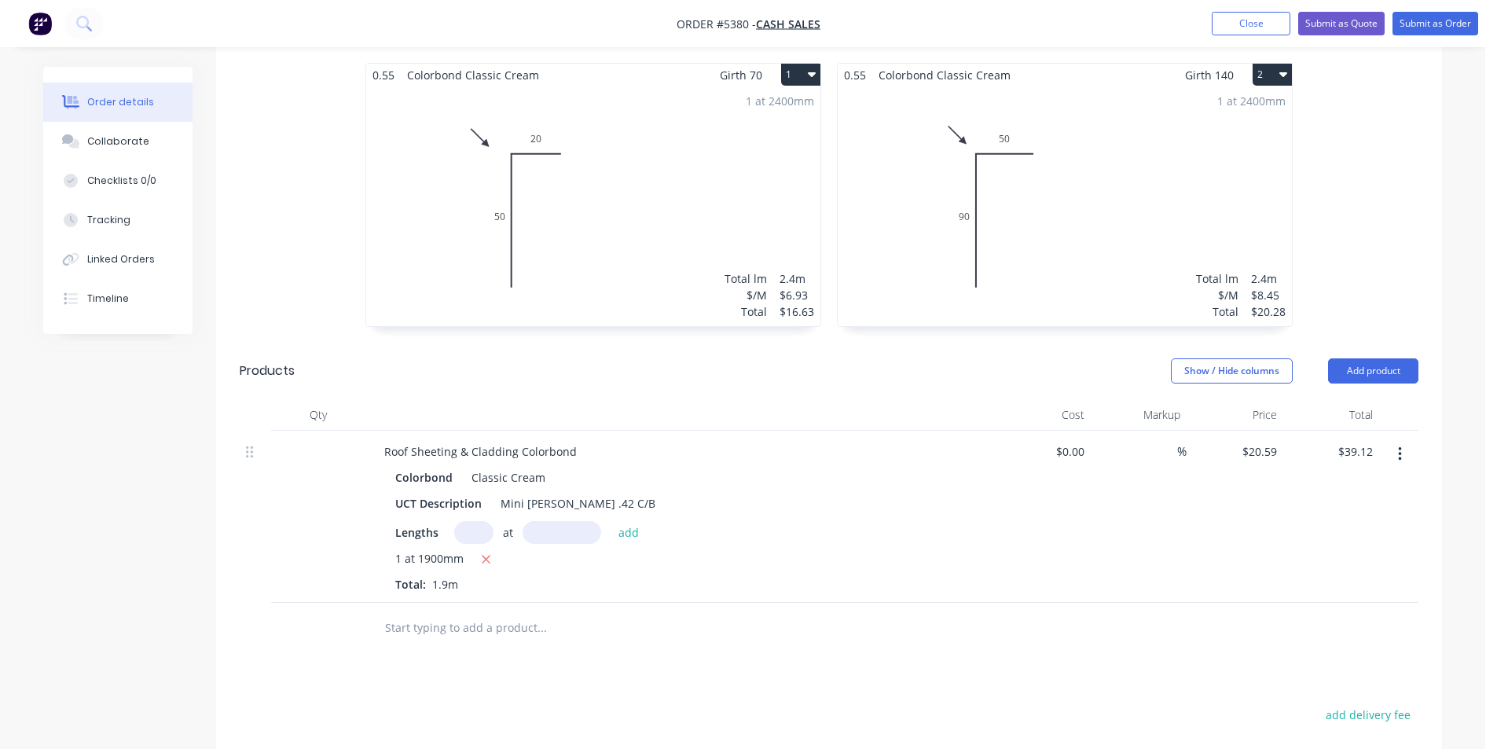
scroll to position [380, 0]
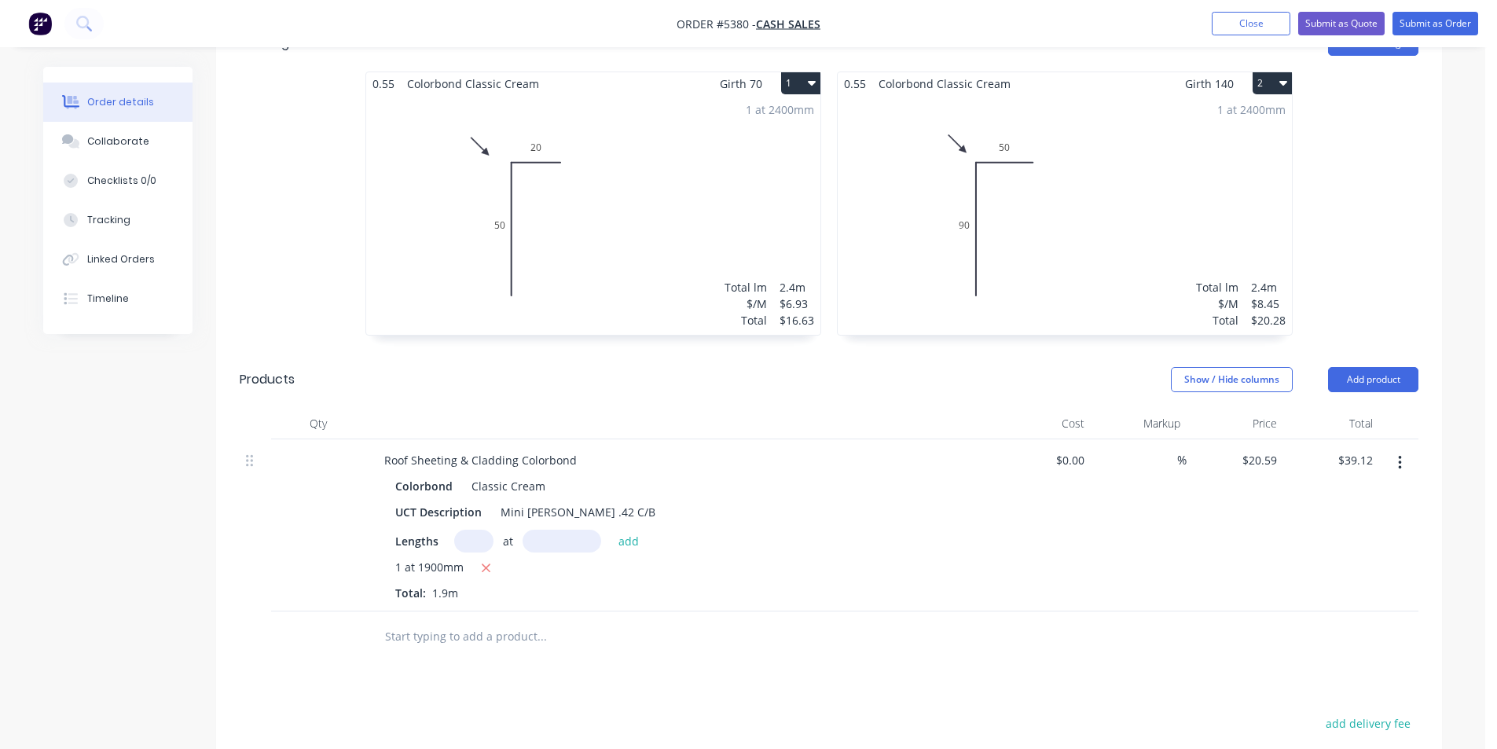
click at [445, 642] on input "text" at bounding box center [541, 636] width 314 height 31
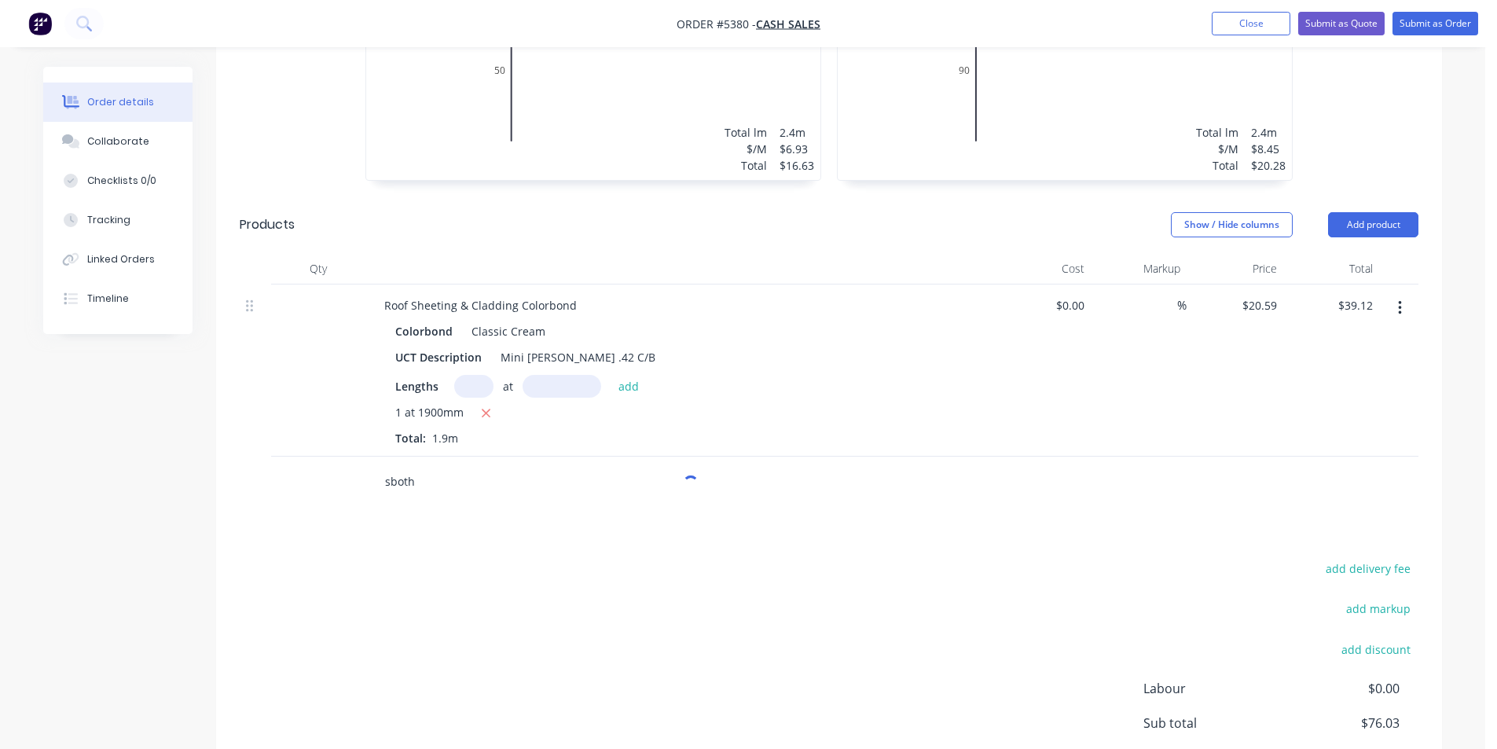
scroll to position [695, 0]
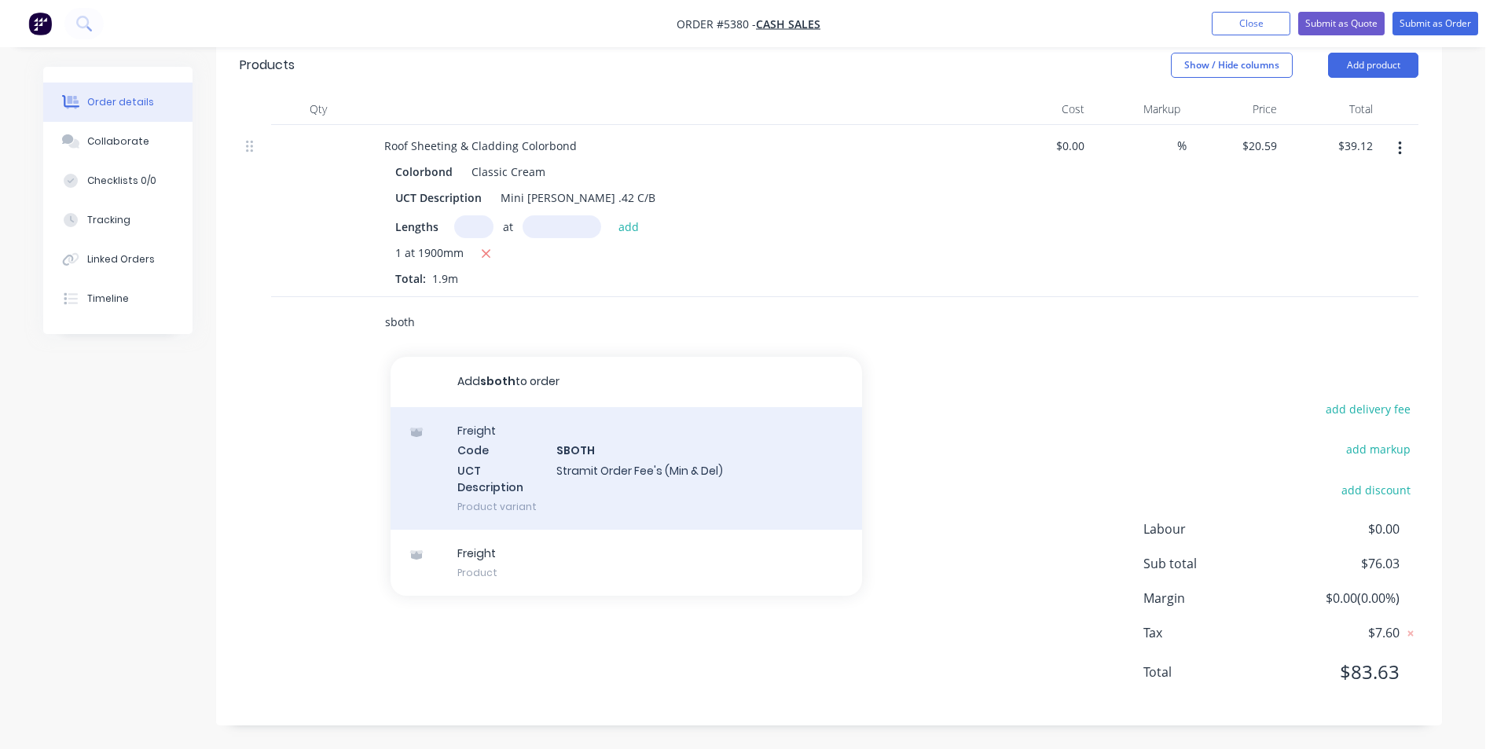
type input "sboth"
click at [721, 472] on div "Freight Code SBOTH UCT Description Stramit Order Fee's (Min & Del) Product vari…" at bounding box center [626, 468] width 471 height 123
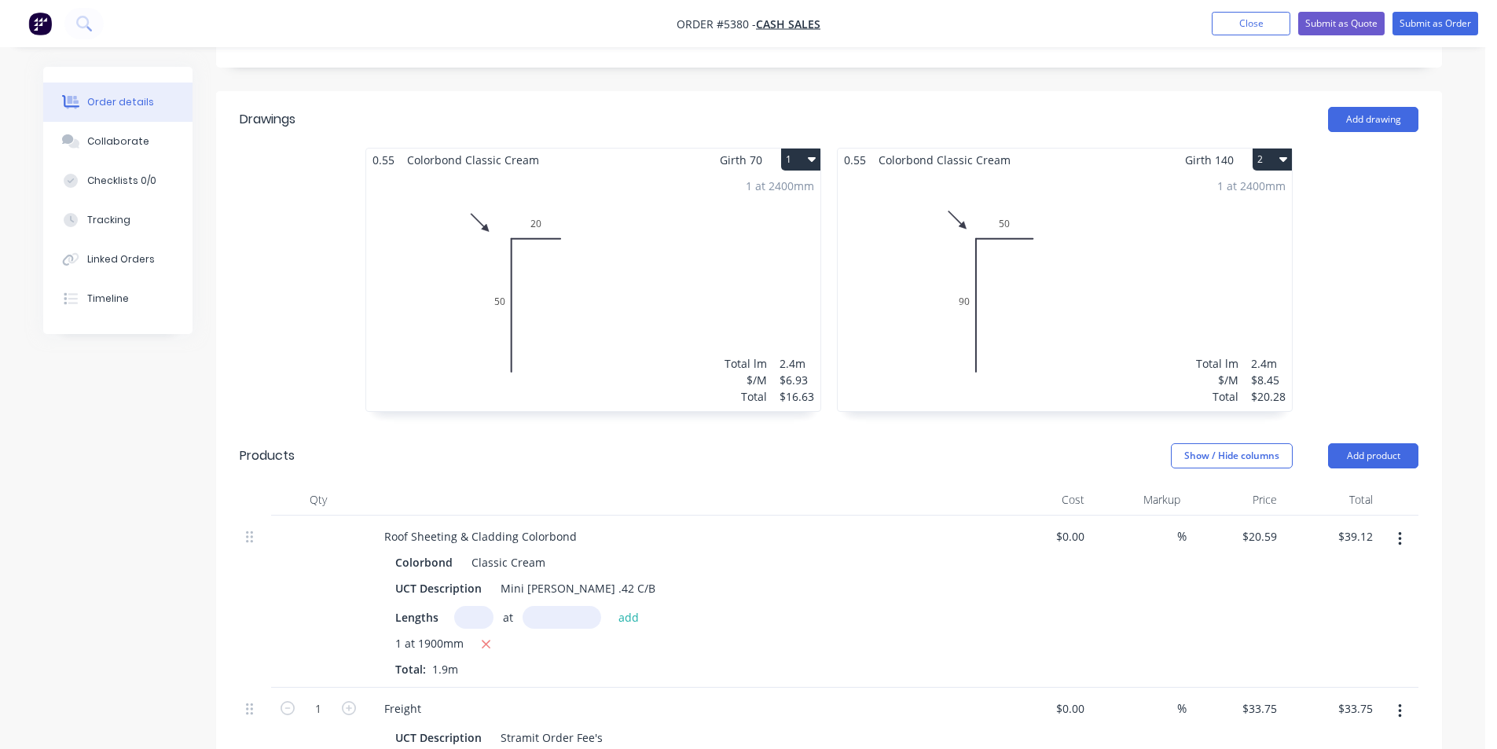
scroll to position [0, 0]
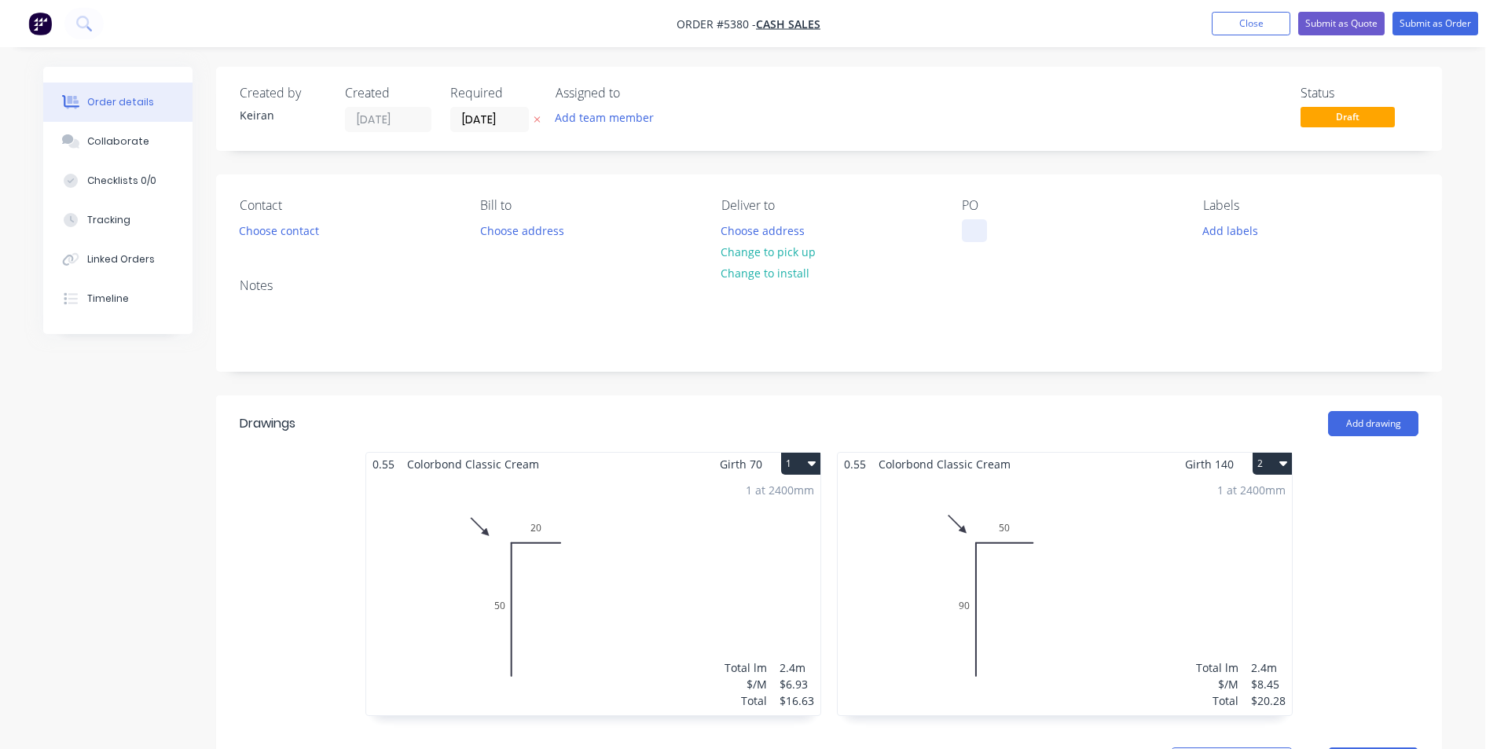
click at [984, 231] on div at bounding box center [974, 230] width 25 height 23
drag, startPoint x: 1417, startPoint y: 19, endPoint x: 1418, endPoint y: 32, distance: 13.4
click at [1418, 32] on button "Submit as Order" at bounding box center [1435, 24] width 86 height 24
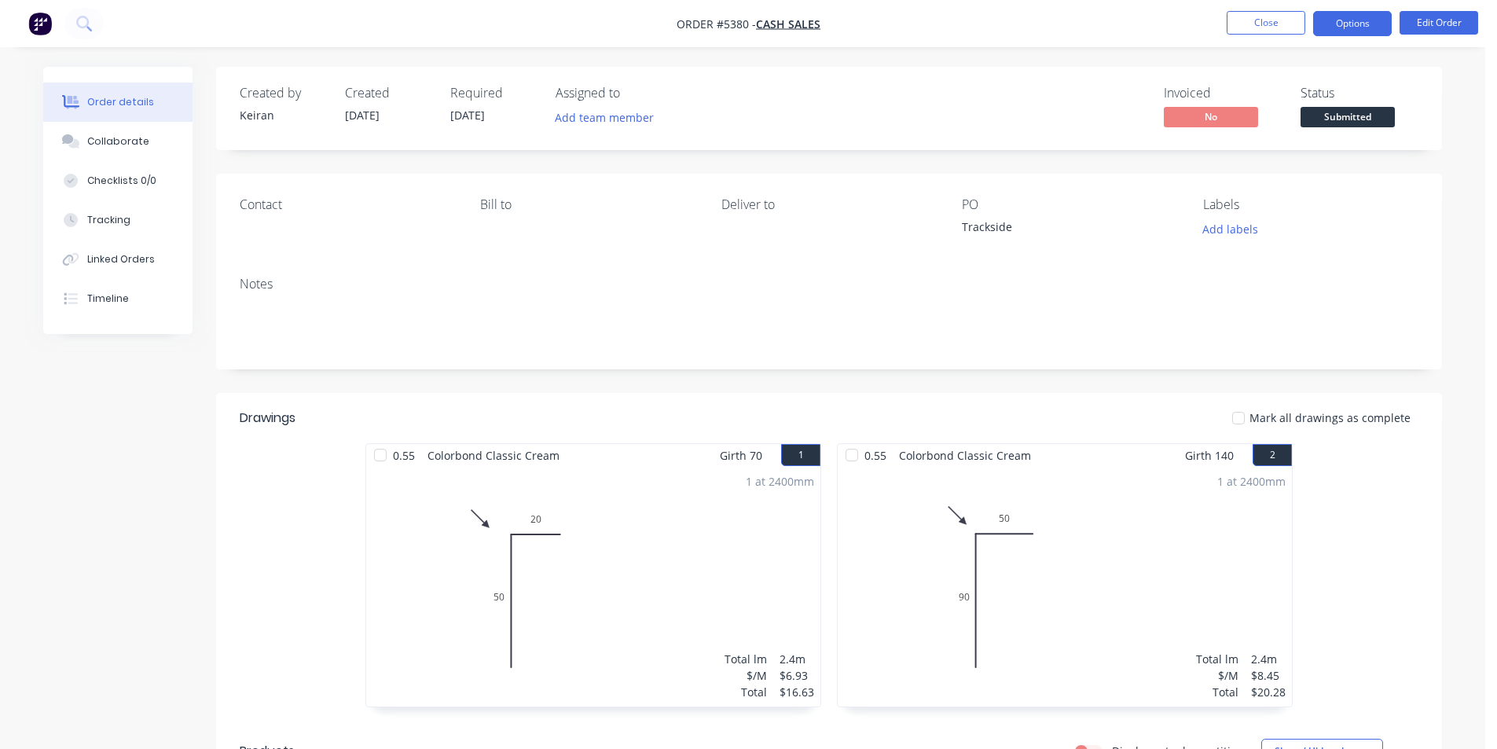
click at [1362, 26] on button "Options" at bounding box center [1352, 23] width 79 height 25
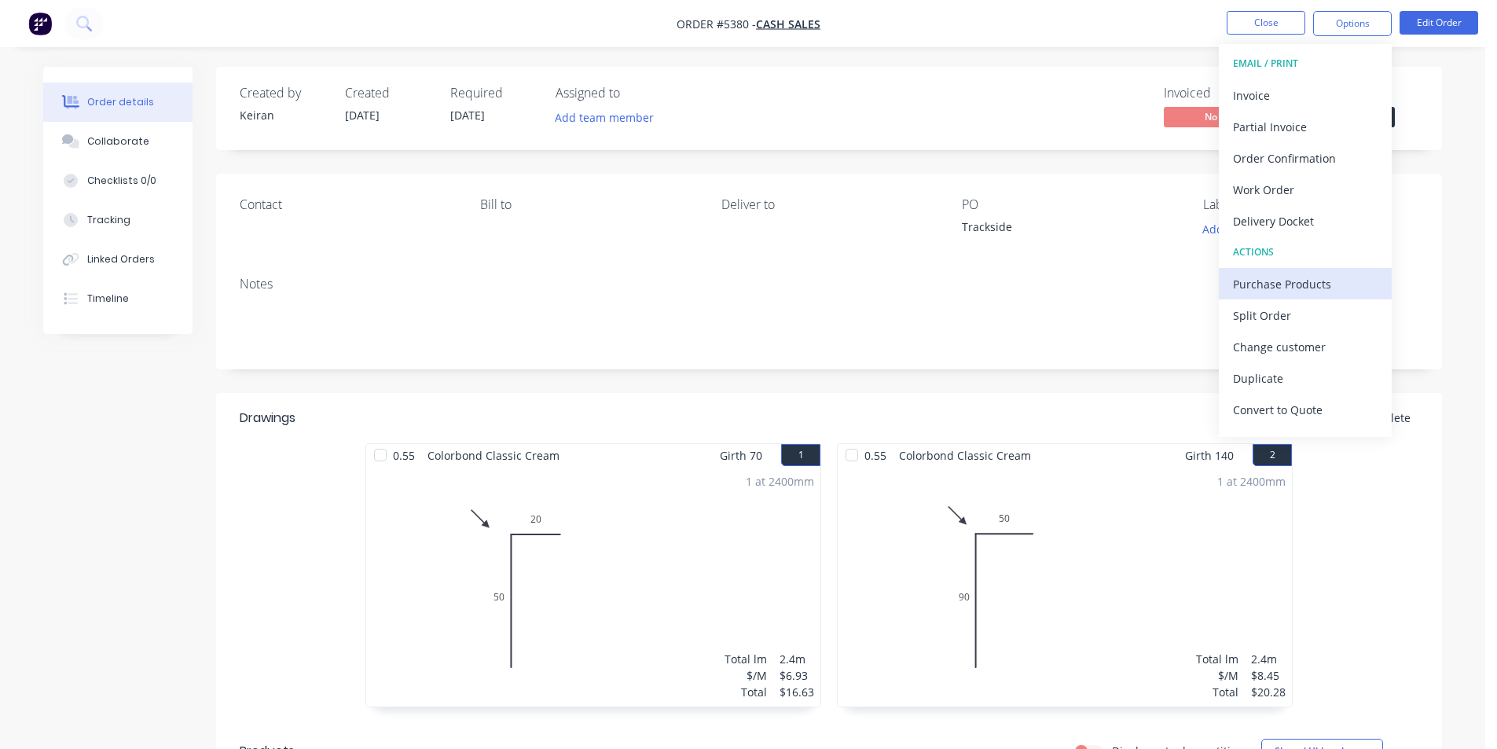
click at [1275, 281] on div "Purchase Products" at bounding box center [1305, 284] width 145 height 23
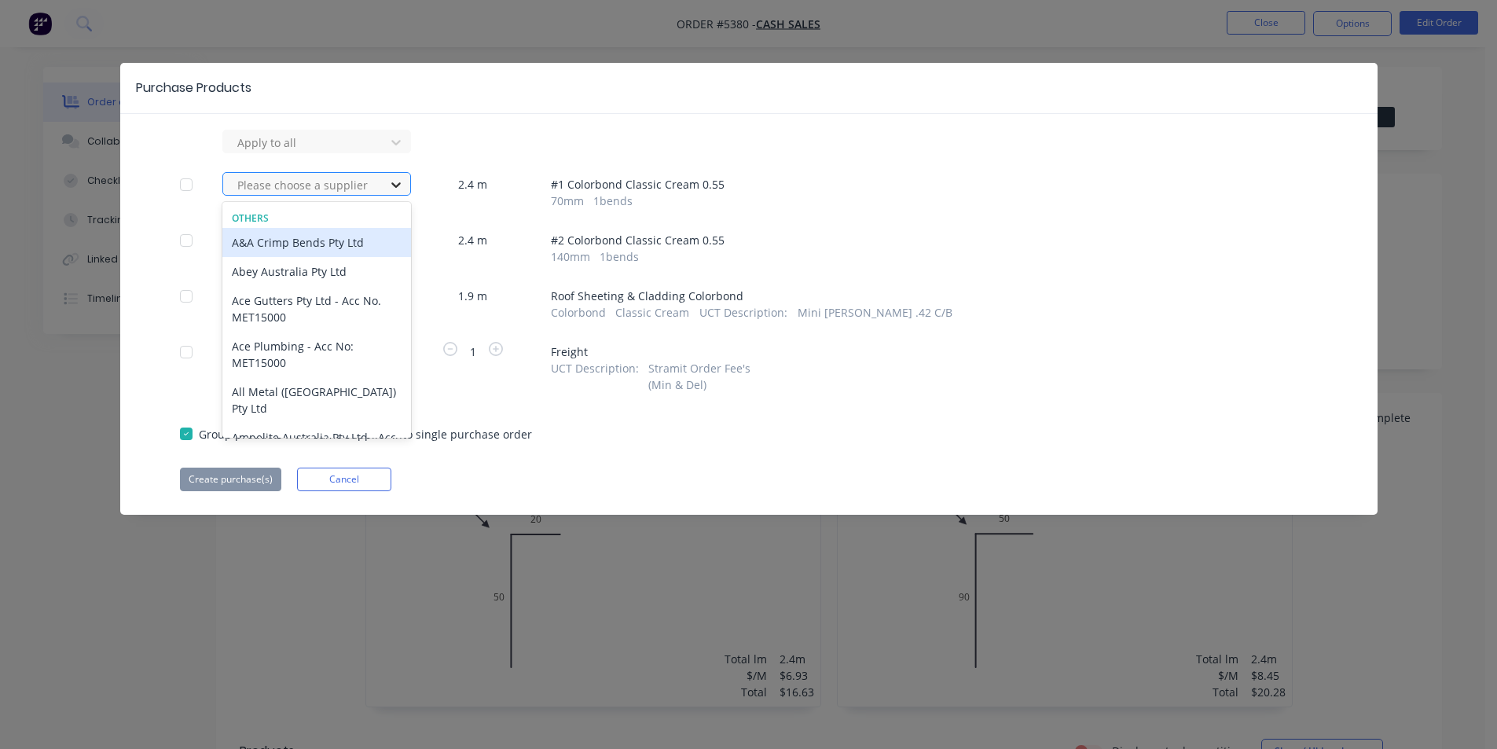
click at [396, 191] on icon at bounding box center [396, 185] width 16 height 16
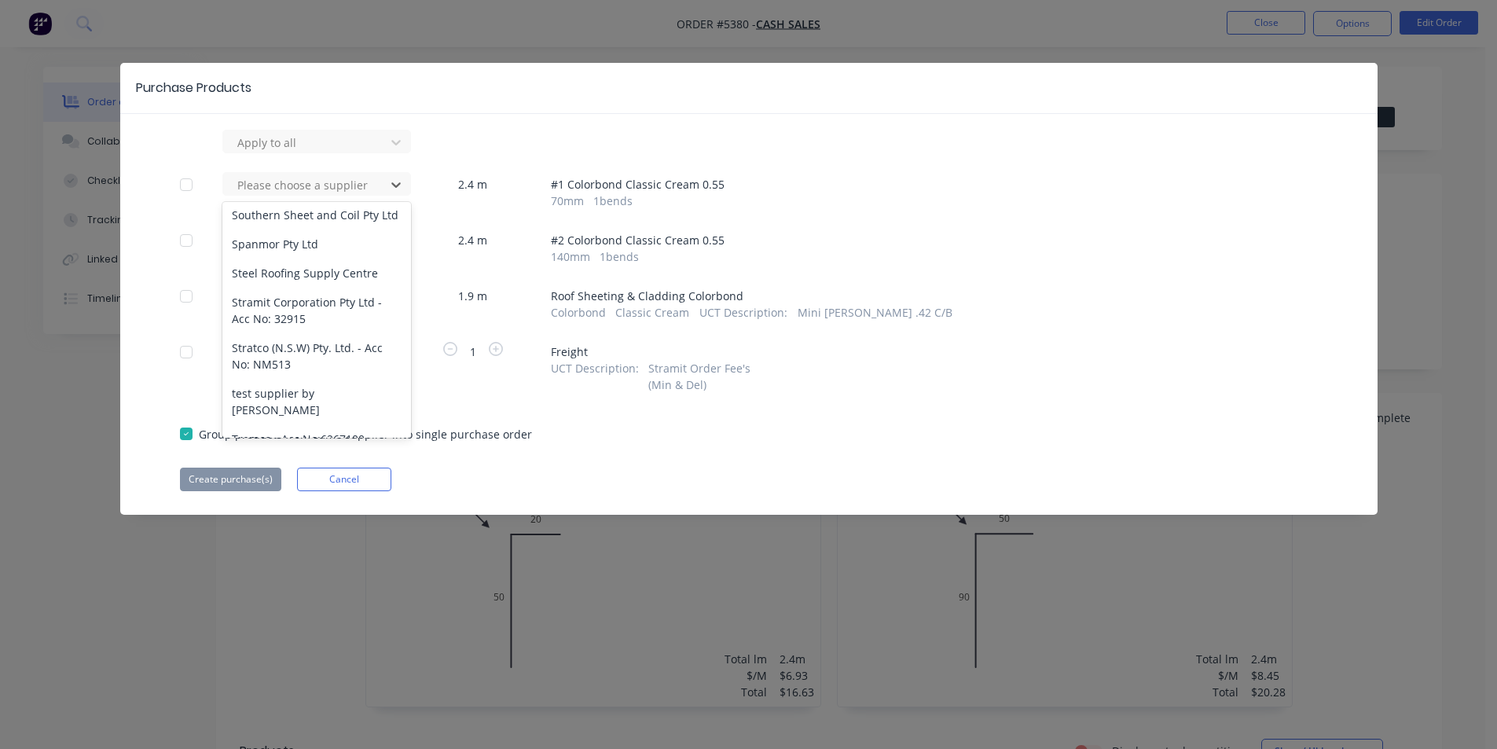
scroll to position [1209, 0]
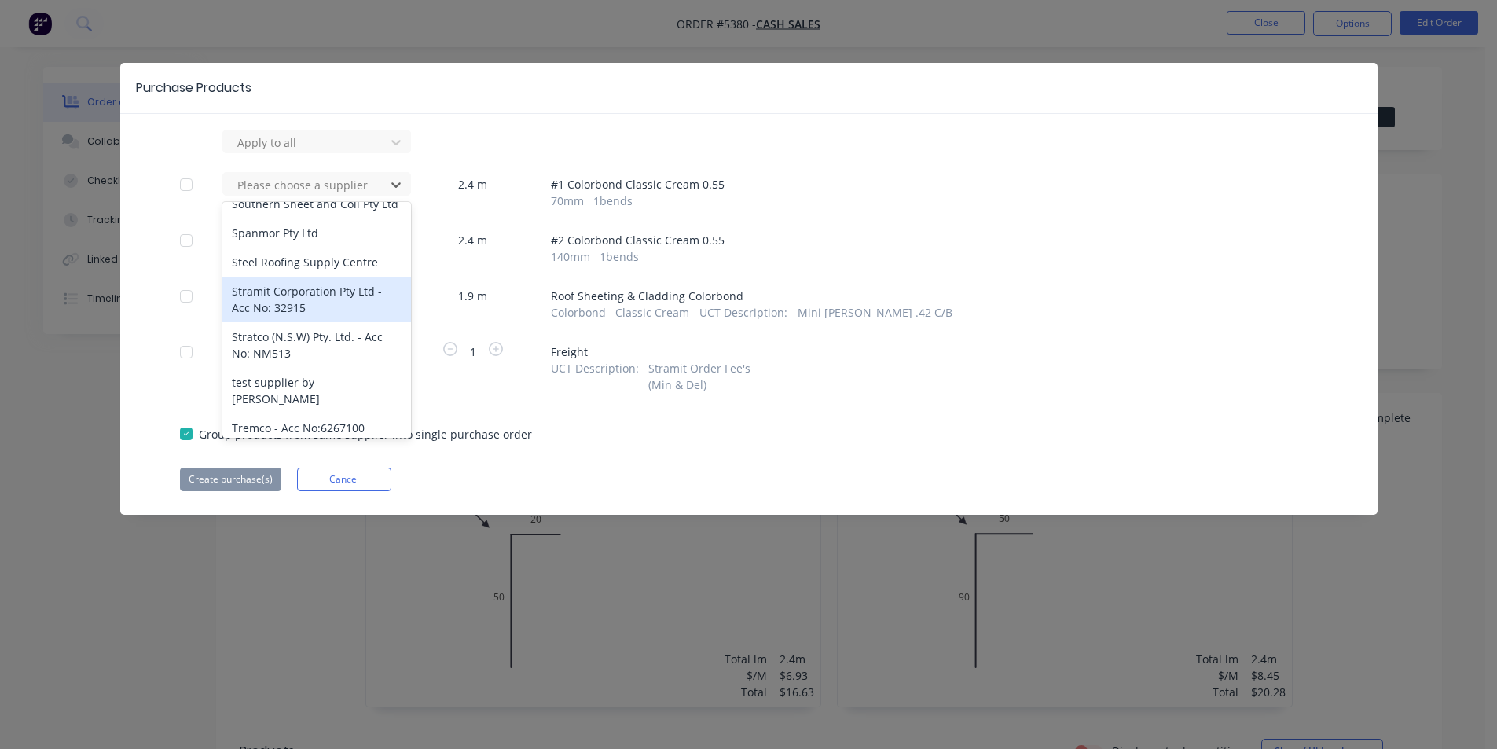
click at [300, 295] on div "Stramit Corporation Pty Ltd - Acc No: 32915" at bounding box center [316, 300] width 189 height 46
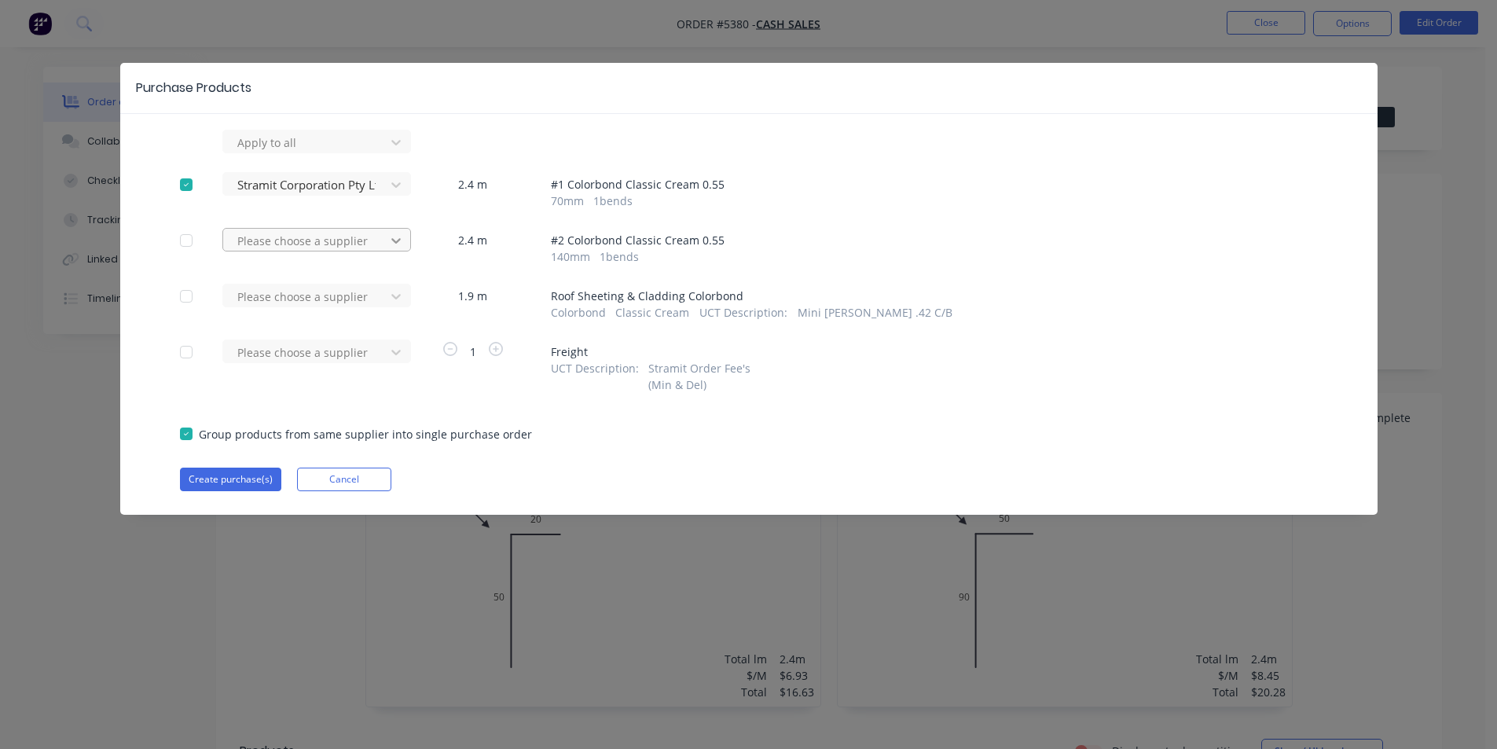
drag, startPoint x: 413, startPoint y: 244, endPoint x: 402, endPoint y: 245, distance: 11.0
click at [411, 244] on div "Please choose a supplier 2.4 m # 2 Colorbond Classic Cream 0.55 140 mm 1 bends" at bounding box center [749, 246] width 1138 height 37
click at [403, 155] on div at bounding box center [396, 142] width 28 height 25
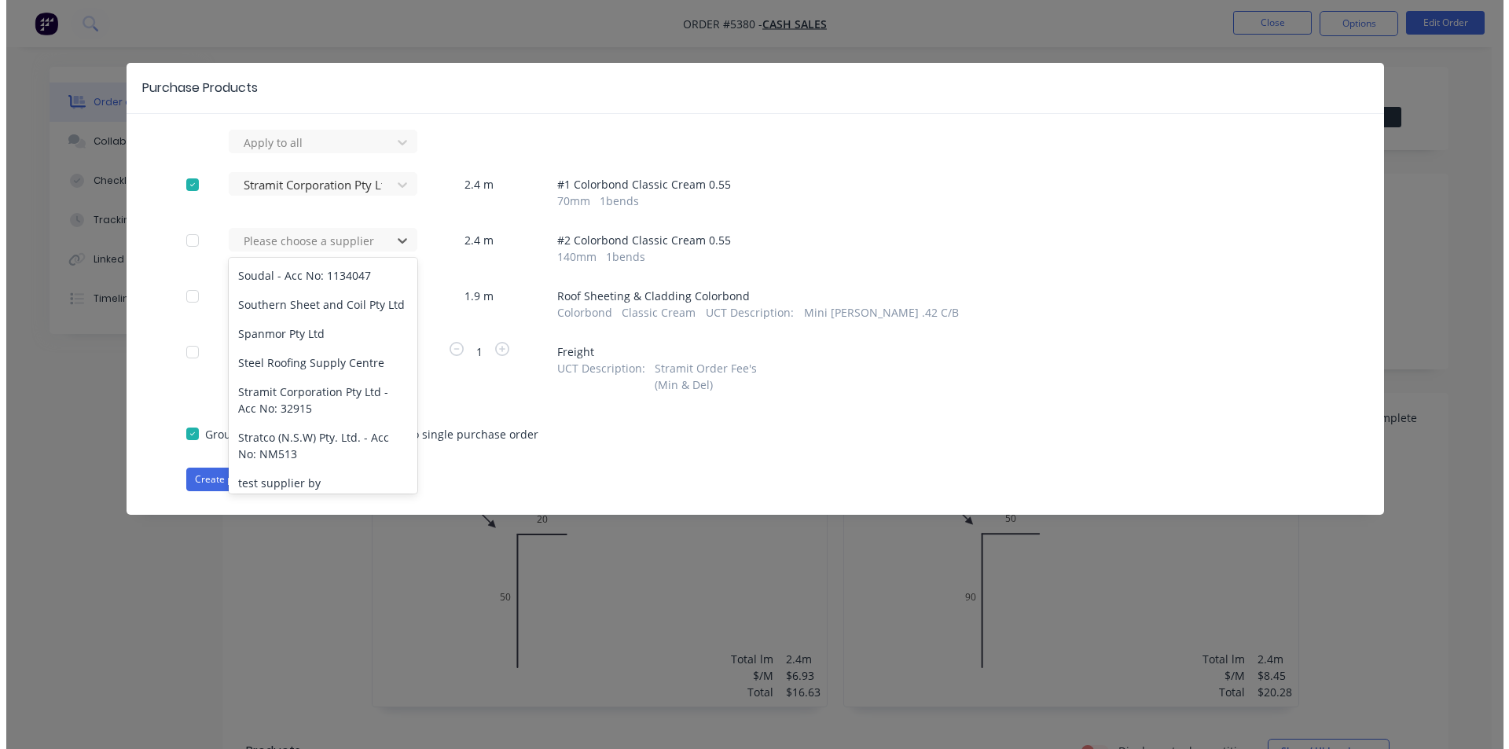
scroll to position [1169, 0]
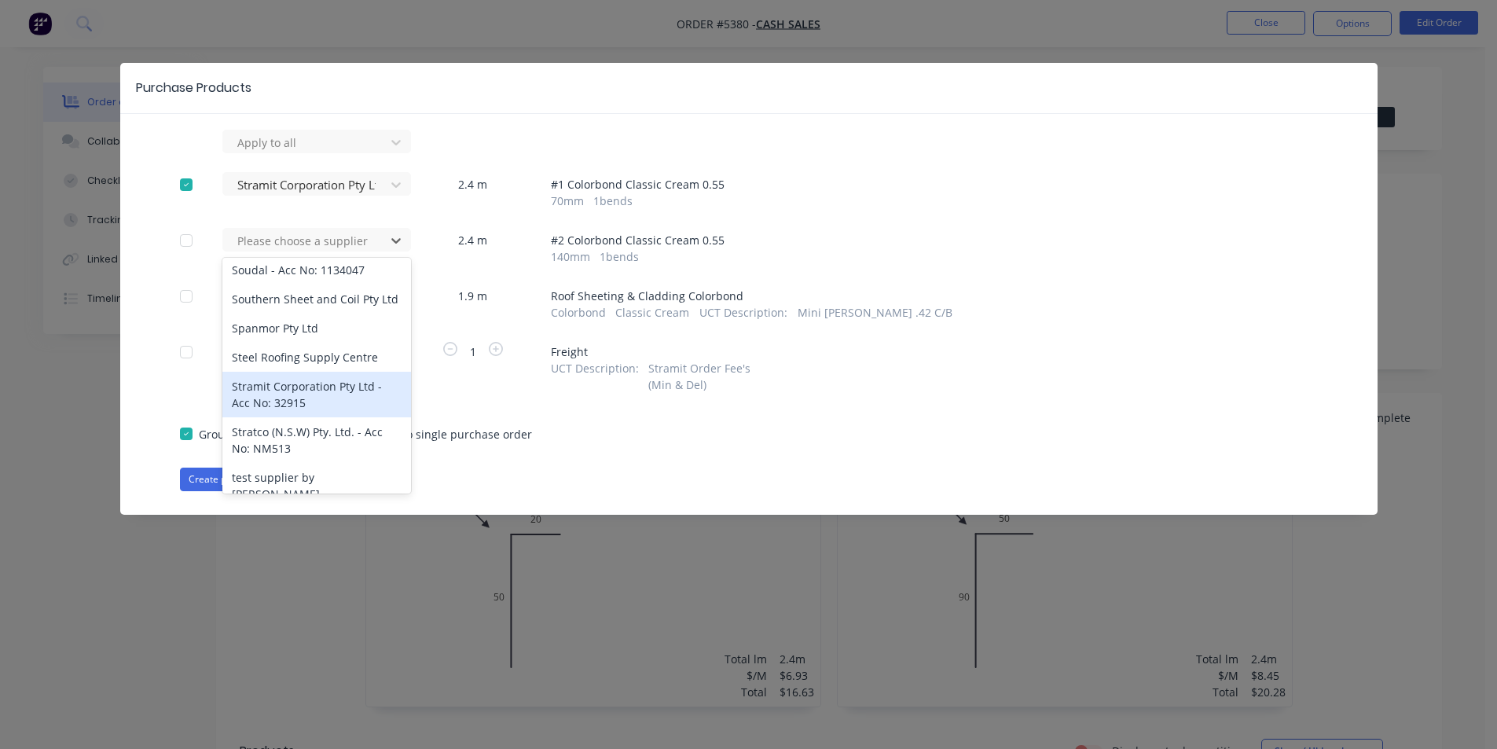
click at [335, 386] on div "Stramit Corporation Pty Ltd - Acc No: 32915" at bounding box center [316, 395] width 189 height 46
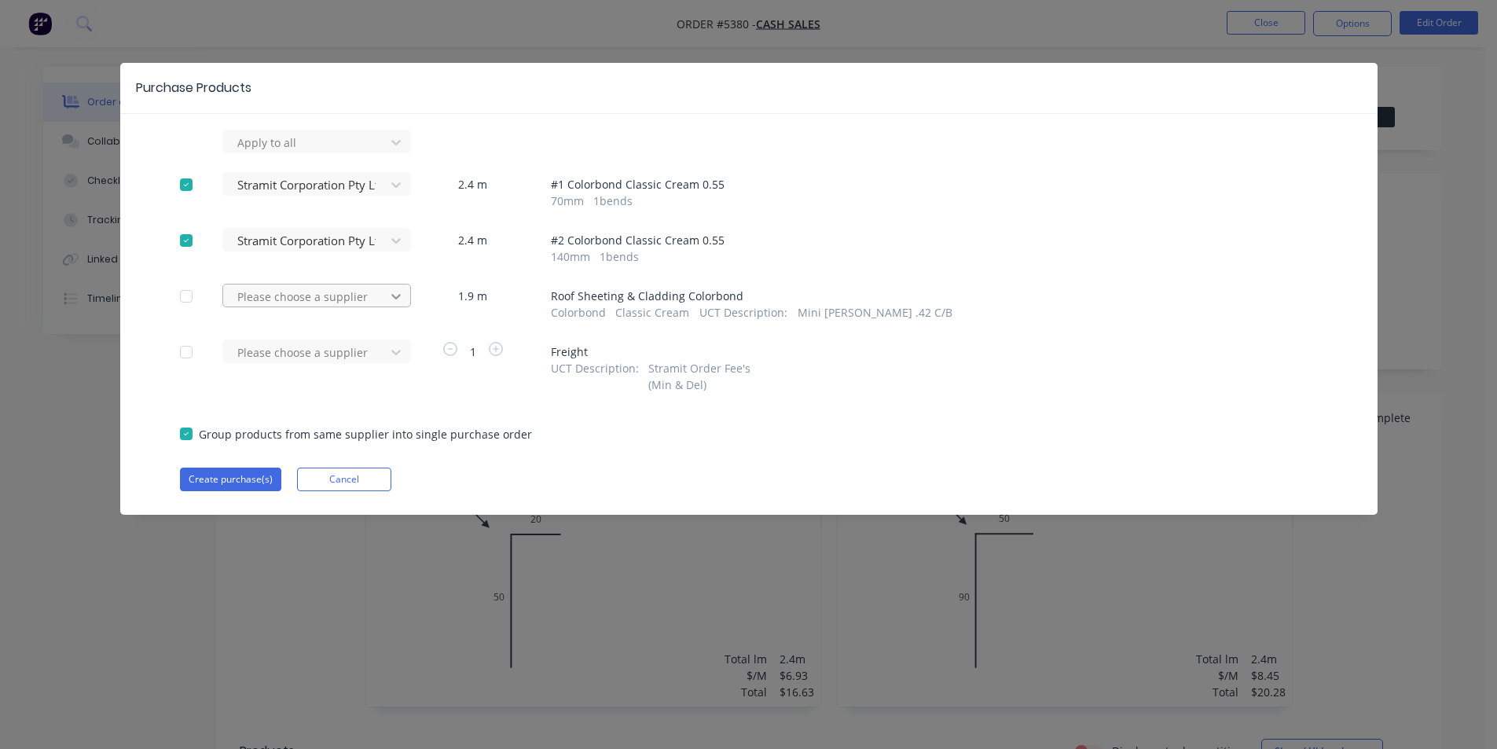
click at [387, 155] on div at bounding box center [396, 142] width 28 height 25
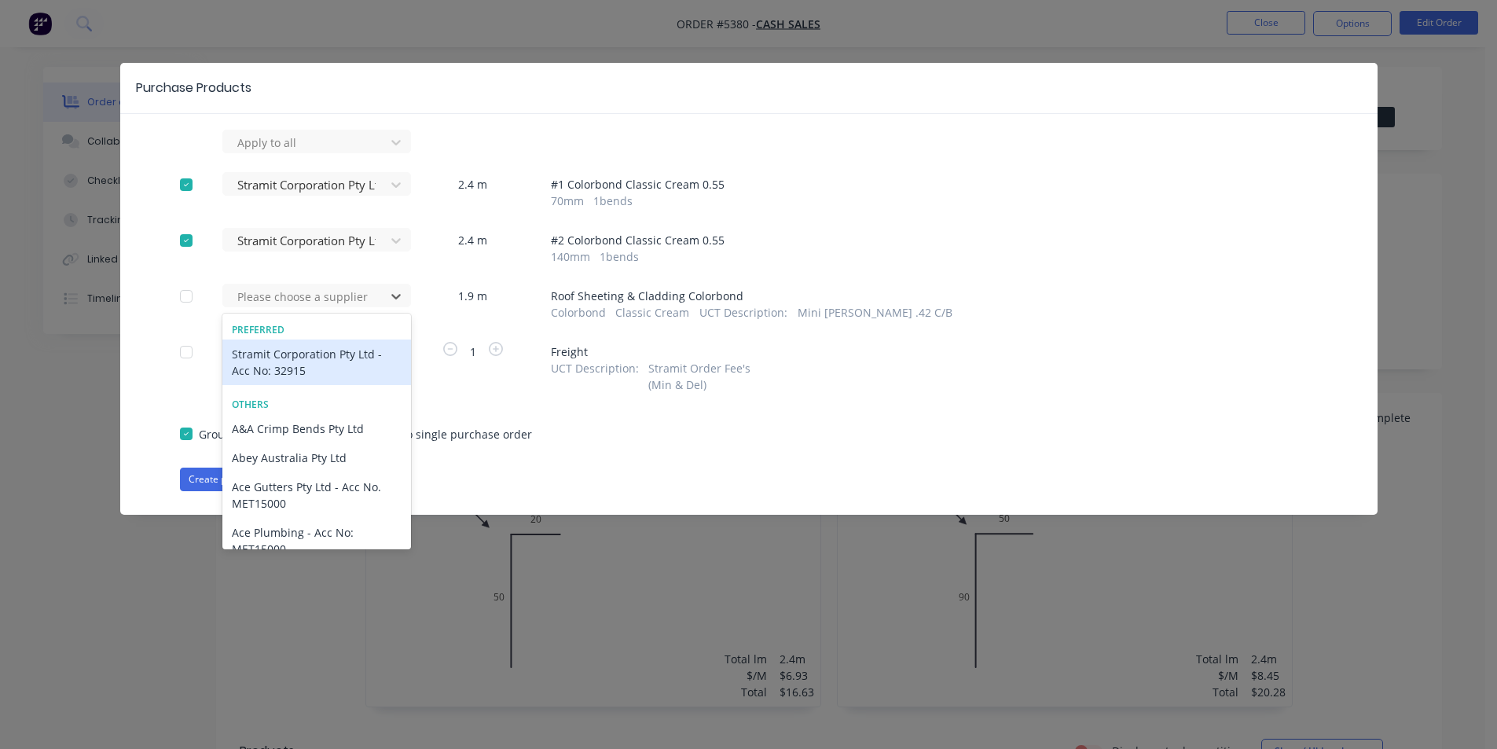
click at [325, 354] on div "Stramit Corporation Pty Ltd - Acc No: 32915" at bounding box center [316, 362] width 189 height 46
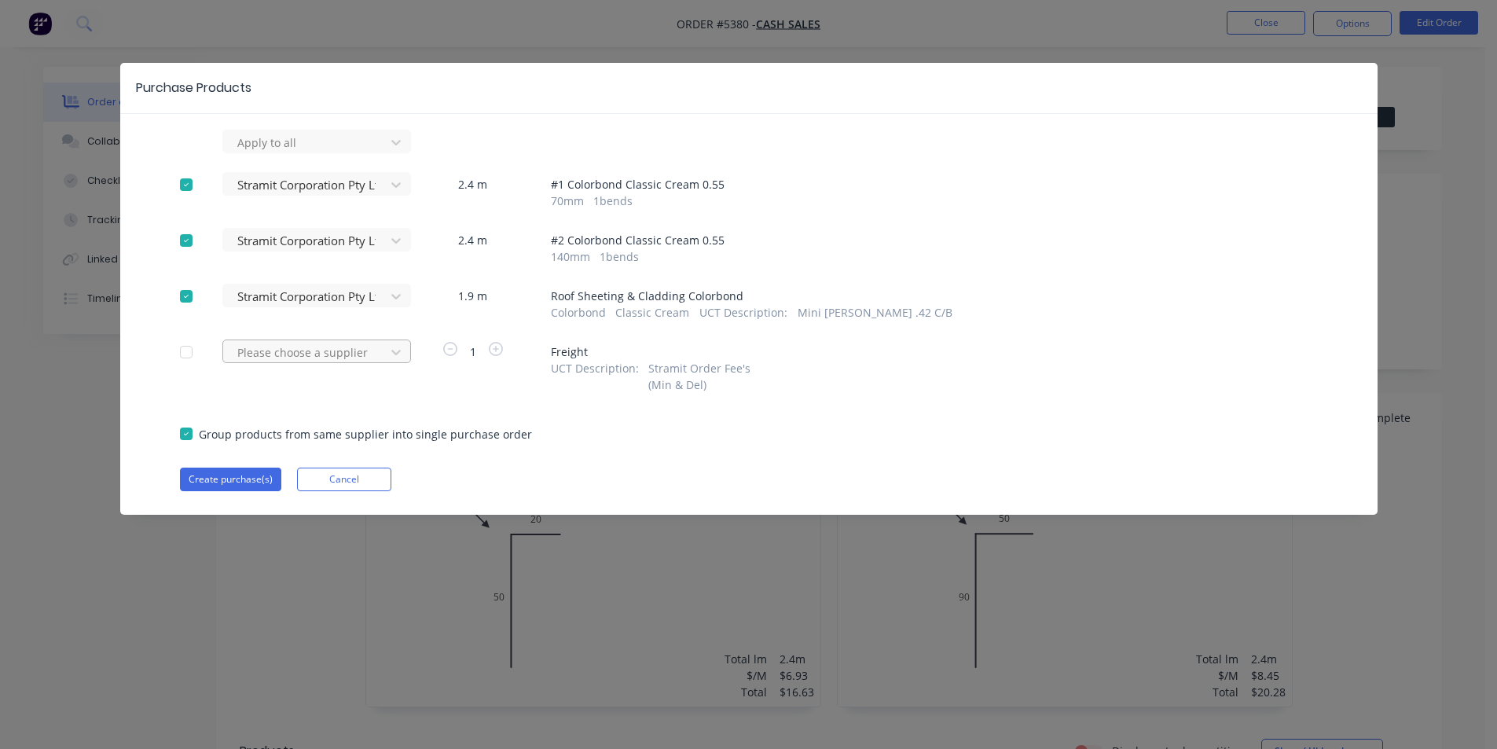
click at [331, 154] on div "Please choose a supplier" at bounding box center [306, 142] width 151 height 24
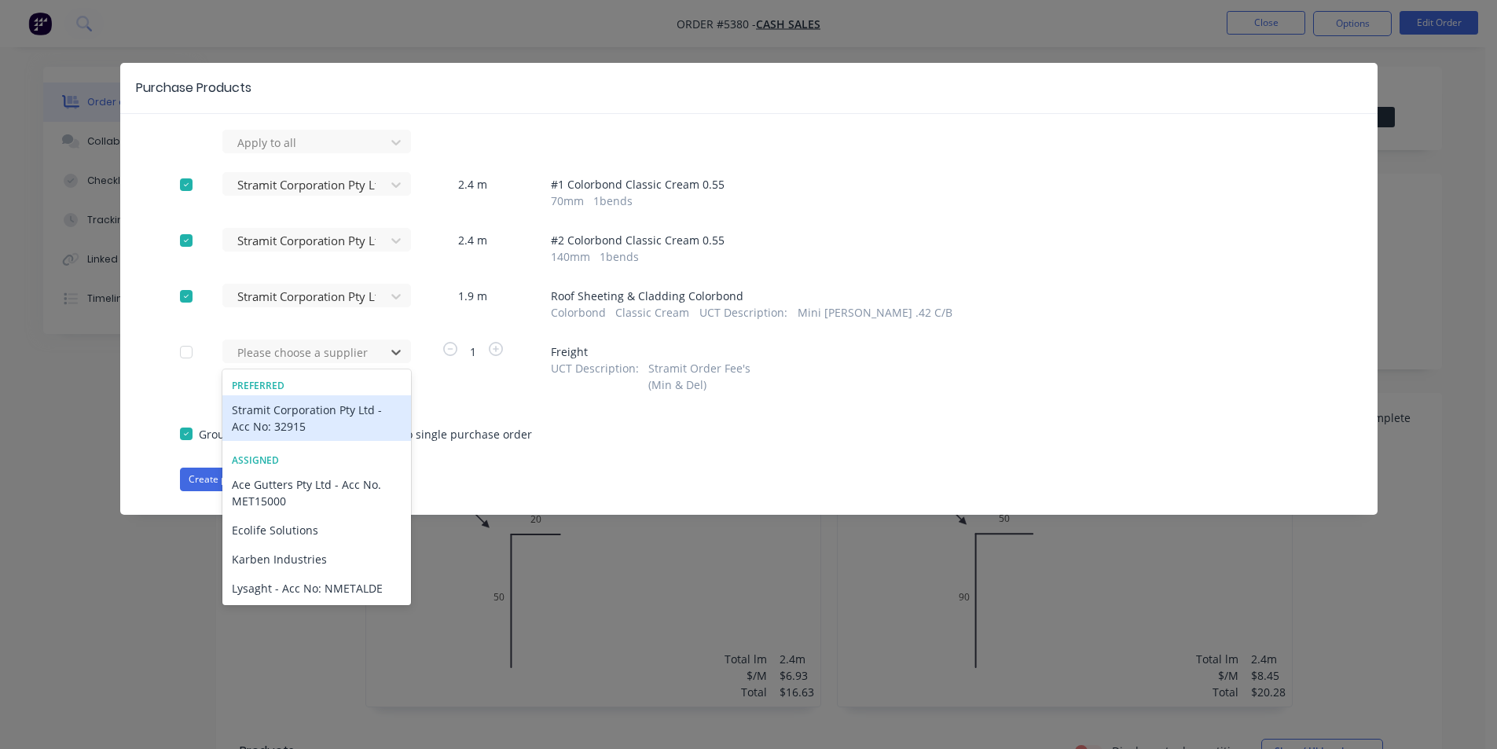
drag, startPoint x: 322, startPoint y: 402, endPoint x: 333, endPoint y: 394, distance: 14.0
click at [323, 403] on div "Stramit Corporation Pty Ltd - Acc No: 32915" at bounding box center [316, 418] width 189 height 46
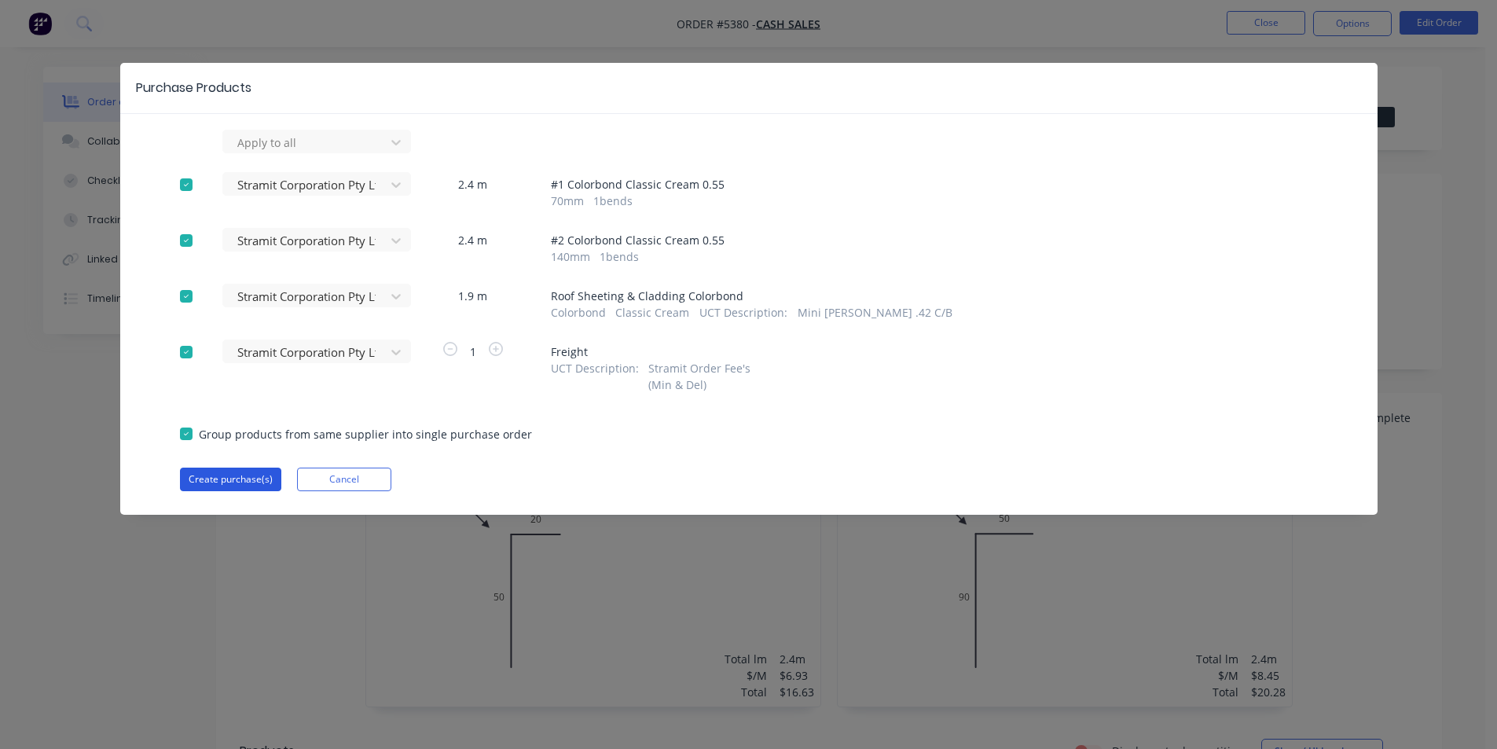
click at [259, 481] on button "Create purchase(s)" at bounding box center [230, 480] width 101 height 24
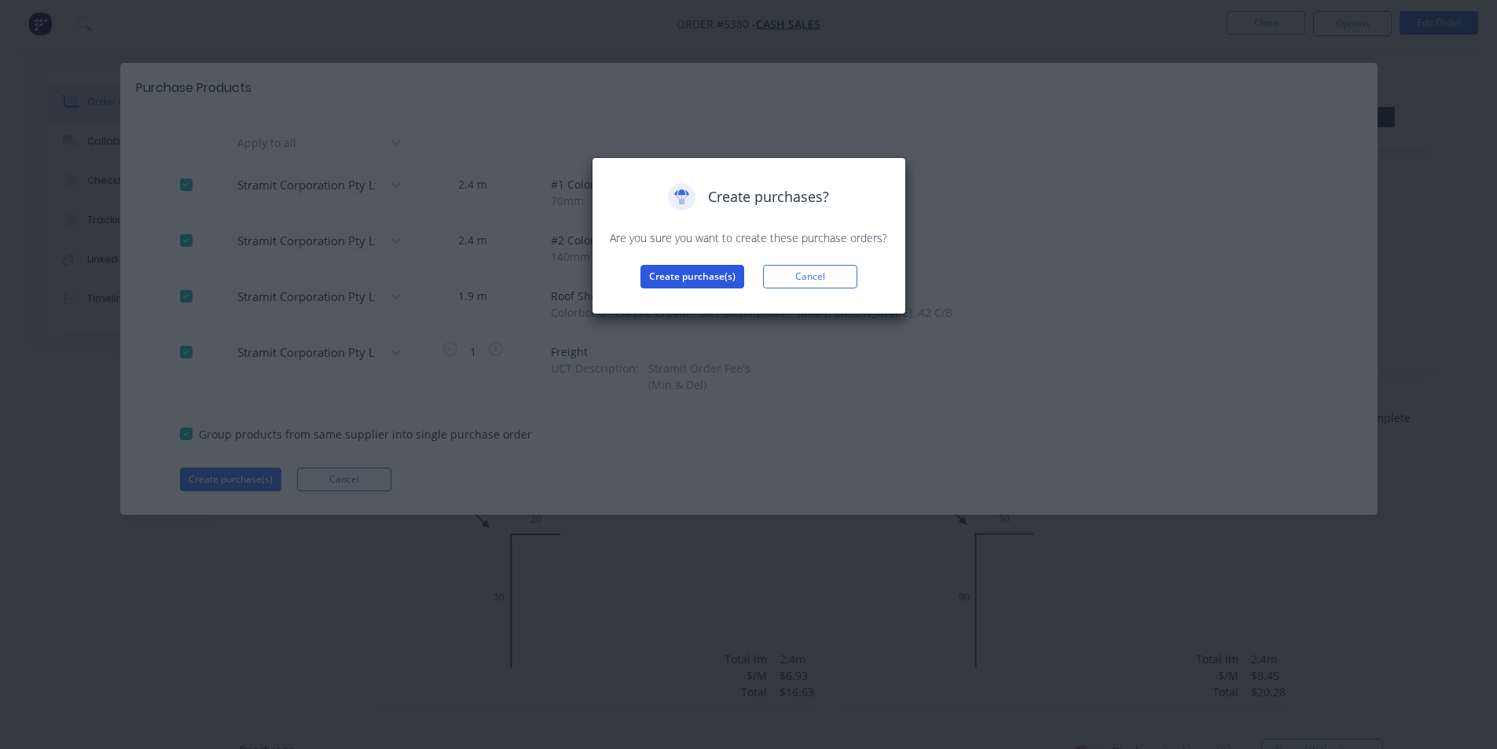
click at [706, 269] on button "Create purchase(s)" at bounding box center [692, 277] width 104 height 24
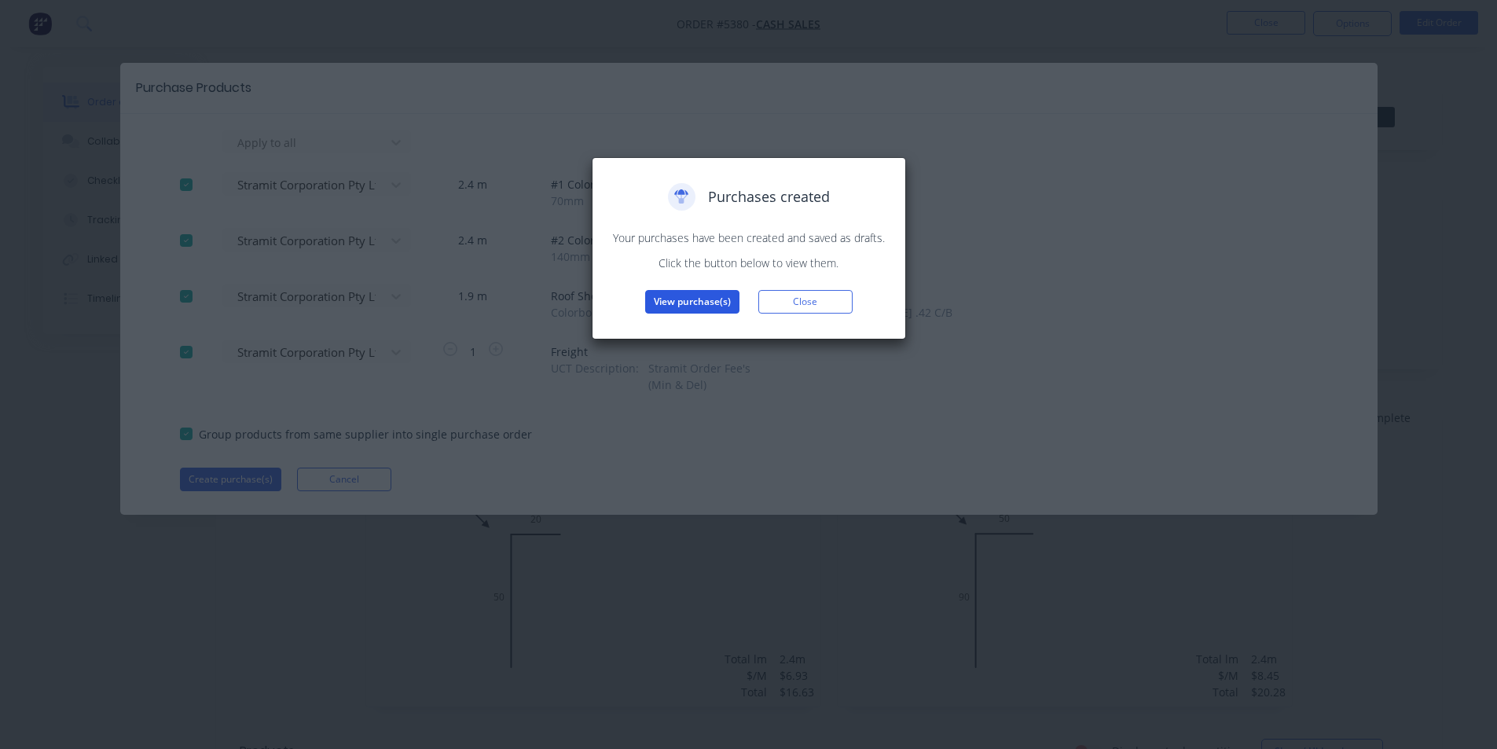
click at [707, 310] on button "View purchase(s)" at bounding box center [692, 302] width 94 height 24
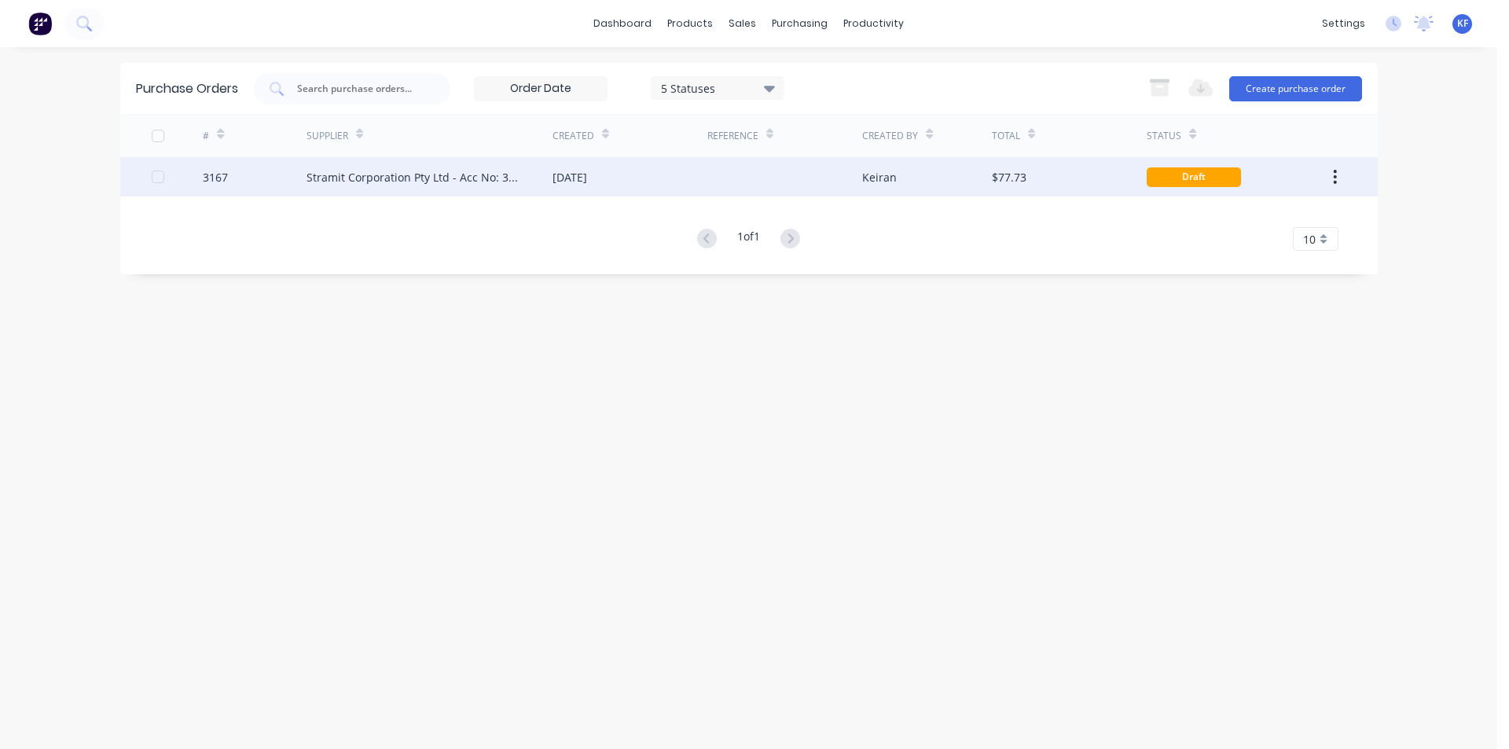
click at [561, 185] on div "[DATE]" at bounding box center [629, 176] width 155 height 39
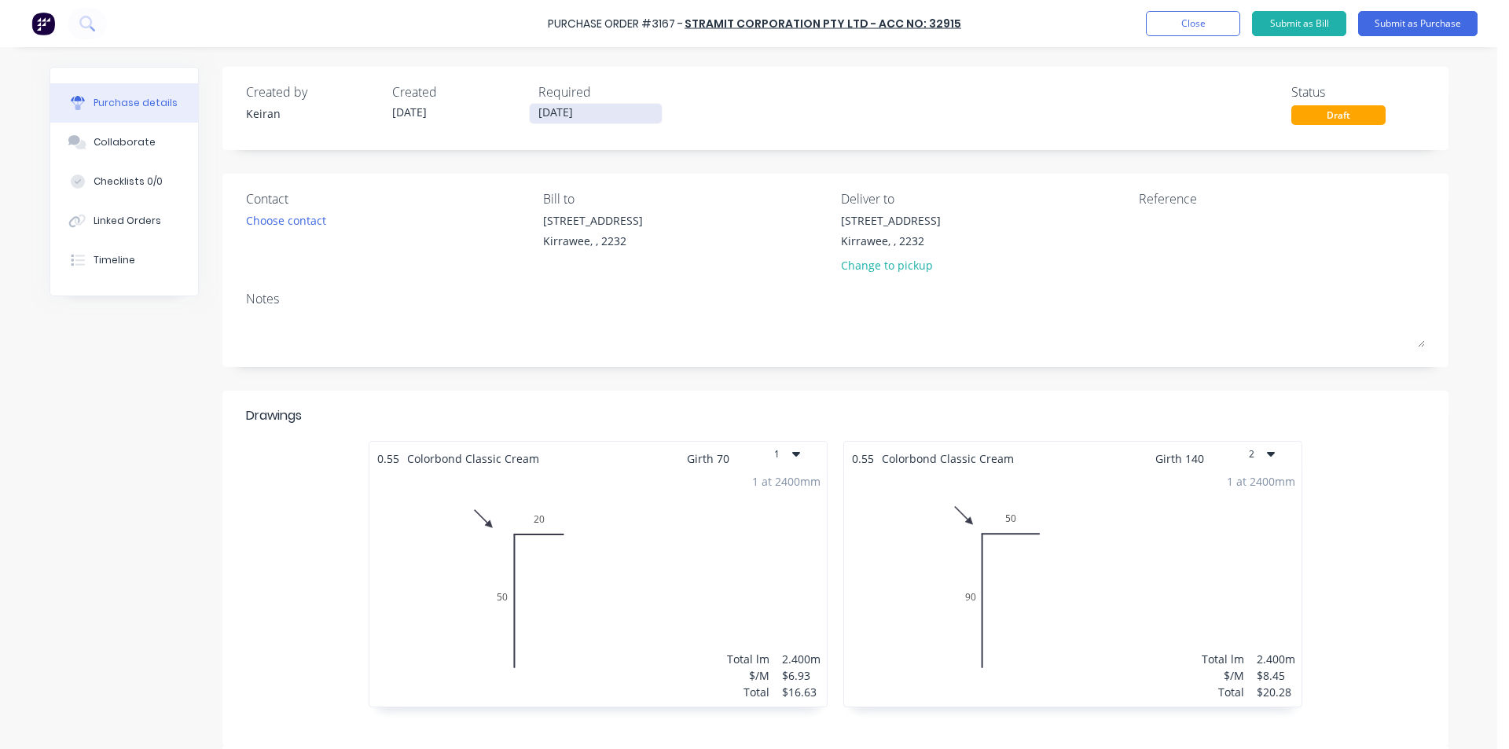
click at [569, 119] on input "[DATE]" at bounding box center [596, 114] width 132 height 20
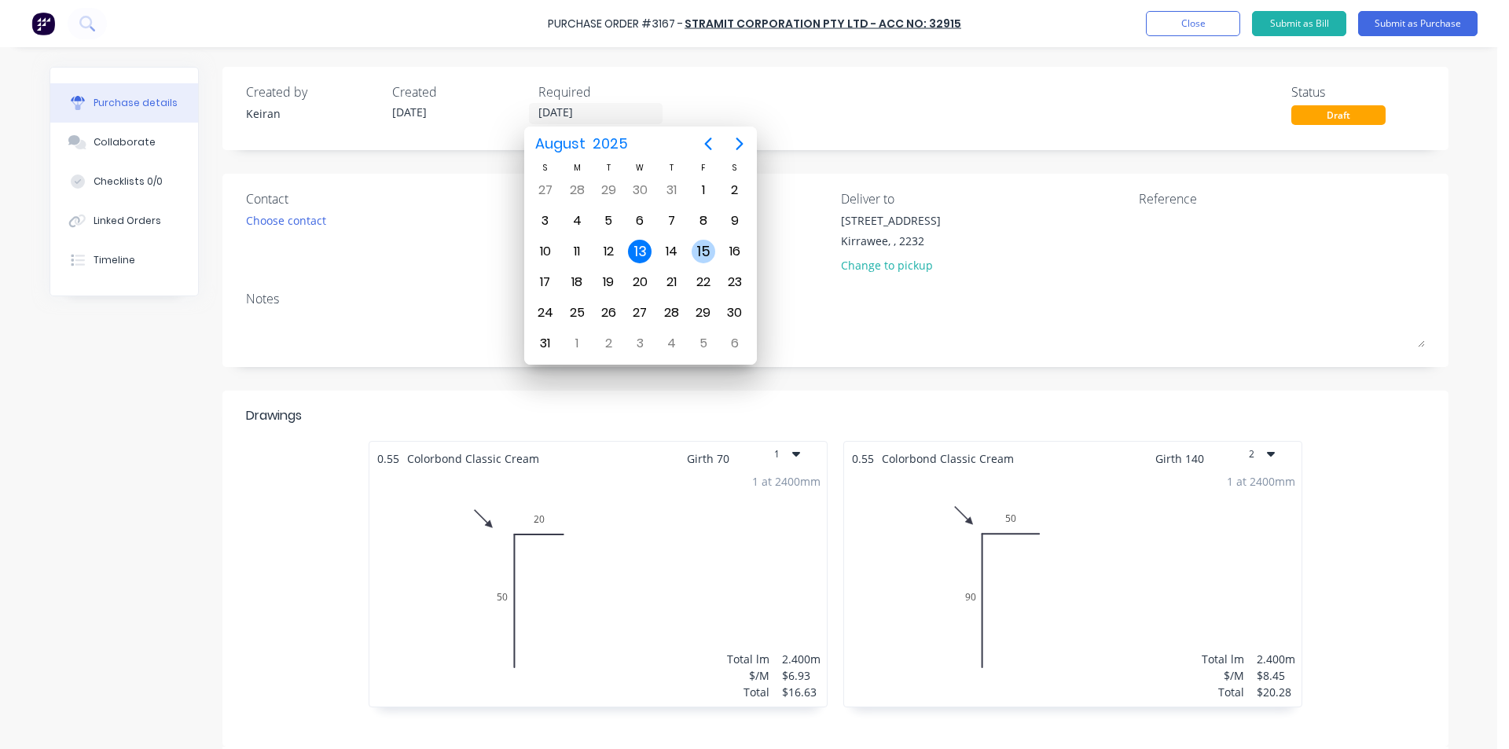
click at [702, 246] on div "15" at bounding box center [704, 252] width 24 height 24
type input "[DATE]"
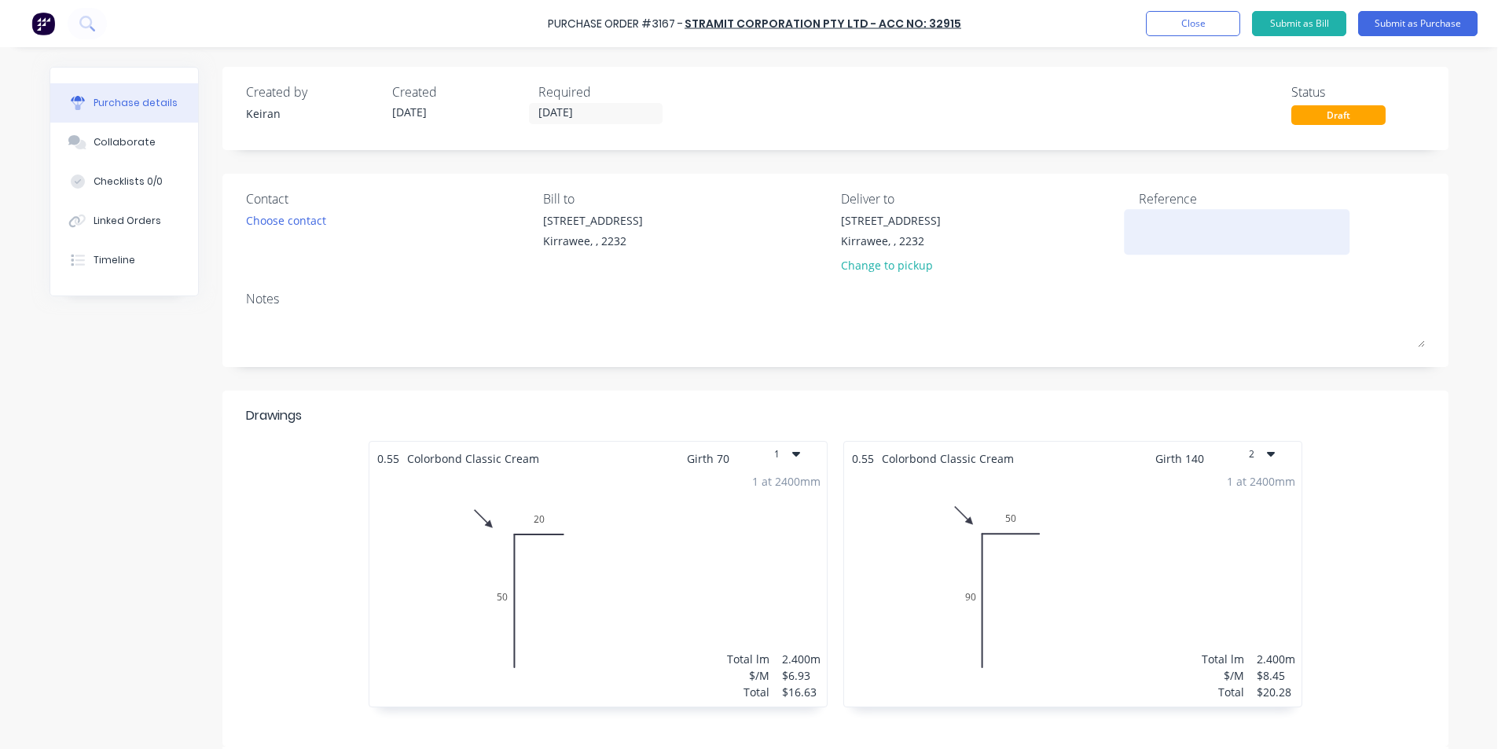
click at [1210, 242] on textarea at bounding box center [1237, 229] width 196 height 35
type textarea "Trackside"
type textarea "x"
type textarea "Trackside"
click at [691, 198] on div "Bill to" at bounding box center [686, 198] width 286 height 19
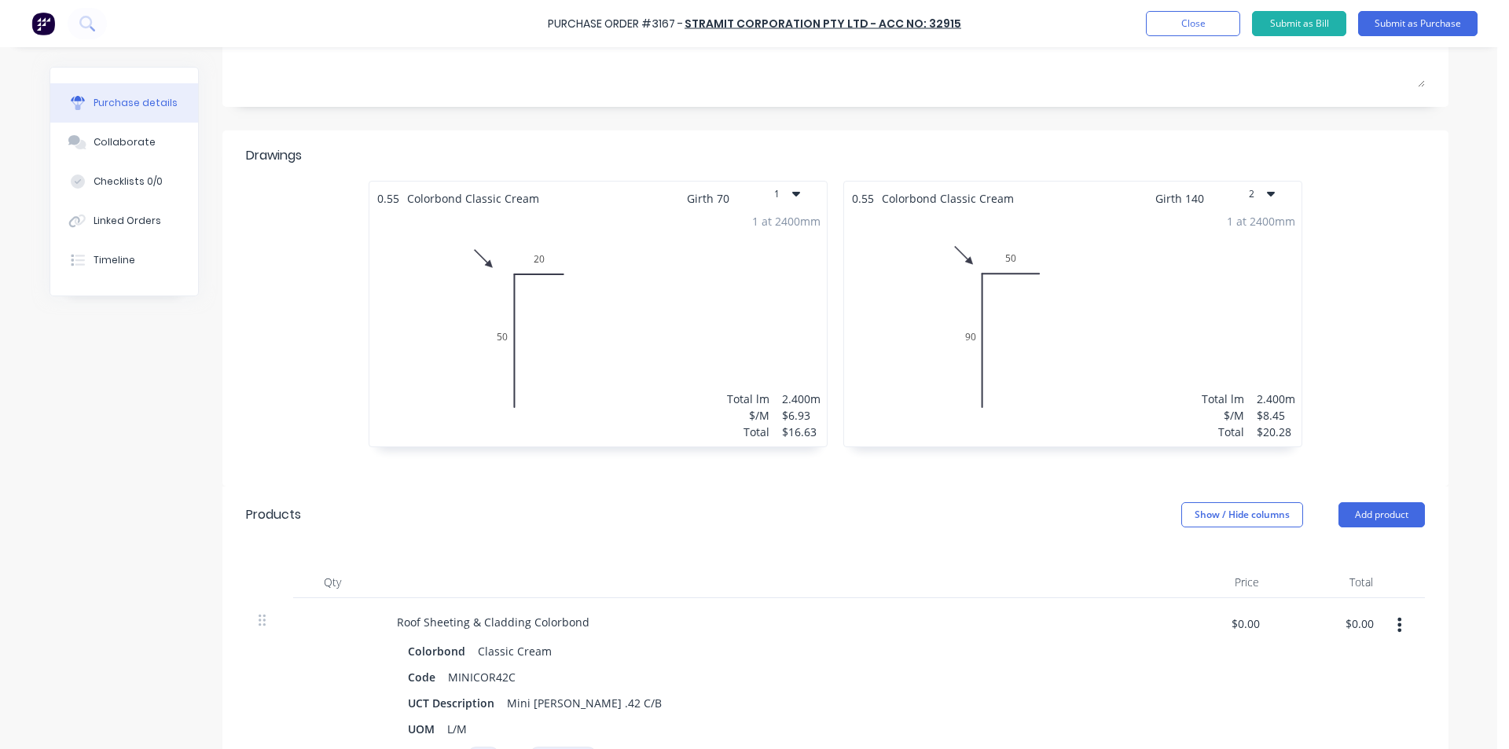
scroll to position [157, 0]
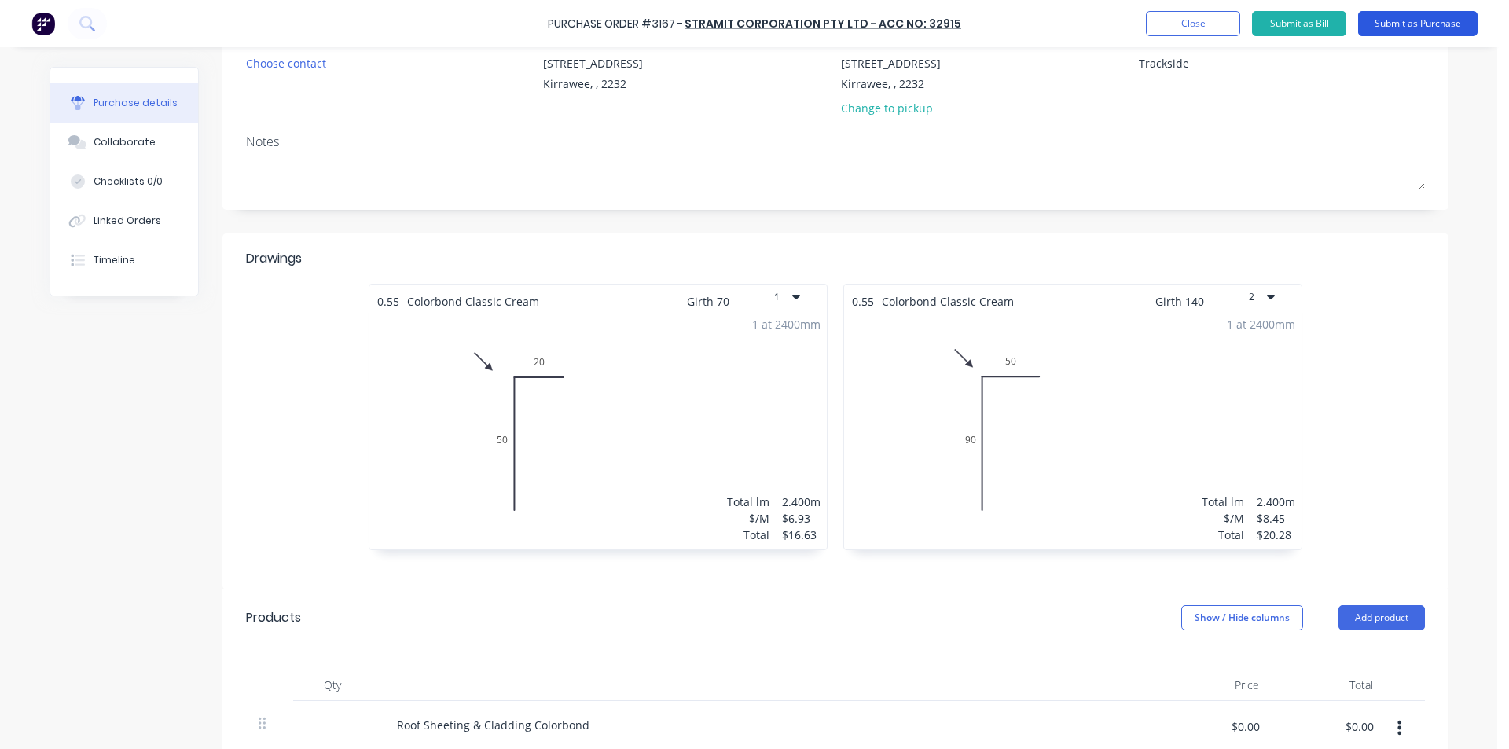
click at [1426, 21] on button "Submit as Purchase" at bounding box center [1417, 23] width 119 height 25
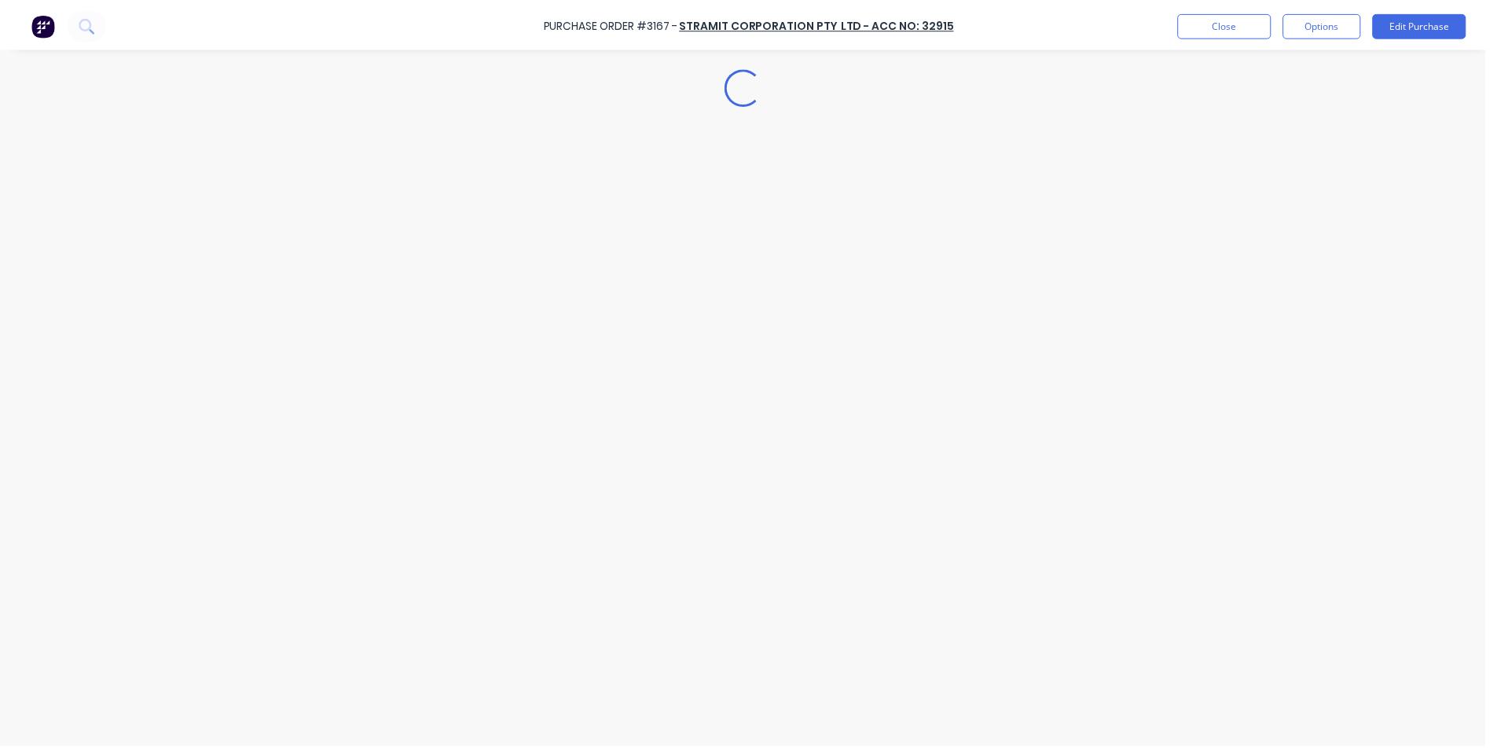
scroll to position [0, 0]
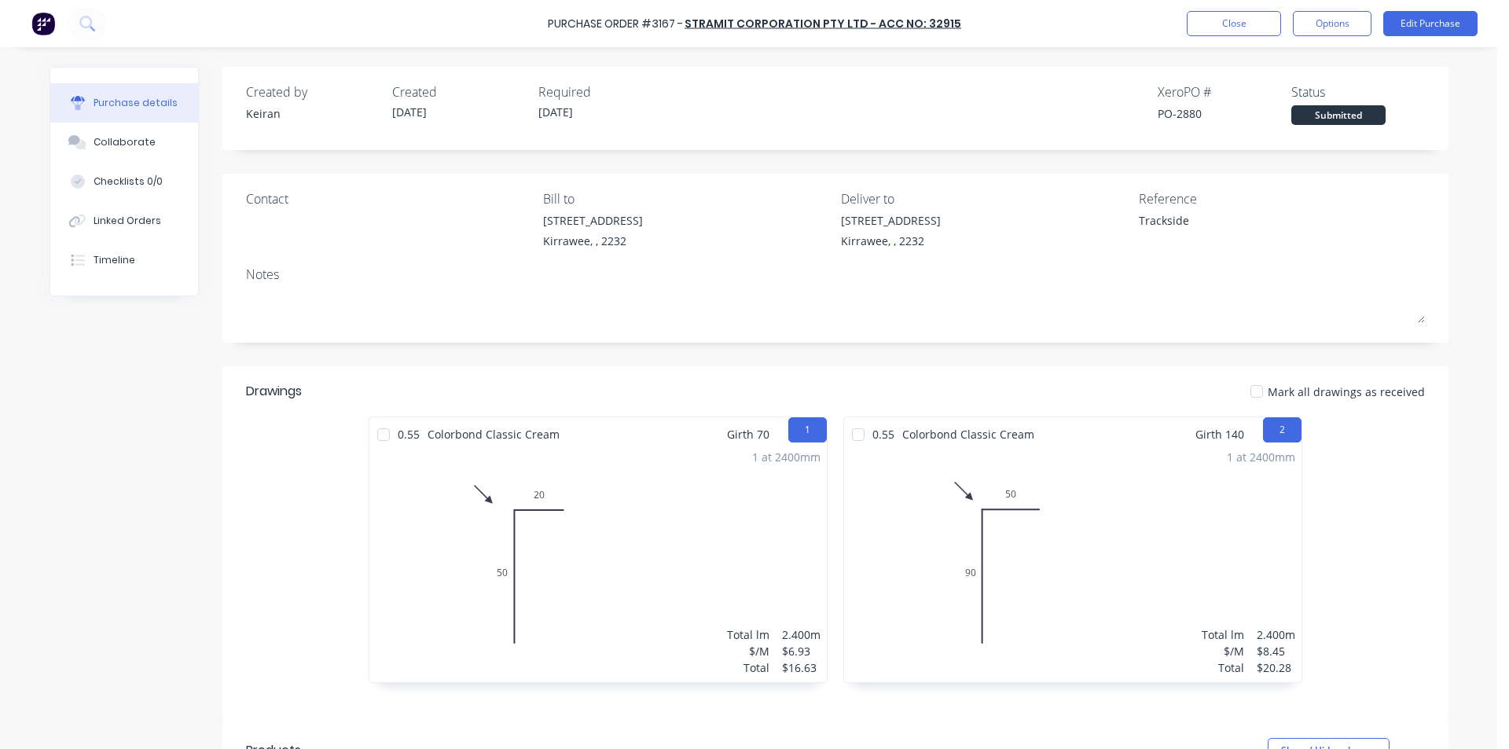
drag, startPoint x: 1335, startPoint y: 26, endPoint x: 1321, endPoint y: 40, distance: 20.0
click at [1335, 25] on button "Options" at bounding box center [1332, 23] width 79 height 25
click at [1306, 65] on div "Print / Email" at bounding box center [1296, 64] width 121 height 23
click at [1294, 136] on div "Without pricing" at bounding box center [1296, 127] width 121 height 23
type textarea "x"
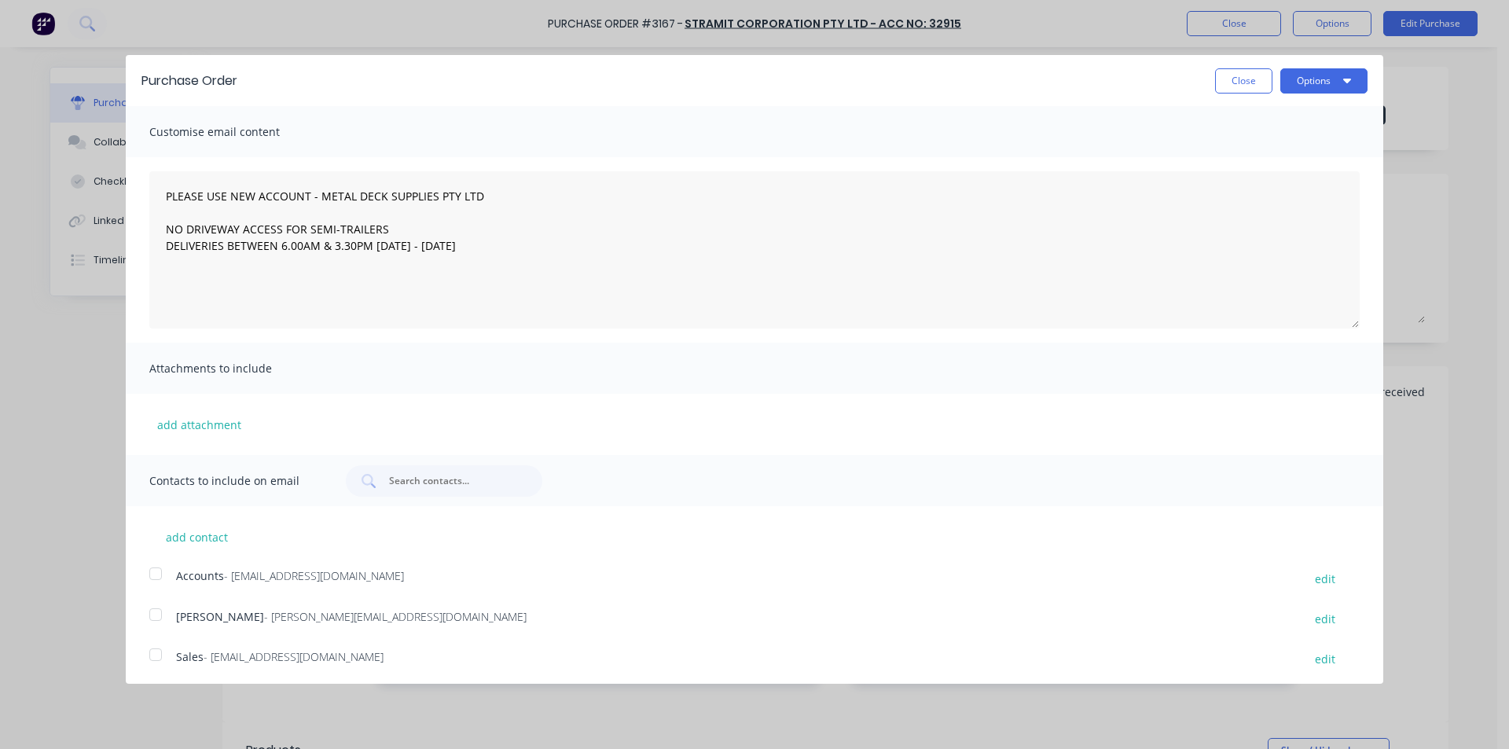
click at [149, 658] on div at bounding box center [155, 654] width 31 height 31
type textarea "PLEASE USE NEW ACCOUNT - METAL DECK SUPPLIES PTY LTD NO DRIVEWAY ACCESS FOR SEM…"
click at [1294, 85] on button "Options" at bounding box center [1323, 80] width 87 height 25
click at [1289, 145] on div "Email" at bounding box center [1292, 152] width 121 height 23
type textarea "x"
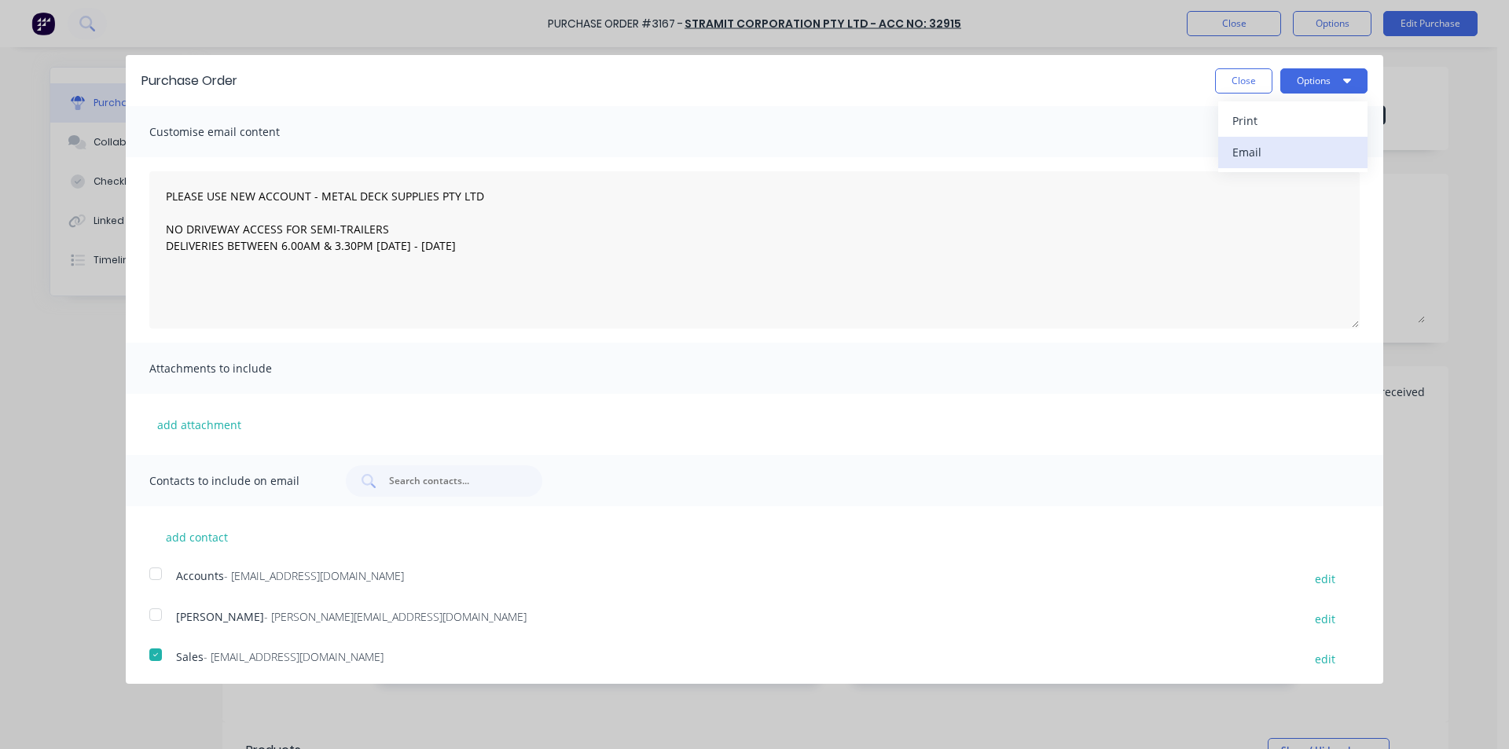
type textarea "PLEASE USE NEW ACCOUNT - METAL DECK SUPPLIES PTY LTD NO DRIVEWAY ACCESS FOR SEM…"
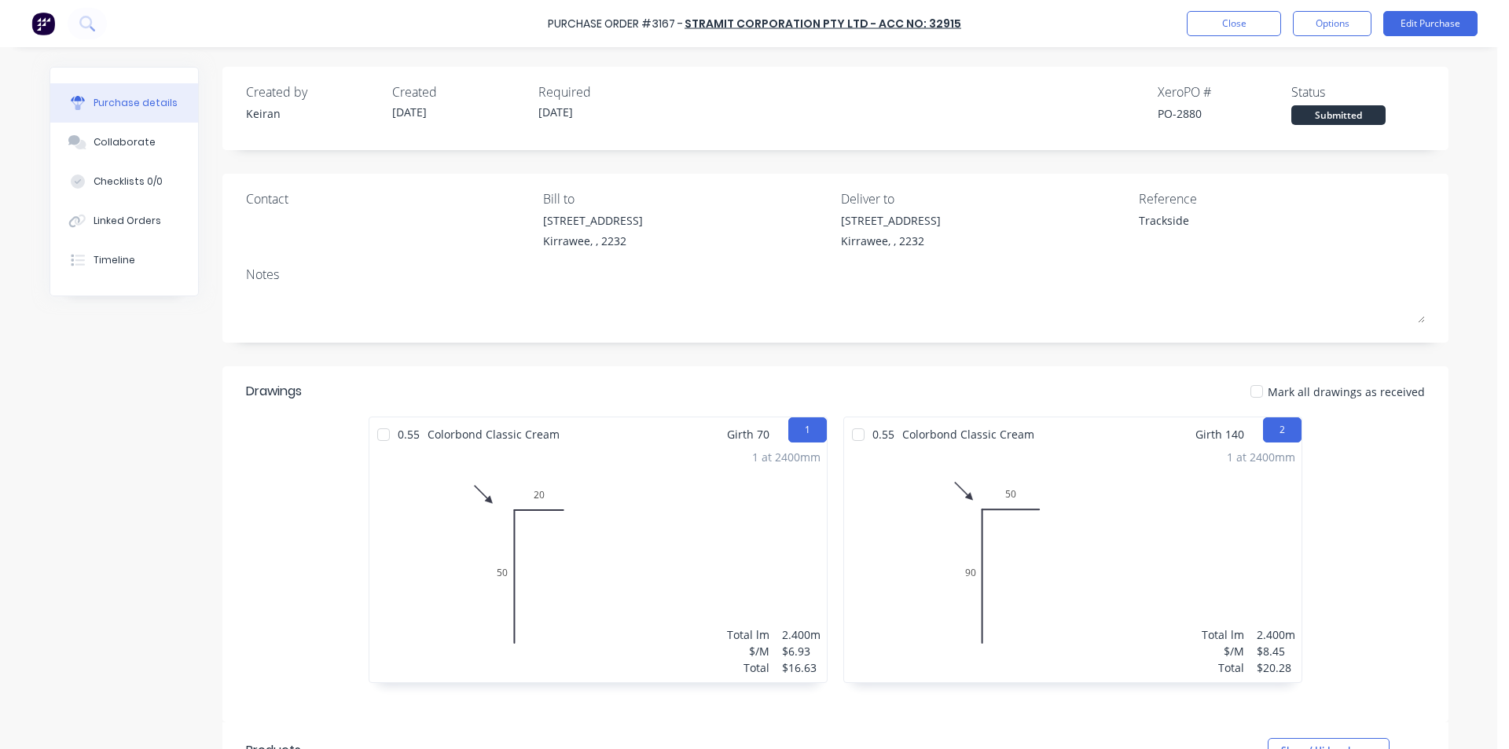
type textarea "x"
click at [83, 255] on div at bounding box center [78, 260] width 24 height 14
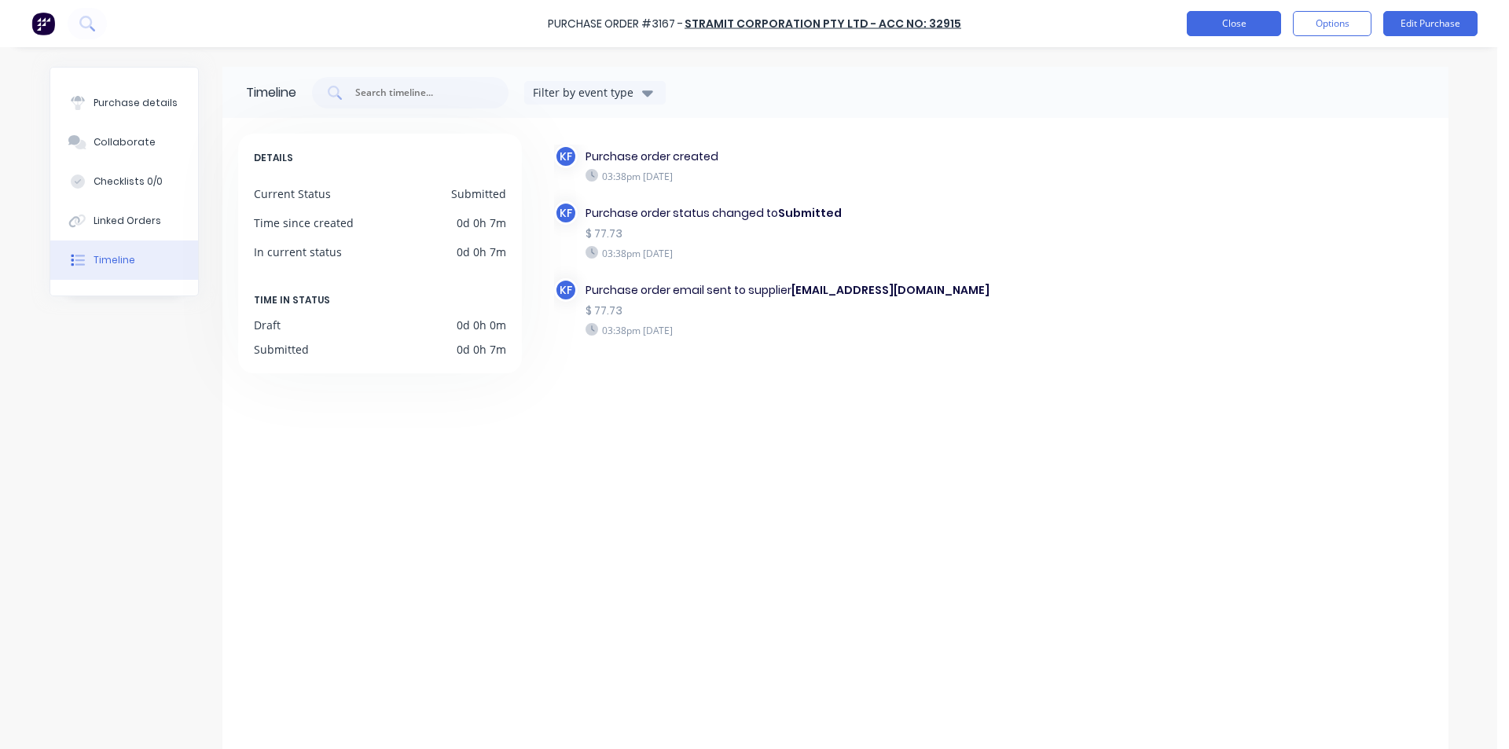
click at [1205, 23] on button "Close" at bounding box center [1234, 23] width 94 height 25
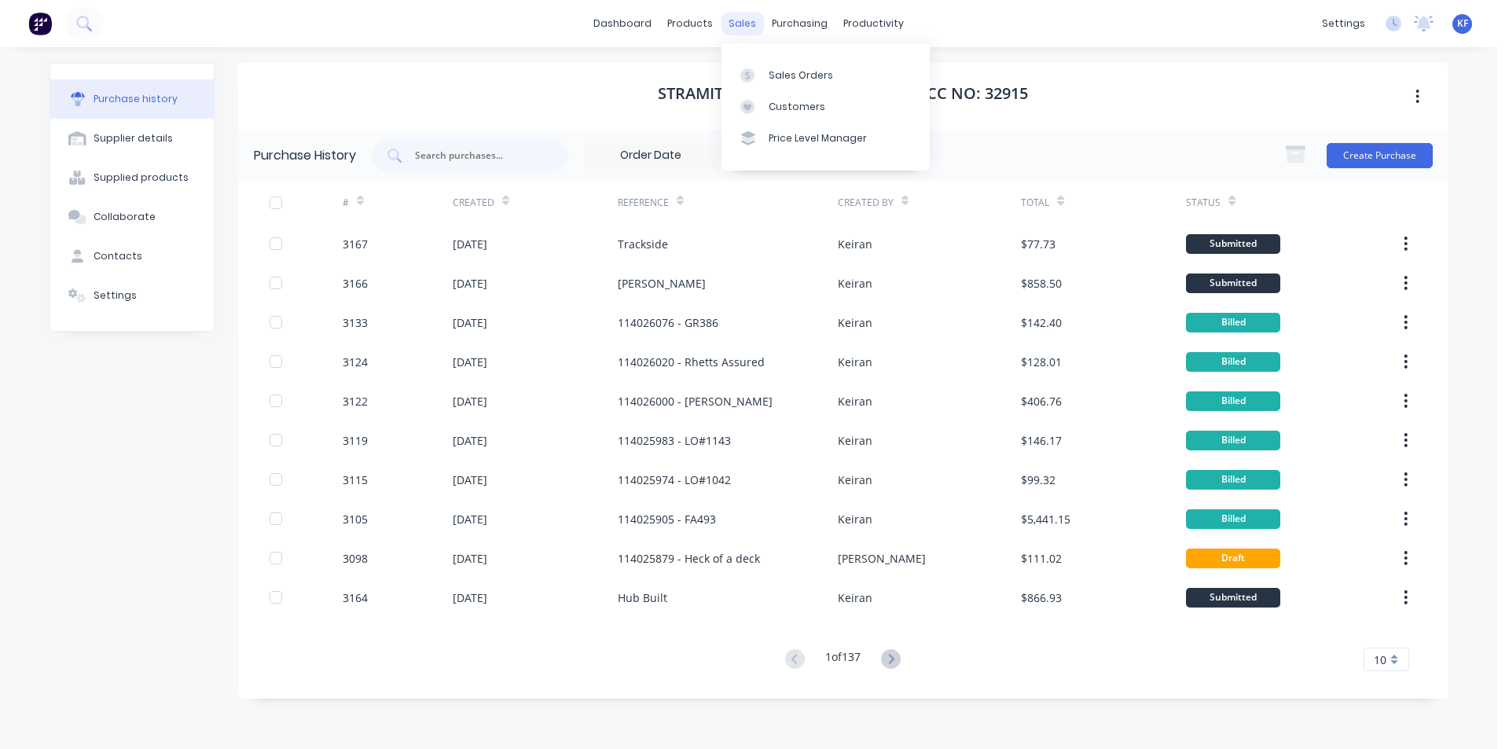
click at [739, 18] on div "sales" at bounding box center [742, 24] width 43 height 24
click at [779, 66] on link "Sales Orders" at bounding box center [825, 74] width 208 height 31
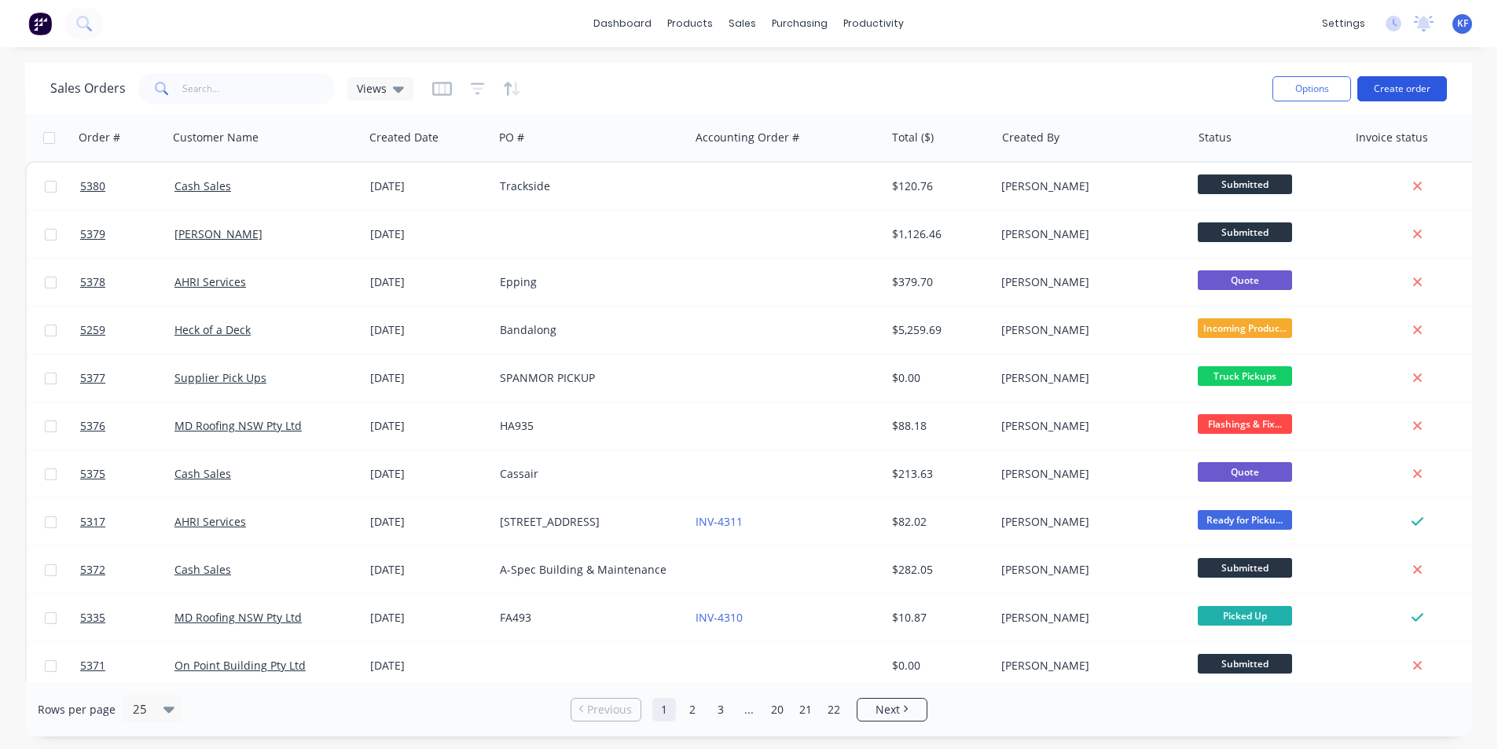
click at [1390, 86] on button "Create order" at bounding box center [1402, 88] width 90 height 25
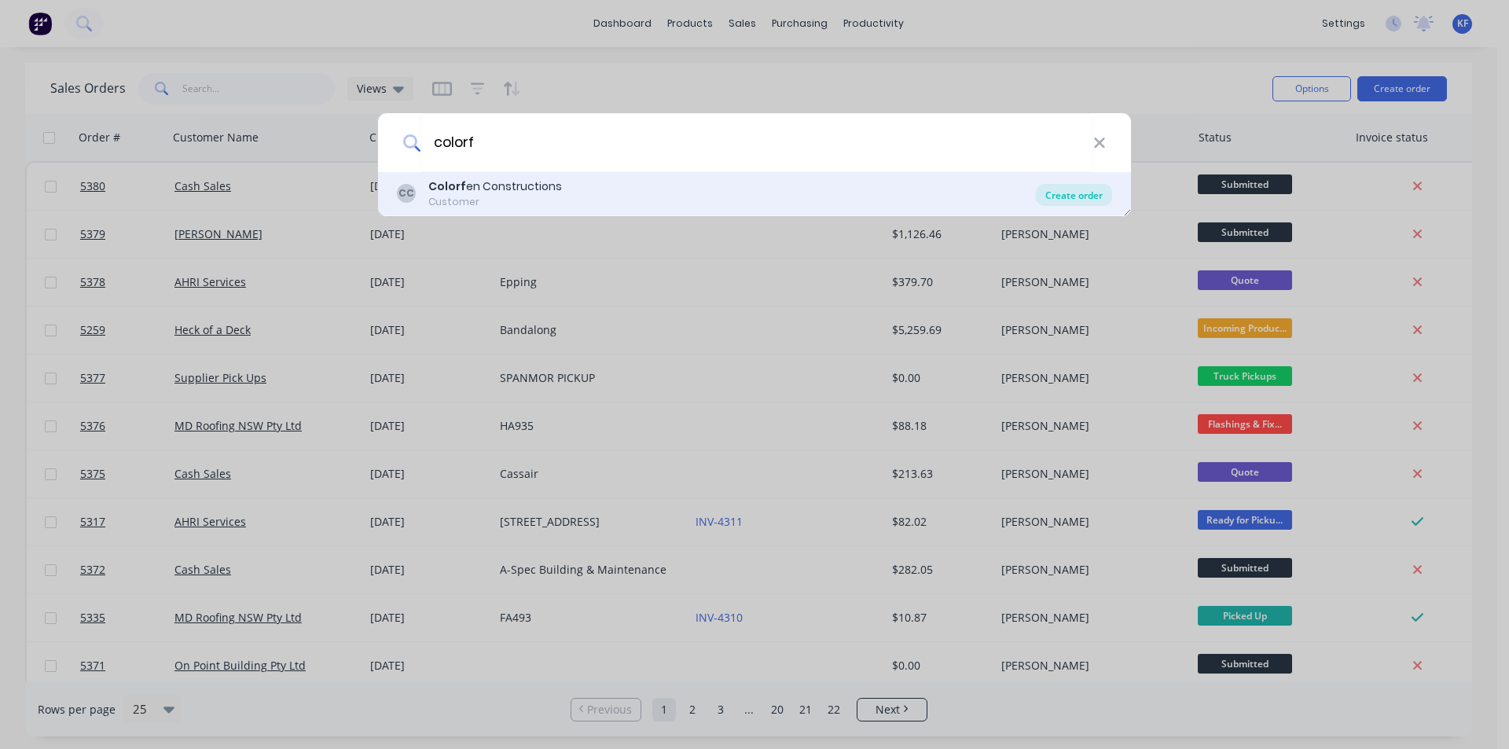
type input "colorf"
click at [1093, 193] on div "Create order" at bounding box center [1074, 195] width 76 height 22
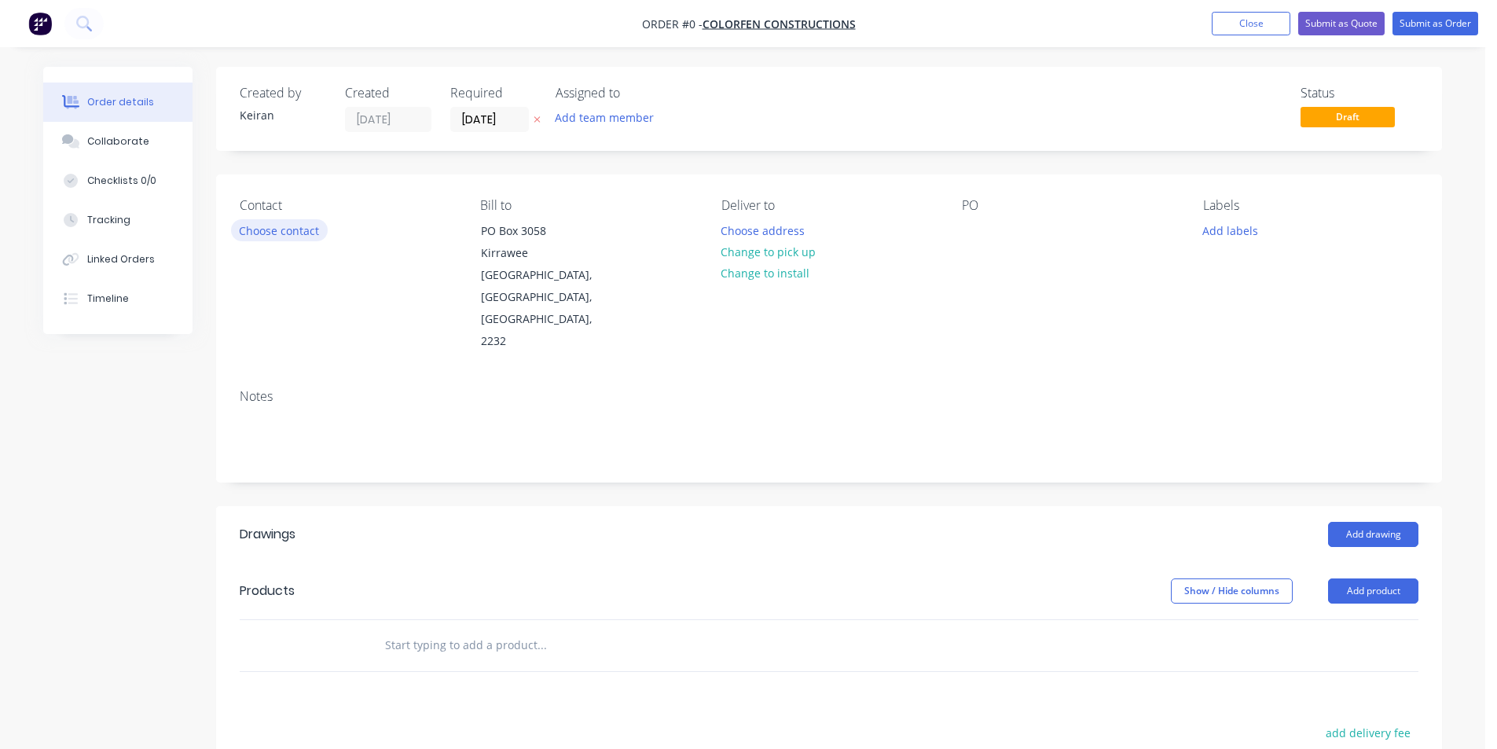
click at [276, 219] on button "Choose contact" at bounding box center [279, 229] width 97 height 21
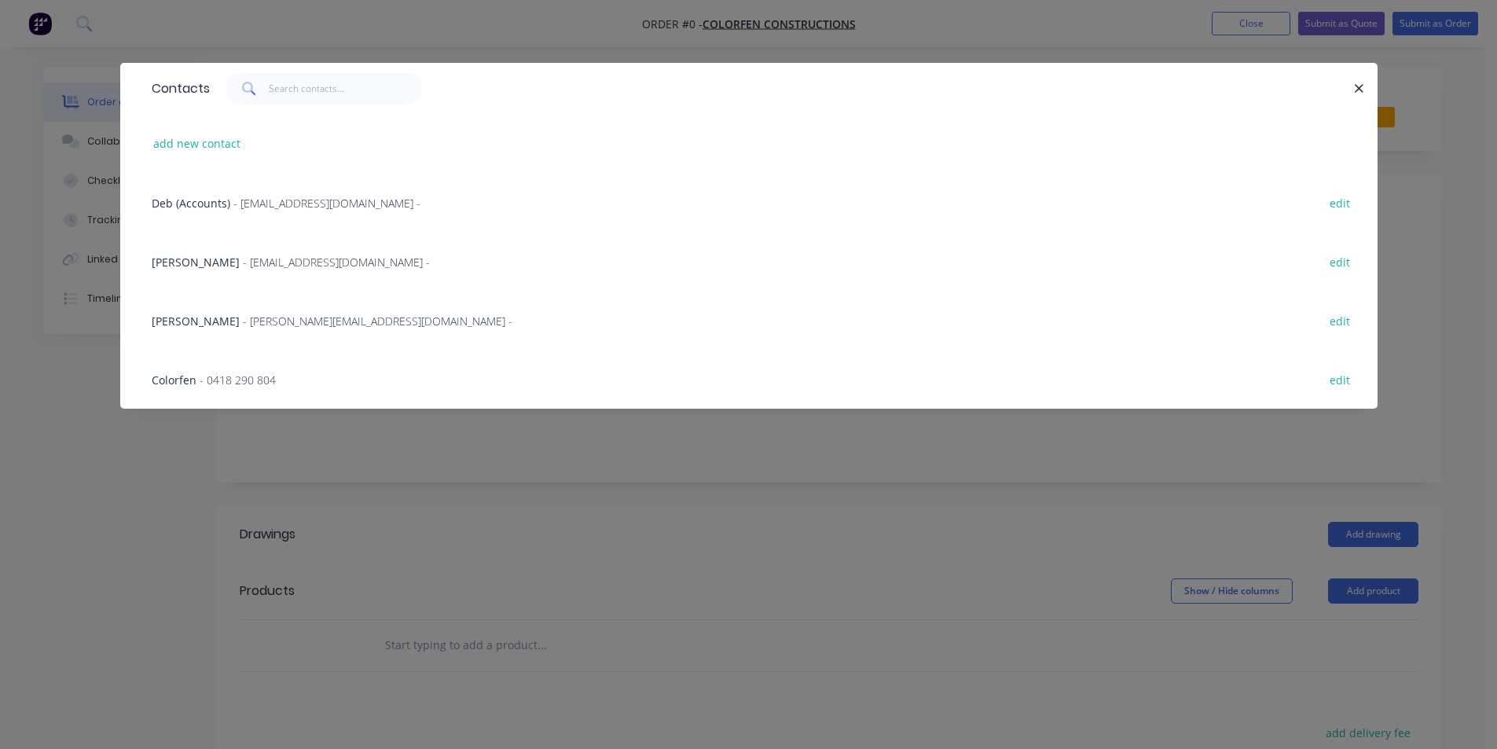
click at [228, 376] on span "- 0418 290 804" at bounding box center [238, 379] width 76 height 15
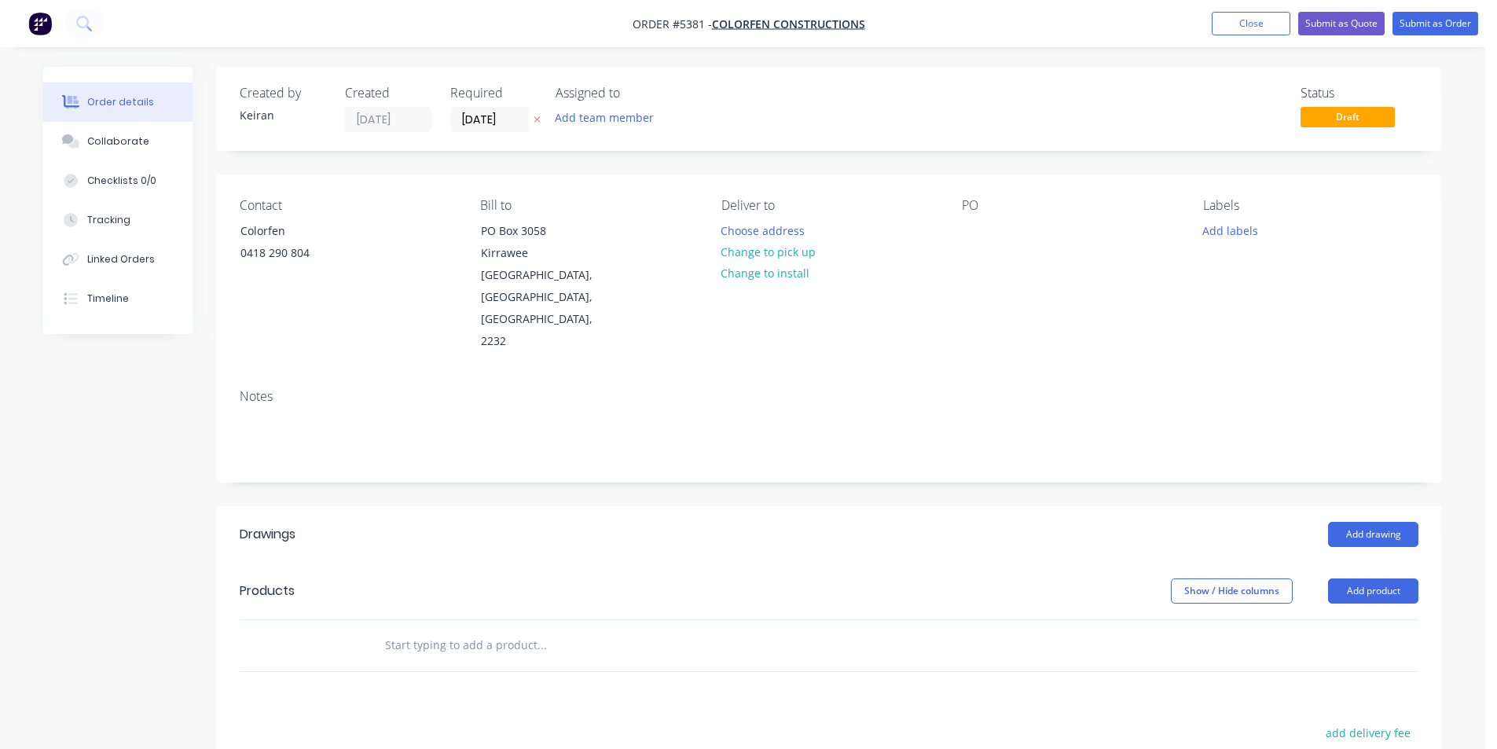
drag, startPoint x: 804, startPoint y: 250, endPoint x: 940, endPoint y: 235, distance: 136.8
click at [804, 251] on button "Change to pick up" at bounding box center [769, 251] width 112 height 21
click at [973, 223] on div at bounding box center [974, 230] width 25 height 23
click at [1420, 506] on header "Drawings Add drawing" at bounding box center [829, 534] width 1226 height 57
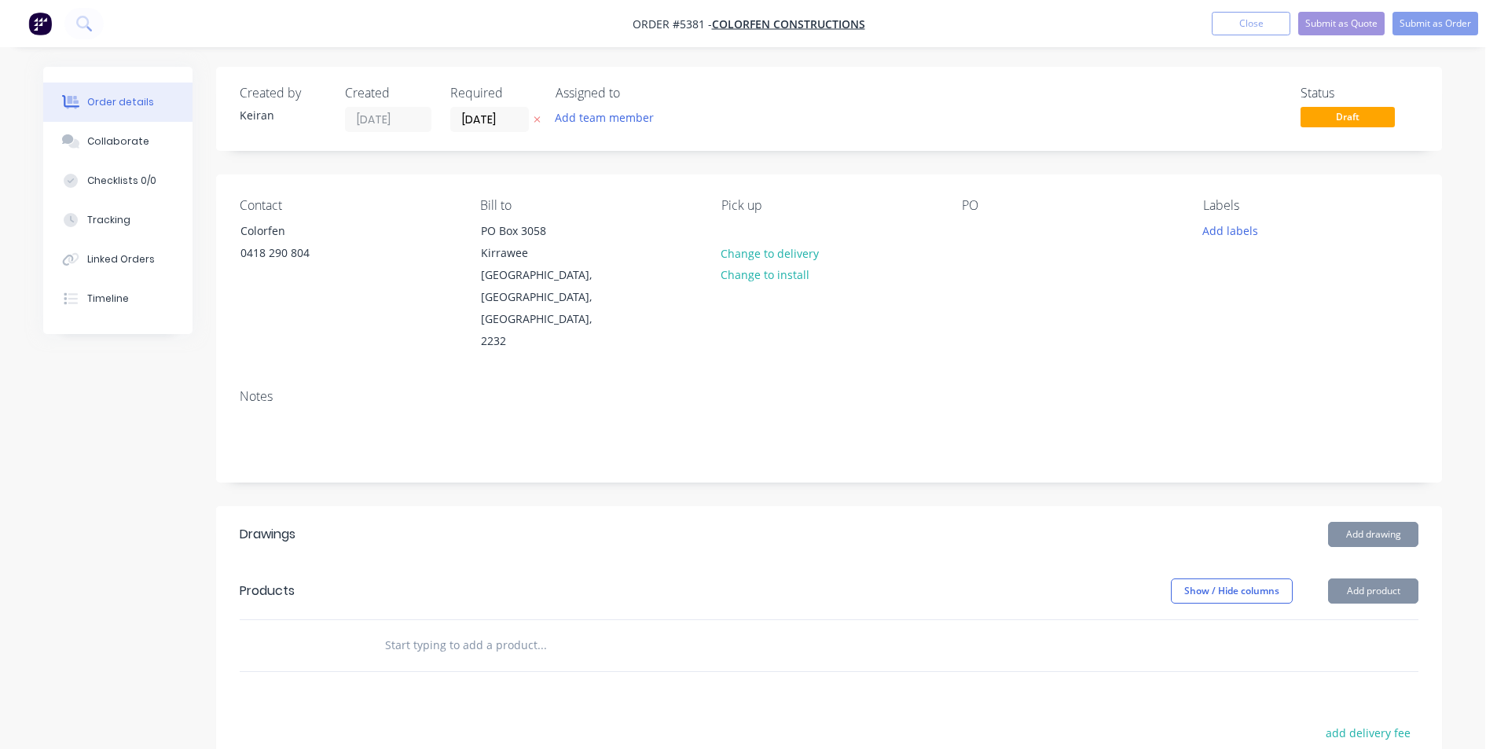
click at [1406, 522] on button "Add drawing" at bounding box center [1373, 534] width 90 height 25
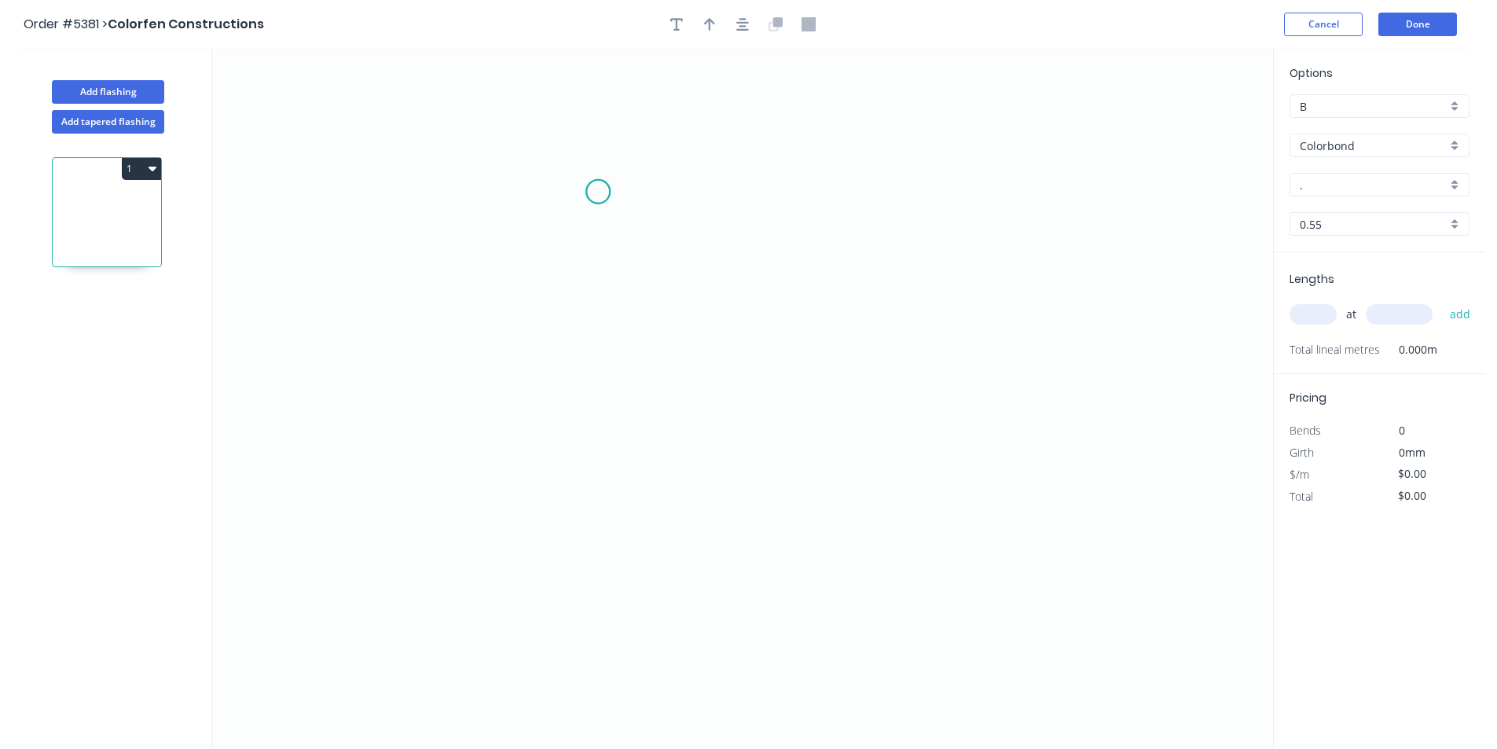
drag, startPoint x: 598, startPoint y: 192, endPoint x: 588, endPoint y: 409, distance: 217.1
click at [598, 196] on icon "0" at bounding box center [742, 399] width 1061 height 700
click at [595, 464] on icon "0" at bounding box center [742, 399] width 1061 height 700
click at [824, 555] on icon "0 ?" at bounding box center [742, 399] width 1061 height 700
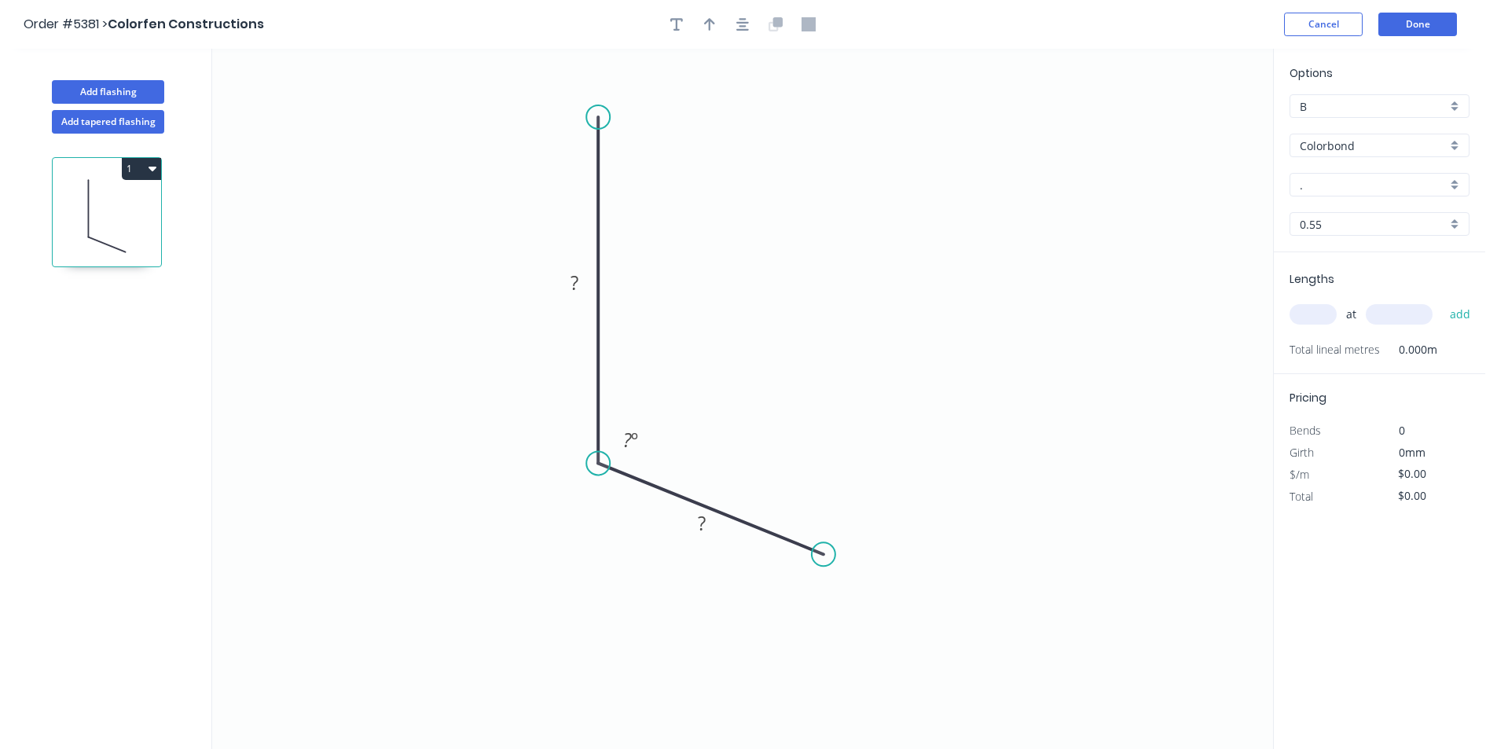
drag, startPoint x: 605, startPoint y: 196, endPoint x: 600, endPoint y: 152, distance: 45.0
click at [599, 105] on circle at bounding box center [598, 117] width 24 height 24
click at [578, 275] on tspan "?" at bounding box center [575, 276] width 8 height 26
click at [708, 22] on icon "button" at bounding box center [709, 24] width 11 height 14
type input "$11.51"
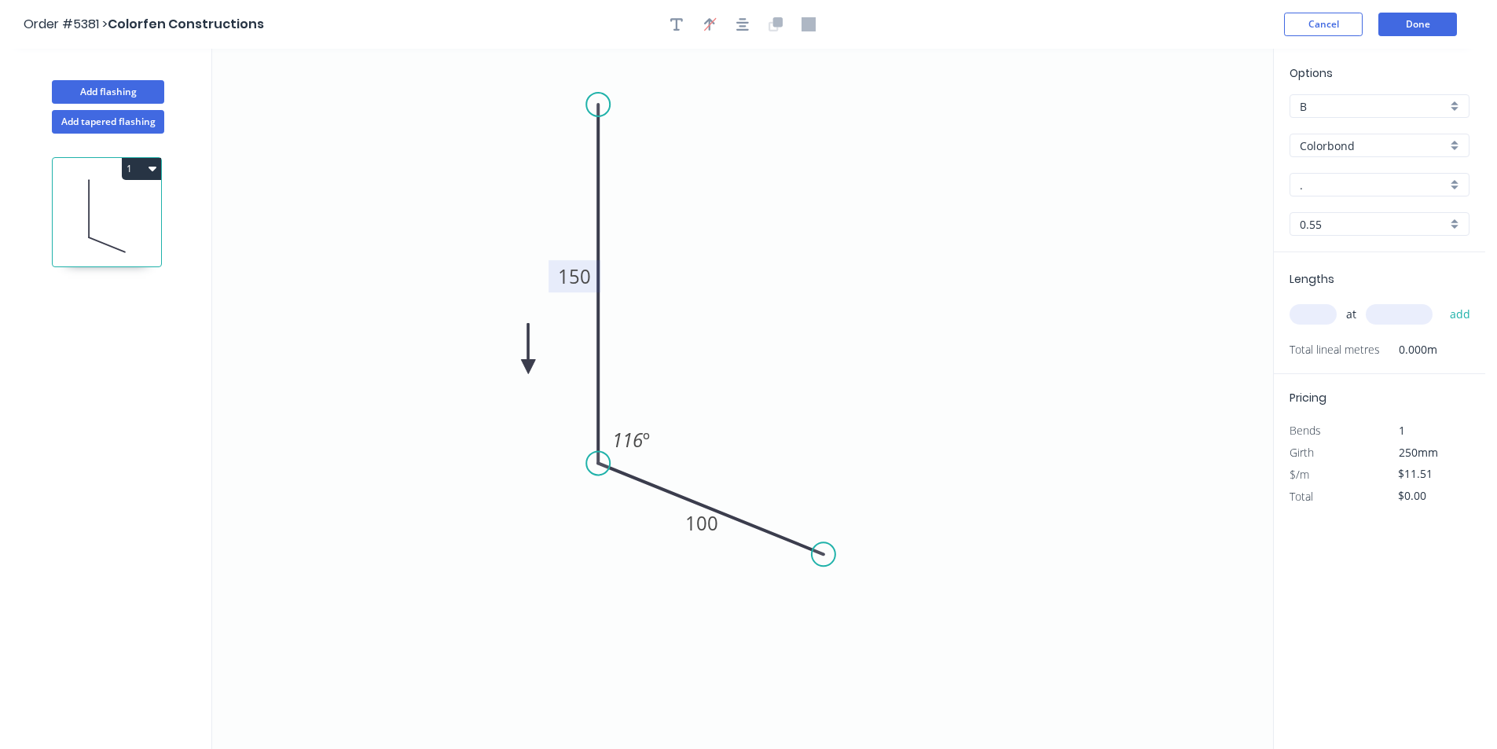
click at [524, 373] on icon at bounding box center [528, 349] width 14 height 50
click at [1327, 198] on div "Options B B Colorbond Colorbond Colorbond Matt - Flat Sheet . . 0.55 0.55" at bounding box center [1379, 158] width 211 height 188
click at [1323, 189] on input "." at bounding box center [1373, 185] width 147 height 17
click at [1350, 225] on div "Surfmist" at bounding box center [1379, 215] width 178 height 28
type input "Surfmist"
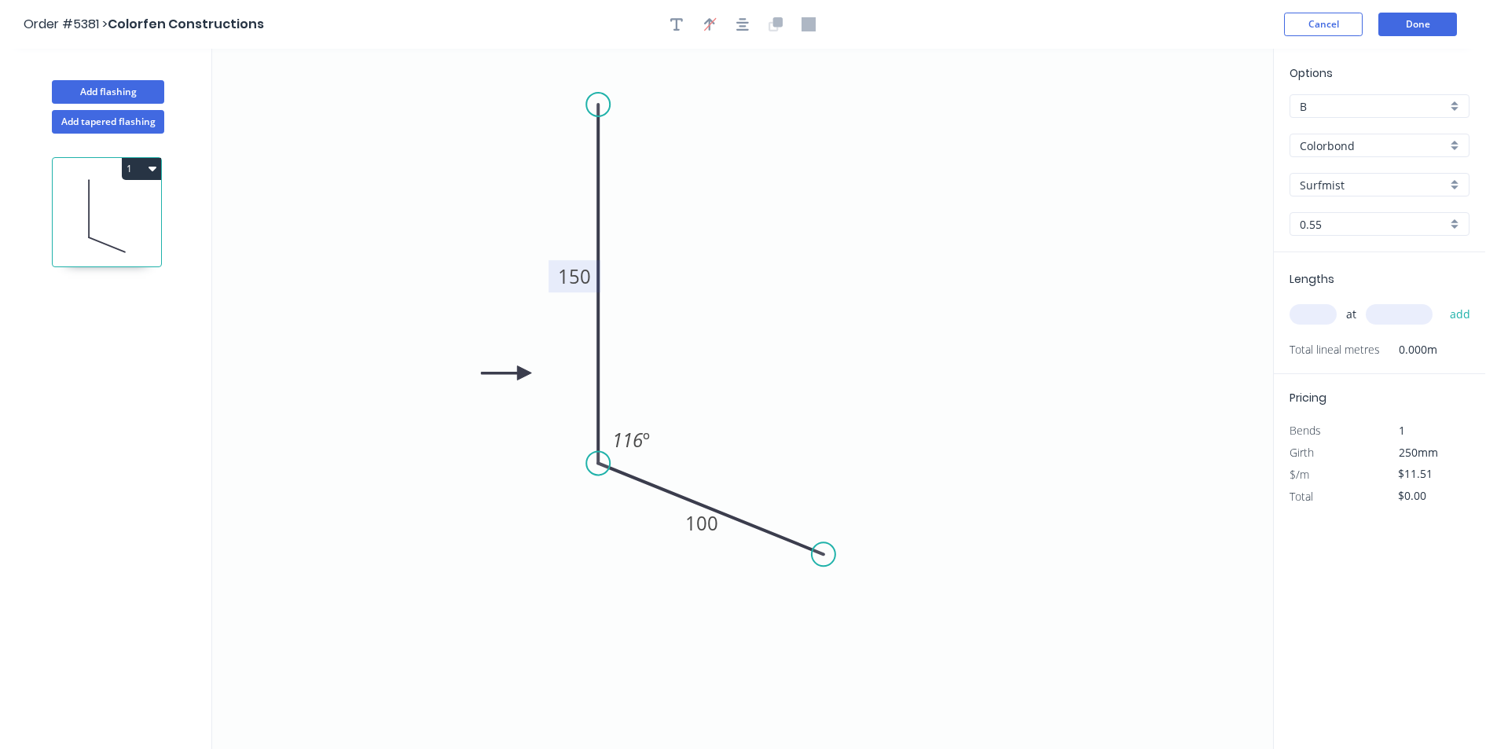
click at [1312, 315] on input "text" at bounding box center [1313, 314] width 47 height 20
type input "1"
type input "5900"
click at [1442, 301] on button "add" at bounding box center [1460, 314] width 37 height 27
type input "$67.91"
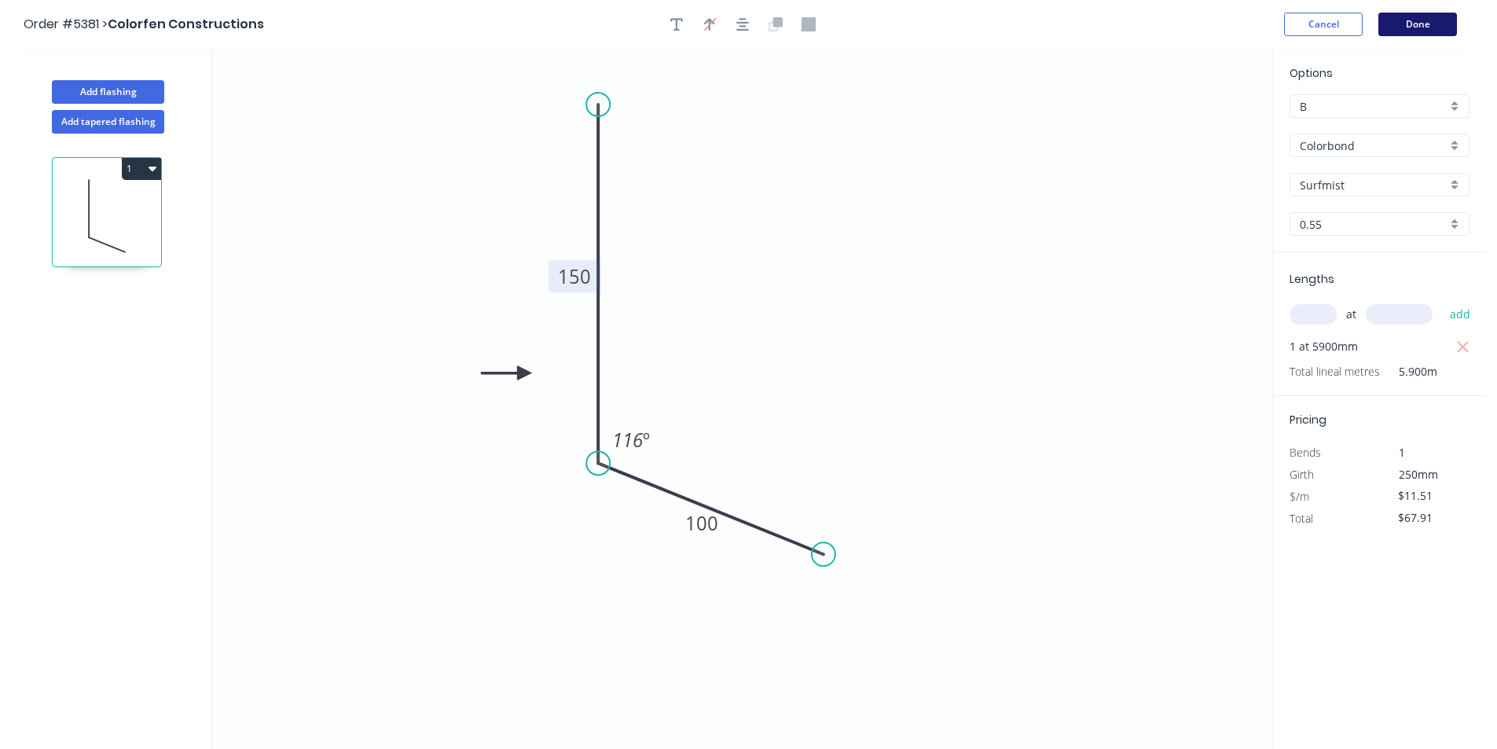
click at [1409, 28] on button "Done" at bounding box center [1417, 25] width 79 height 24
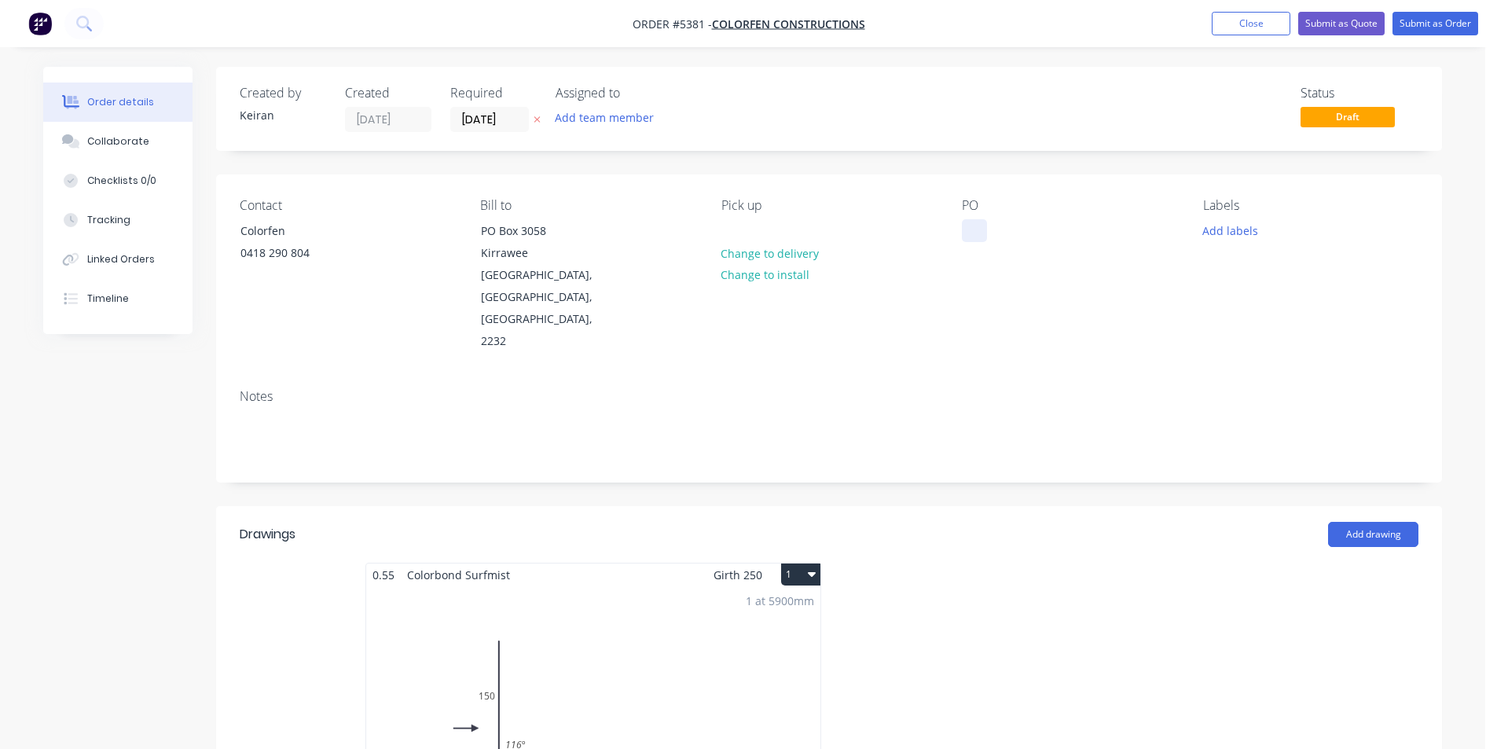
click at [978, 228] on div at bounding box center [974, 230] width 25 height 23
click at [482, 123] on input "[DATE]" at bounding box center [489, 120] width 77 height 24
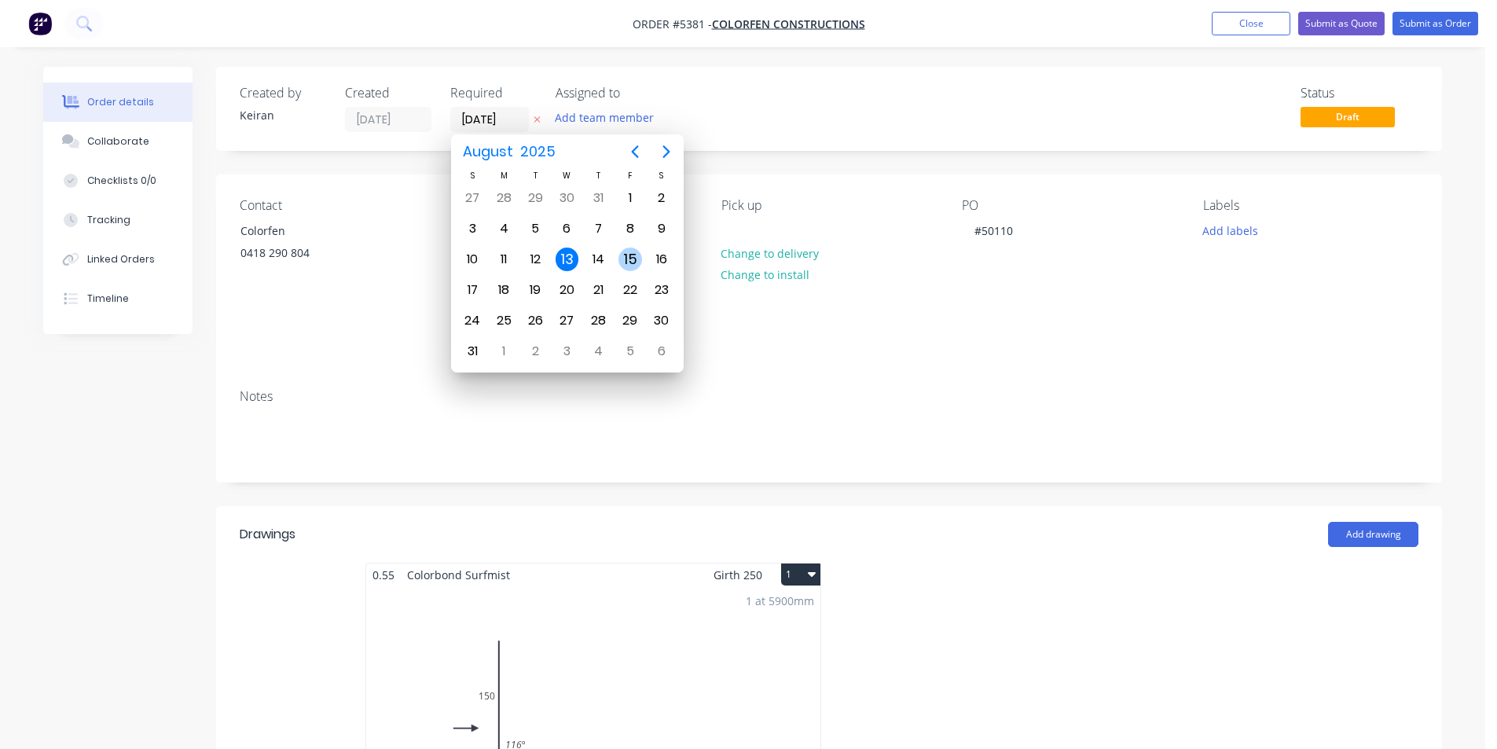
click at [618, 259] on div "15" at bounding box center [630, 260] width 24 height 24
type input "[DATE]"
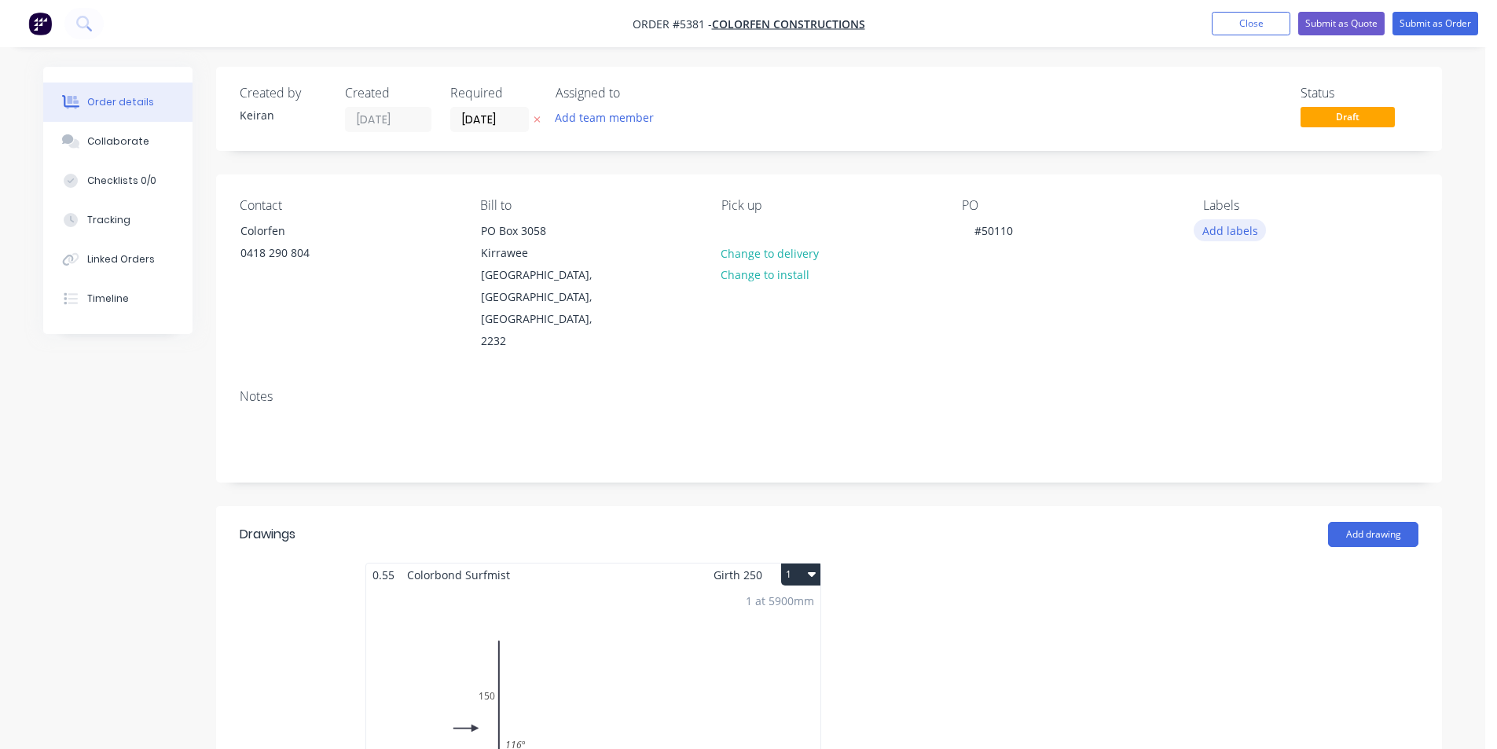
click at [1213, 228] on button "Add labels" at bounding box center [1230, 229] width 72 height 21
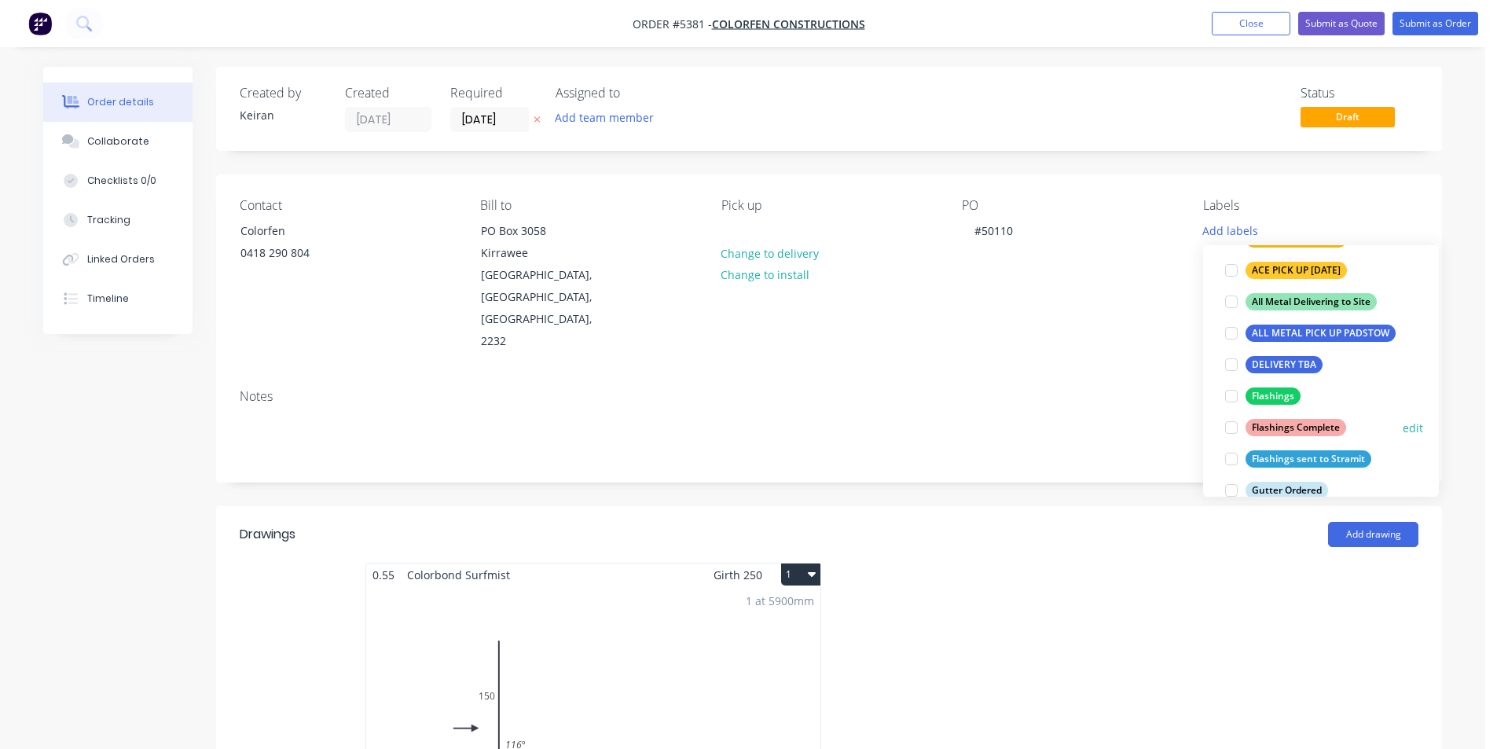
scroll to position [236, 0]
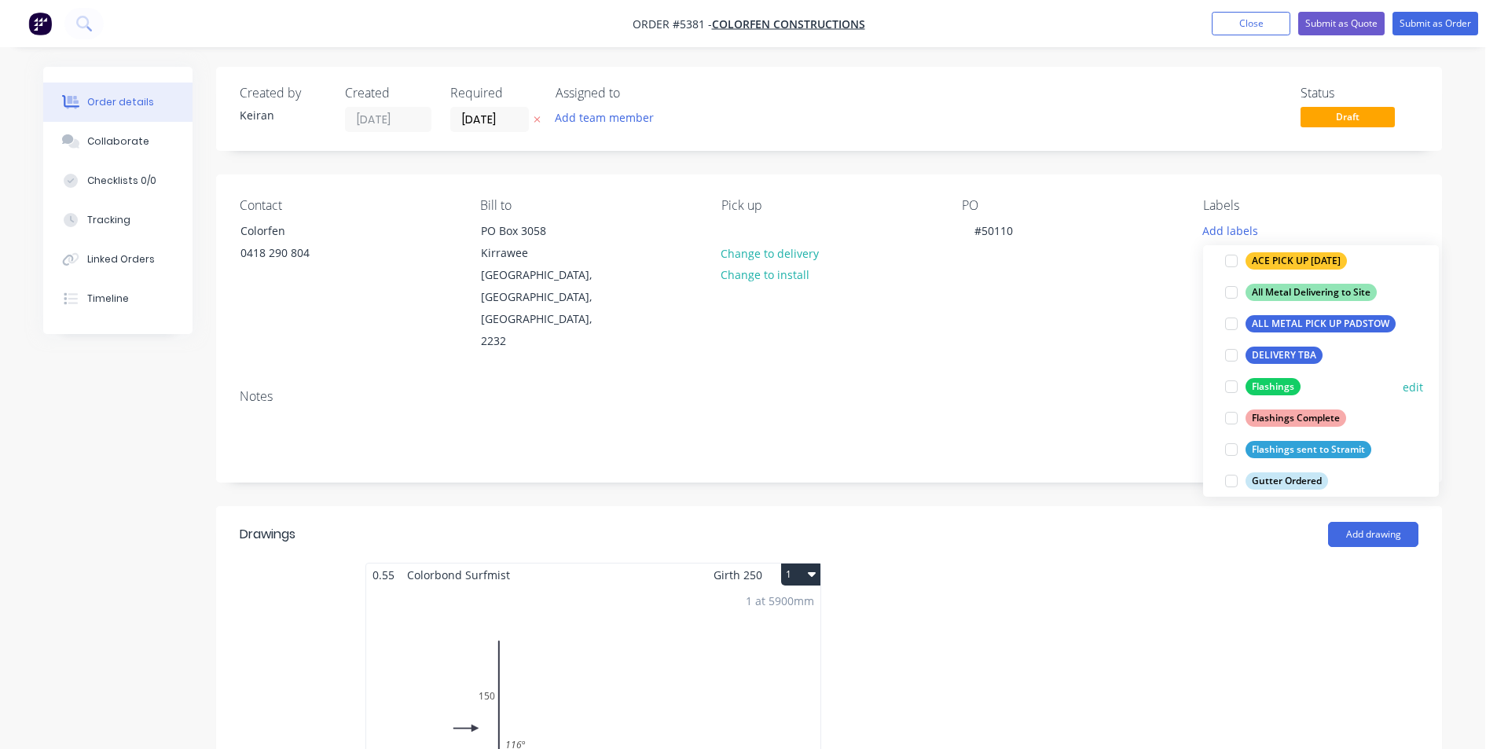
click at [1228, 394] on div at bounding box center [1231, 386] width 31 height 31
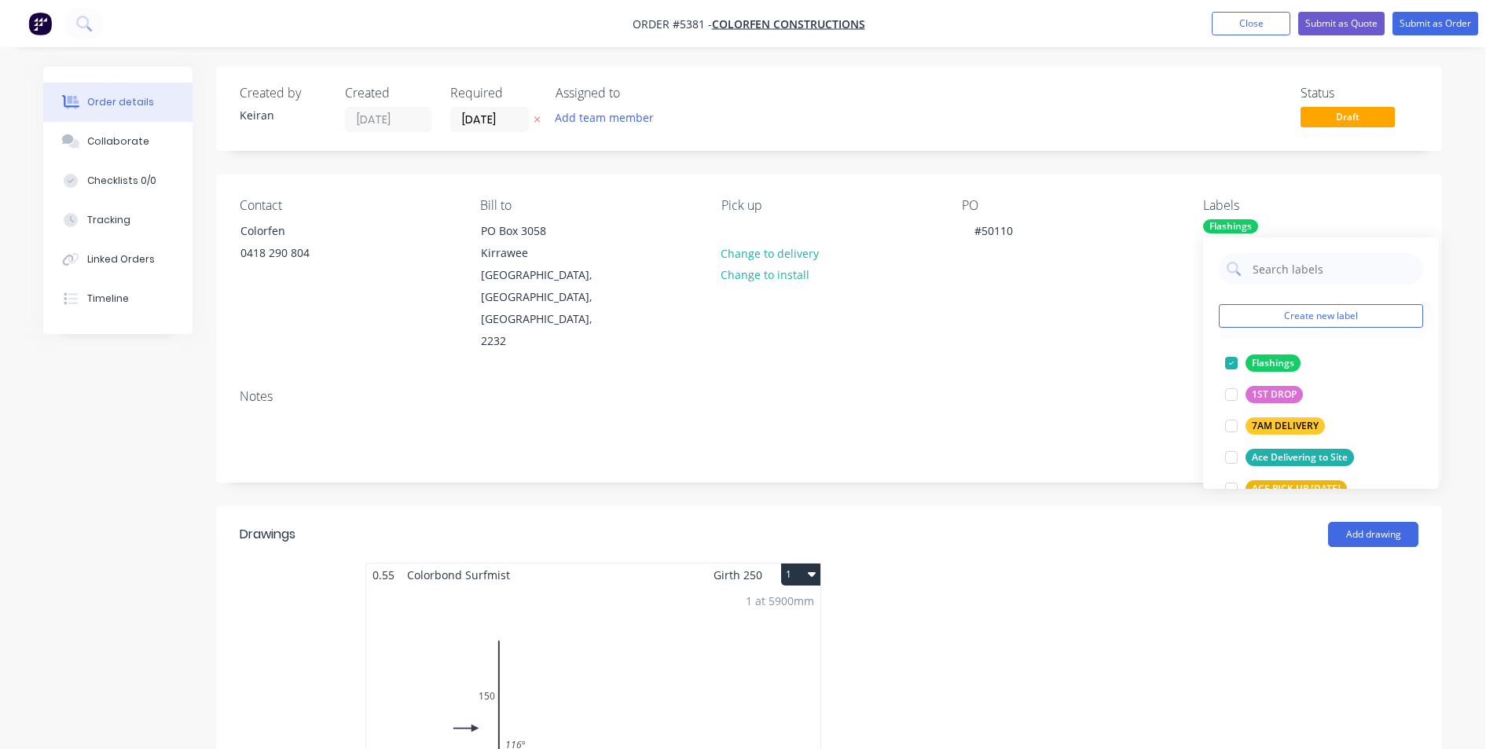
click at [1427, 5] on nav "Order #5381 - Colorfen Constructions Add product Close Submit as Quote Submit a…" at bounding box center [748, 23] width 1497 height 47
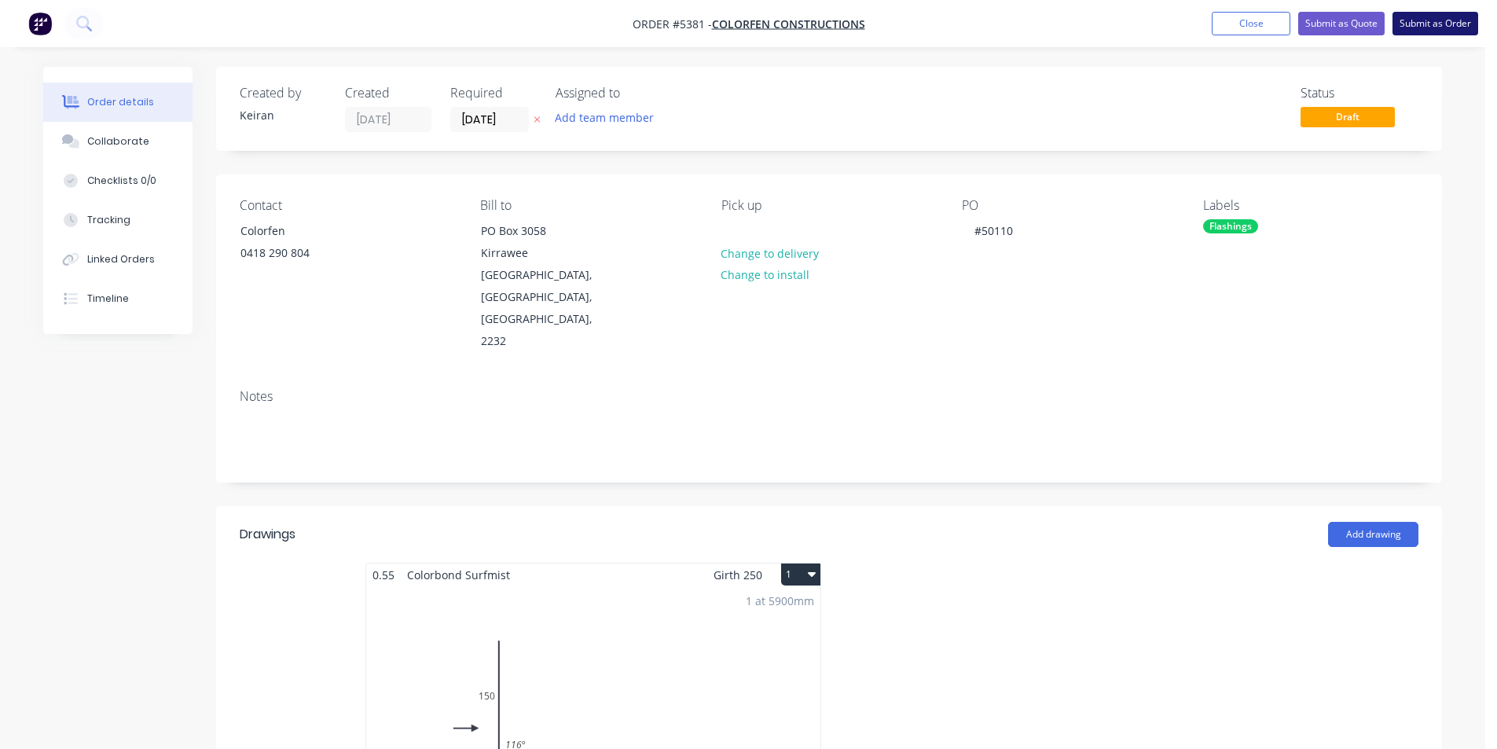
click at [1427, 20] on button "Submit as Order" at bounding box center [1435, 24] width 86 height 24
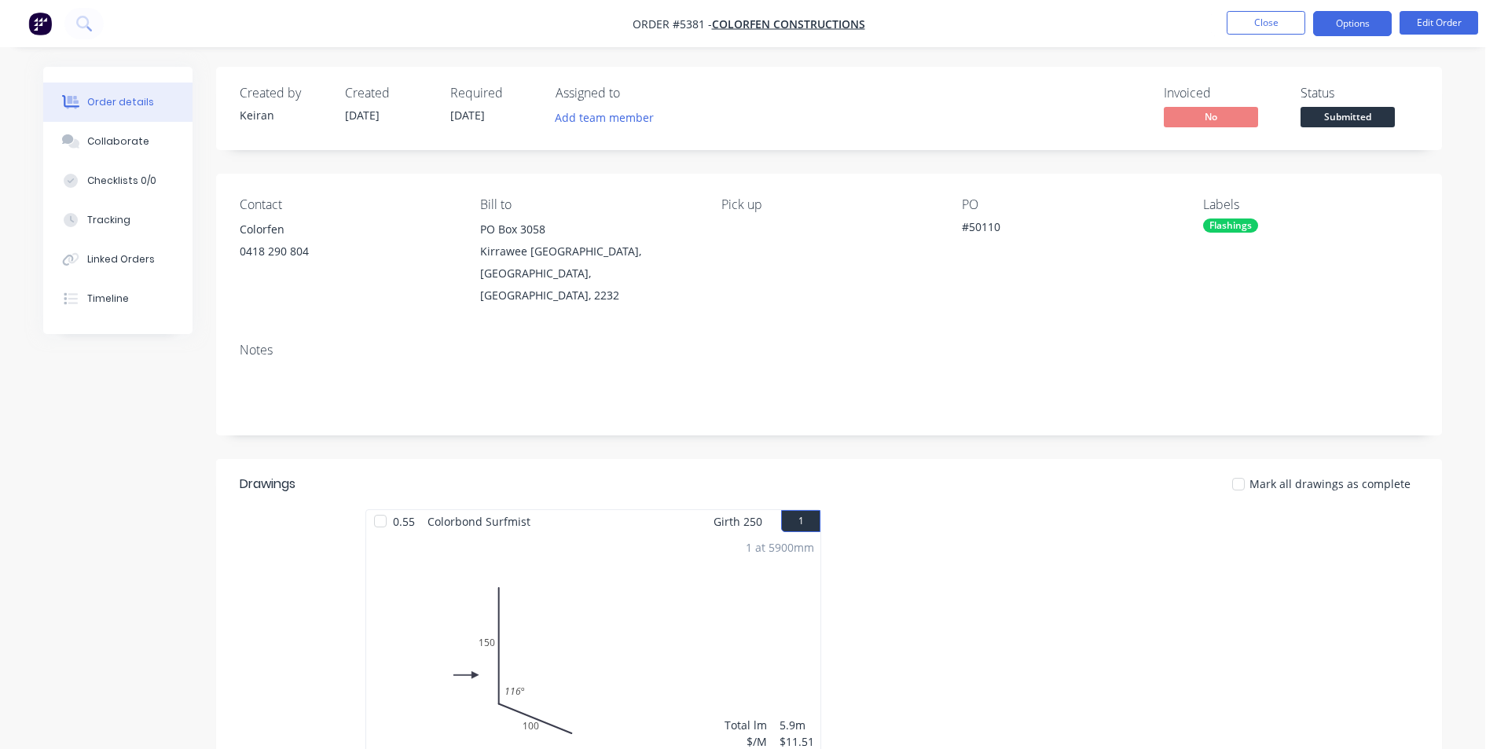
click at [1361, 27] on button "Options" at bounding box center [1352, 23] width 79 height 25
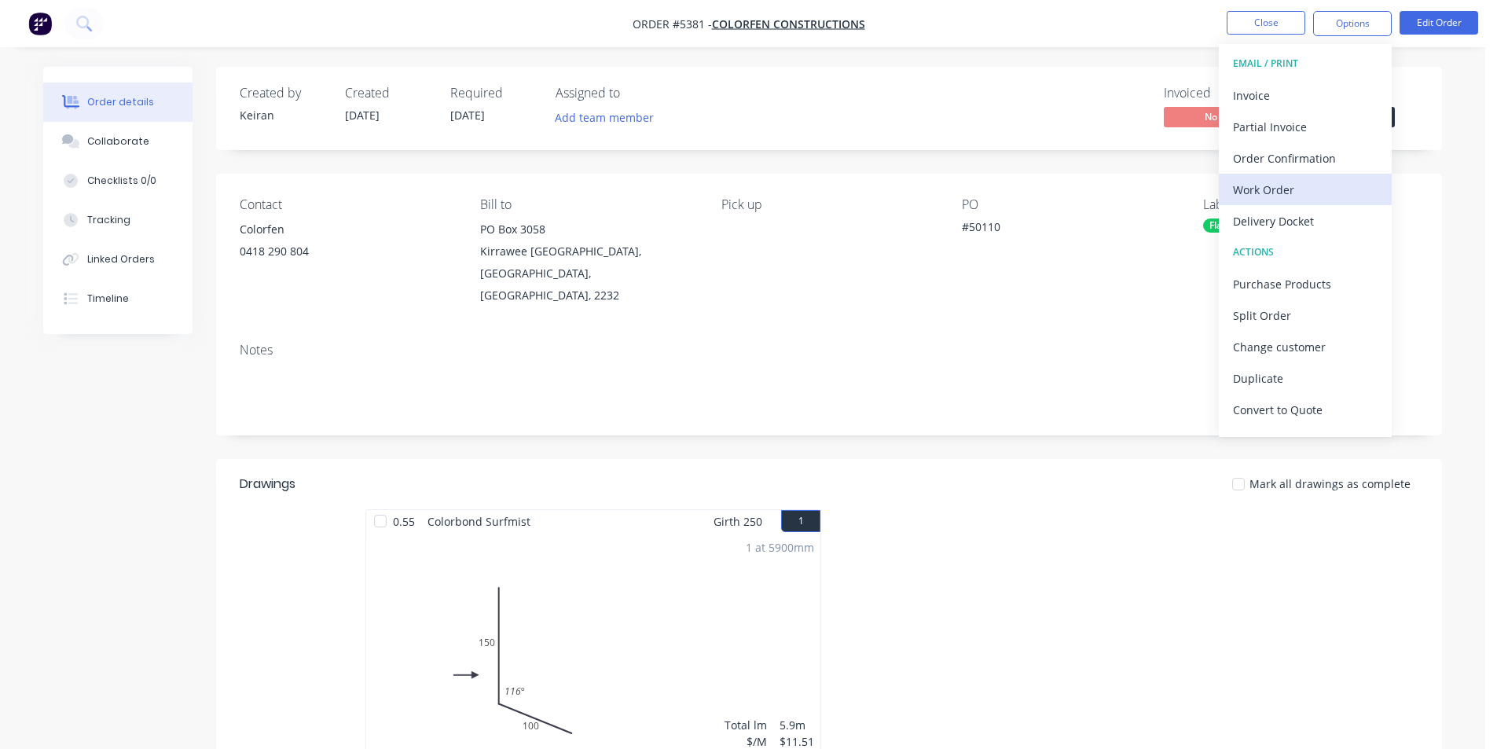
click at [1323, 196] on div "Work Order" at bounding box center [1305, 189] width 145 height 23
click at [1323, 196] on div "Custom" at bounding box center [1305, 189] width 145 height 23
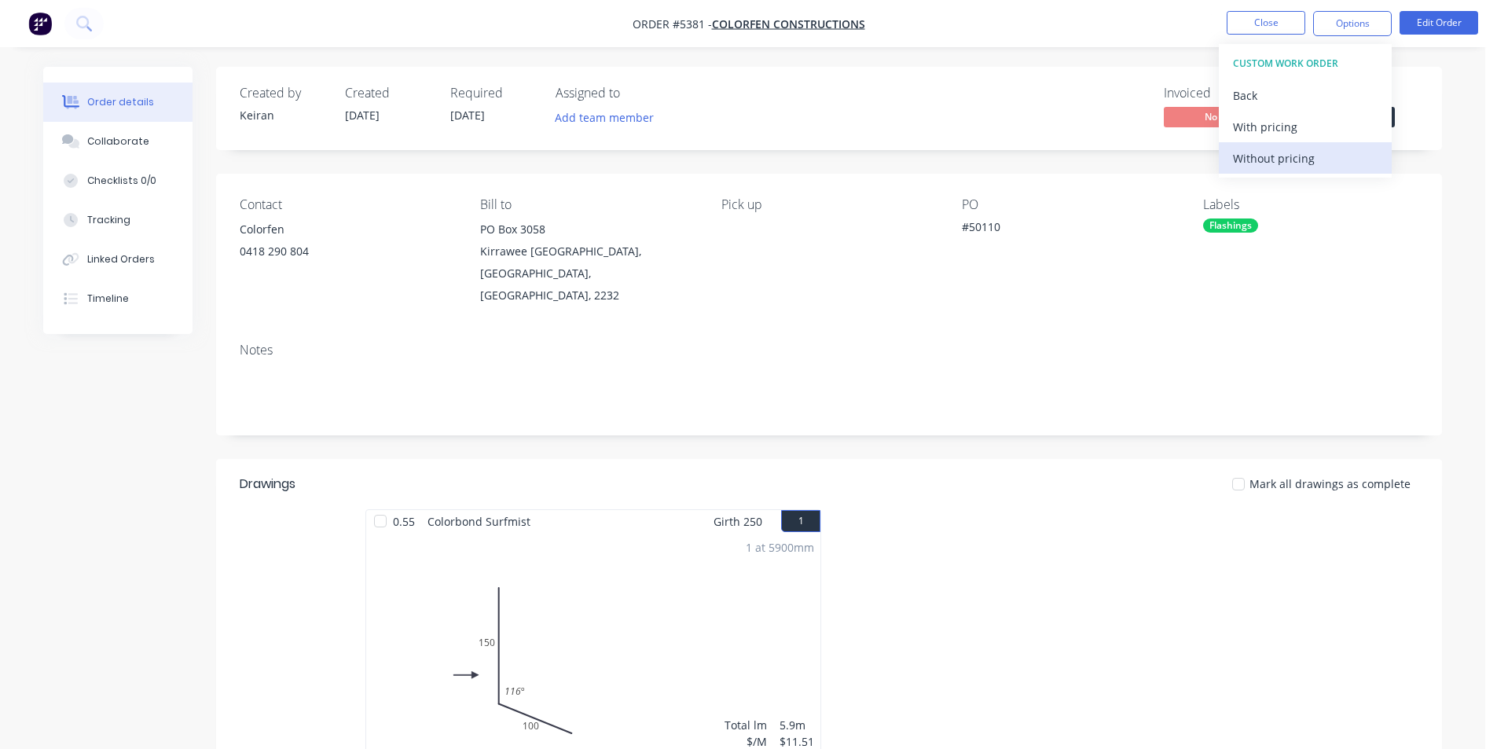
click at [1317, 160] on div "Without pricing" at bounding box center [1305, 158] width 145 height 23
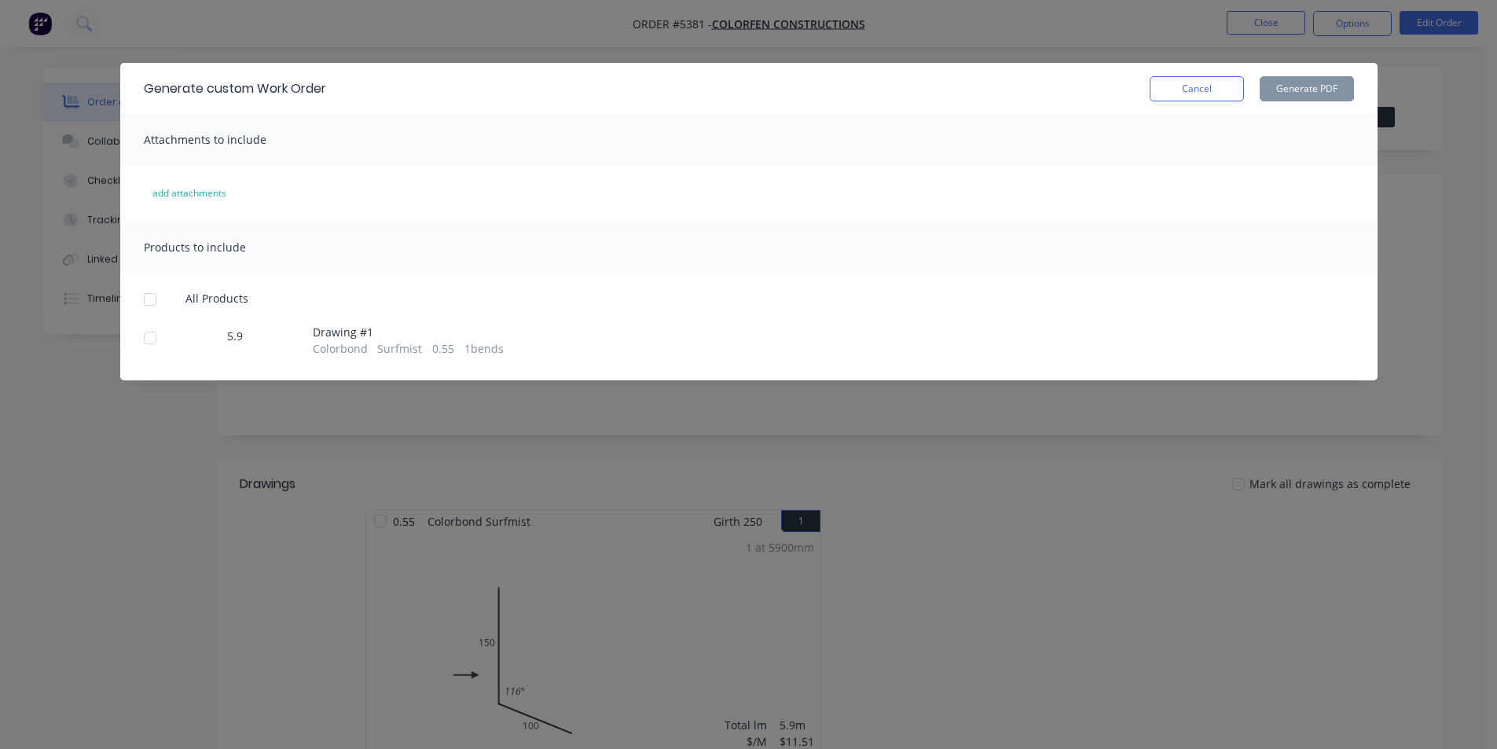
drag, startPoint x: 149, startPoint y: 335, endPoint x: 229, endPoint y: 313, distance: 82.4
click at [150, 335] on div at bounding box center [149, 337] width 31 height 31
click at [1293, 83] on button "Generate PDF" at bounding box center [1307, 88] width 94 height 25
click at [1194, 93] on button "Cancel" at bounding box center [1197, 88] width 94 height 25
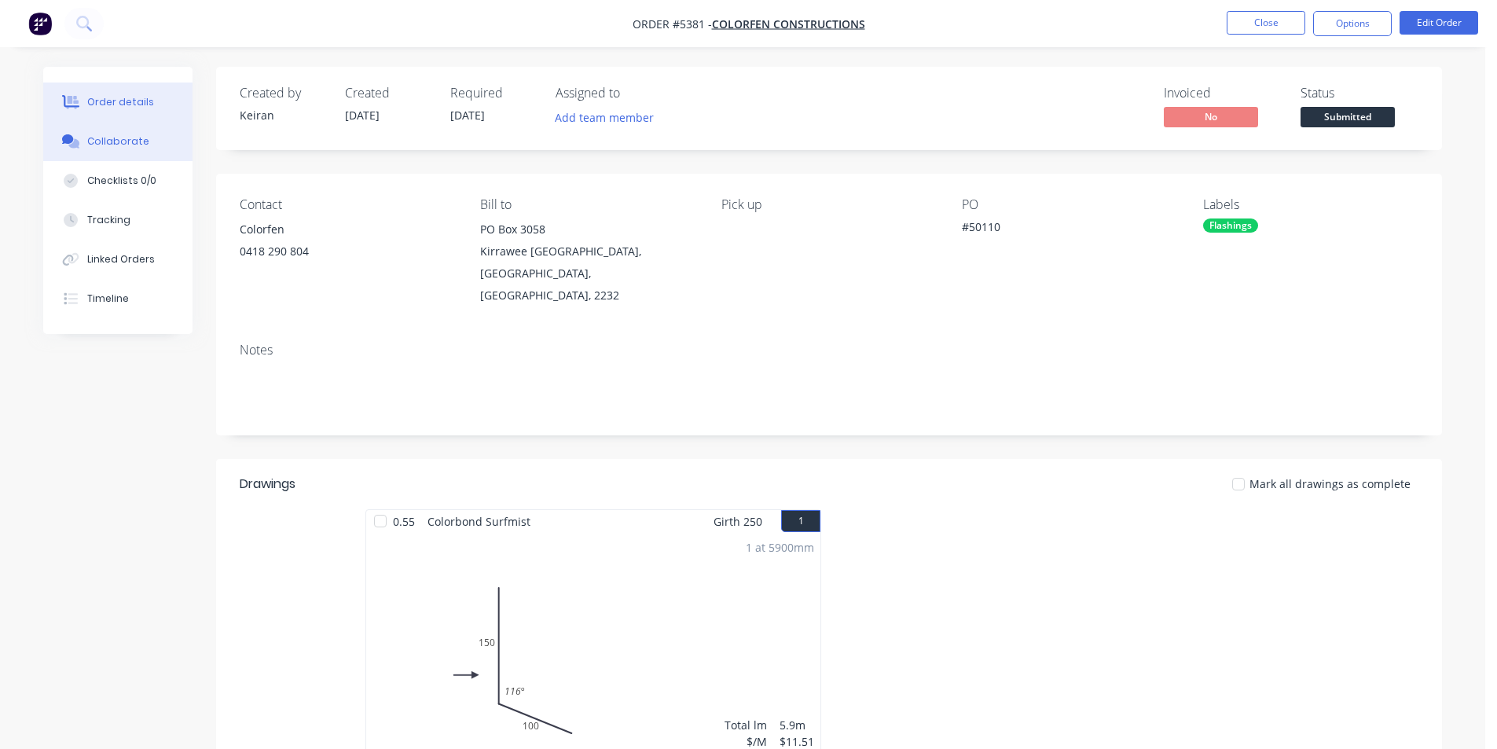
click at [93, 152] on button "Collaborate" at bounding box center [117, 141] width 149 height 39
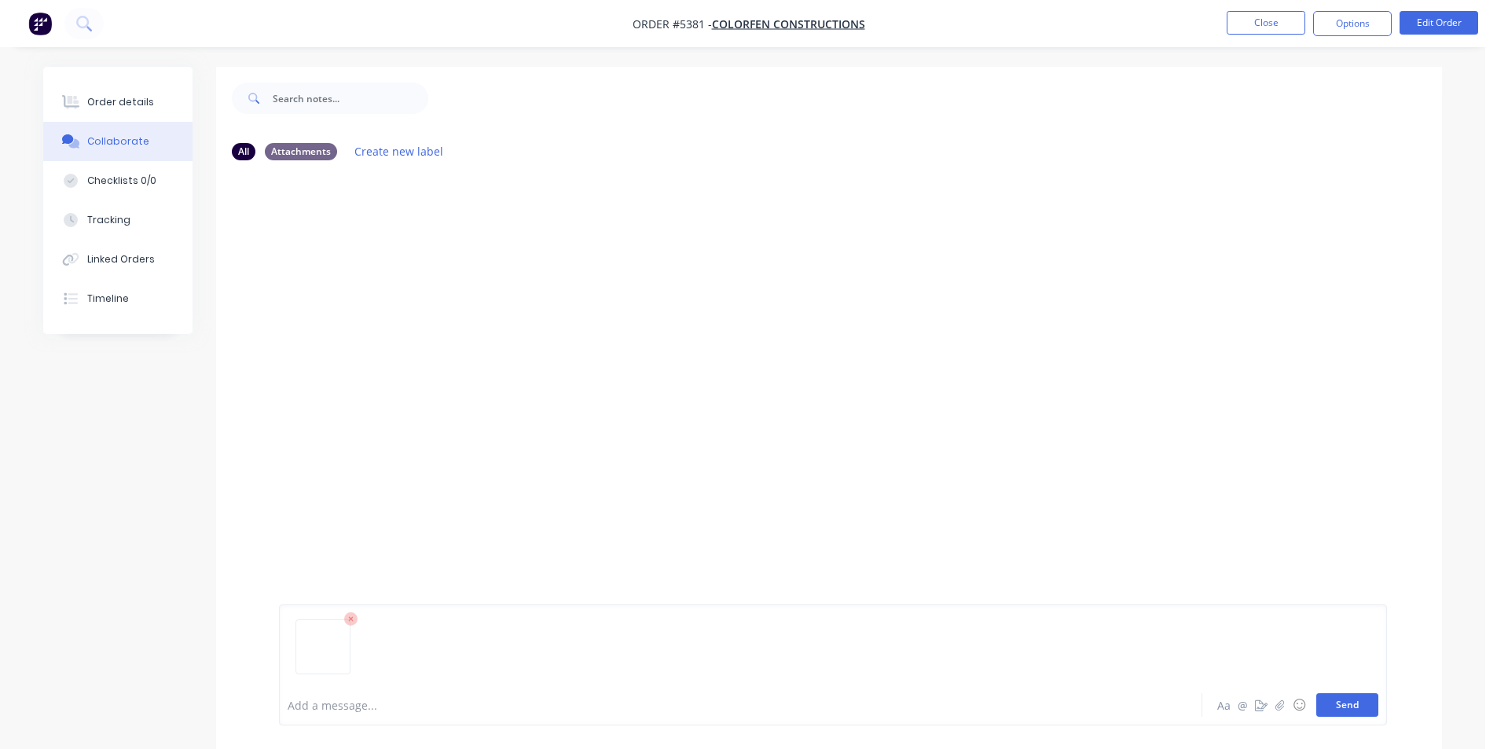
click at [1342, 697] on button "Send" at bounding box center [1347, 705] width 62 height 24
click at [1356, 686] on div "Add a message... Aa @ ☺ Send" at bounding box center [829, 705] width 1226 height 88
click at [1241, 20] on button "Close" at bounding box center [1266, 23] width 79 height 24
